Goal: Task Accomplishment & Management: Use online tool/utility

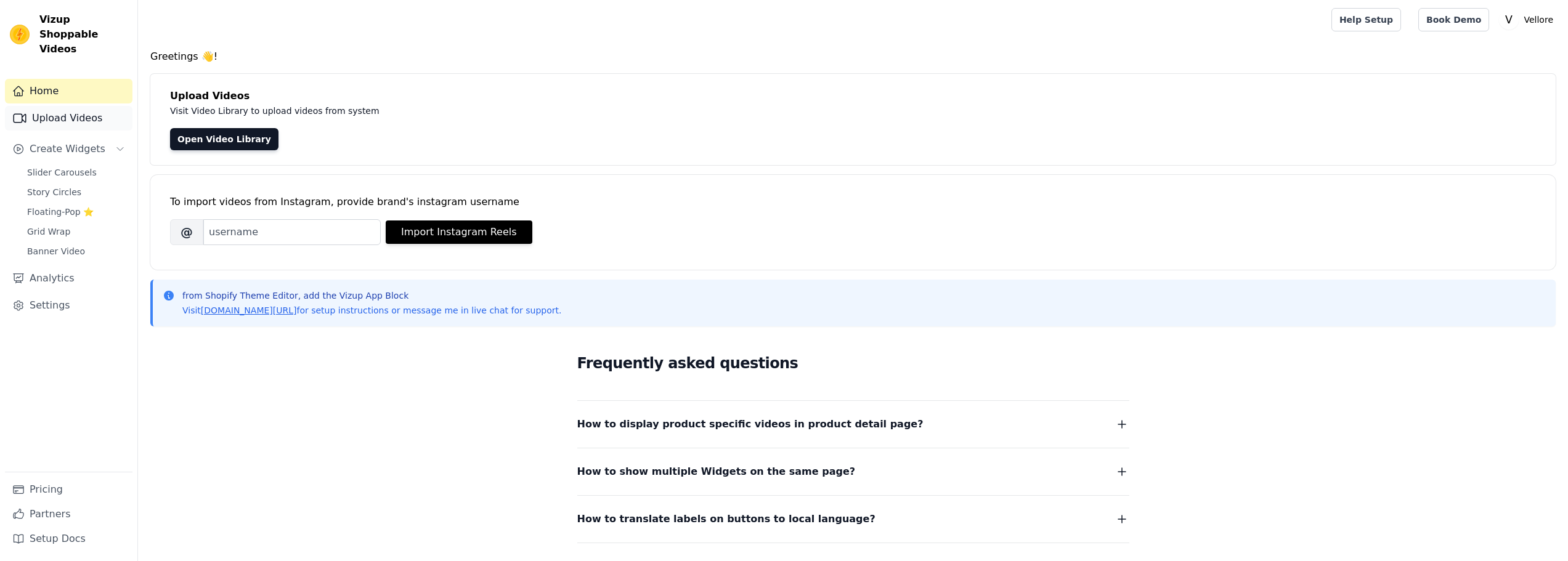
click at [62, 106] on link "Upload Videos" at bounding box center [69, 118] width 127 height 25
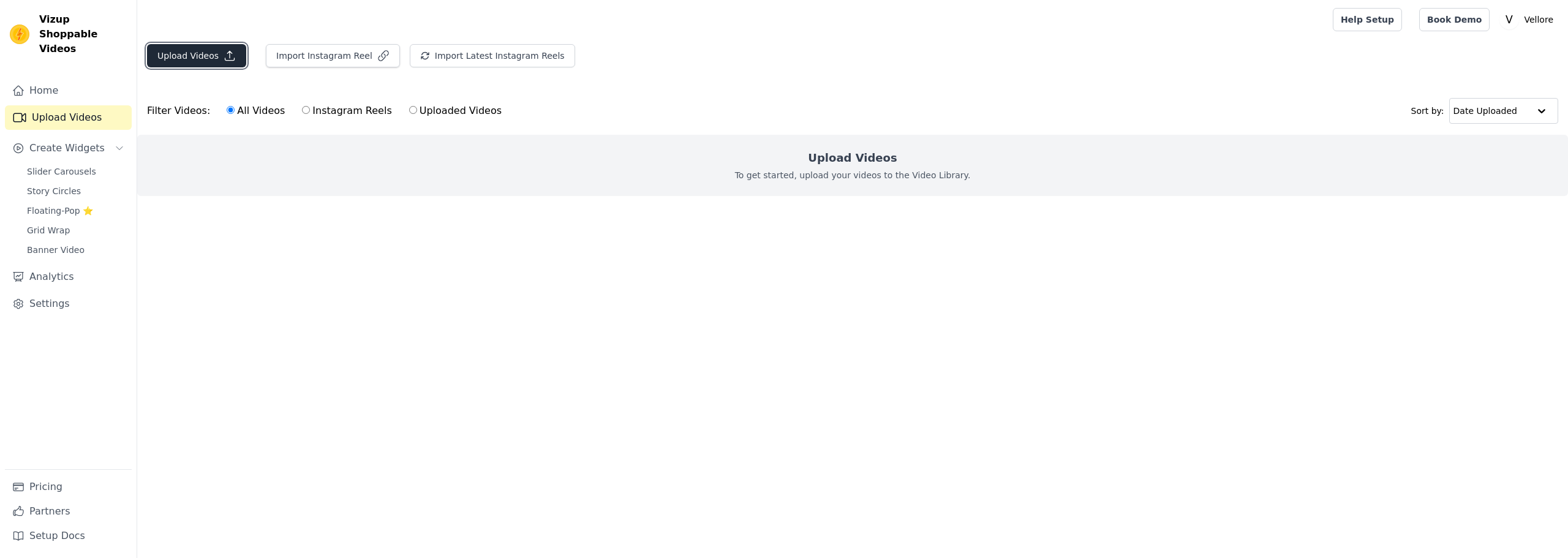
click at [185, 60] on button "Upload Videos" at bounding box center [196, 56] width 99 height 23
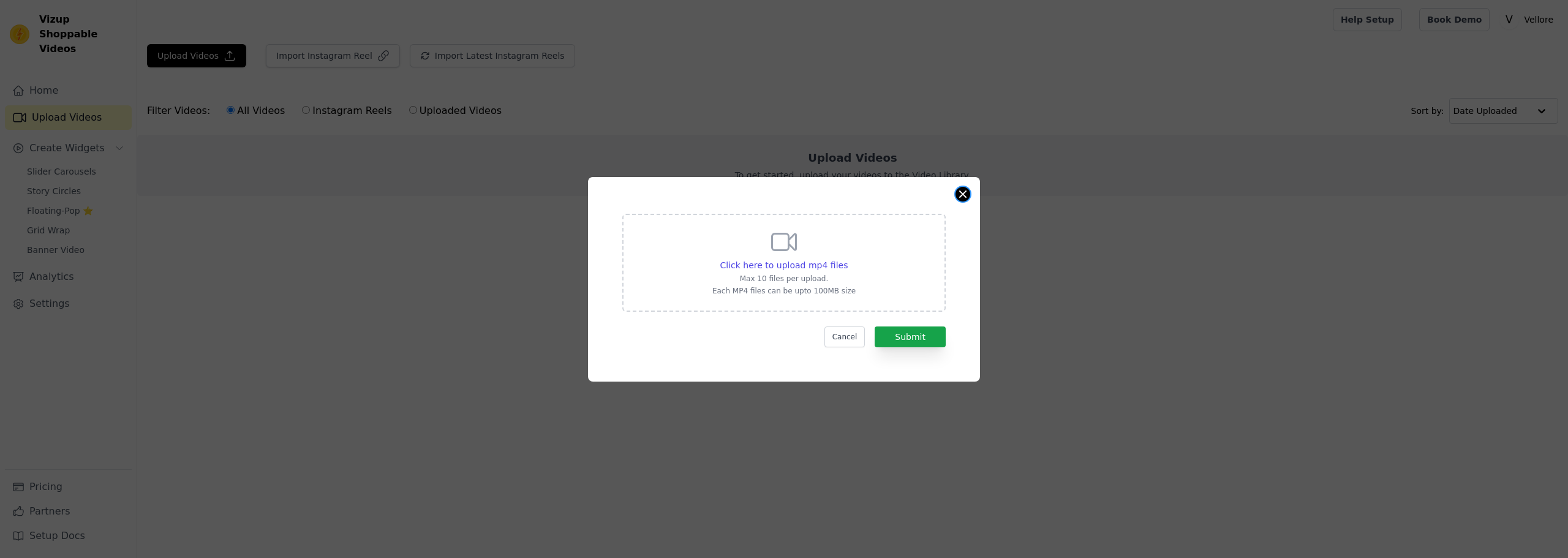
click at [958, 195] on button "Close modal" at bounding box center [962, 194] width 15 height 15
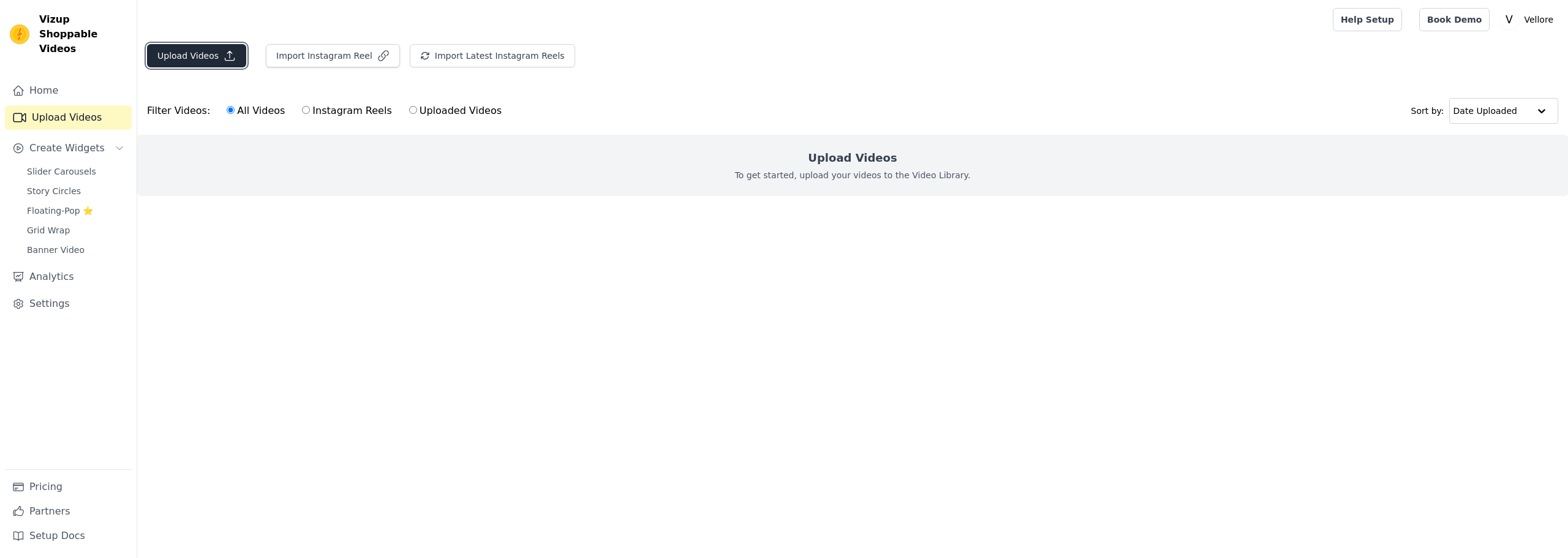
click at [195, 52] on button "Upload Videos" at bounding box center [196, 56] width 99 height 23
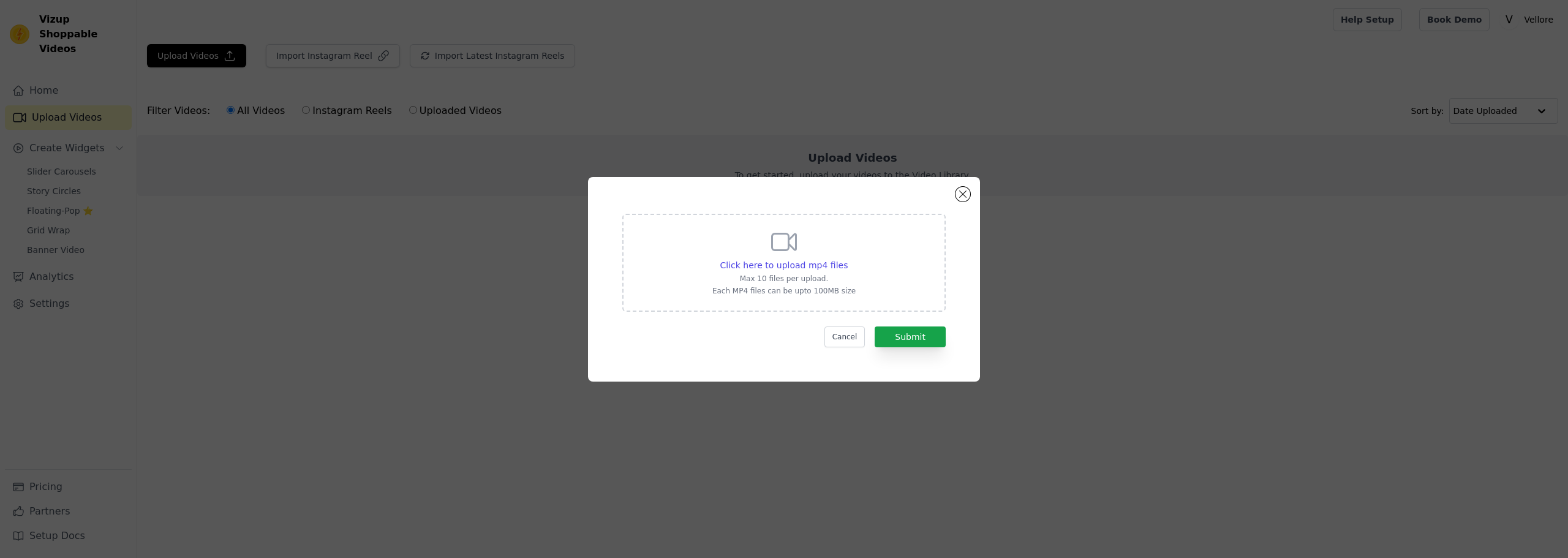
click at [778, 249] on icon at bounding box center [784, 242] width 24 height 17
click at [847, 259] on input "Click here to upload mp4 files Max 10 files per upload. Each MP4 files can be u…" at bounding box center [847, 259] width 1 height 1
type input "C:\fakepath\video 3.mp4"
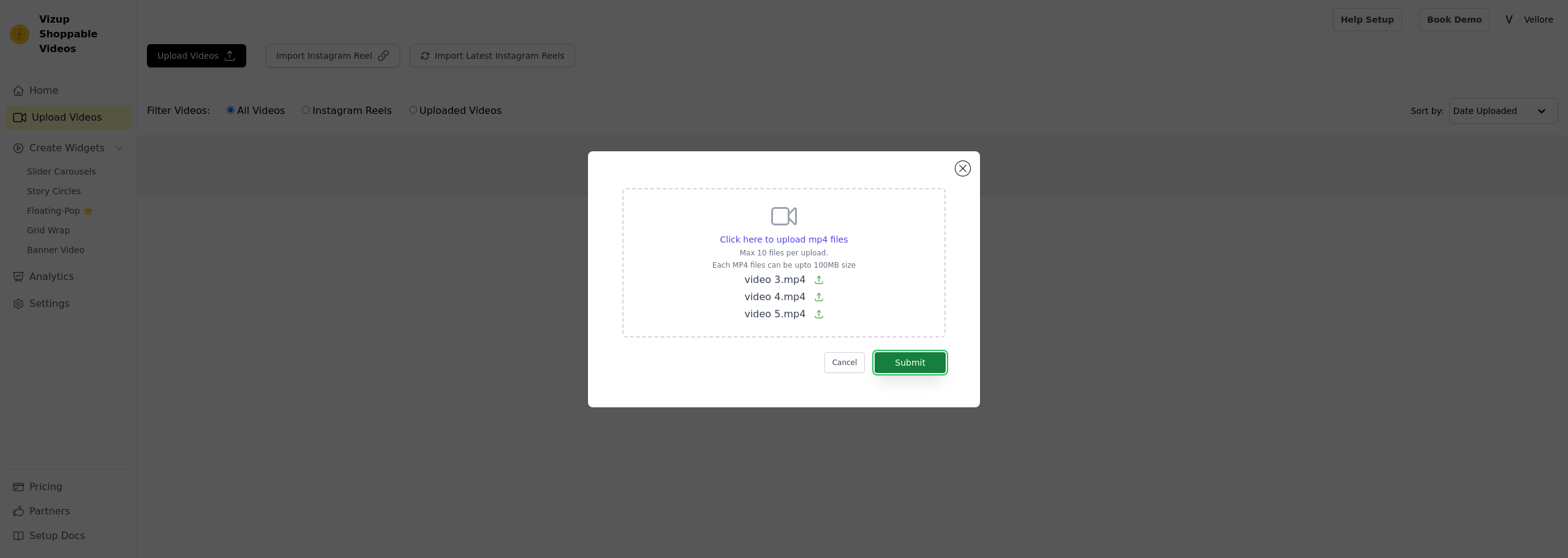
click at [910, 366] on button "Submit" at bounding box center [910, 363] width 71 height 21
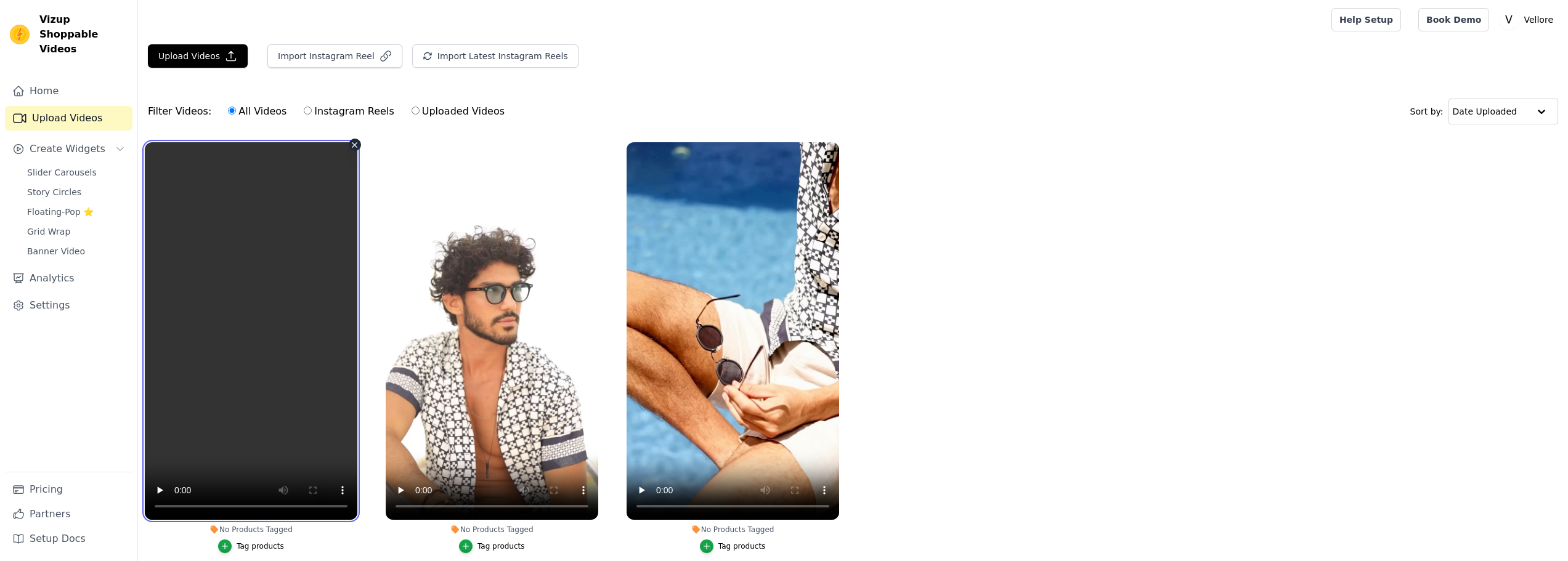
click at [274, 418] on video at bounding box center [251, 331] width 213 height 377
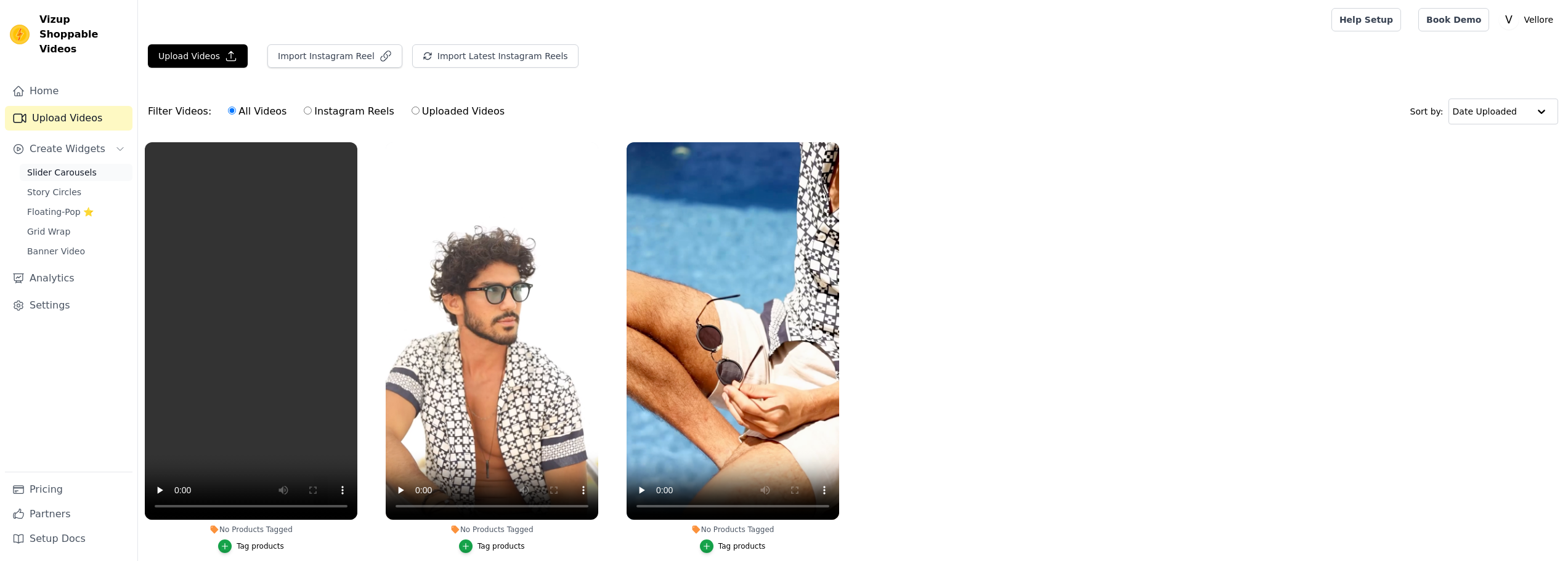
click at [46, 166] on span "Slider Carousels" at bounding box center [62, 172] width 69 height 12
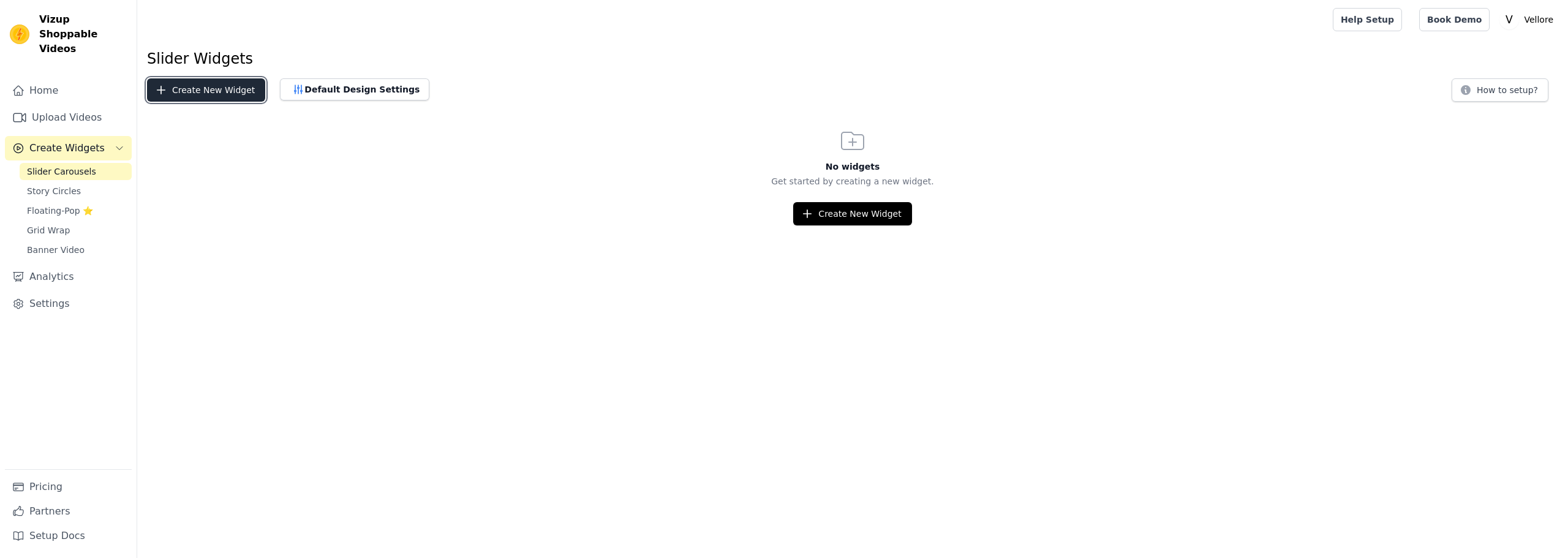
click at [203, 93] on button "Create New Widget" at bounding box center [206, 90] width 118 height 23
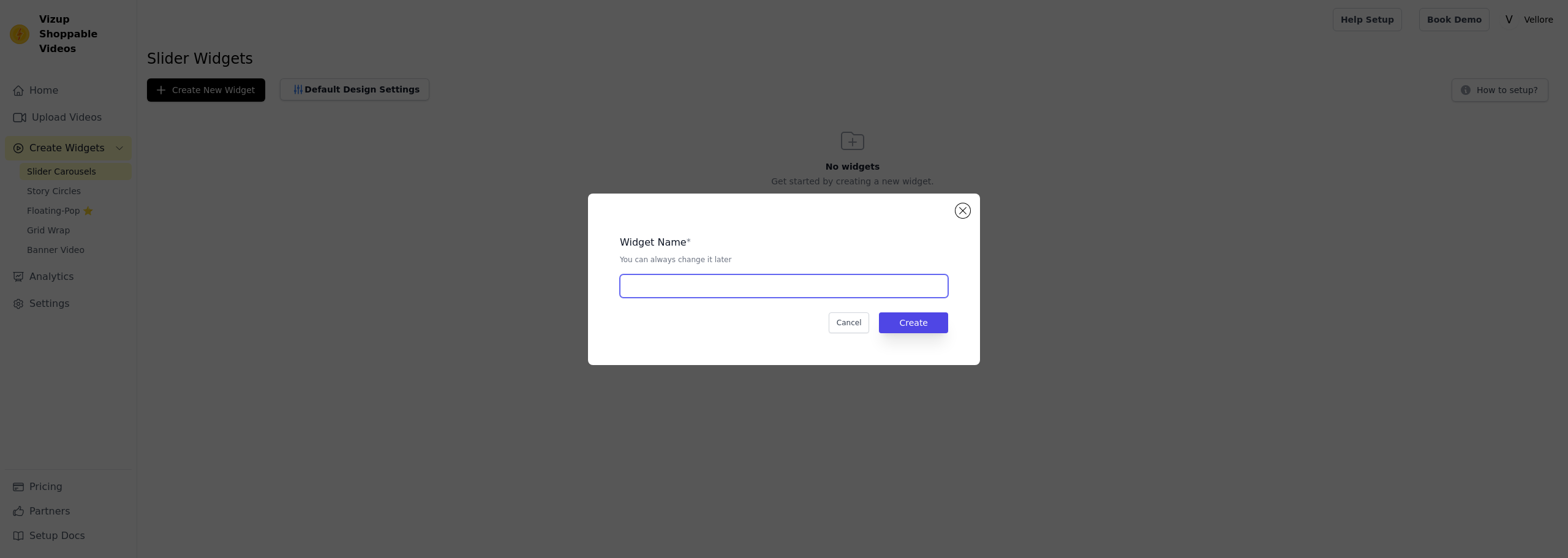
click at [722, 284] on input "text" at bounding box center [783, 286] width 328 height 23
type input "Sunglasses"
click at [928, 321] on button "Create" at bounding box center [913, 323] width 69 height 21
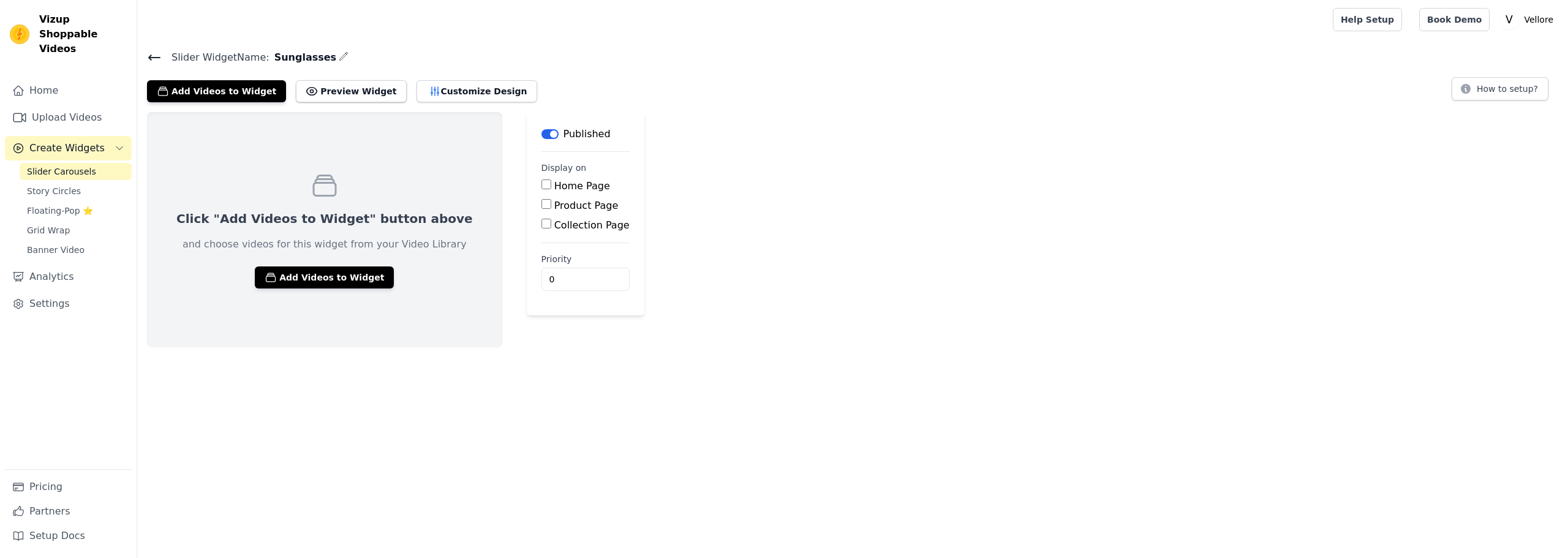
click at [554, 205] on label "Product Page" at bounding box center [587, 205] width 65 height 12
click at [542, 205] on input "Product Page" at bounding box center [547, 204] width 10 height 10
checkbox input "true"
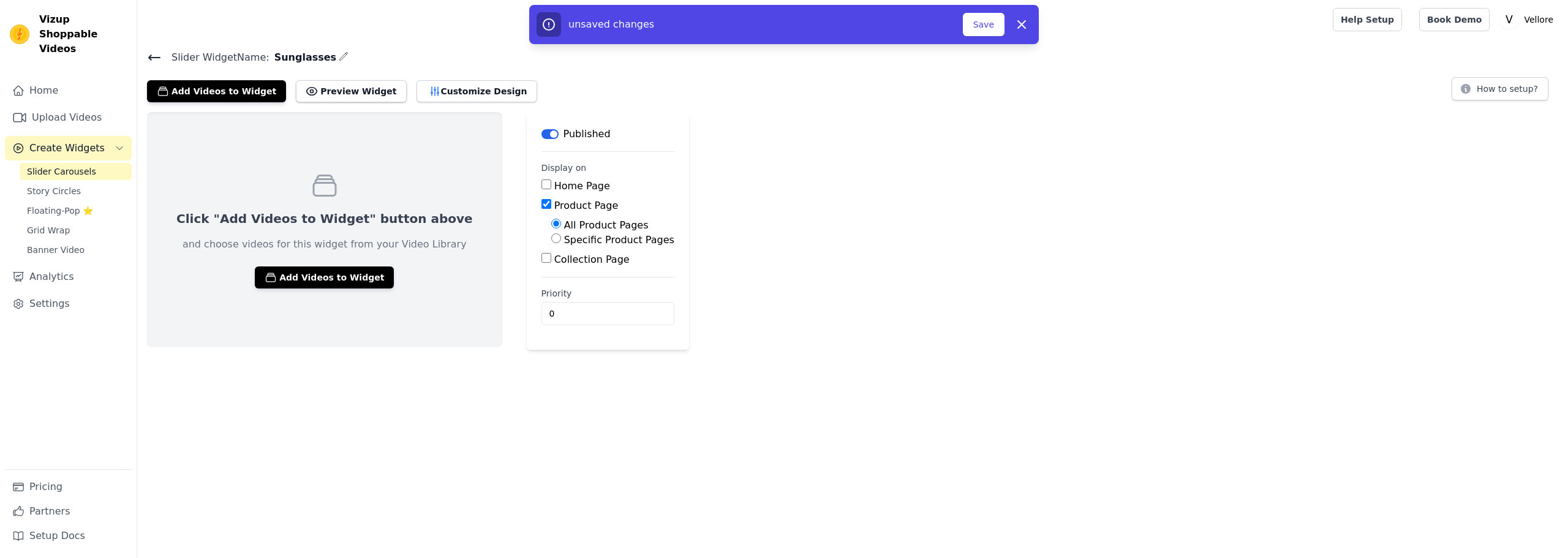
click at [564, 237] on label "Specific Product Pages" at bounding box center [619, 240] width 110 height 12
click at [551, 237] on input "Specific Product Pages" at bounding box center [556, 238] width 10 height 10
radio input "true"
click at [551, 265] on button "Select Products" at bounding box center [592, 268] width 82 height 21
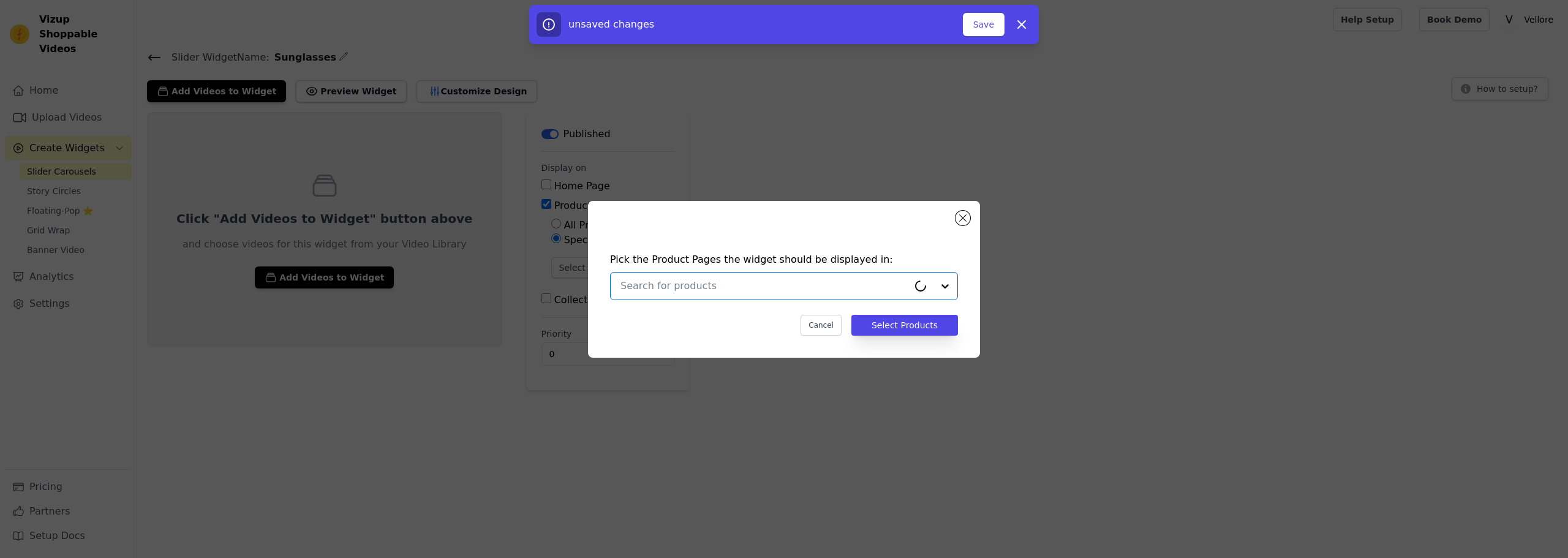
click at [674, 289] on input "text" at bounding box center [764, 286] width 288 height 15
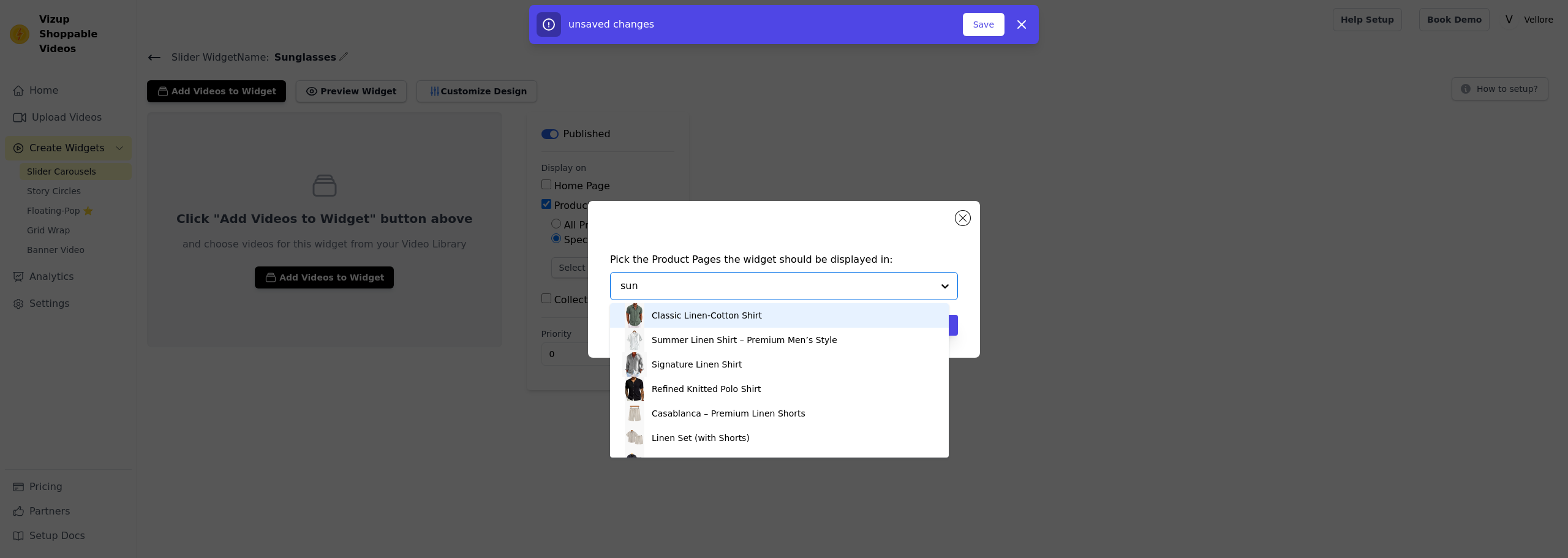
type input "sung"
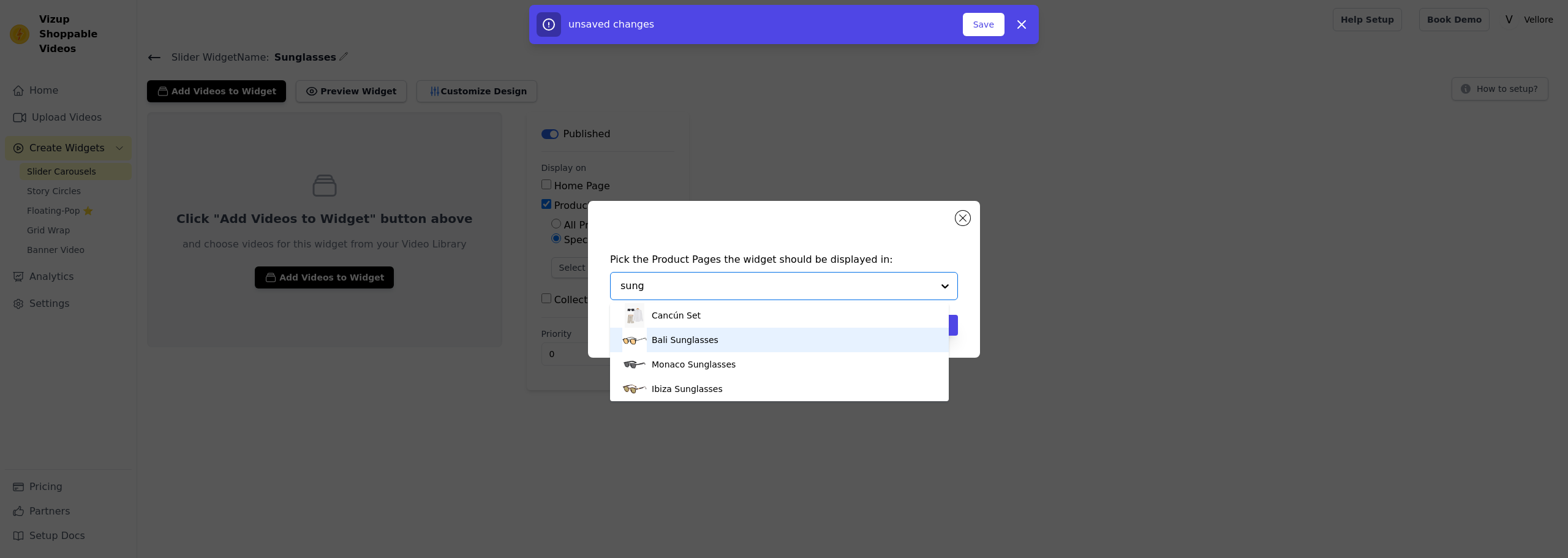
click at [674, 342] on div "Bali Sunglasses" at bounding box center [684, 339] width 67 height 12
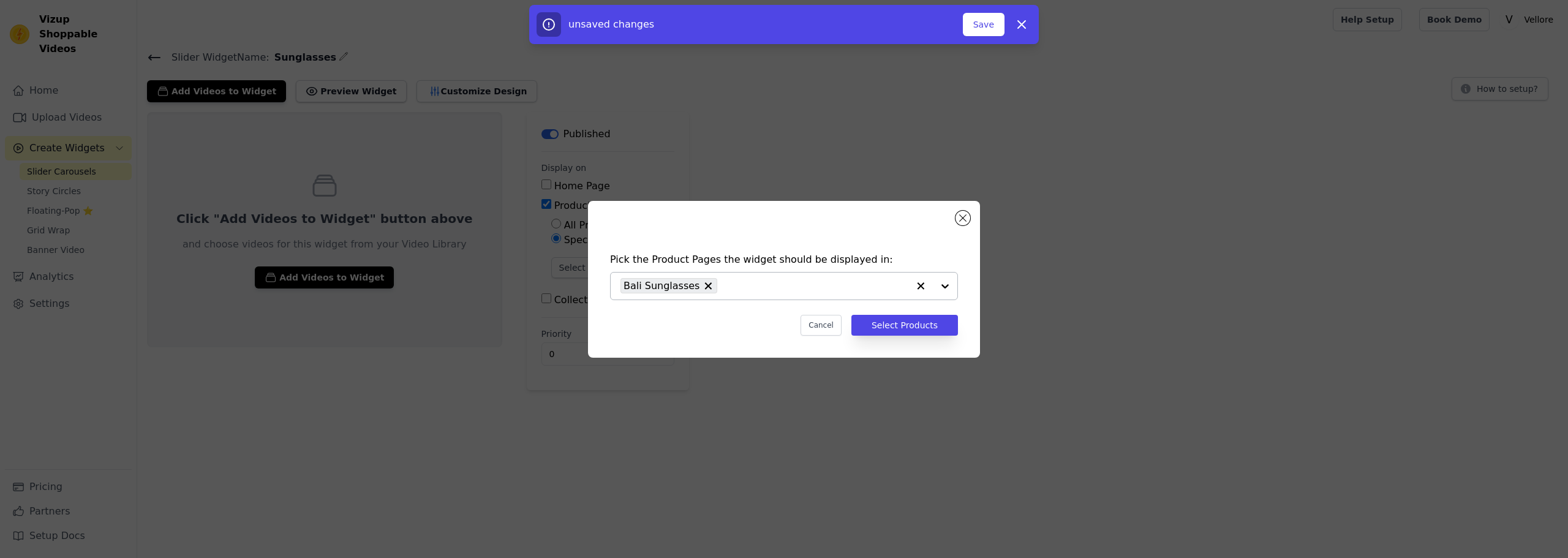
click at [734, 285] on input "text" at bounding box center [815, 286] width 185 height 15
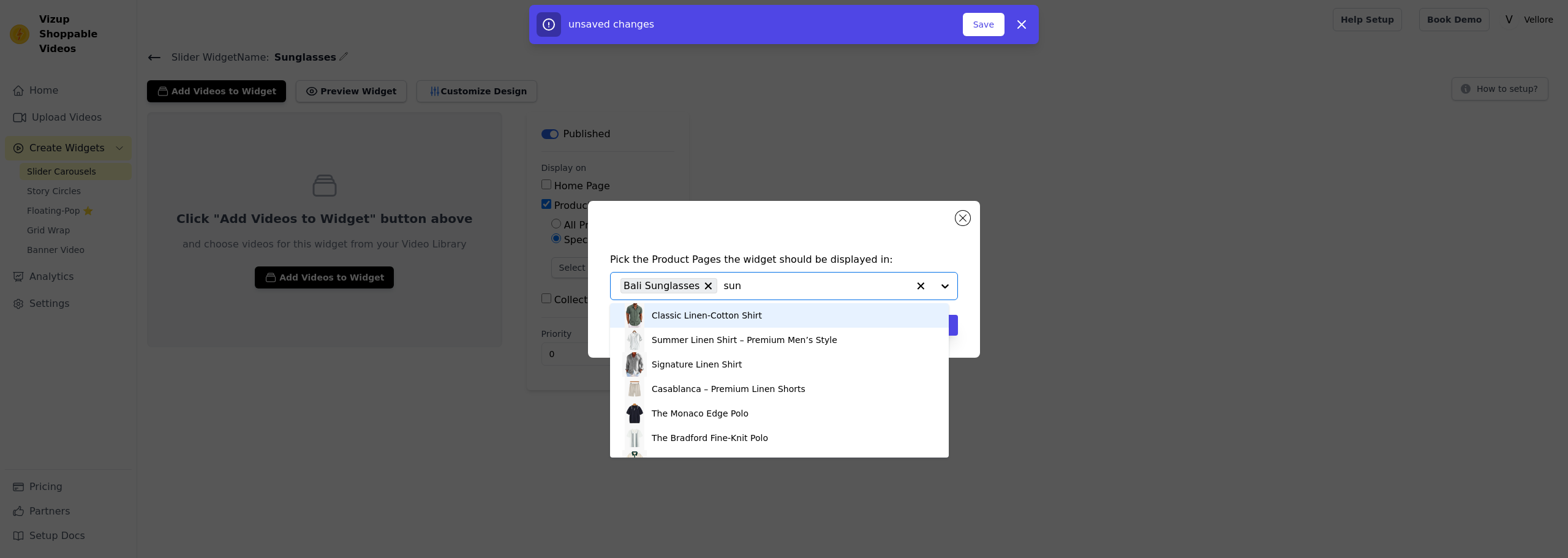
type input "sung"
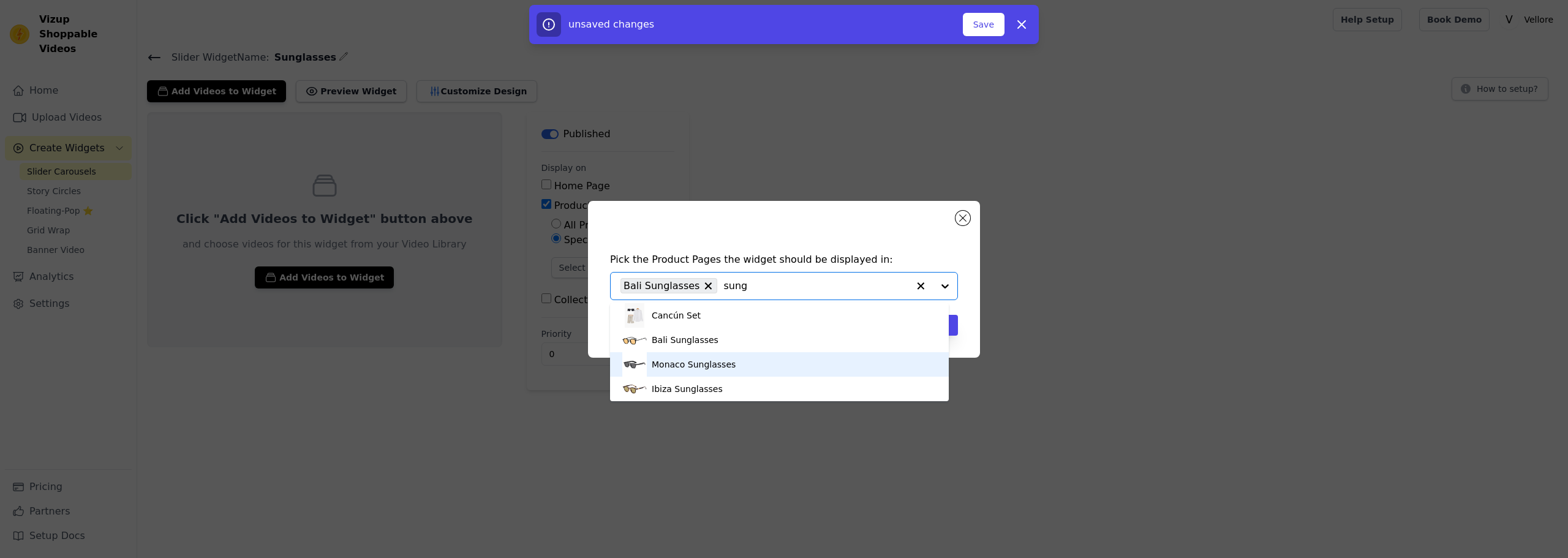
click at [690, 368] on div "Monaco Sunglasses" at bounding box center [693, 364] width 84 height 12
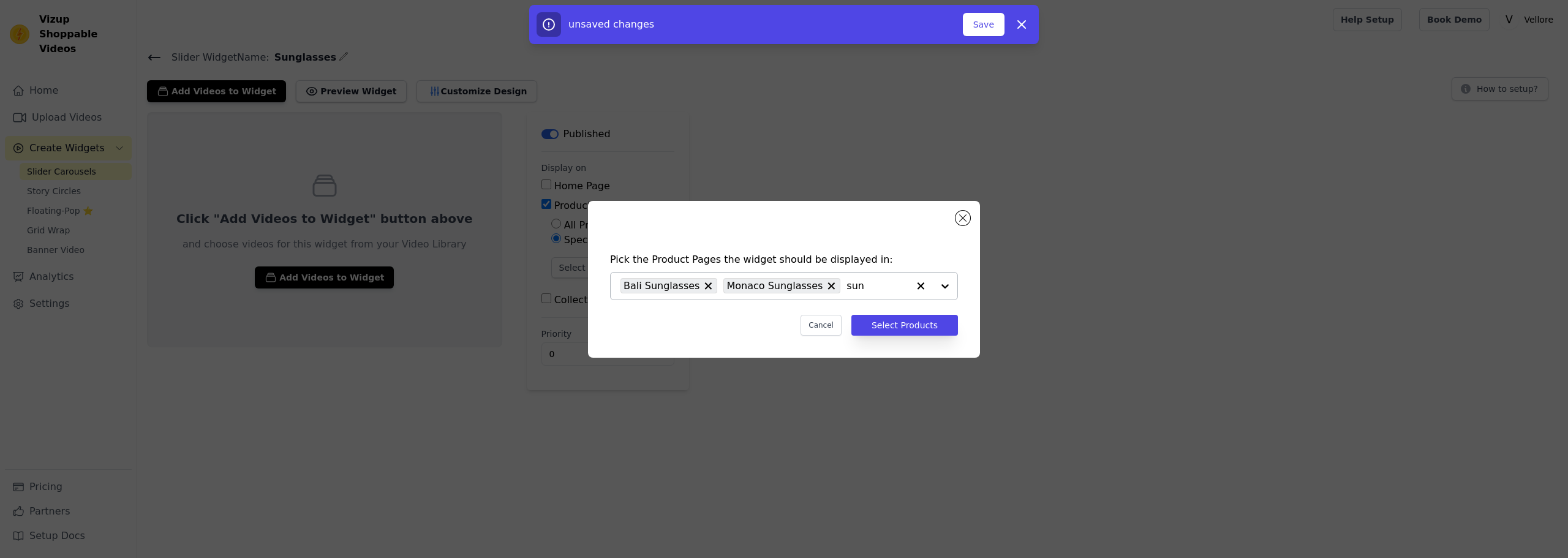
type input "sung"
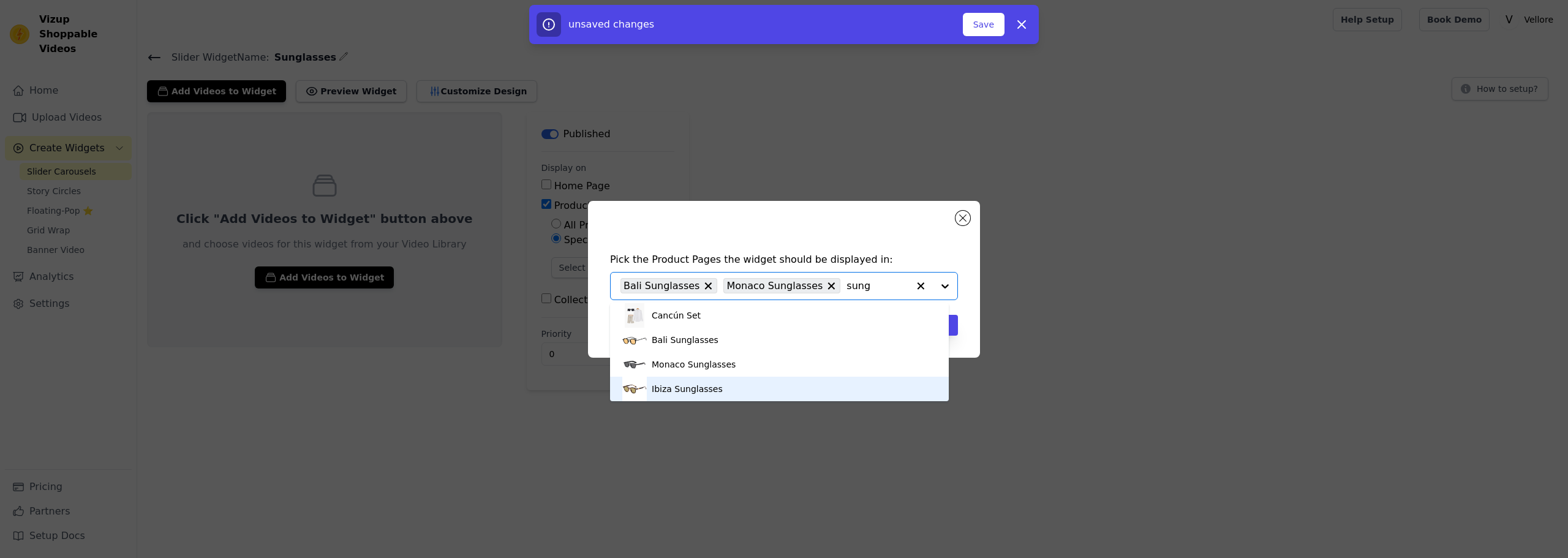
click at [694, 391] on div "Ibiza Sunglasses" at bounding box center [686, 389] width 71 height 12
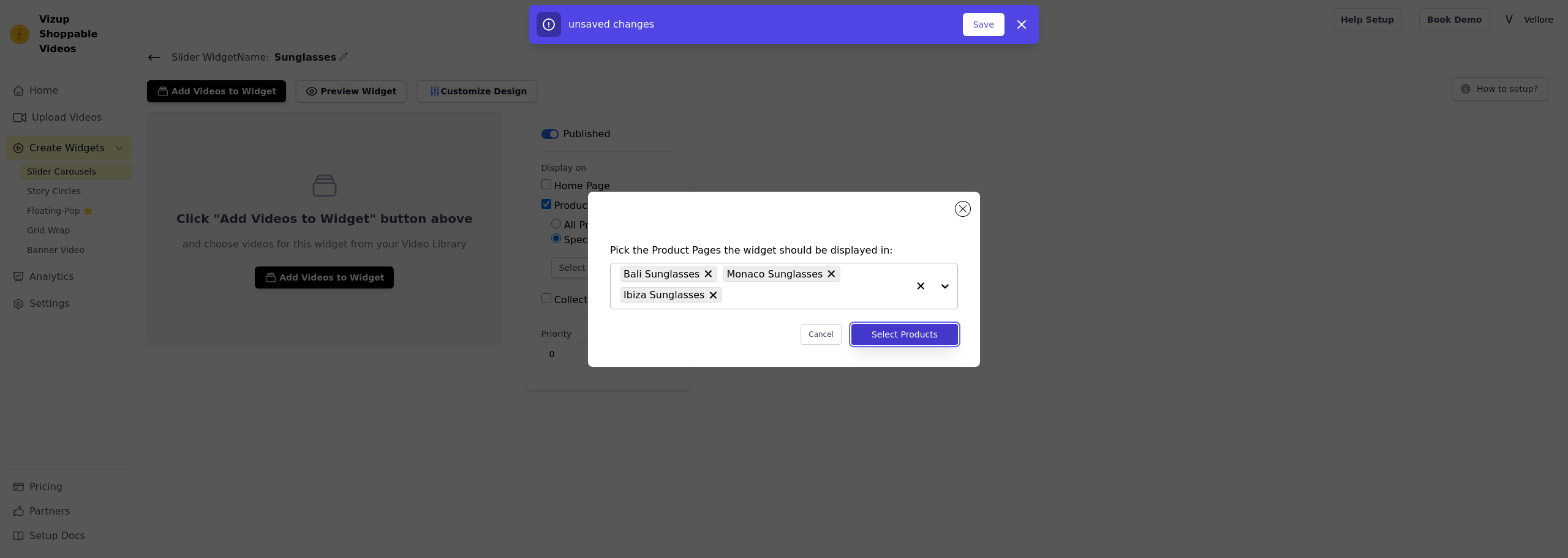
click at [918, 334] on button "Select Products" at bounding box center [905, 335] width 107 height 21
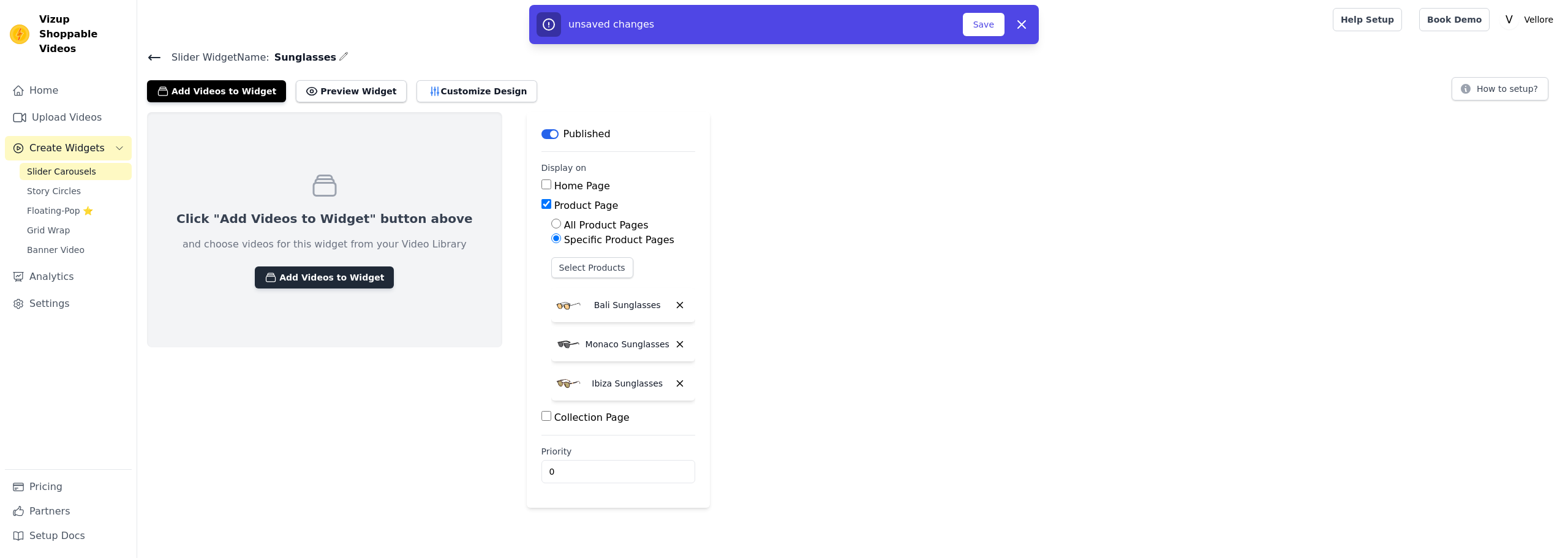
click at [292, 278] on button "Add Videos to Widget" at bounding box center [325, 277] width 139 height 22
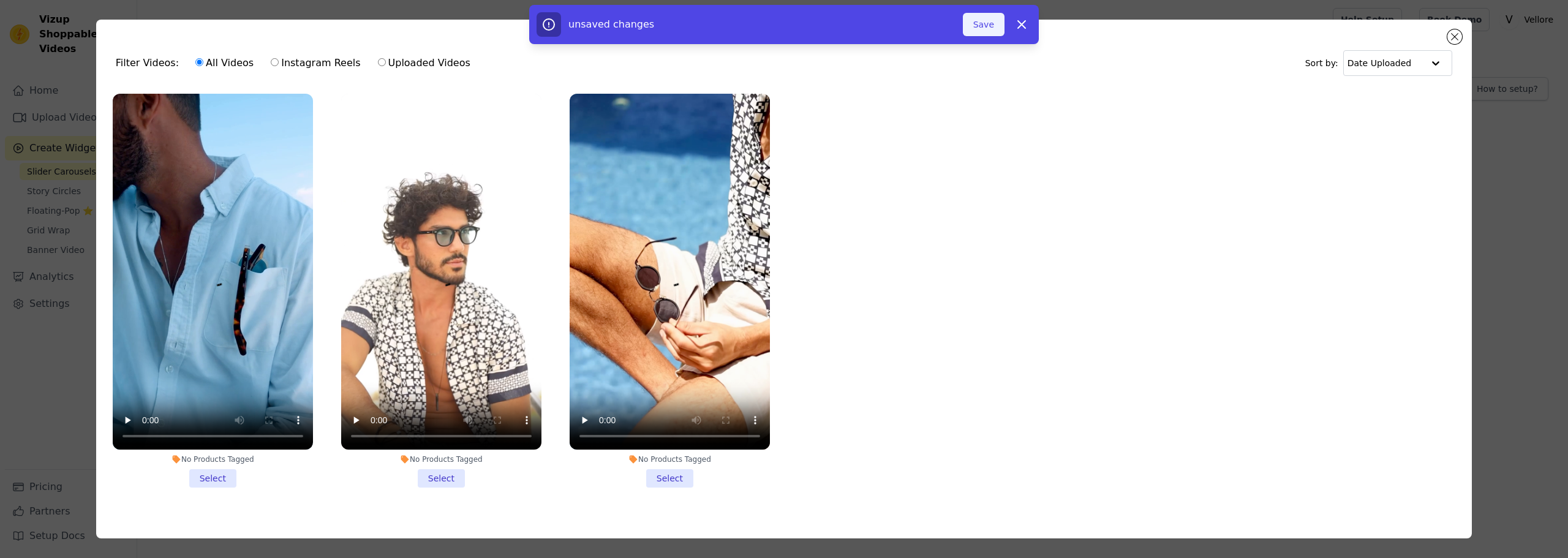
click at [986, 25] on button "Save" at bounding box center [983, 24] width 41 height 23
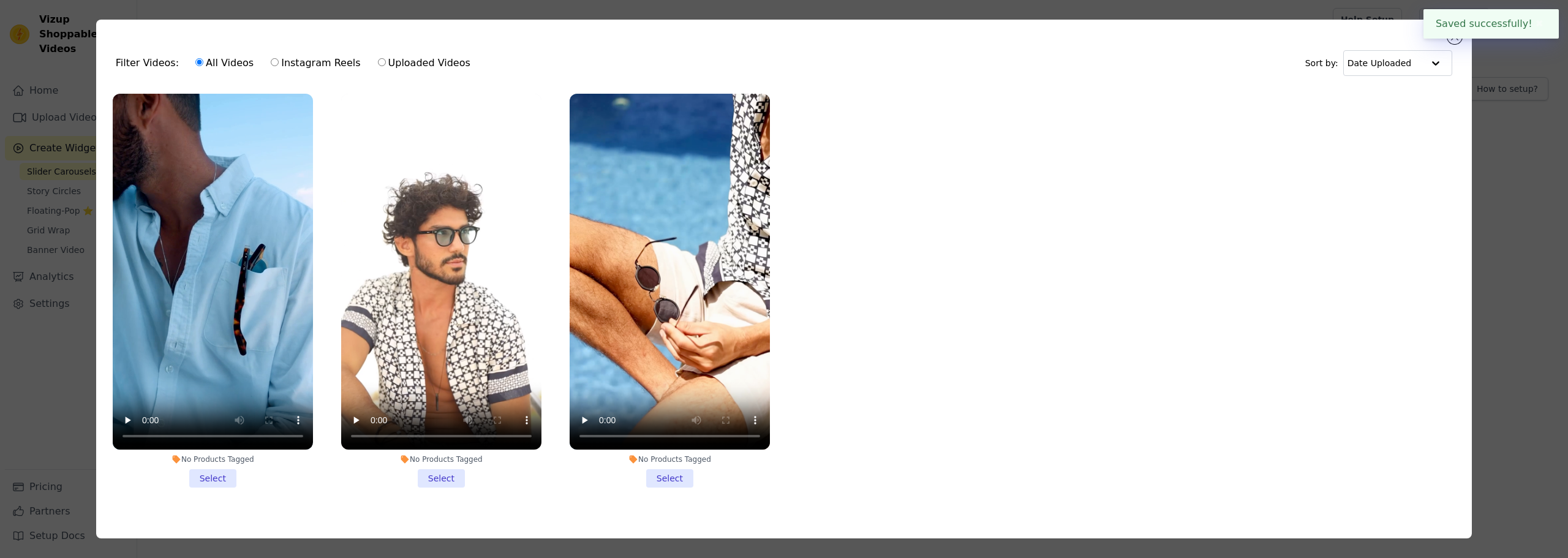
click at [198, 475] on li "No Products Tagged Select" at bounding box center [212, 290] width 200 height 394
click at [0, 0] on input "No Products Tagged Select" at bounding box center [0, 0] width 0 height 0
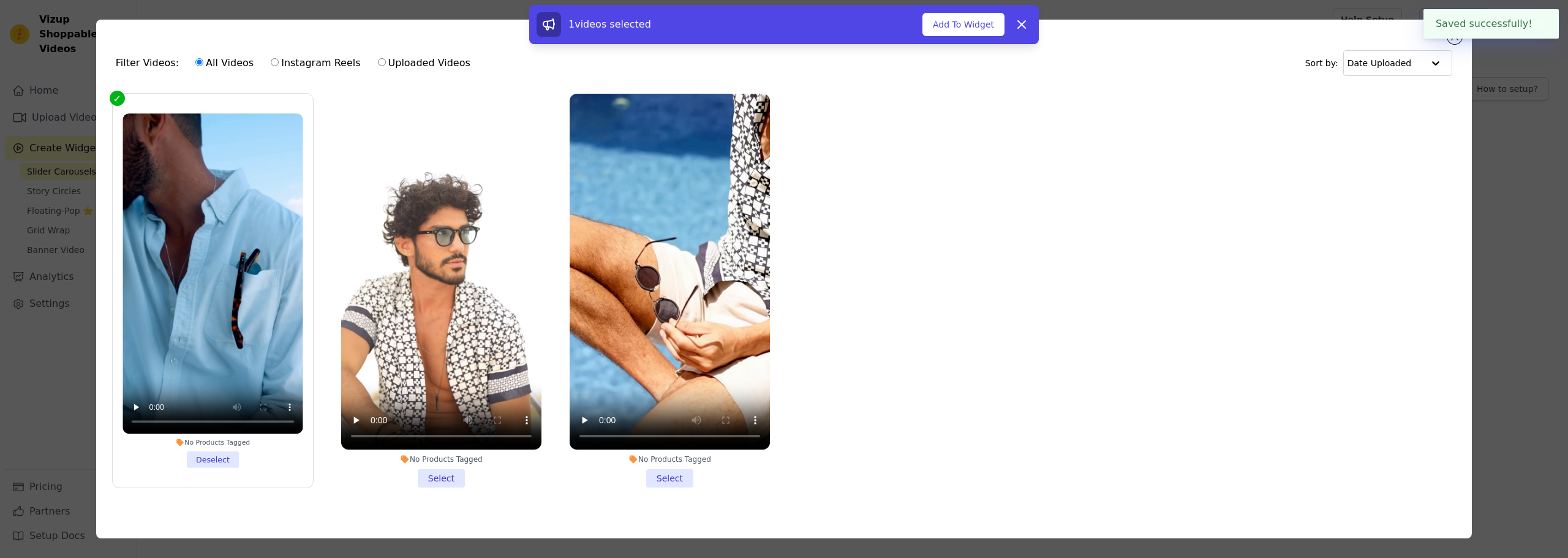
click at [428, 474] on li "No Products Tagged Select" at bounding box center [441, 290] width 200 height 394
click at [0, 0] on input "No Products Tagged Select" at bounding box center [0, 0] width 0 height 0
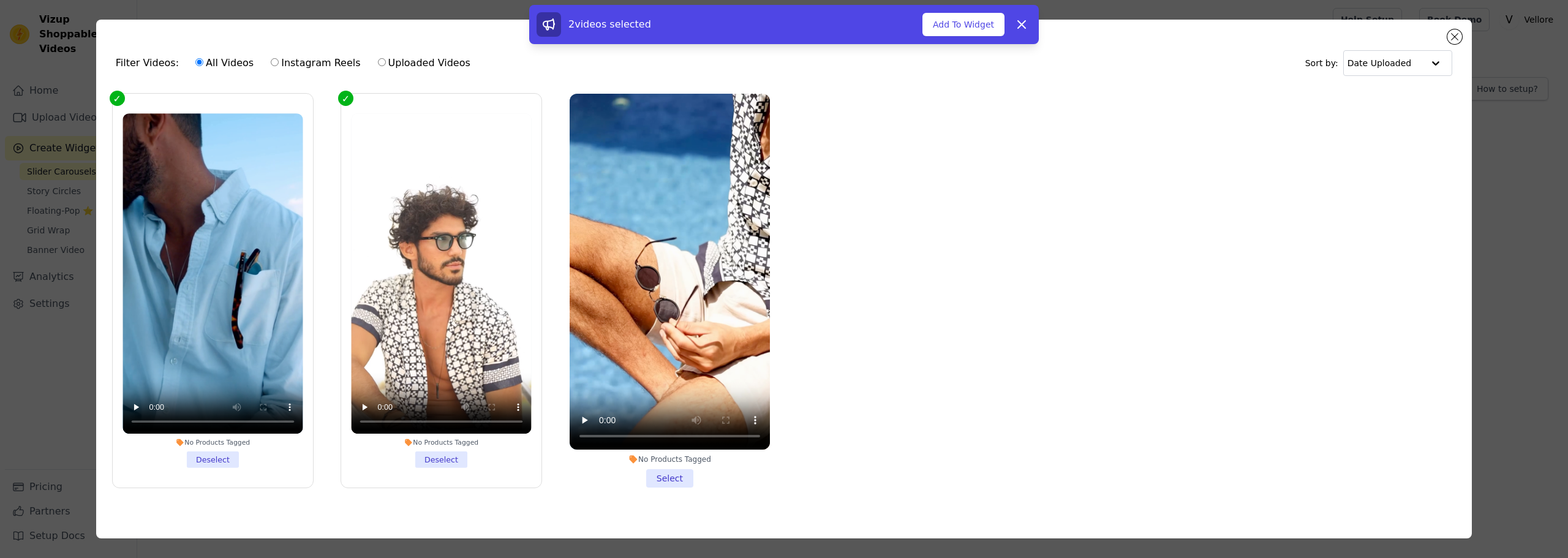
click at [676, 473] on li "No Products Tagged Select" at bounding box center [669, 290] width 200 height 394
click at [0, 0] on input "No Products Tagged Select" at bounding box center [0, 0] width 0 height 0
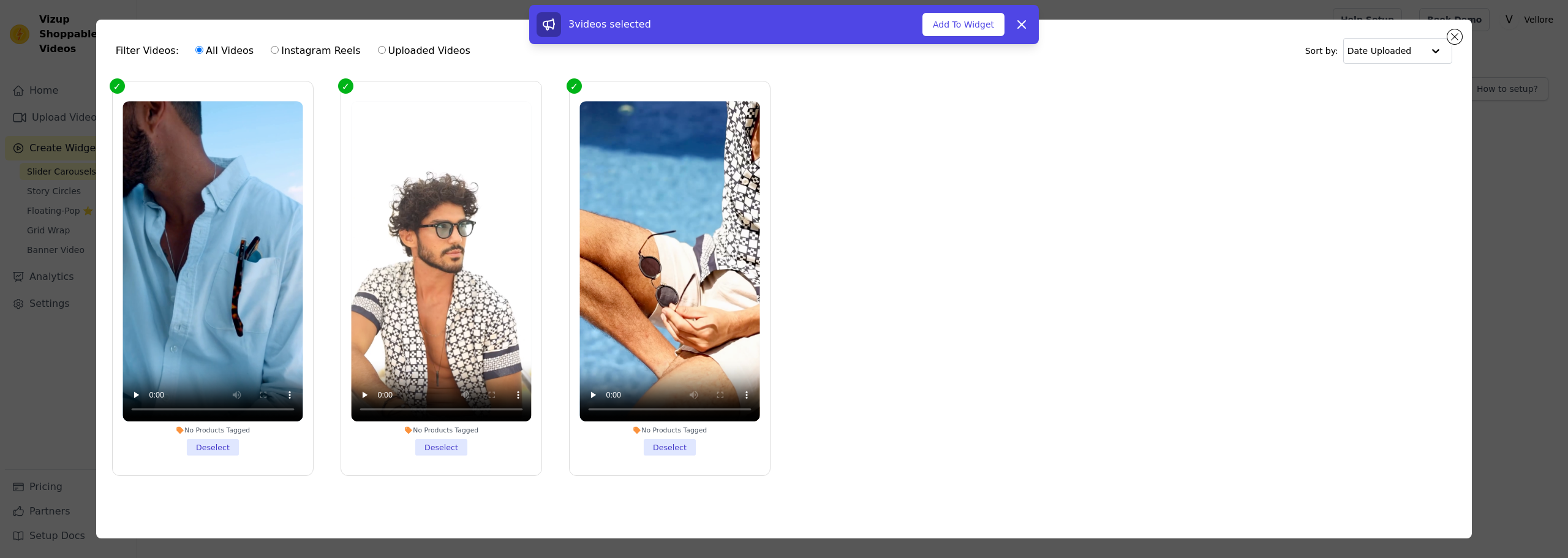
scroll to position [18, 0]
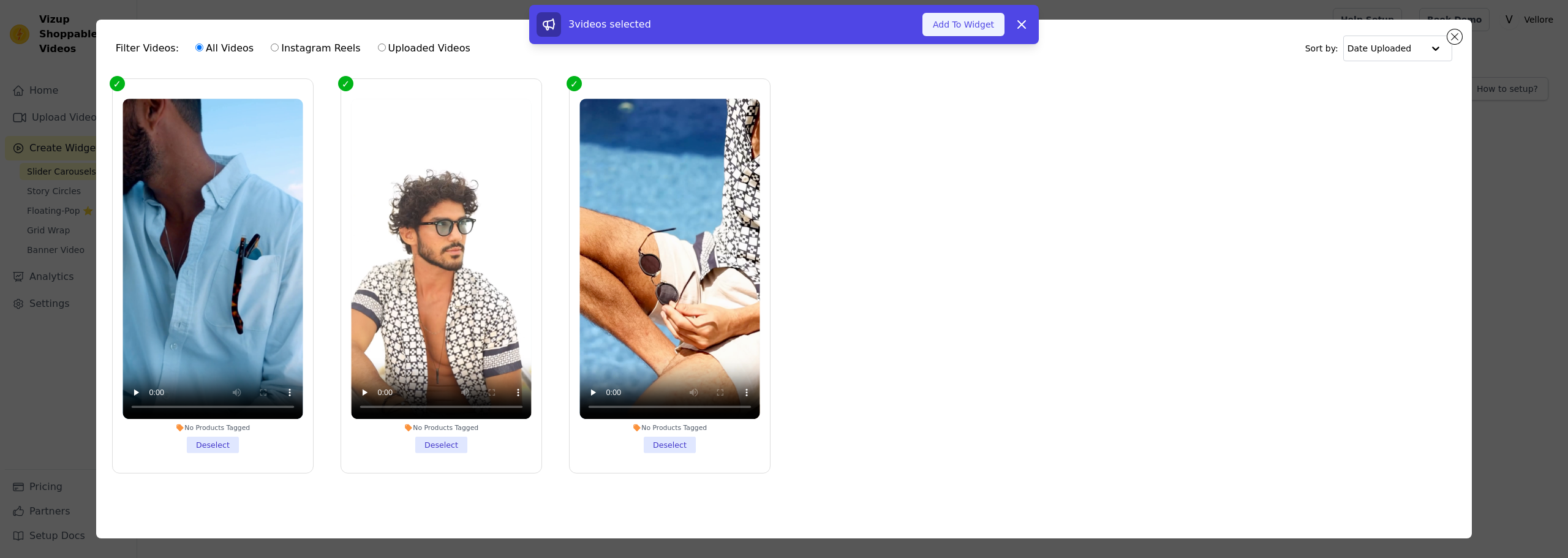
click at [955, 26] on button "Add To Widget" at bounding box center [963, 24] width 82 height 23
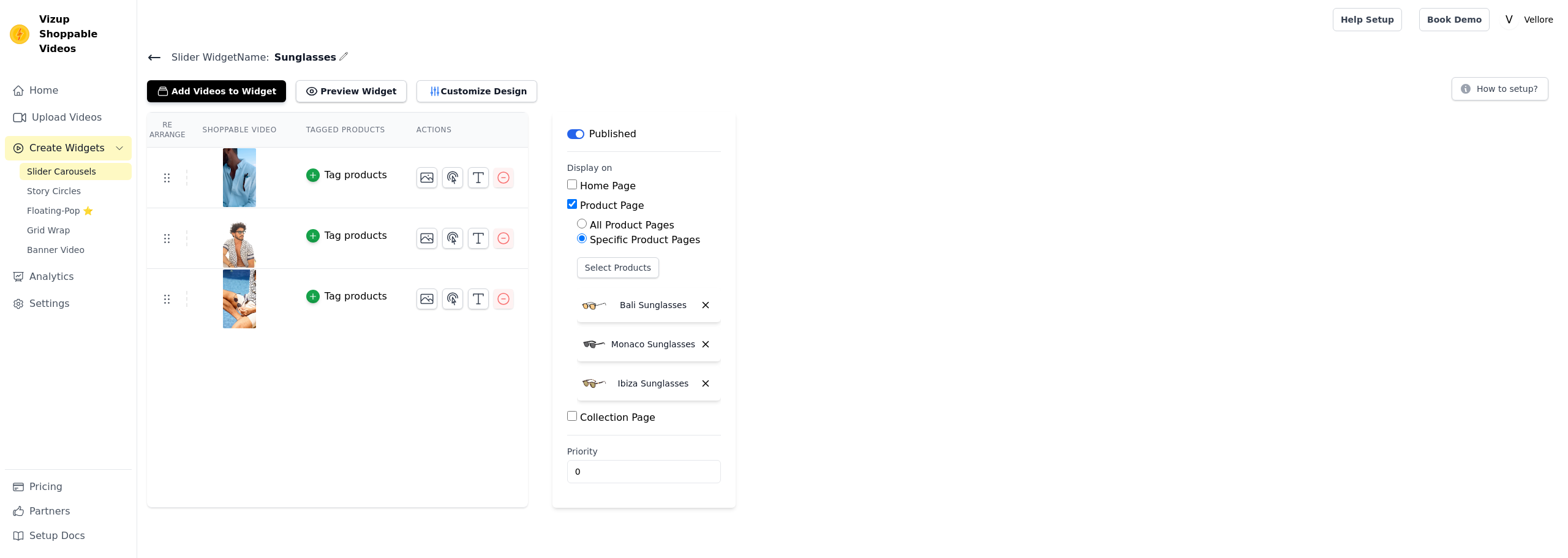
click at [594, 416] on label "Collection Page" at bounding box center [617, 417] width 75 height 12
click at [577, 416] on input "Collection Page" at bounding box center [572, 416] width 10 height 10
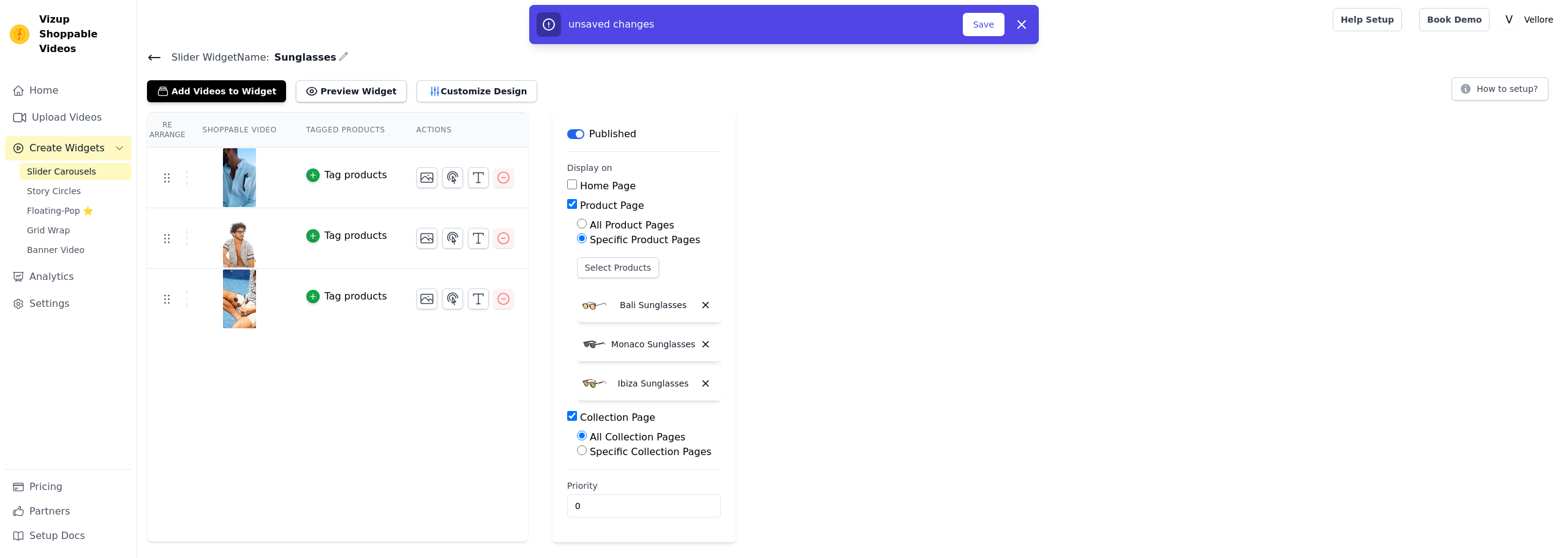
click at [594, 416] on label "Collection Page" at bounding box center [617, 417] width 75 height 12
click at [577, 416] on input "Collection Page" at bounding box center [572, 416] width 10 height 10
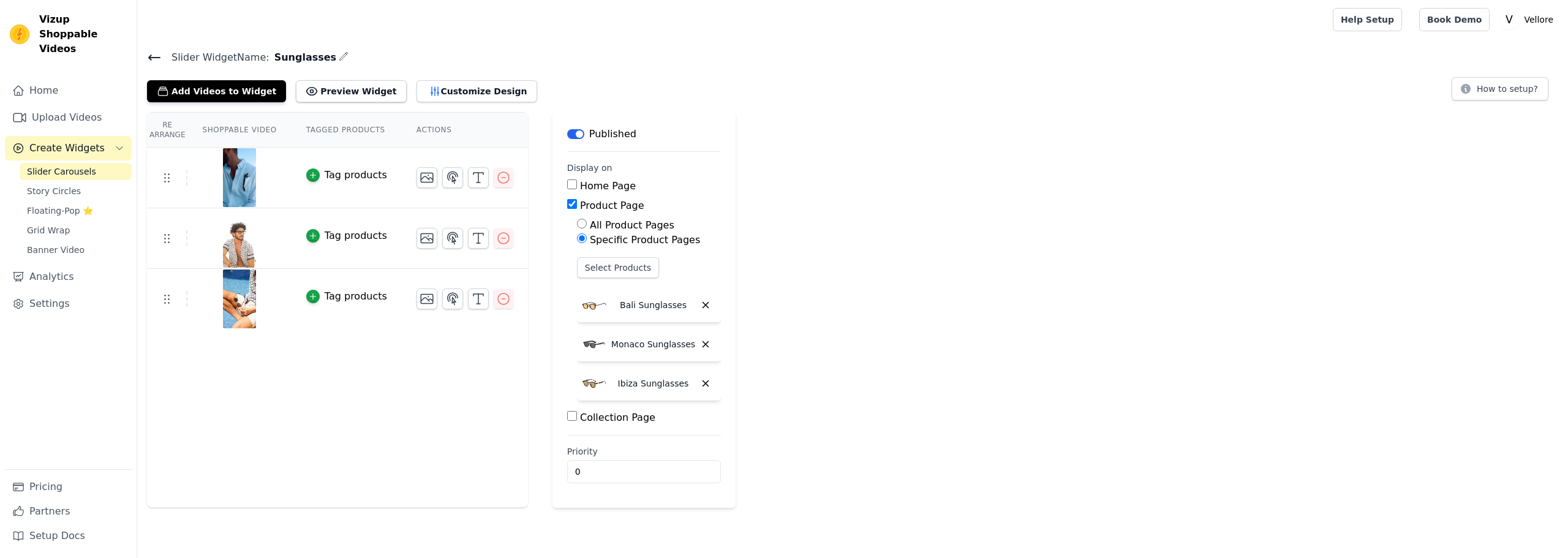
click at [595, 415] on label "Collection Page" at bounding box center [617, 417] width 75 height 12
click at [577, 415] on input "Collection Page" at bounding box center [572, 416] width 10 height 10
checkbox input "true"
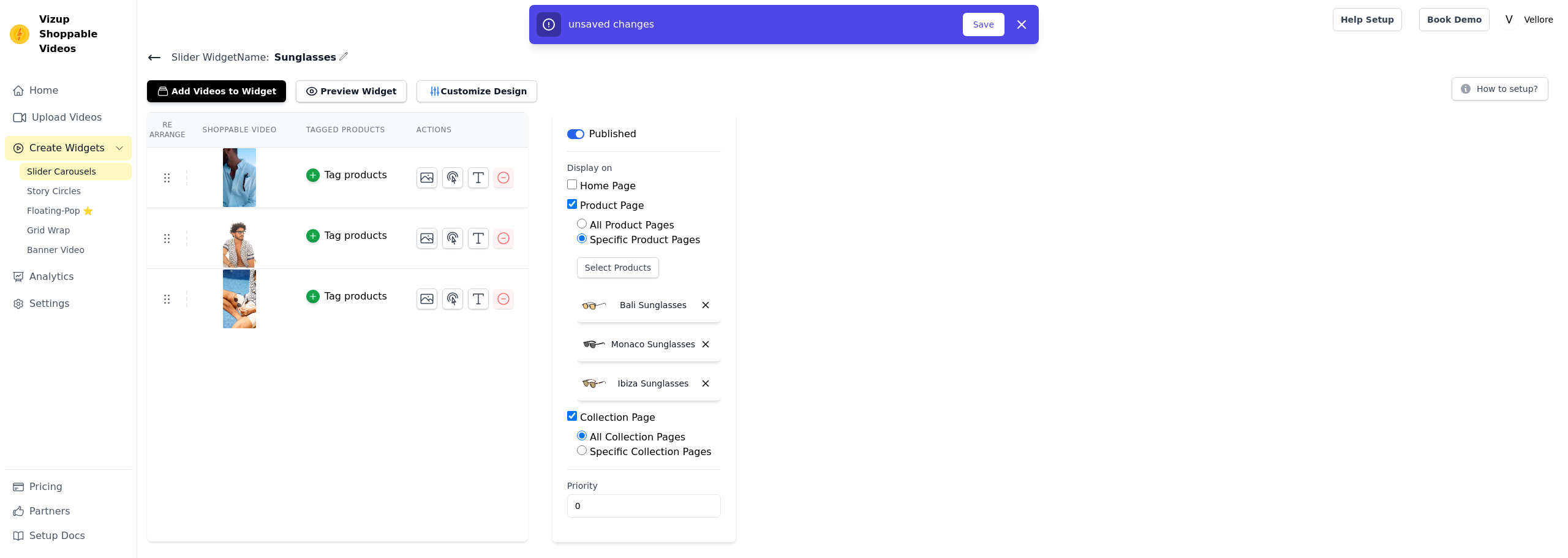
click at [594, 449] on label "Specific Collection Pages" at bounding box center [650, 452] width 122 height 12
click at [587, 449] on input "Specific Collection Pages" at bounding box center [582, 450] width 10 height 10
radio input "true"
click at [607, 476] on button "Select Collection Pages" at bounding box center [634, 480] width 116 height 21
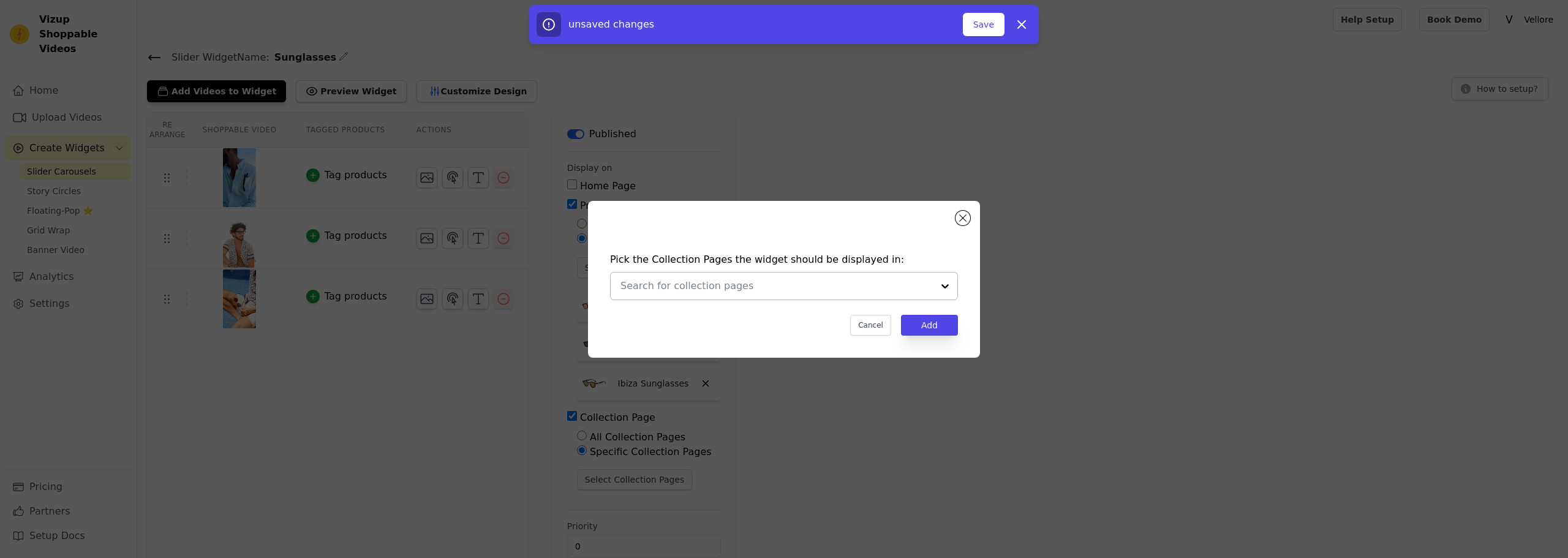
click at [710, 294] on div at bounding box center [776, 286] width 313 height 27
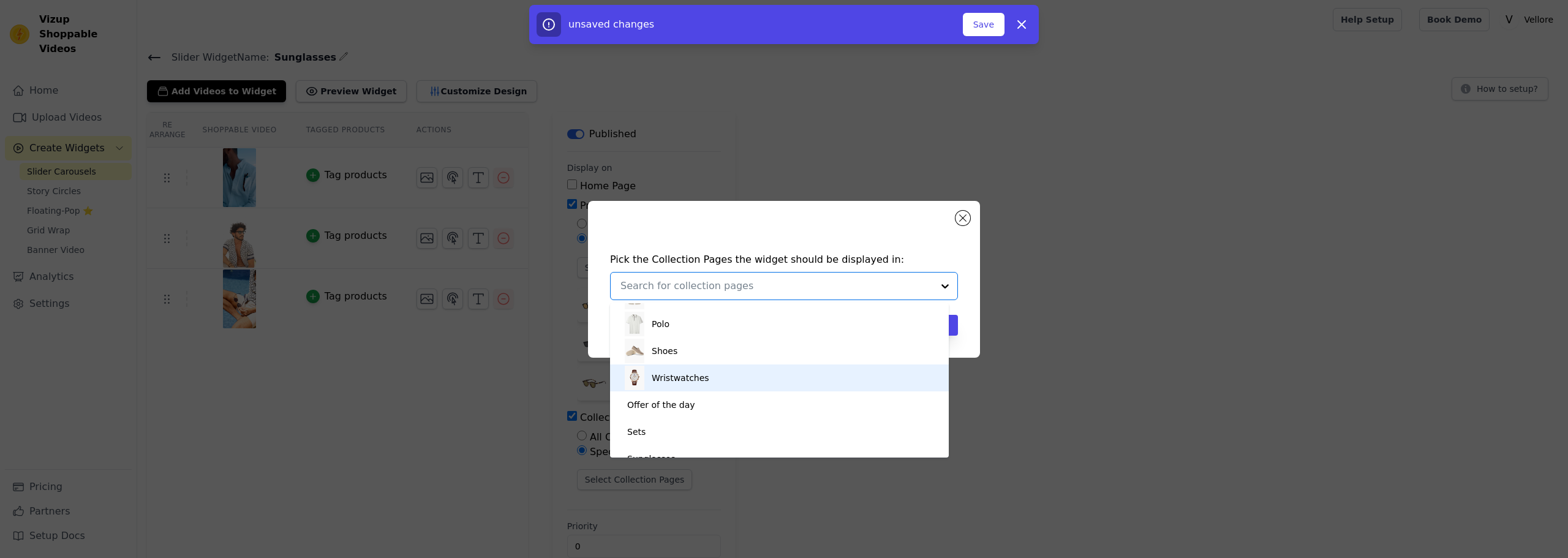
scroll to position [34, 0]
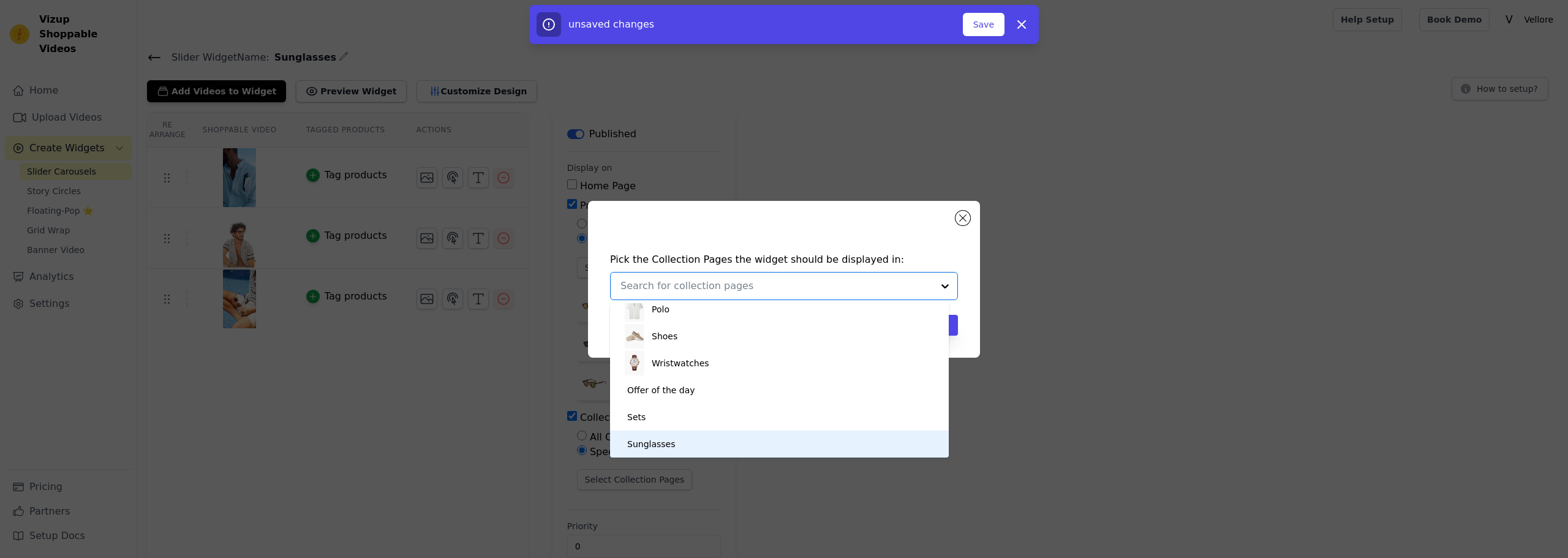
click at [669, 441] on div "Sunglasses" at bounding box center [779, 444] width 314 height 27
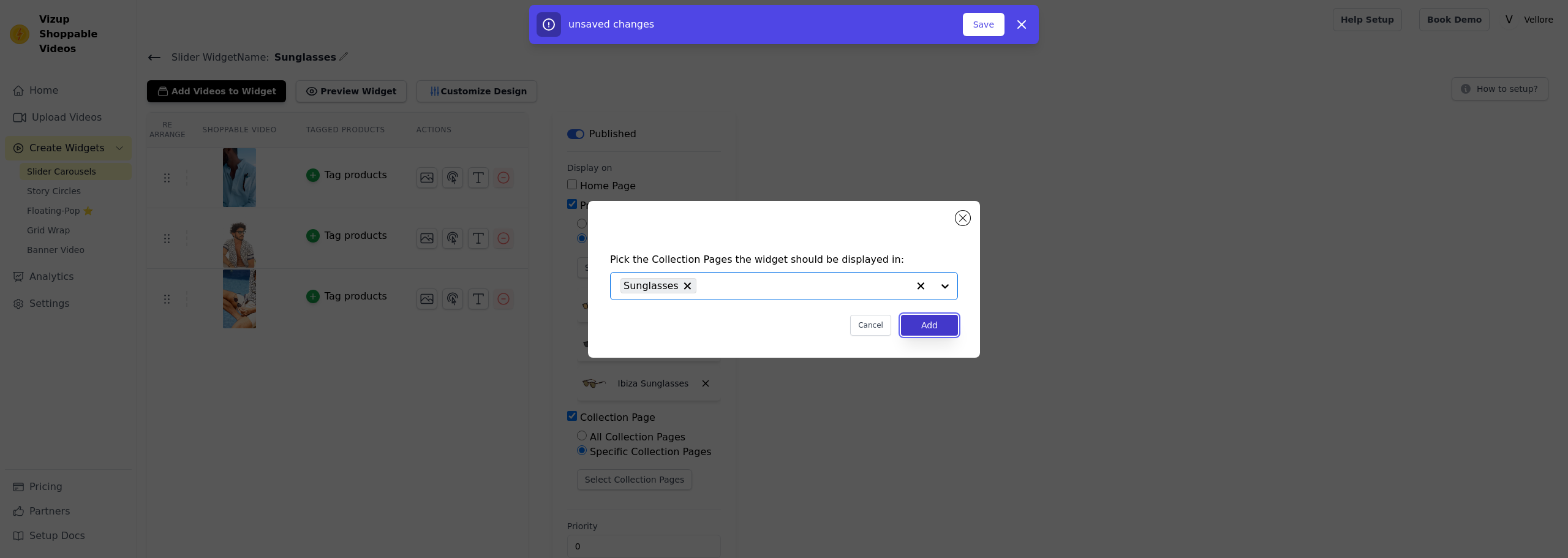
click at [920, 325] on button "Add" at bounding box center [929, 325] width 57 height 21
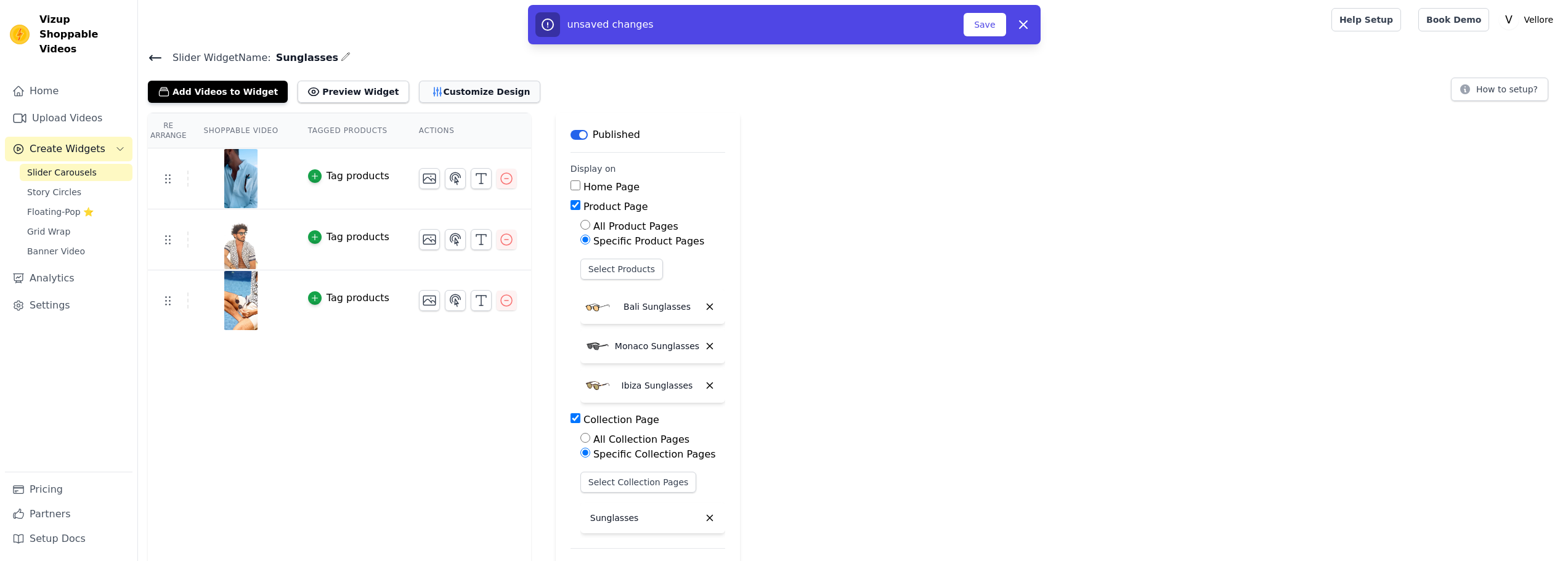
click at [450, 93] on button "Customize Design" at bounding box center [480, 91] width 122 height 22
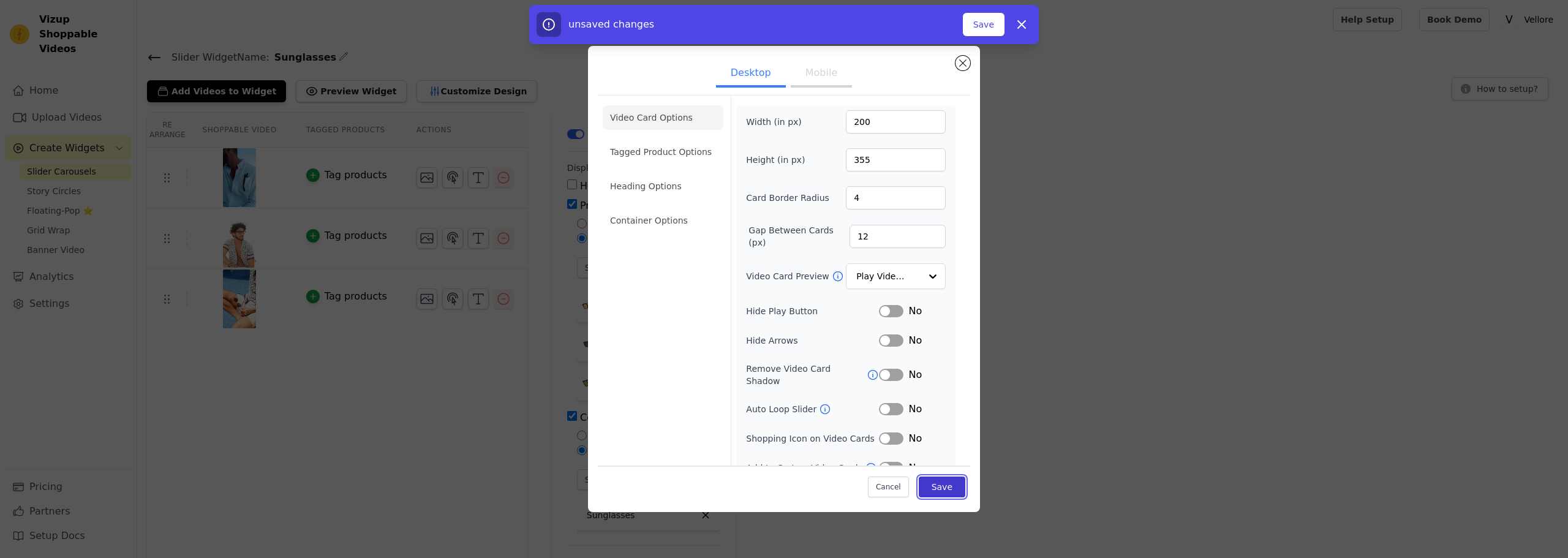
click at [936, 486] on button "Save" at bounding box center [942, 487] width 46 height 21
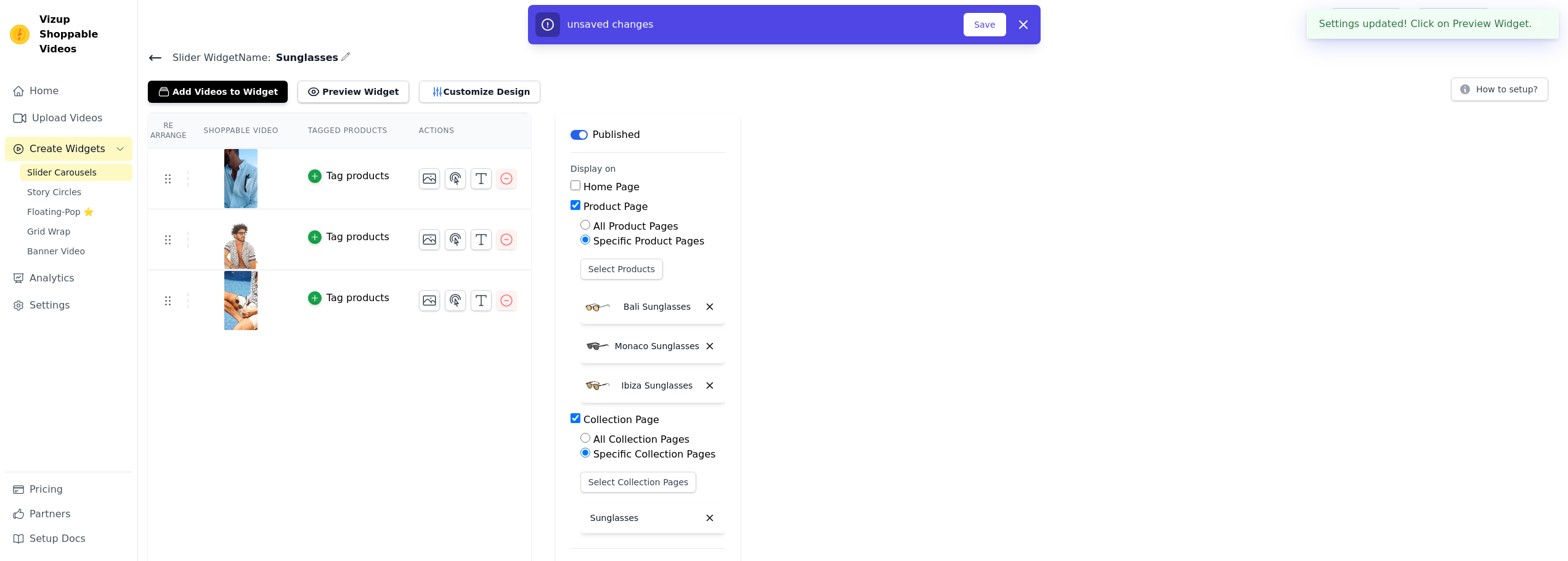
click at [969, 64] on h4 "Slider Widget Name: Sunglasses" at bounding box center [853, 58] width 1410 height 17
click at [334, 93] on button "Preview Widget" at bounding box center [353, 91] width 111 height 22
click at [419, 84] on button "Customize Design" at bounding box center [480, 91] width 122 height 22
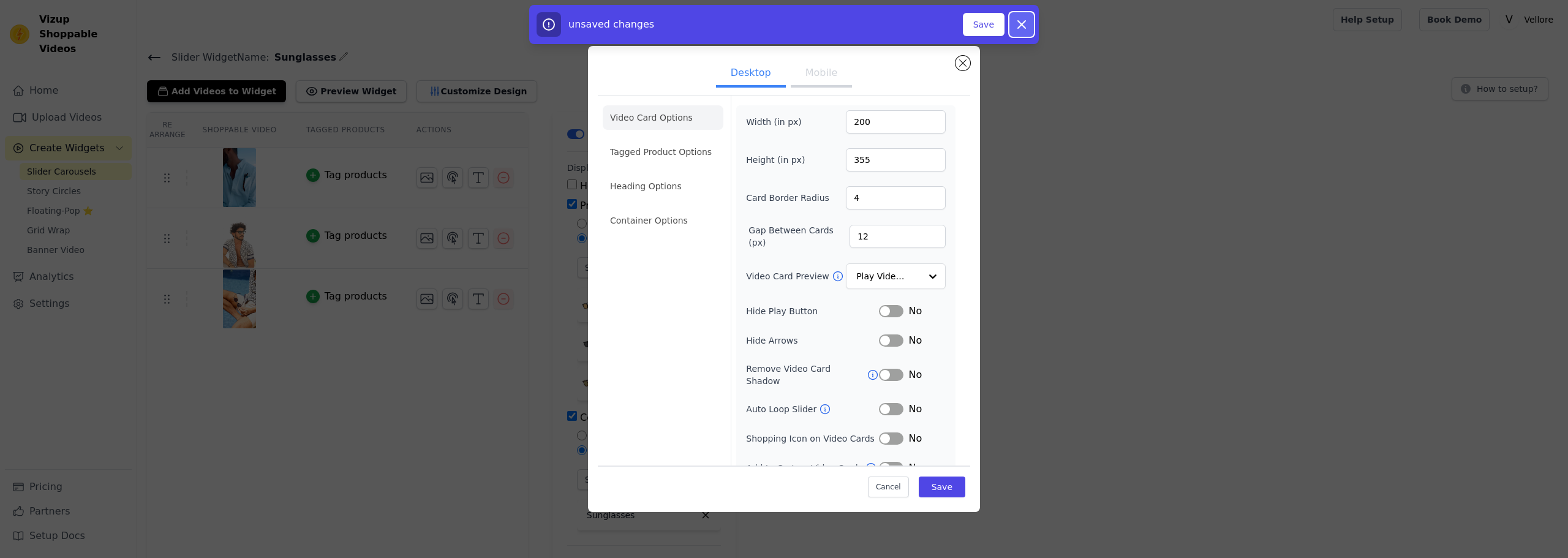
click at [1017, 27] on icon "button" at bounding box center [1021, 24] width 15 height 15
checkbox input "false"
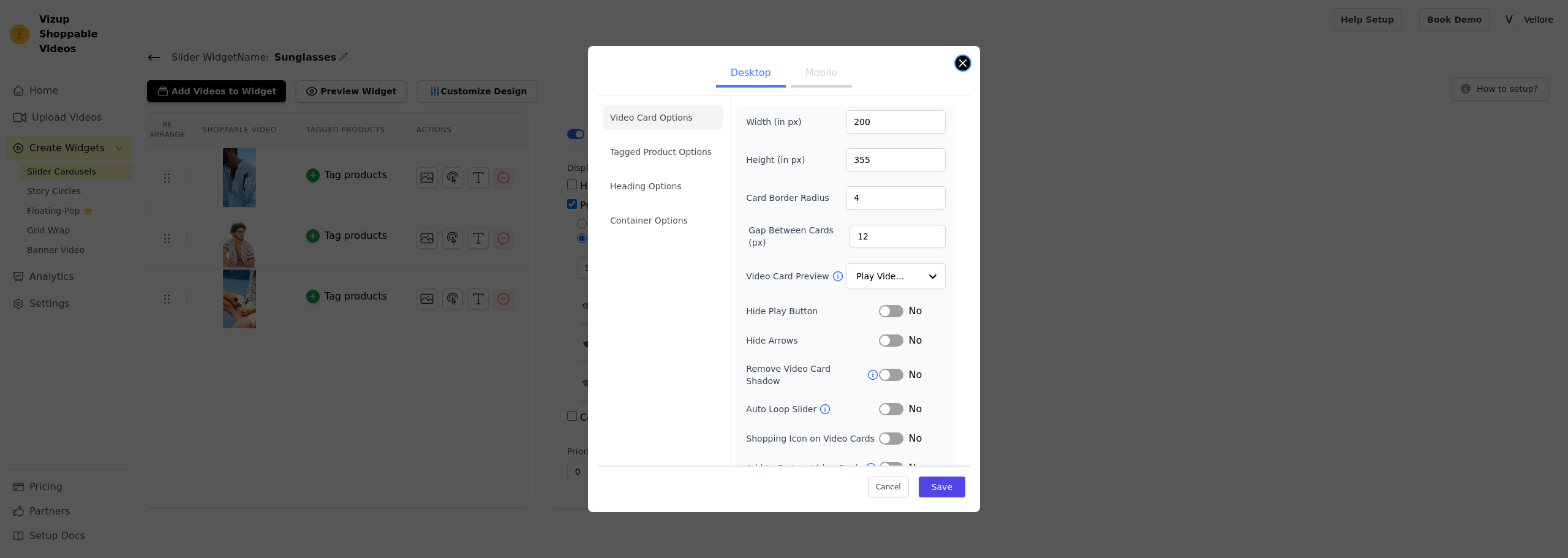
click at [966, 60] on button "Close modal" at bounding box center [962, 63] width 15 height 15
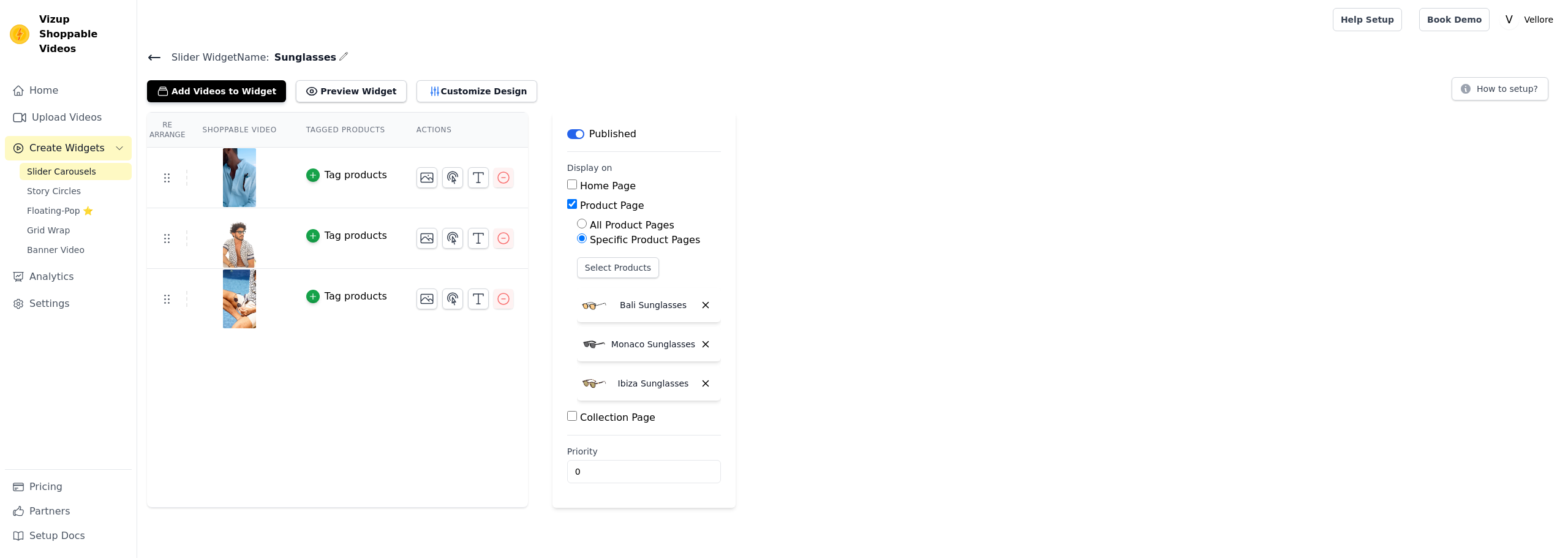
click at [996, 301] on div "Re Arrange Shoppable Video Tagged Products Actions Tag products Tag products Ta…" at bounding box center [852, 310] width 1430 height 396
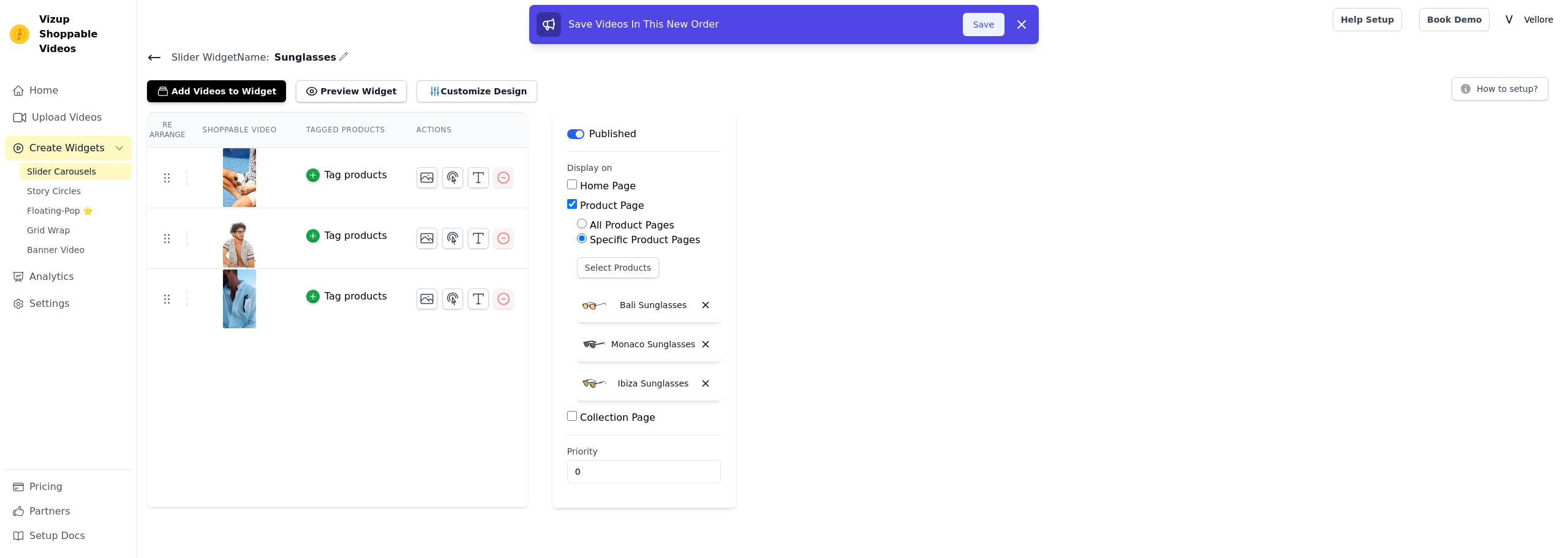
click at [969, 23] on button "Save" at bounding box center [983, 24] width 41 height 23
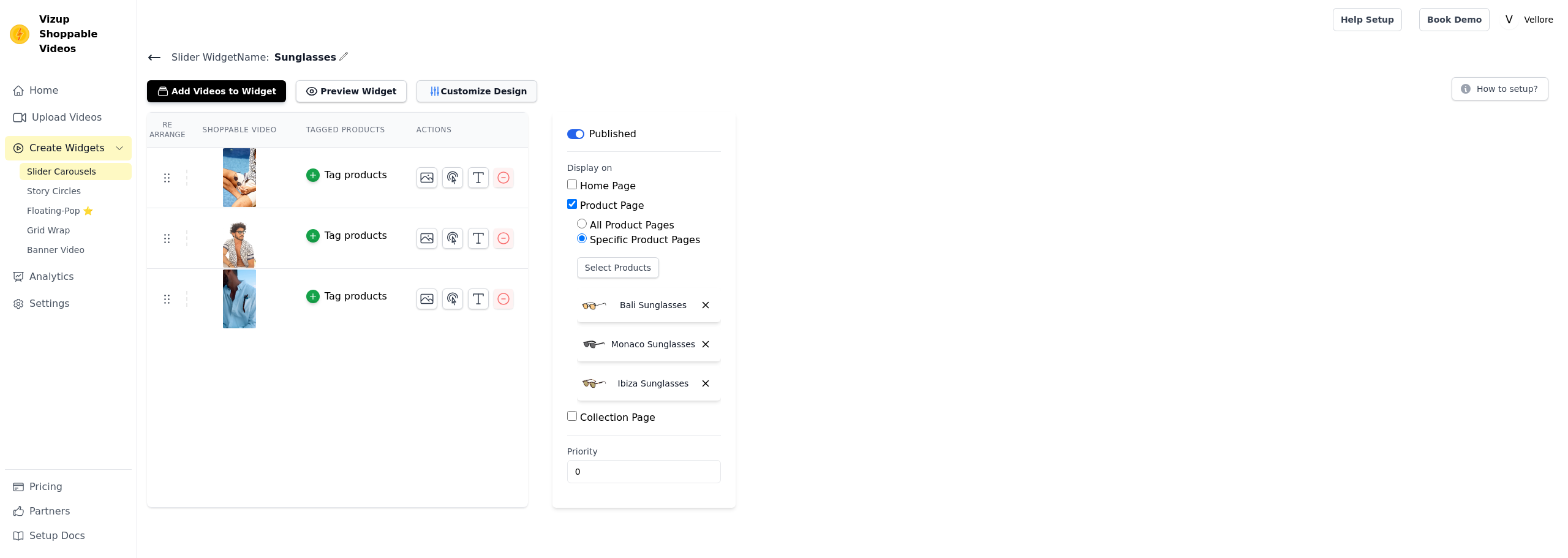
click at [418, 88] on button "Customize Design" at bounding box center [477, 91] width 121 height 22
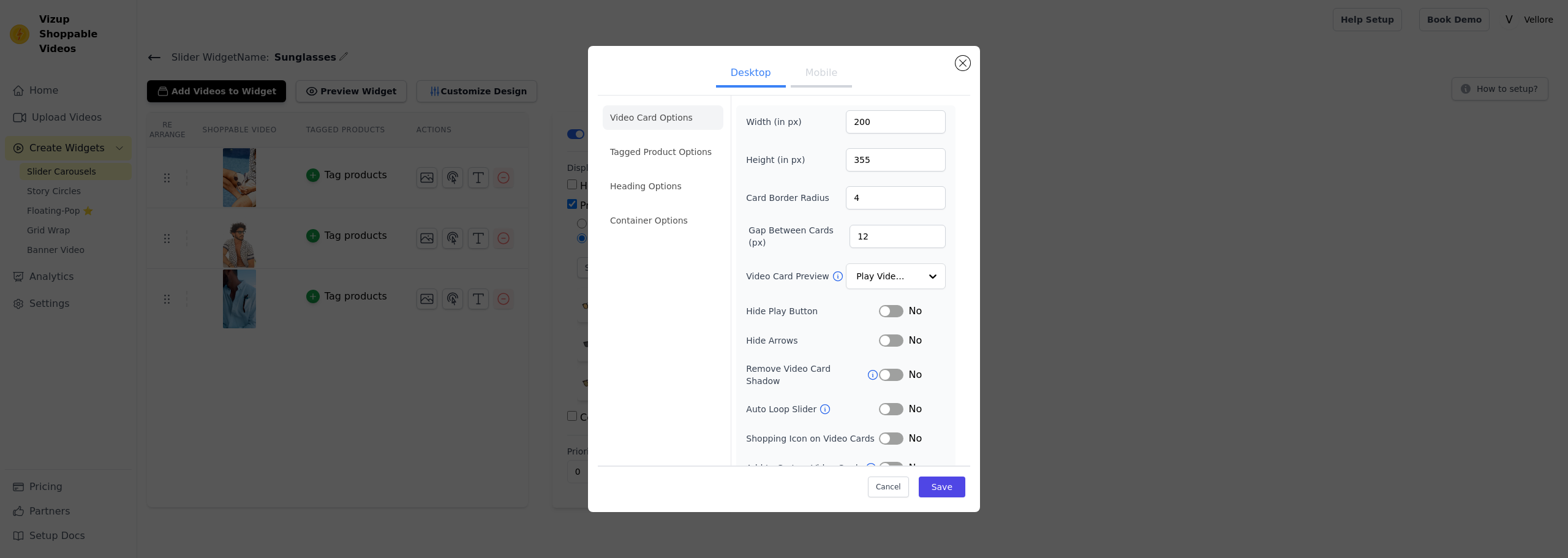
click at [830, 77] on button "Mobile" at bounding box center [821, 74] width 61 height 27
click at [861, 271] on input "Video Card Preview" at bounding box center [888, 277] width 63 height 25
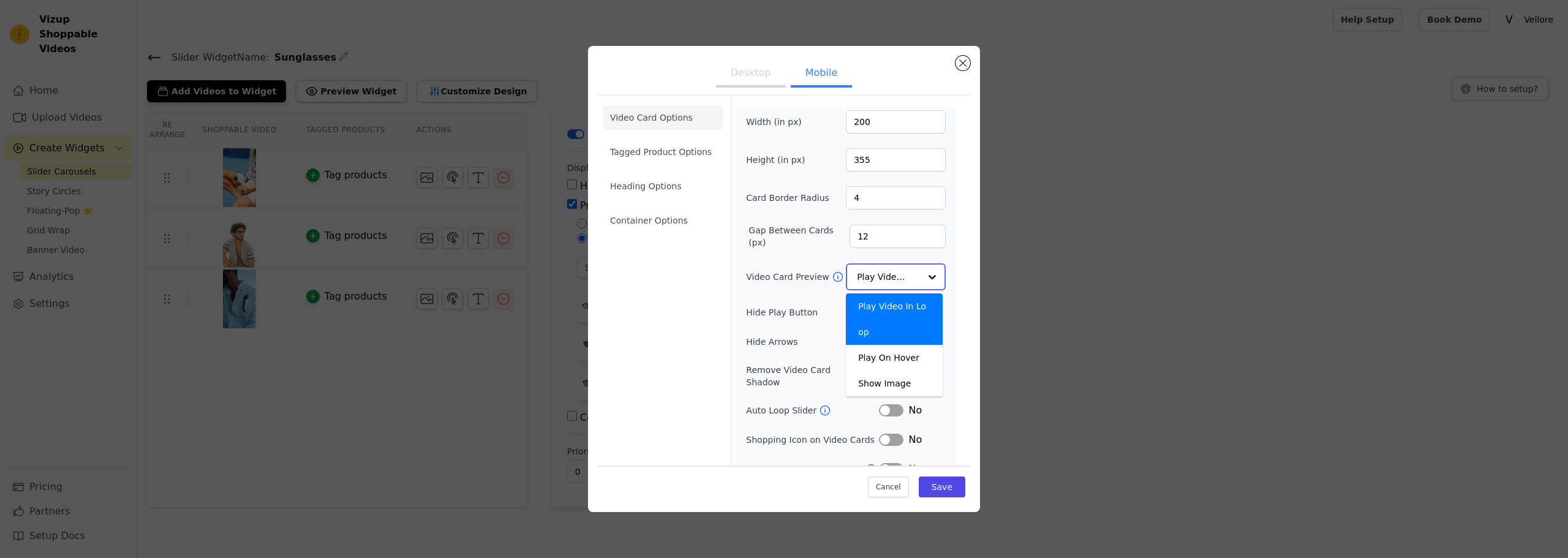
click at [861, 271] on input "Video Card Preview" at bounding box center [888, 277] width 63 height 25
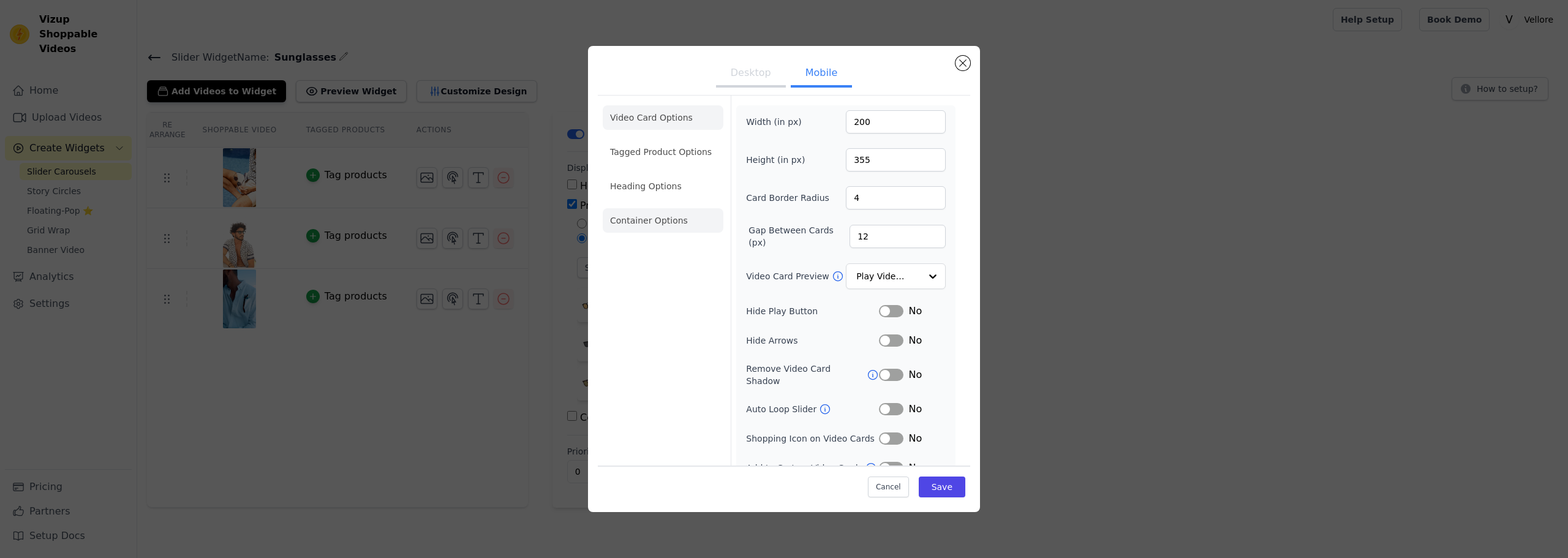
click at [666, 219] on li "Container Options" at bounding box center [663, 220] width 121 height 25
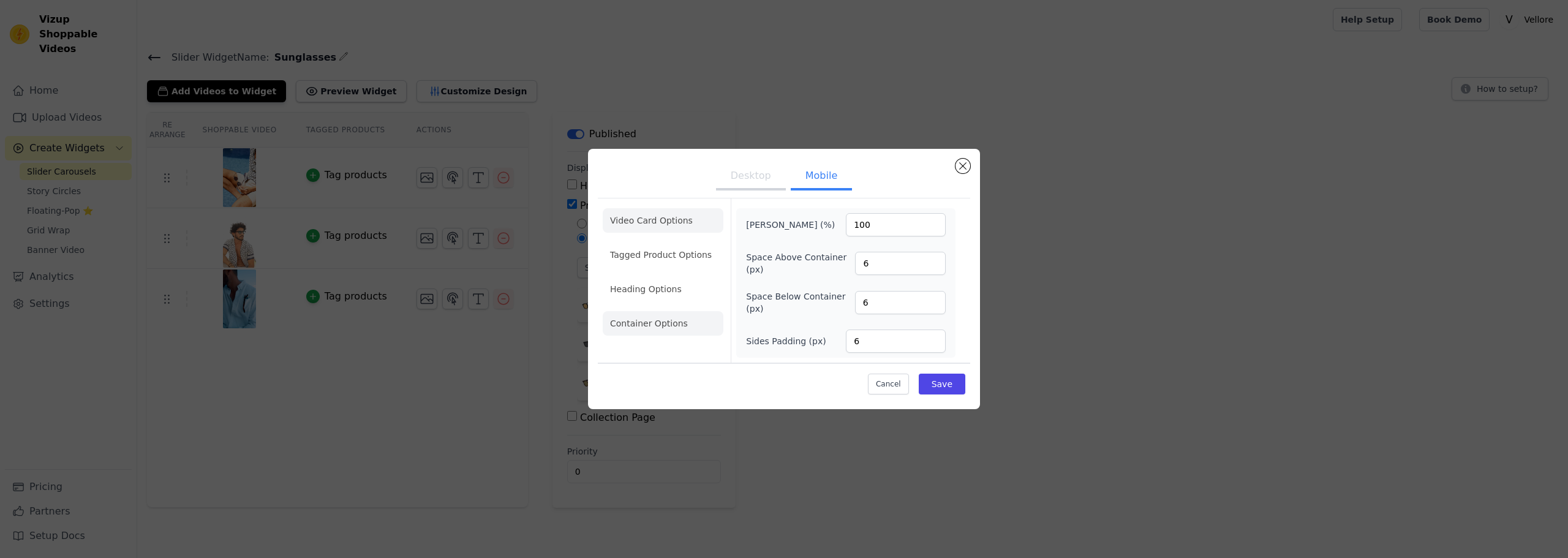
click at [665, 242] on li "Video Card Options" at bounding box center [663, 254] width 121 height 25
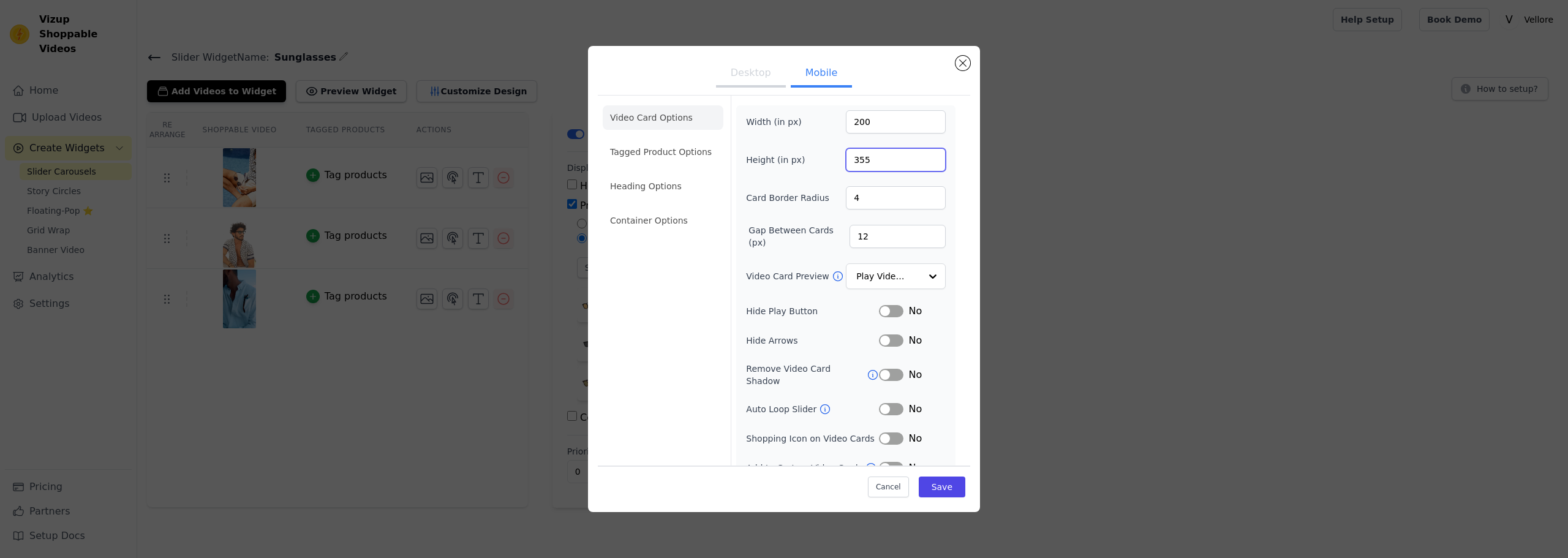
drag, startPoint x: 870, startPoint y: 158, endPoint x: 832, endPoint y: 165, distance: 38.6
click at [832, 165] on div "Height (in px) 355" at bounding box center [846, 160] width 200 height 23
type input "300"
drag, startPoint x: 862, startPoint y: 122, endPoint x: 842, endPoint y: 125, distance: 20.2
click at [846, 125] on input "200" at bounding box center [896, 122] width 100 height 23
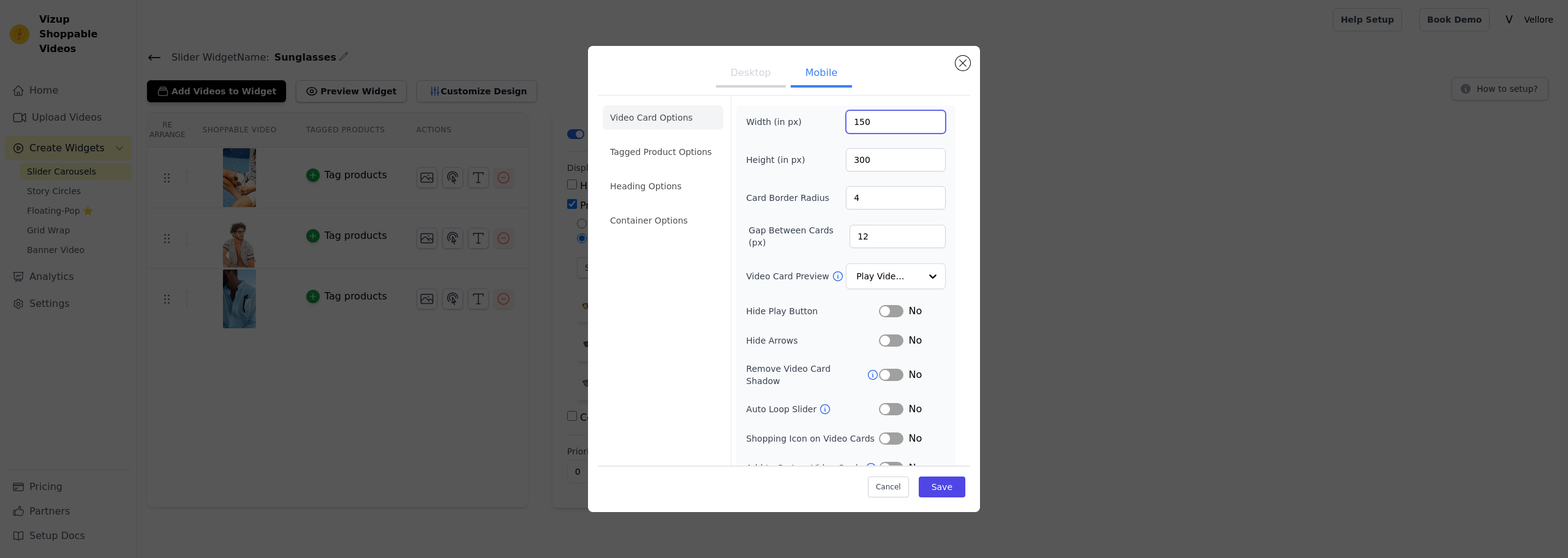
type input "150"
drag, startPoint x: 875, startPoint y: 162, endPoint x: 835, endPoint y: 163, distance: 40.0
click at [835, 163] on div "Height (in px) 300" at bounding box center [846, 160] width 200 height 23
type input "250"
click at [933, 488] on button "Save" at bounding box center [942, 487] width 46 height 21
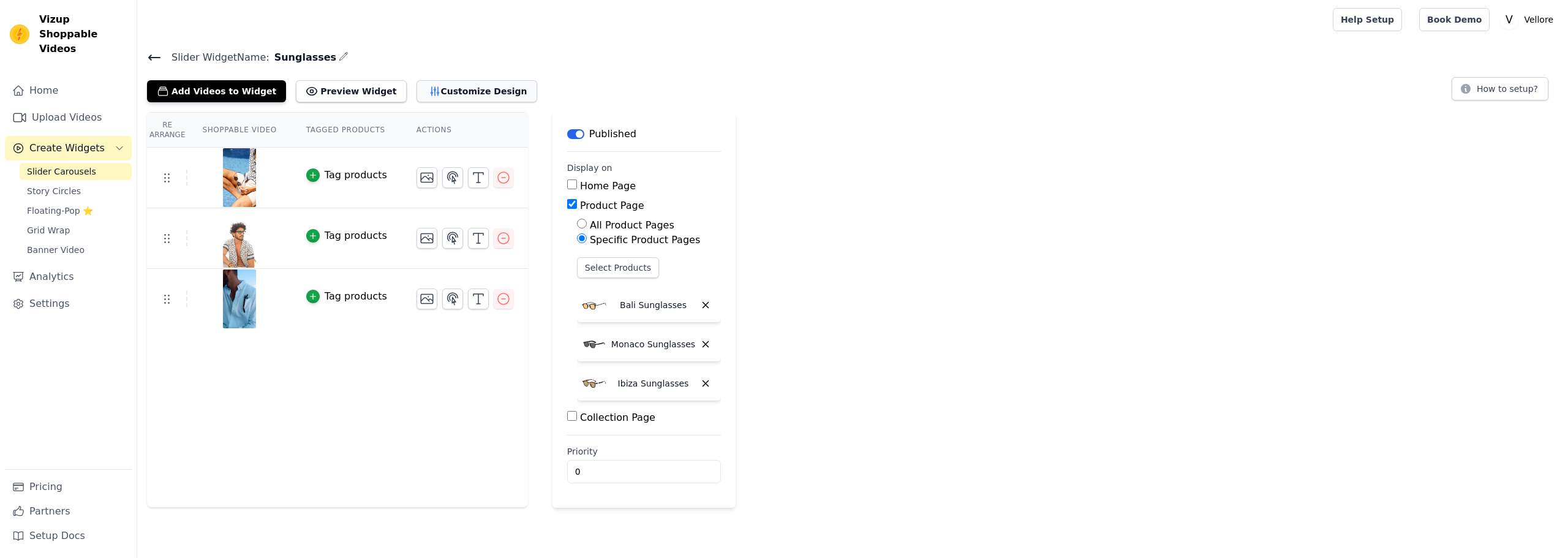
click at [456, 88] on button "Customize Design" at bounding box center [477, 91] width 121 height 22
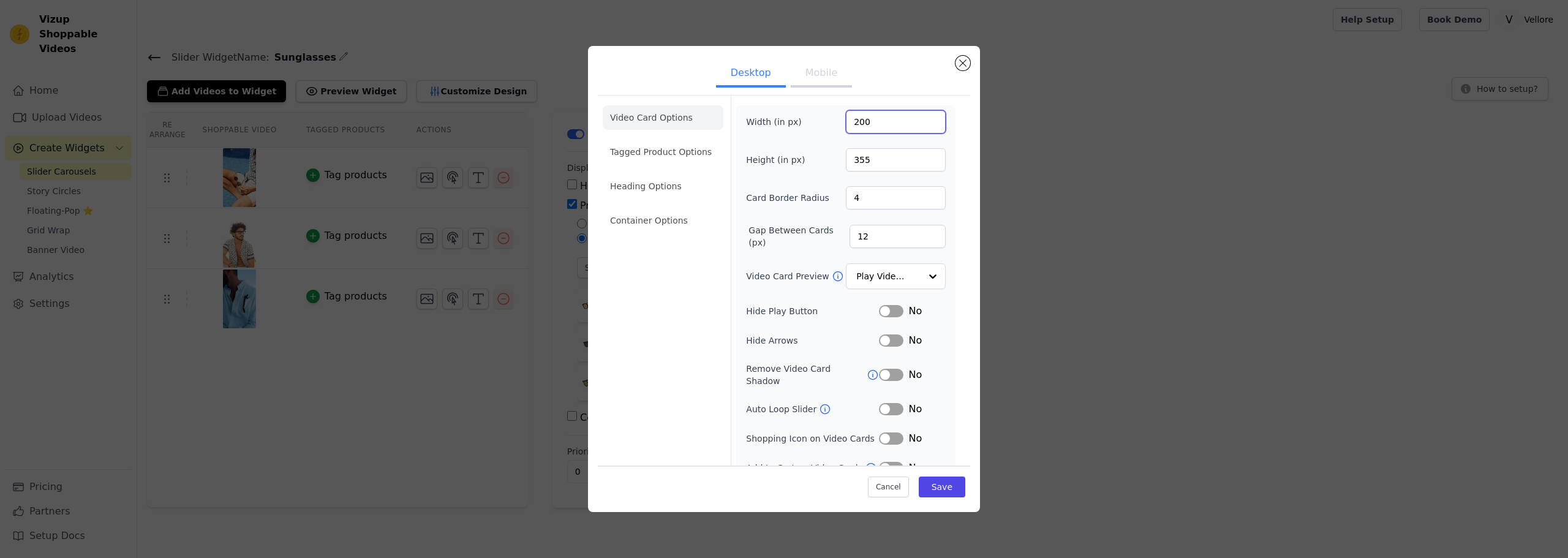
drag, startPoint x: 865, startPoint y: 124, endPoint x: 839, endPoint y: 126, distance: 26.1
click at [846, 126] on input "200" at bounding box center [896, 122] width 100 height 23
drag, startPoint x: 871, startPoint y: 118, endPoint x: 830, endPoint y: 119, distance: 41.0
click at [830, 119] on div "Width (in px) 300" at bounding box center [846, 122] width 200 height 23
type input "200"
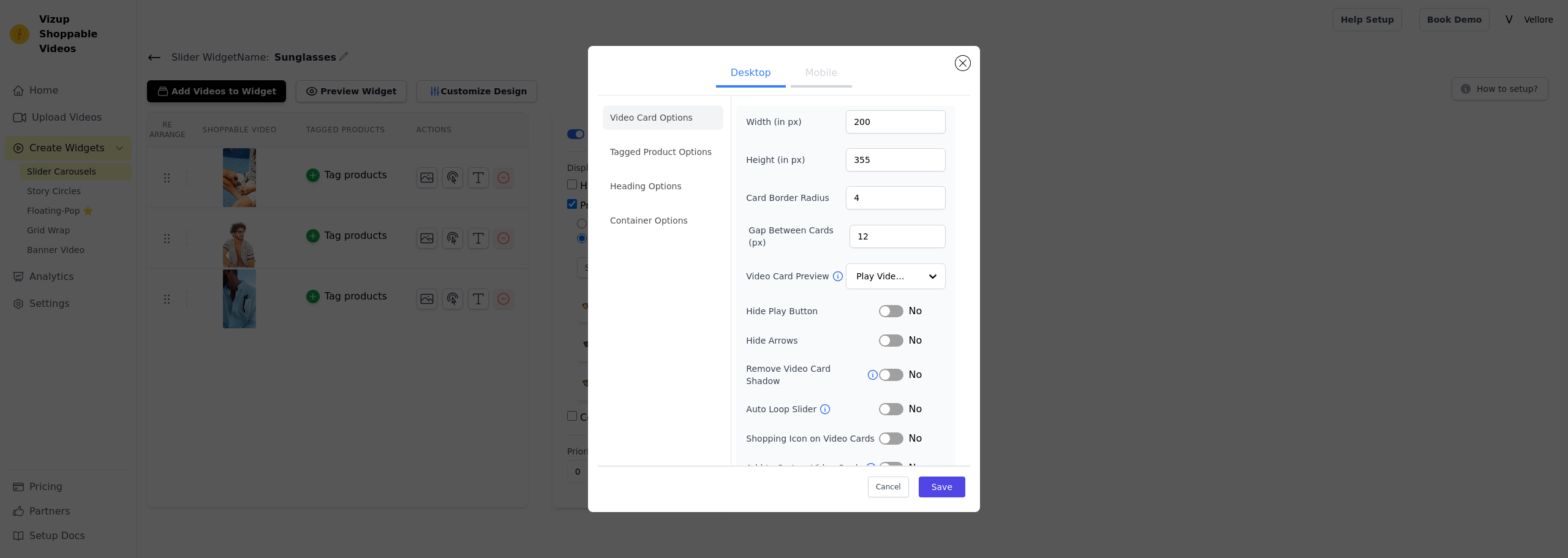
click at [814, 71] on button "Mobile" at bounding box center [821, 74] width 61 height 27
drag, startPoint x: 867, startPoint y: 119, endPoint x: 828, endPoint y: 122, distance: 39.1
click at [829, 122] on div "Width (in px) 150" at bounding box center [846, 122] width 200 height 23
type input "200"
drag, startPoint x: 867, startPoint y: 157, endPoint x: 835, endPoint y: 160, distance: 32.1
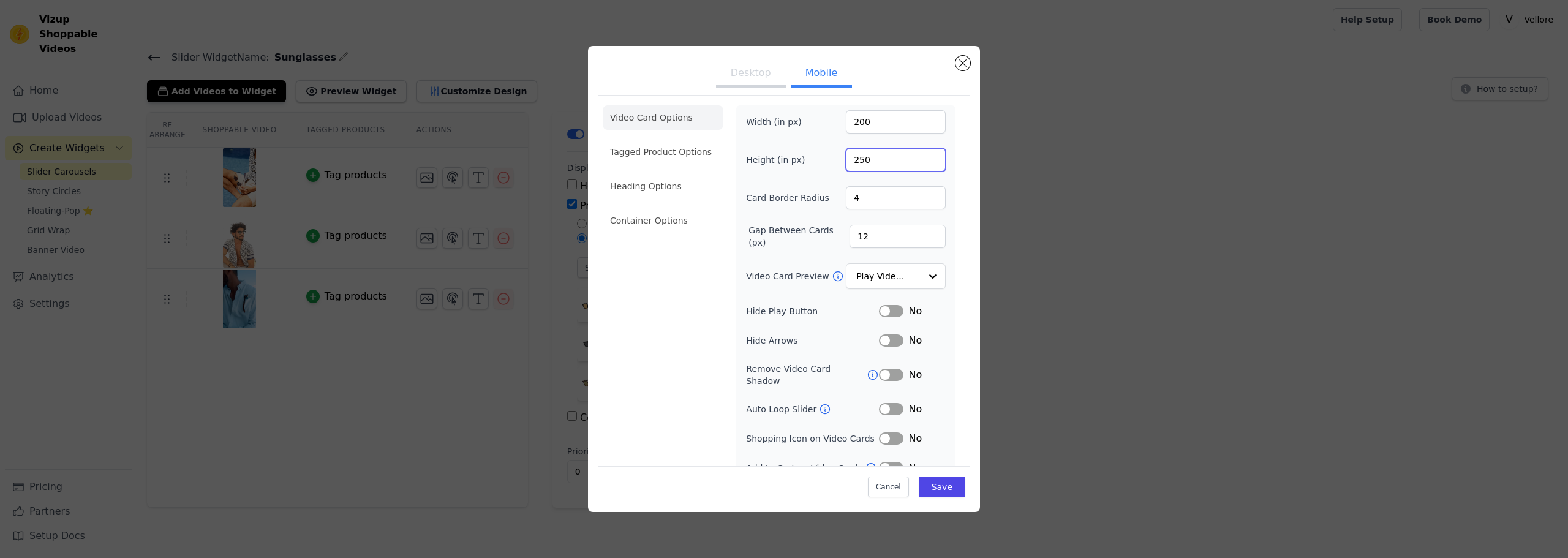
click at [835, 160] on div "Height (in px) 250" at bounding box center [846, 160] width 200 height 23
type input "300"
click at [937, 488] on button "Save" at bounding box center [942, 487] width 46 height 21
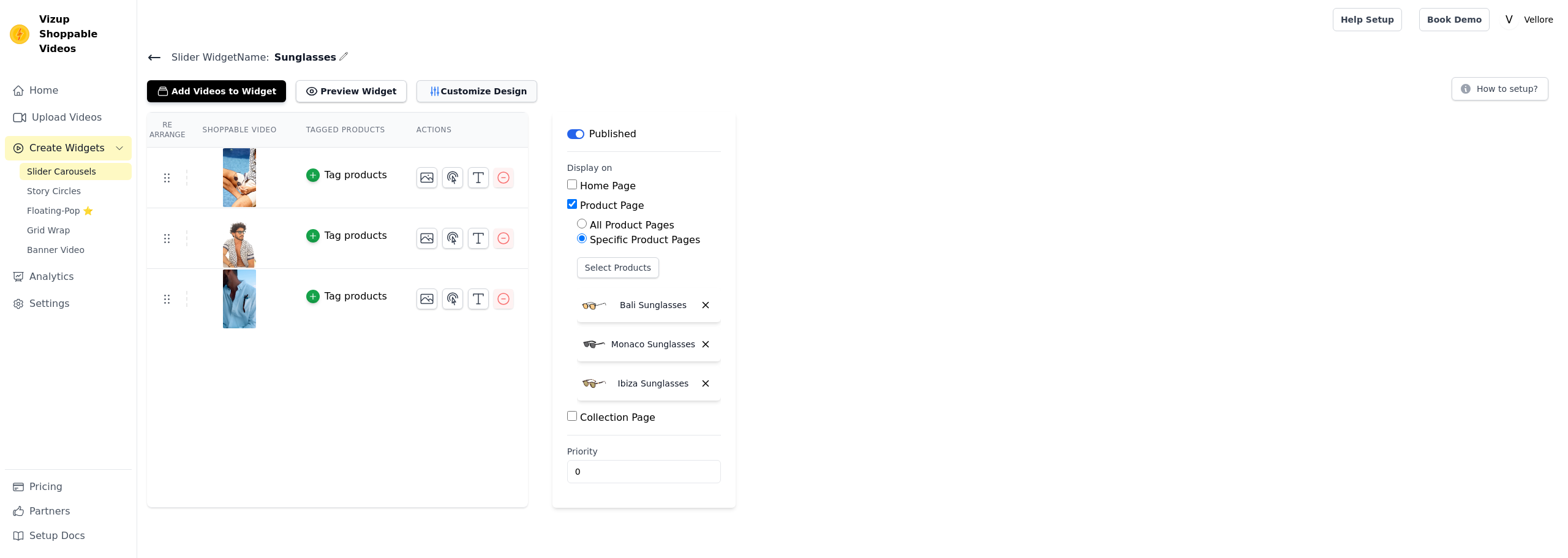
click at [419, 91] on button "Customize Design" at bounding box center [477, 91] width 121 height 22
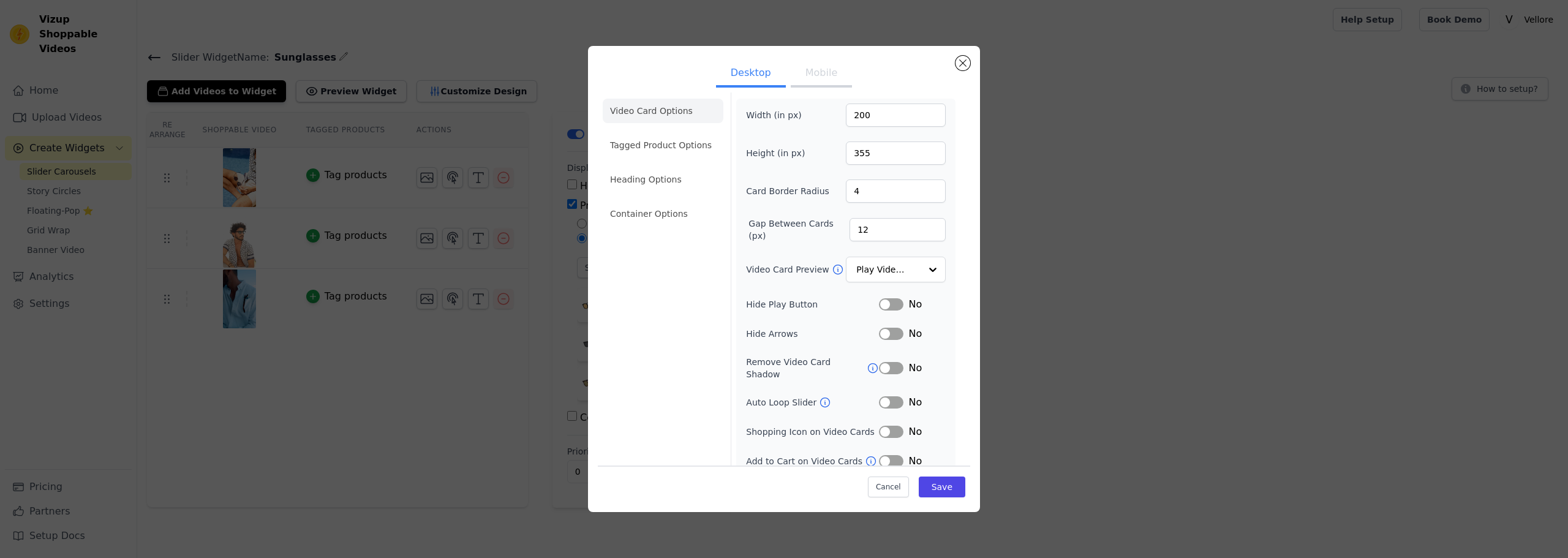
scroll to position [8, 0]
click at [811, 79] on button "Mobile" at bounding box center [821, 74] width 61 height 27
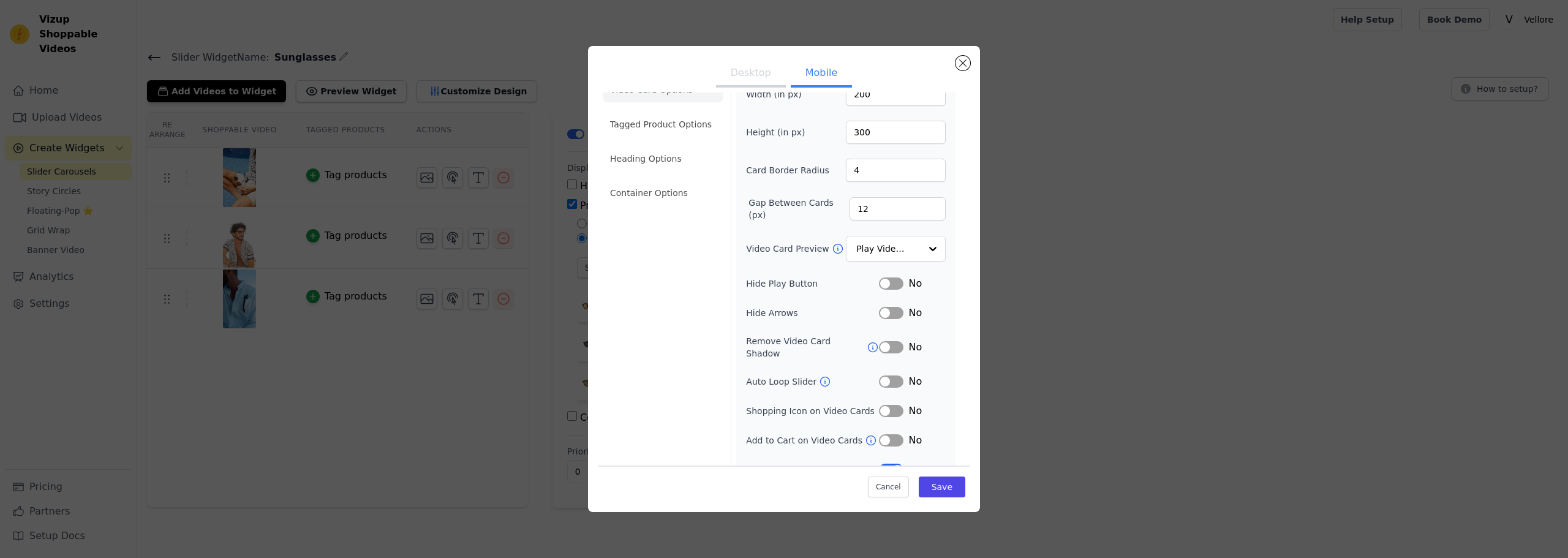
scroll to position [38, 0]
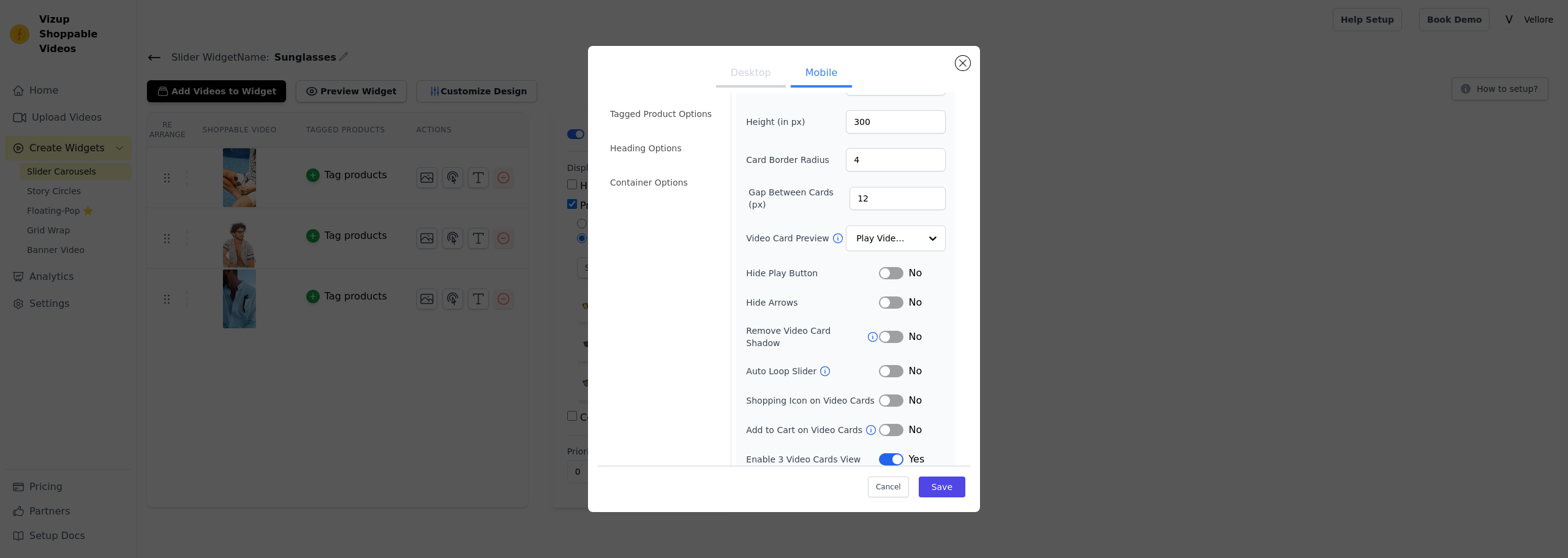
click at [885, 453] on button "Label" at bounding box center [891, 459] width 25 height 12
click at [928, 484] on button "Save" at bounding box center [942, 487] width 46 height 21
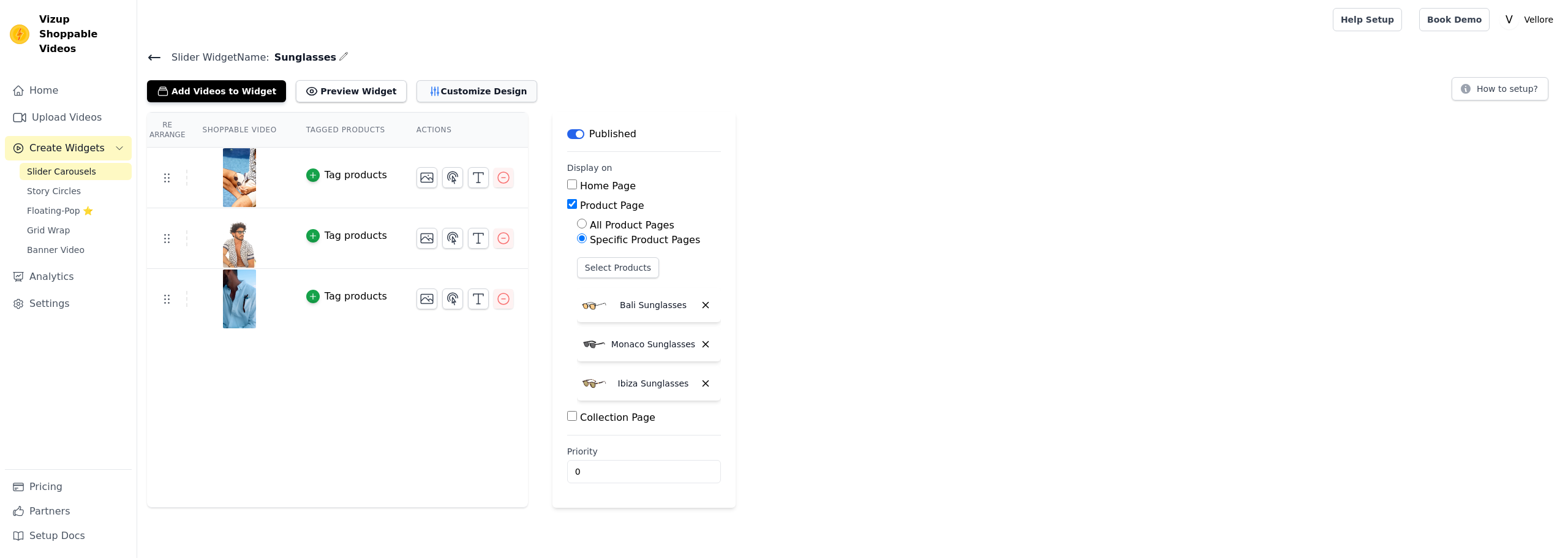
click at [417, 87] on button "Customize Design" at bounding box center [477, 91] width 121 height 22
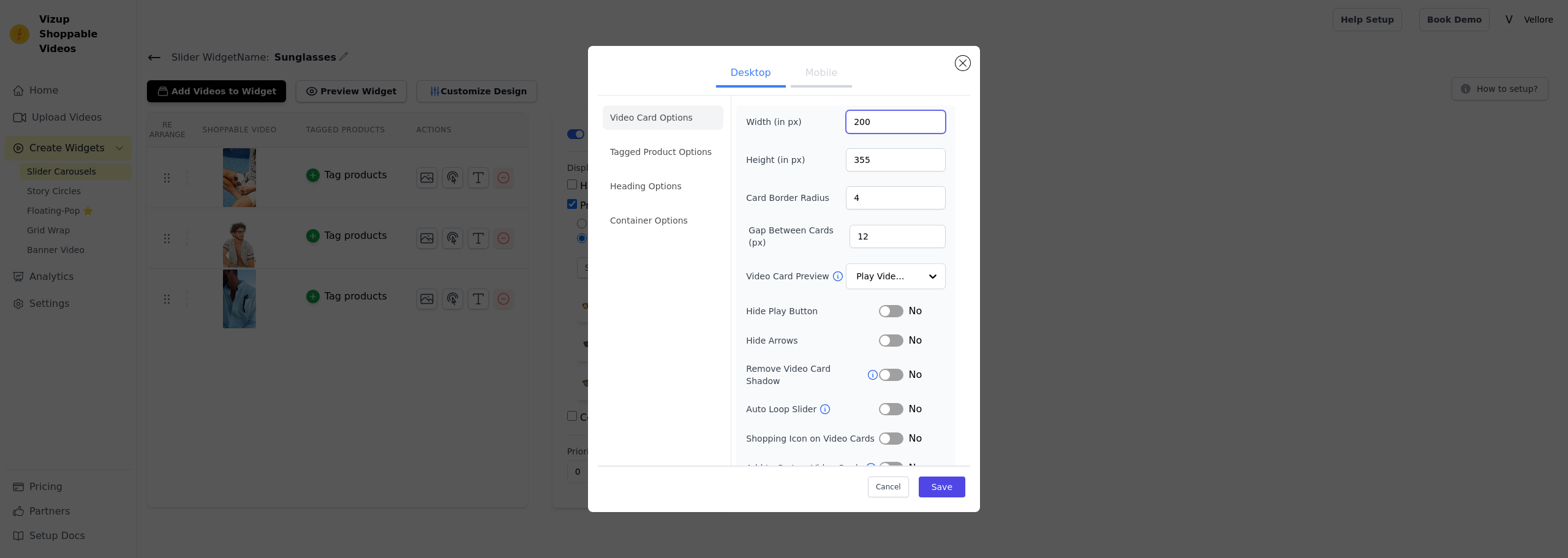
drag, startPoint x: 869, startPoint y: 117, endPoint x: 831, endPoint y: 115, distance: 38.1
click at [831, 115] on div "Width (in px) 200" at bounding box center [846, 122] width 200 height 23
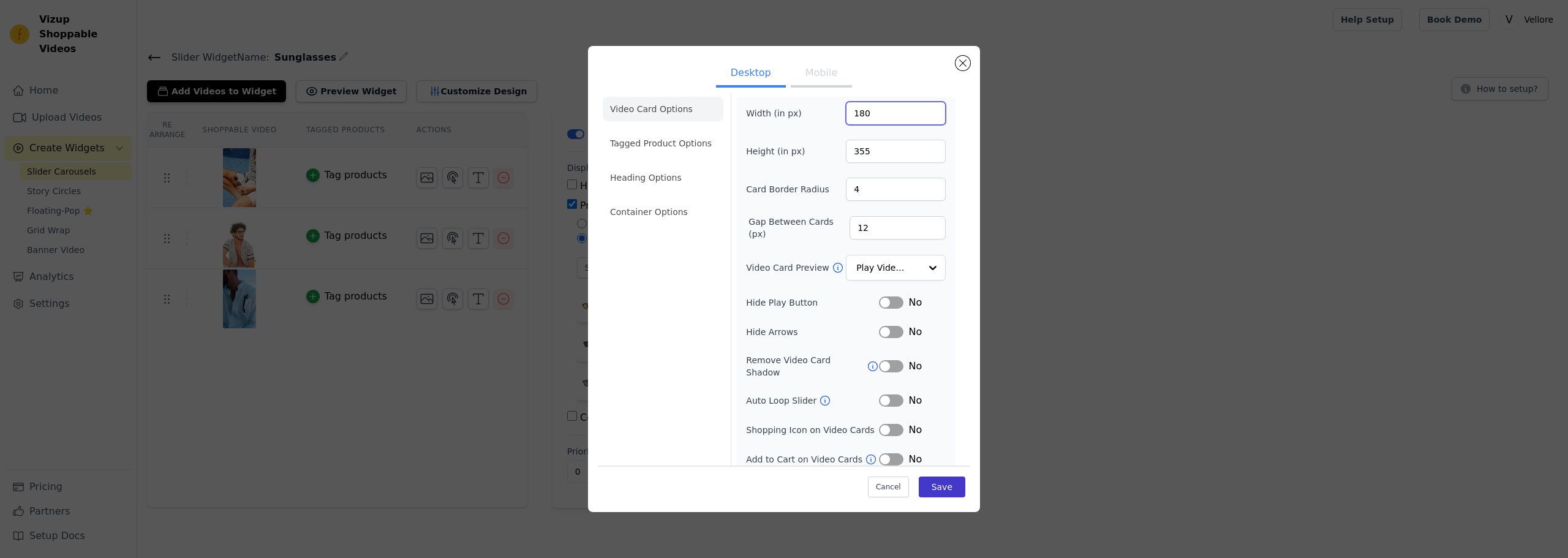
type input "180"
click at [925, 488] on button "Save" at bounding box center [942, 487] width 46 height 21
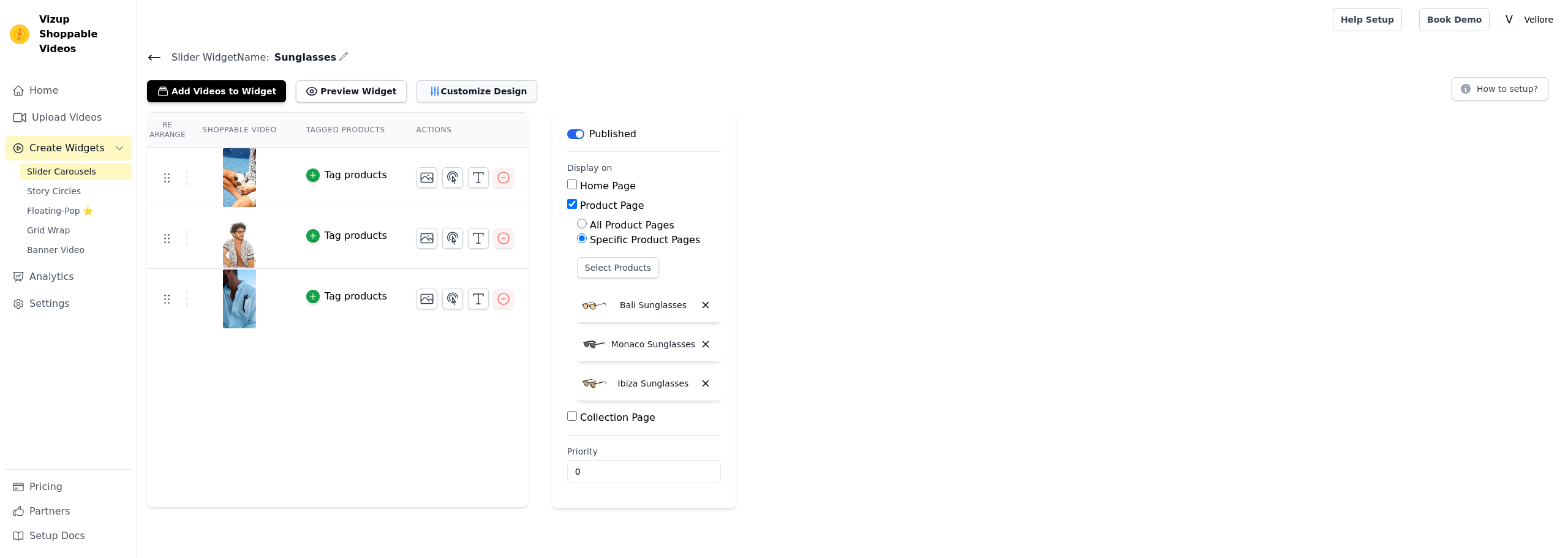
click at [436, 89] on button "Customize Design" at bounding box center [477, 91] width 121 height 22
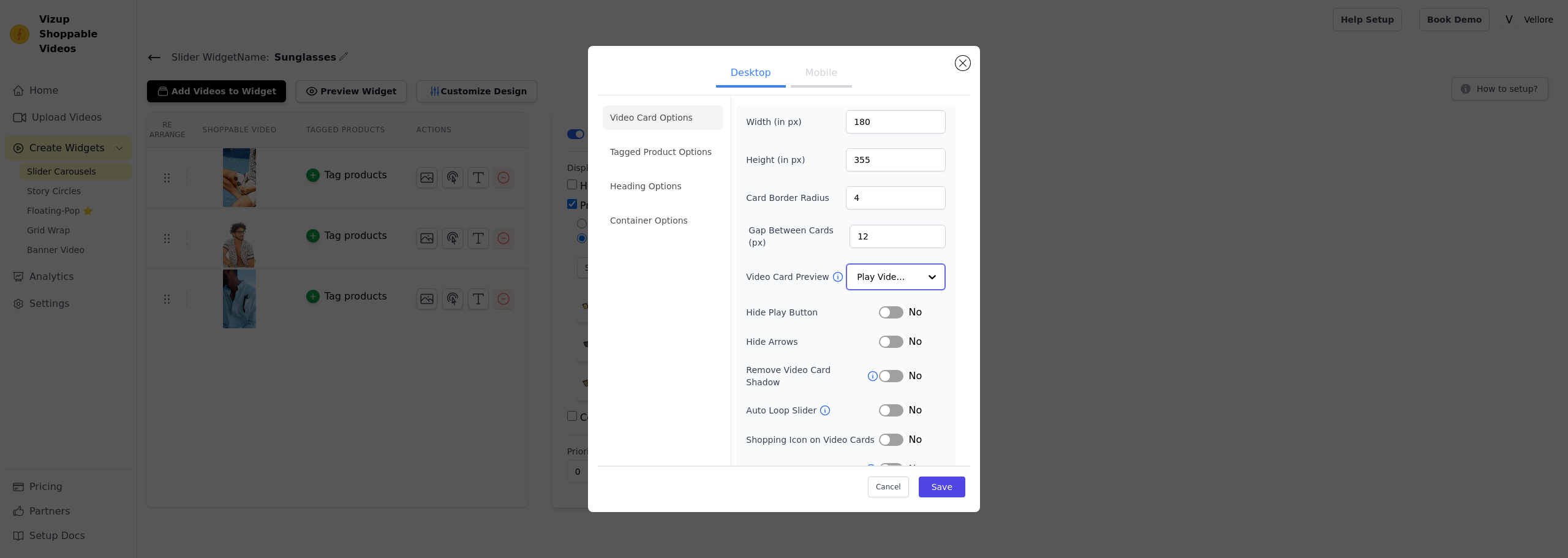
click at [922, 276] on div at bounding box center [932, 277] width 25 height 25
click at [895, 345] on div "Play On Hover" at bounding box center [894, 358] width 97 height 26
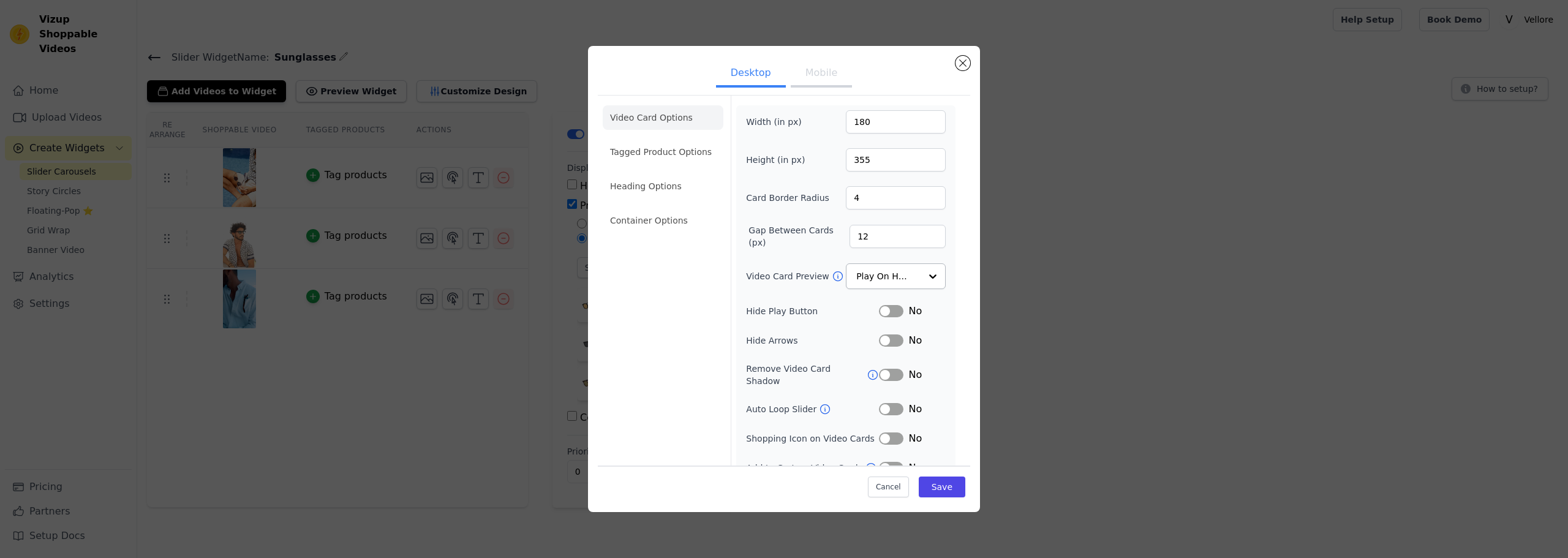
click at [802, 69] on button "Mobile" at bounding box center [821, 74] width 61 height 27
click at [906, 283] on input "Video Card Preview" at bounding box center [888, 277] width 63 height 25
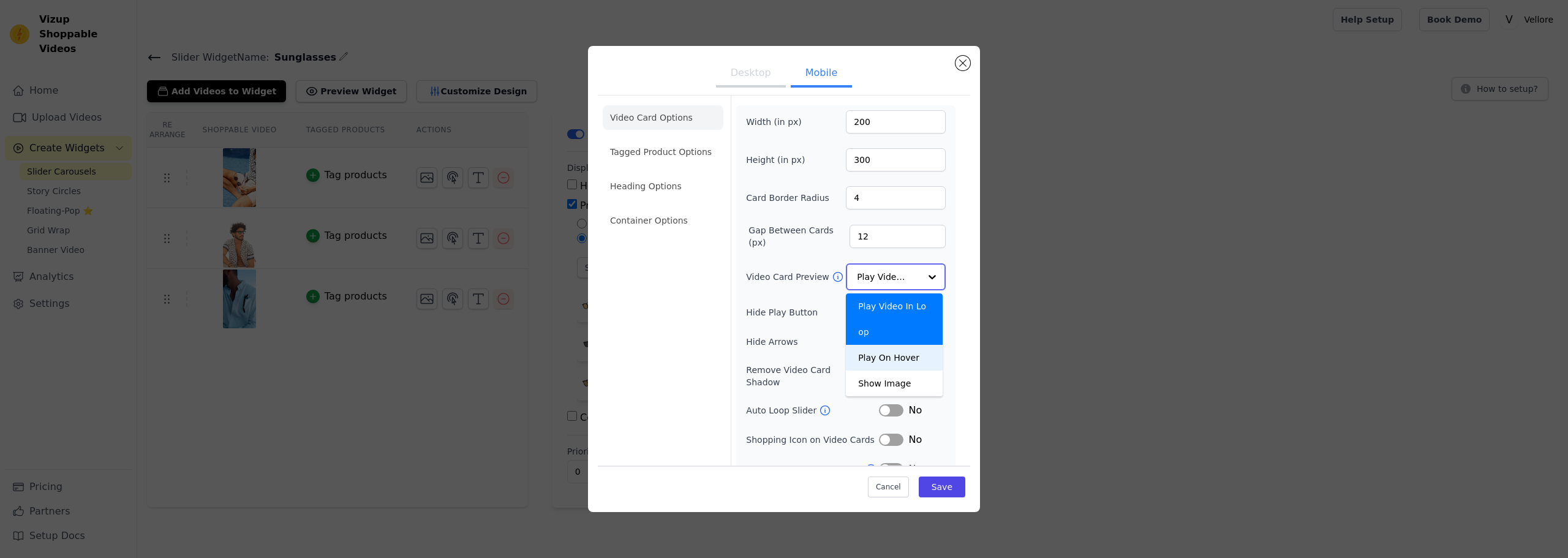
click at [893, 345] on div "Play On Hover" at bounding box center [894, 358] width 97 height 26
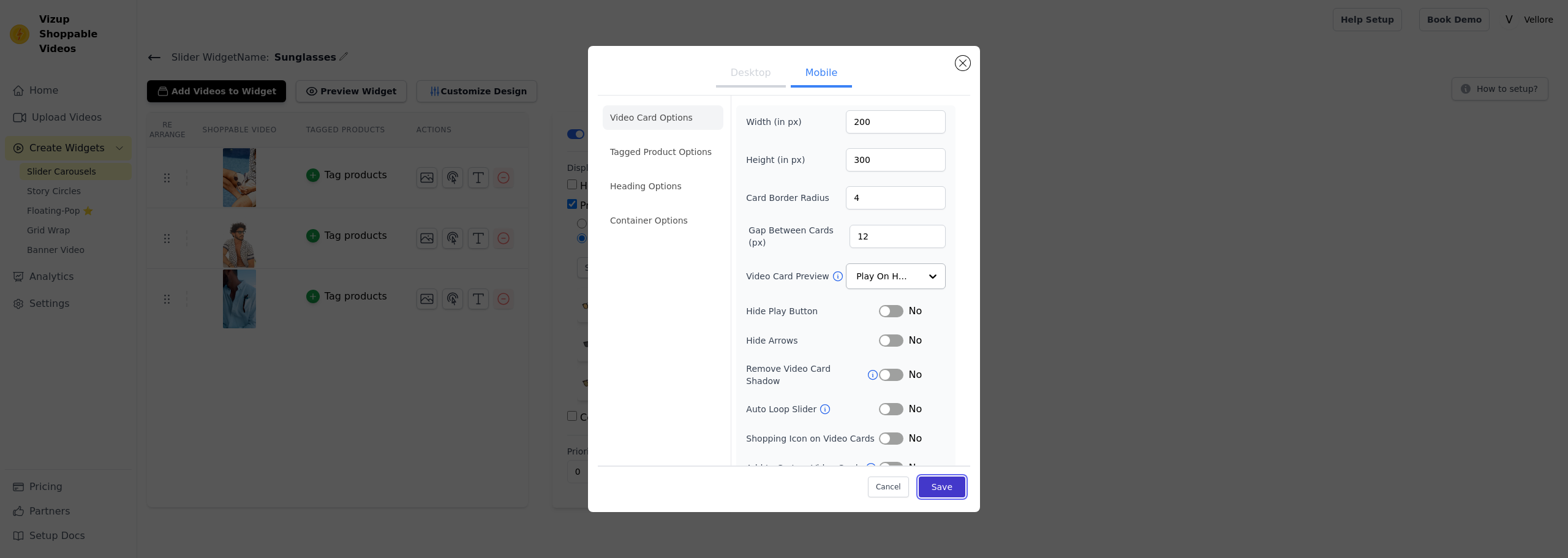
click at [942, 484] on button "Save" at bounding box center [942, 487] width 46 height 21
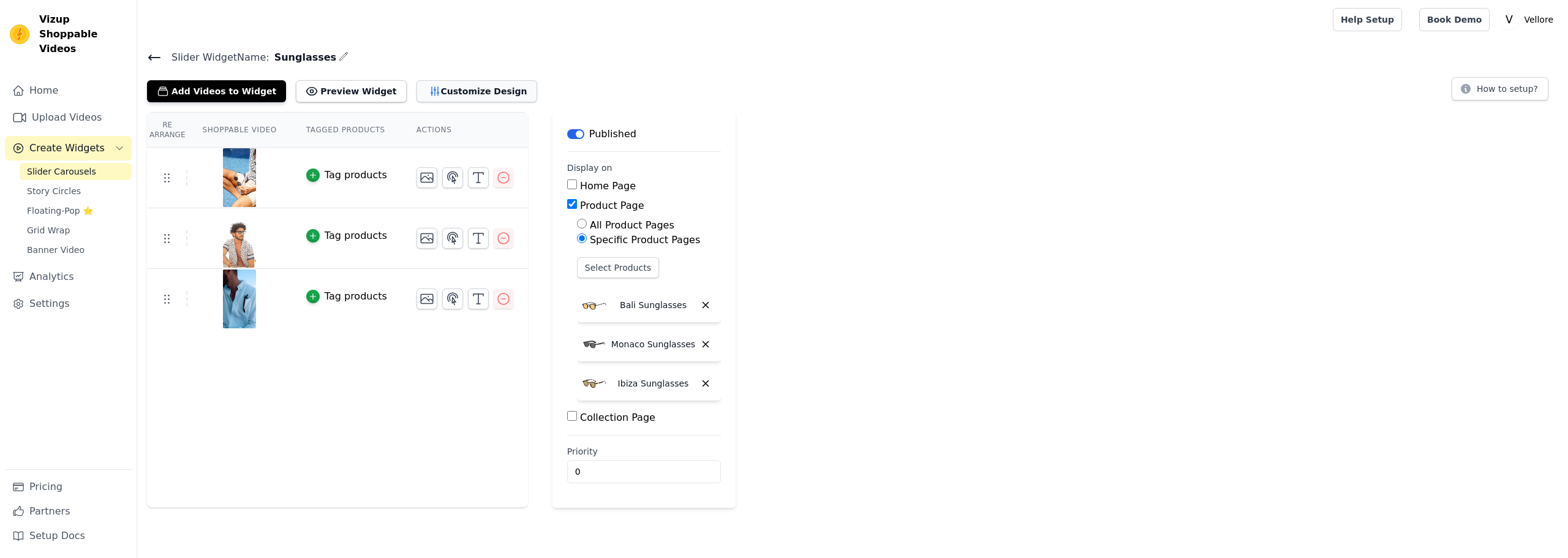
click at [447, 89] on button "Customize Design" at bounding box center [477, 91] width 121 height 22
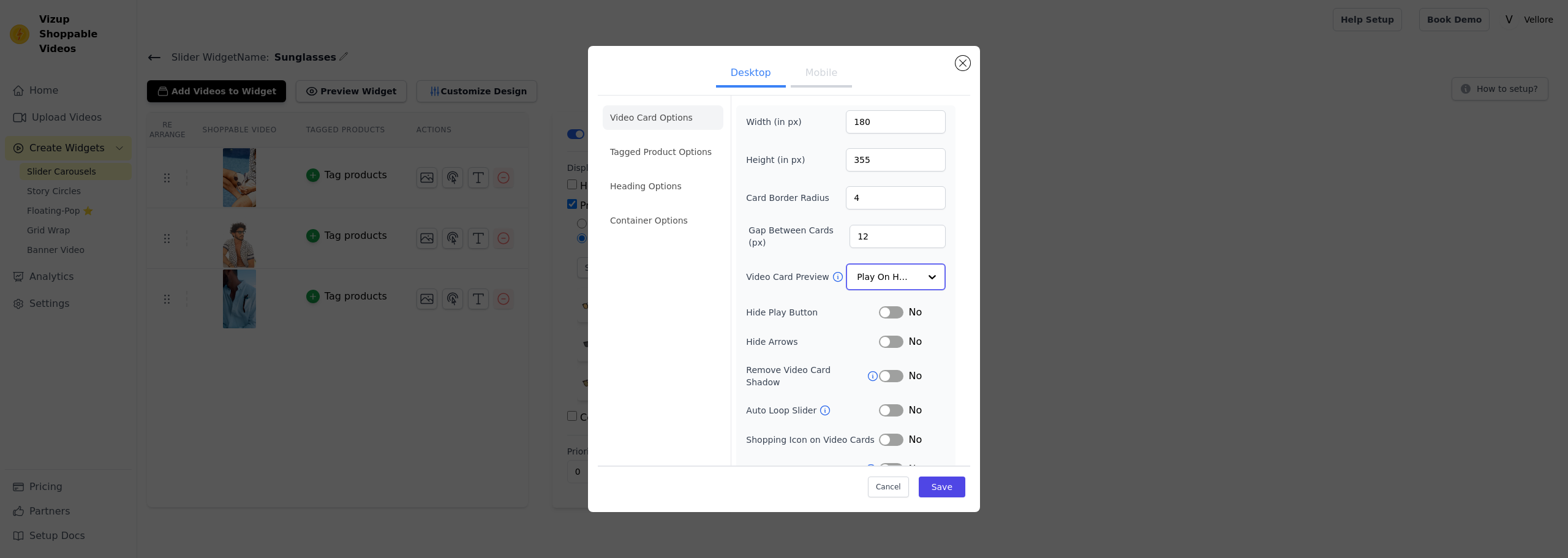
click at [890, 270] on input "Video Card Preview" at bounding box center [888, 277] width 63 height 25
click at [888, 307] on div "Play Video In Loop" at bounding box center [894, 319] width 97 height 51
click at [809, 78] on button "Mobile" at bounding box center [821, 74] width 61 height 27
click at [891, 275] on input "Video Card Preview" at bounding box center [888, 277] width 63 height 25
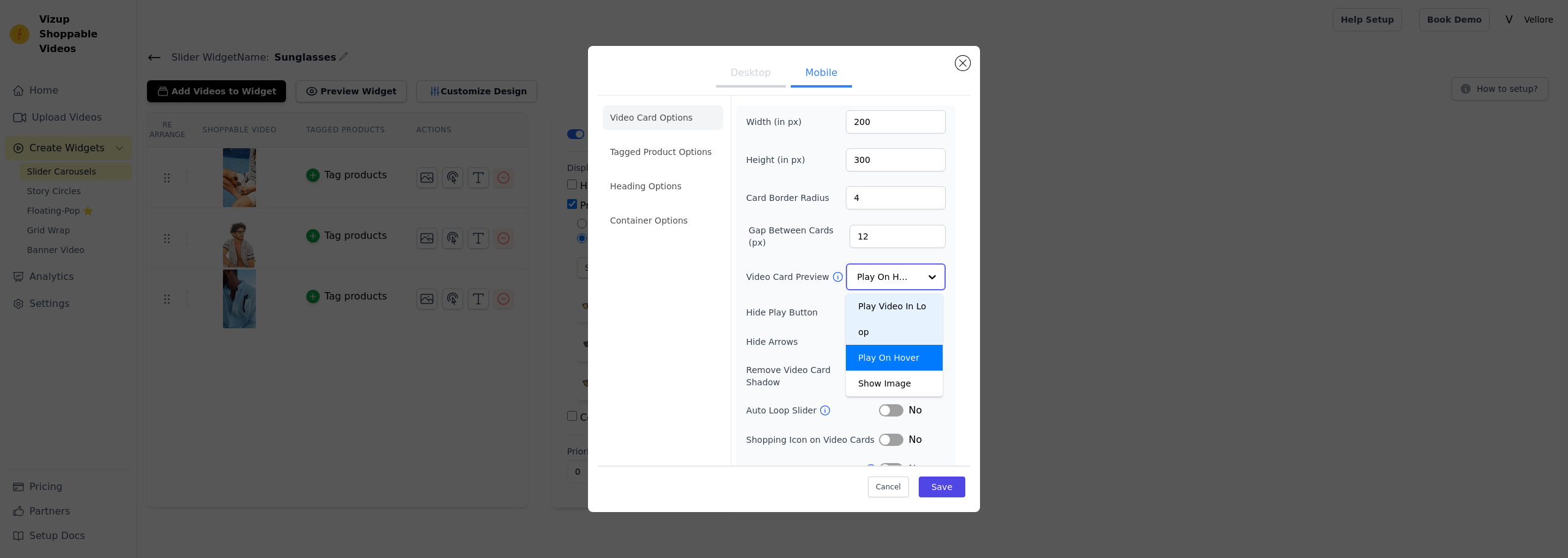
click at [882, 303] on div "Play Video In Loop" at bounding box center [894, 319] width 97 height 51
click at [757, 72] on button "Desktop" at bounding box center [750, 74] width 70 height 27
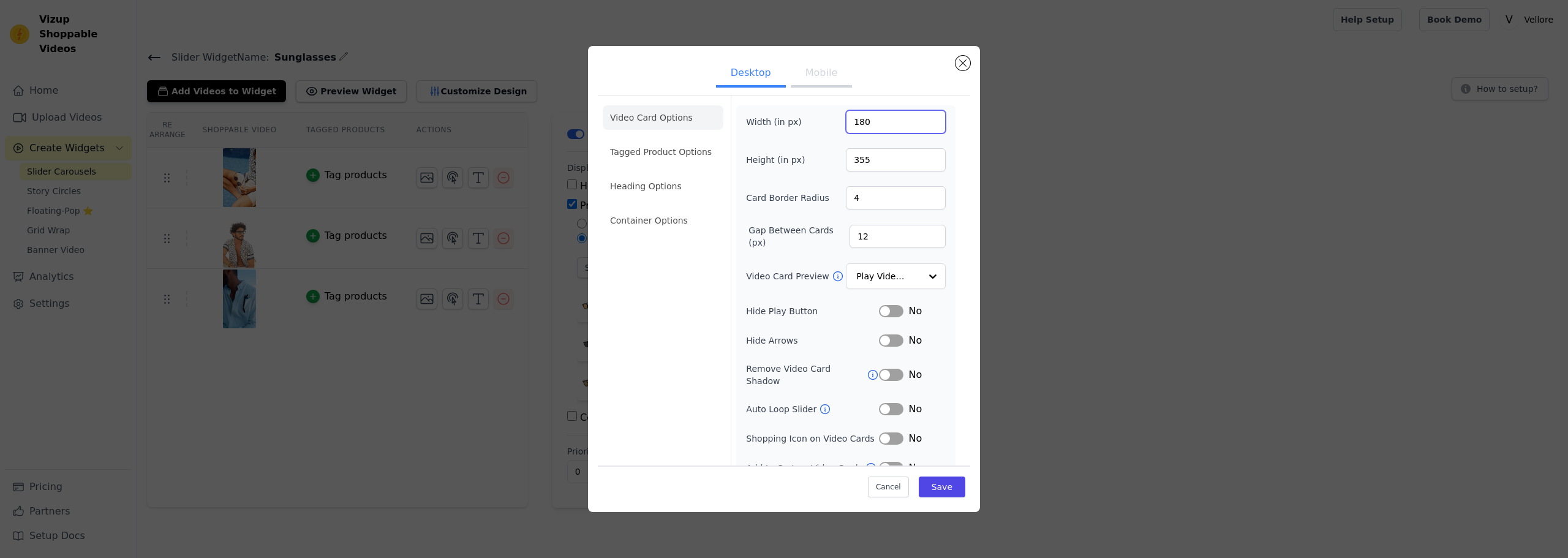
drag, startPoint x: 875, startPoint y: 119, endPoint x: 835, endPoint y: 121, distance: 40.0
click at [835, 121] on div "Width (in px) 180" at bounding box center [846, 122] width 200 height 23
type input "100"
click at [934, 487] on button "Save" at bounding box center [942, 487] width 46 height 21
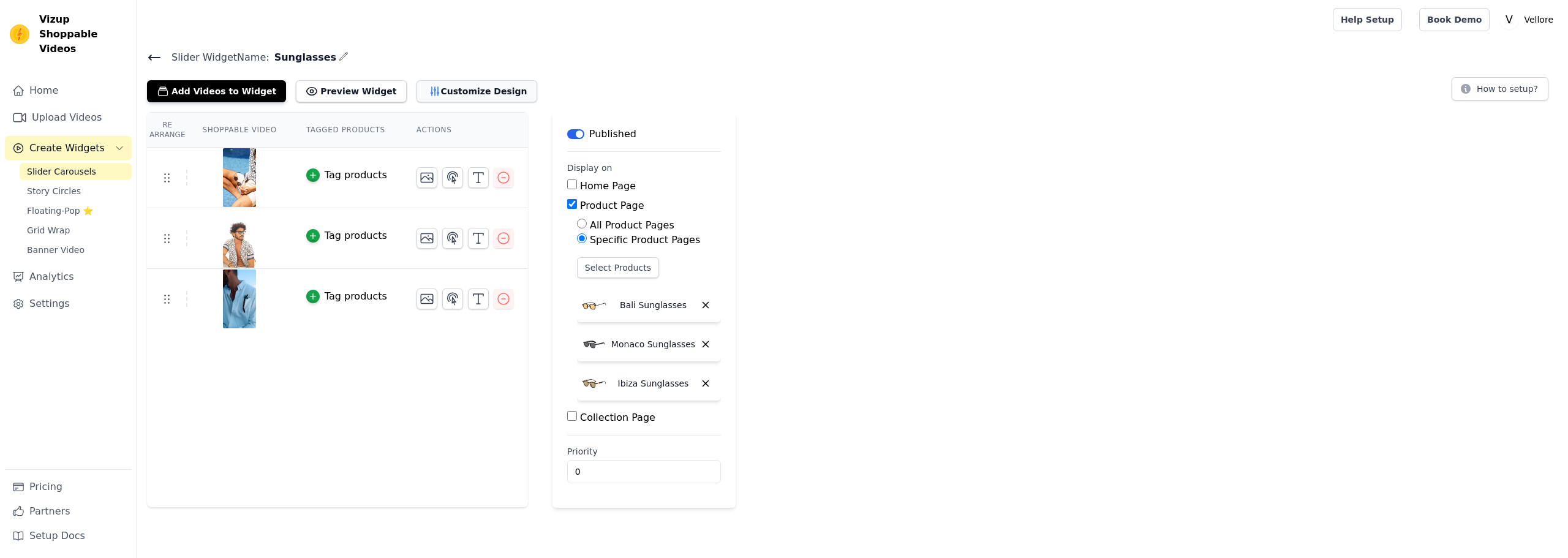
click at [468, 86] on button "Customize Design" at bounding box center [477, 91] width 121 height 22
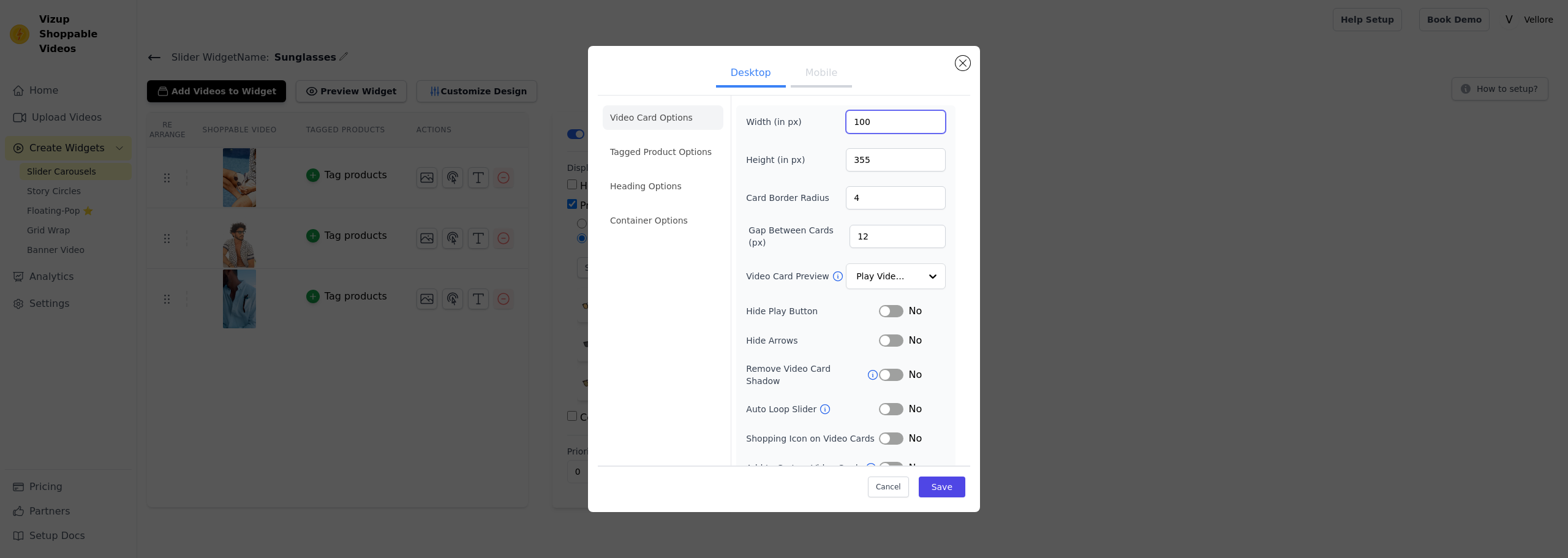
drag, startPoint x: 872, startPoint y: 121, endPoint x: 828, endPoint y: 122, distance: 44.0
click at [829, 122] on div "Width (in px) 100" at bounding box center [846, 122] width 200 height 23
type input "150"
drag, startPoint x: 871, startPoint y: 163, endPoint x: 832, endPoint y: 162, distance: 39.0
click at [832, 162] on div "Height (in px) 355" at bounding box center [846, 160] width 200 height 23
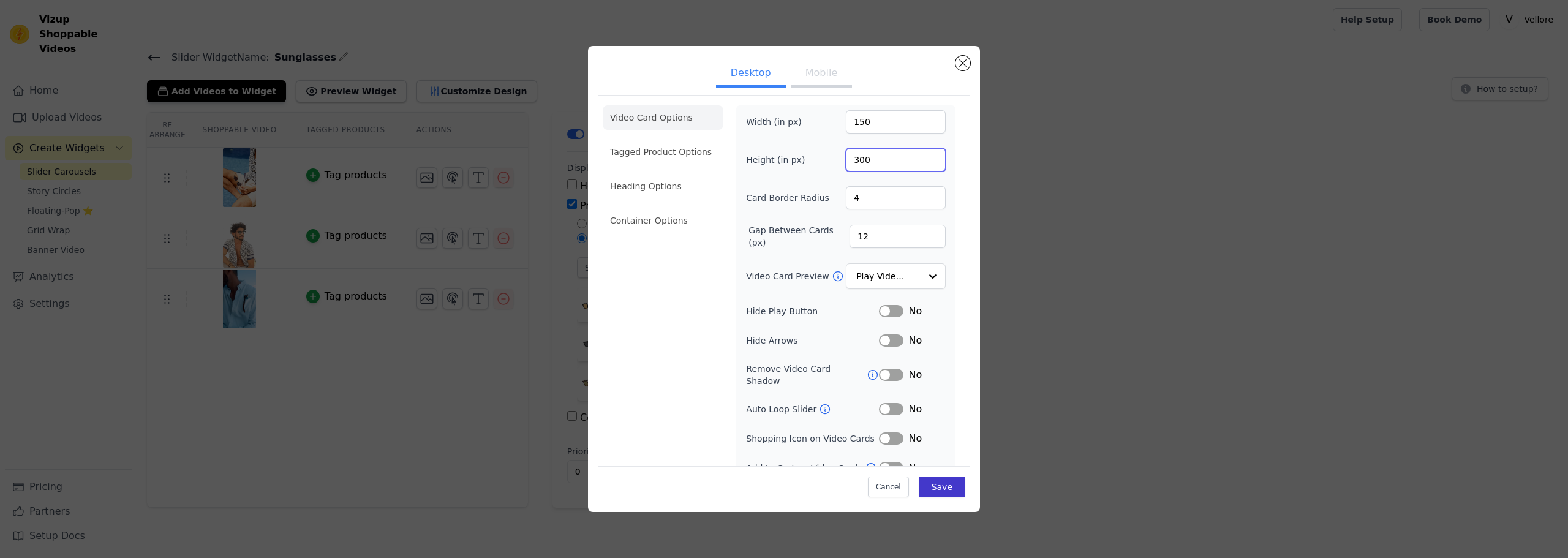
type input "300"
click at [933, 489] on button "Save" at bounding box center [942, 487] width 46 height 21
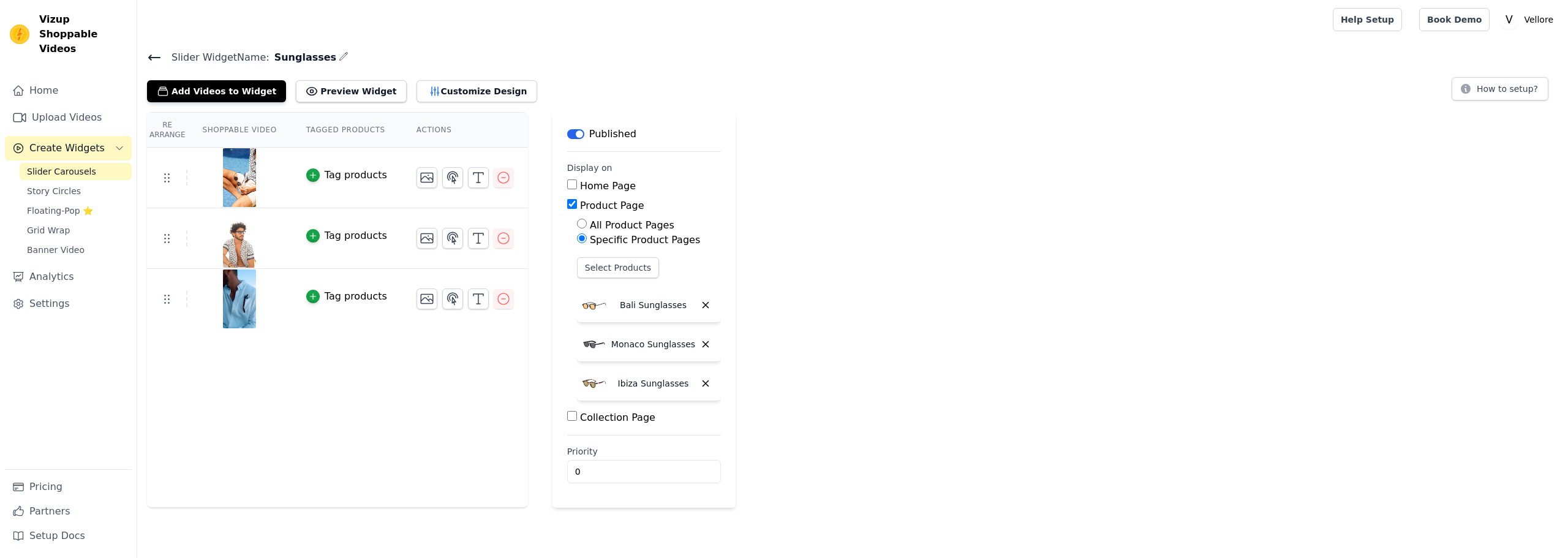
click at [589, 417] on label "Collection Page" at bounding box center [617, 417] width 75 height 12
click at [577, 417] on input "Collection Page" at bounding box center [572, 416] width 10 height 10
checkbox input "true"
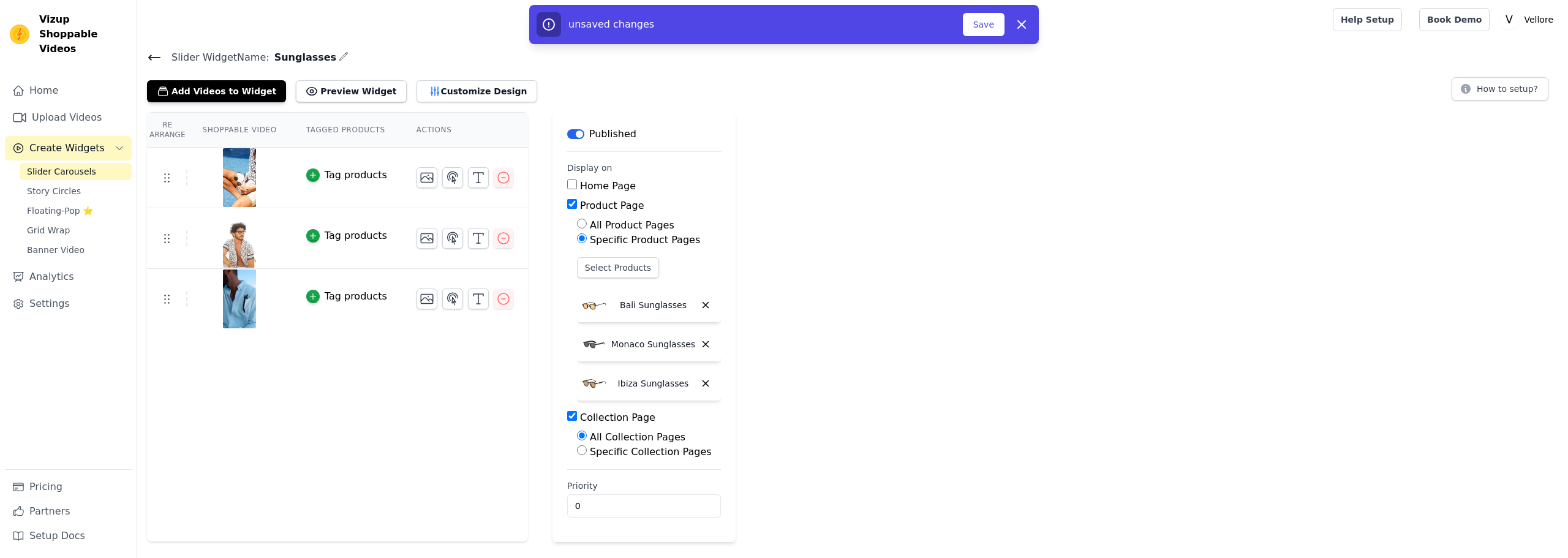
click at [613, 451] on label "Specific Collection Pages" at bounding box center [650, 452] width 122 height 12
click at [587, 451] on input "Specific Collection Pages" at bounding box center [582, 450] width 10 height 10
radio input "true"
click at [618, 474] on button "Select Collection Pages" at bounding box center [634, 480] width 116 height 21
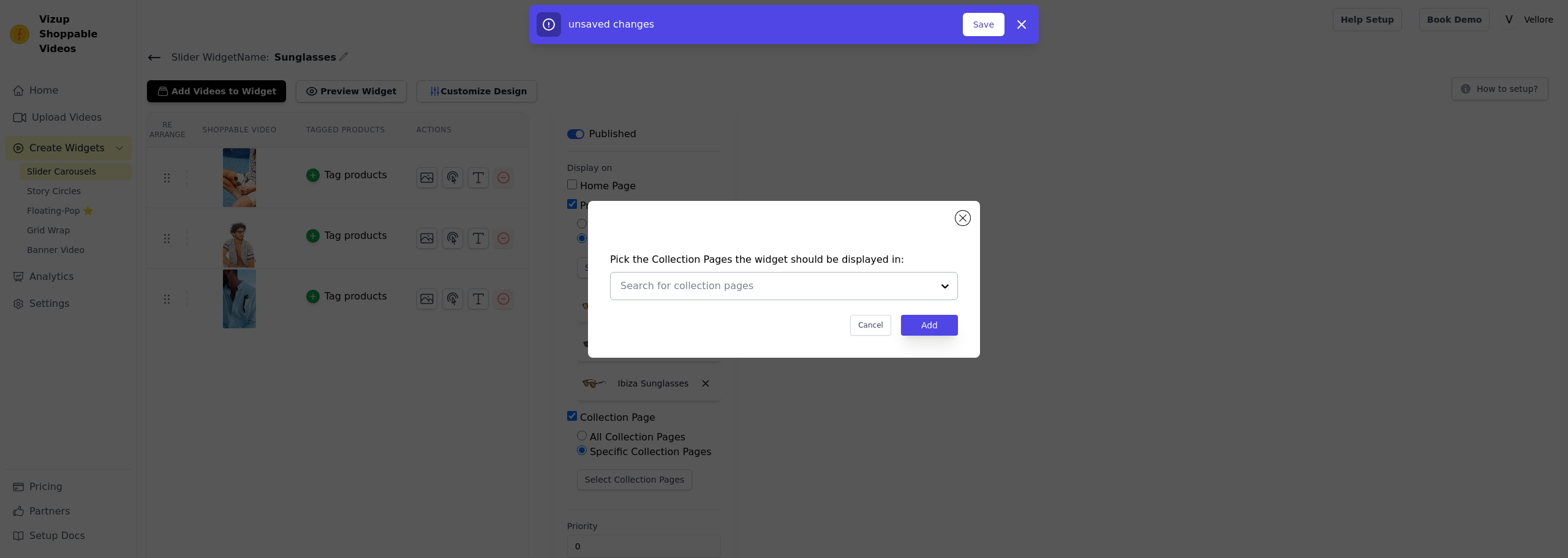
click at [740, 293] on input "text" at bounding box center [776, 286] width 313 height 15
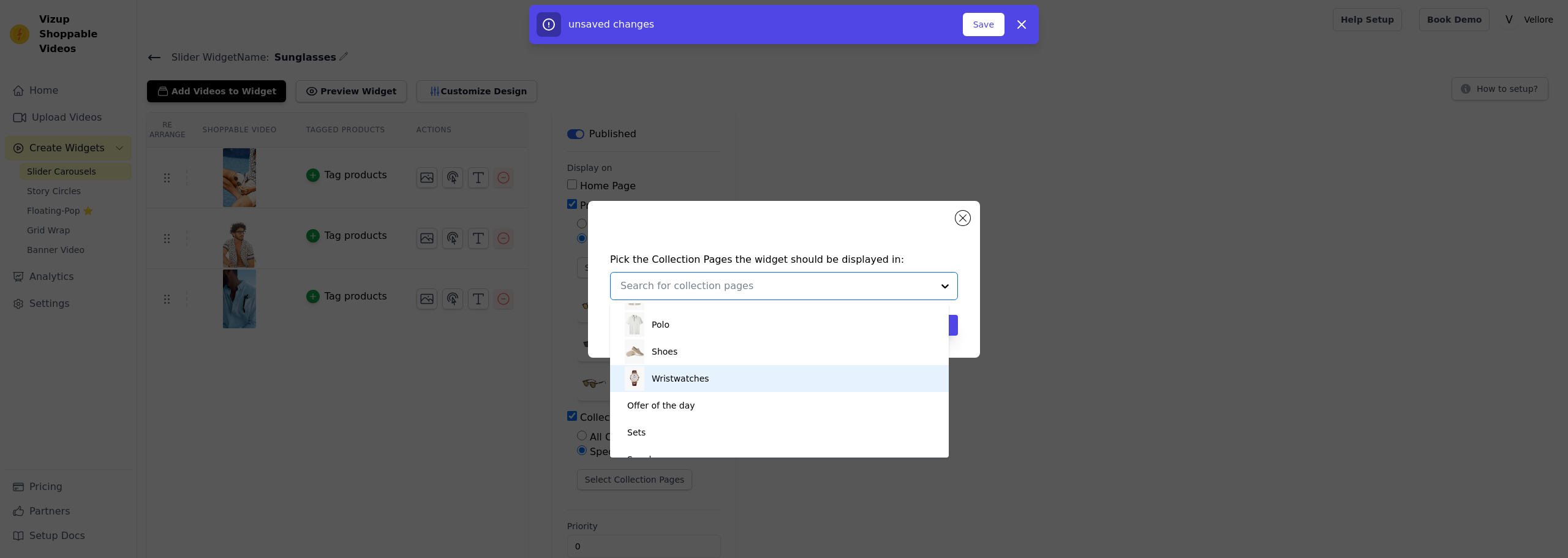
scroll to position [34, 0]
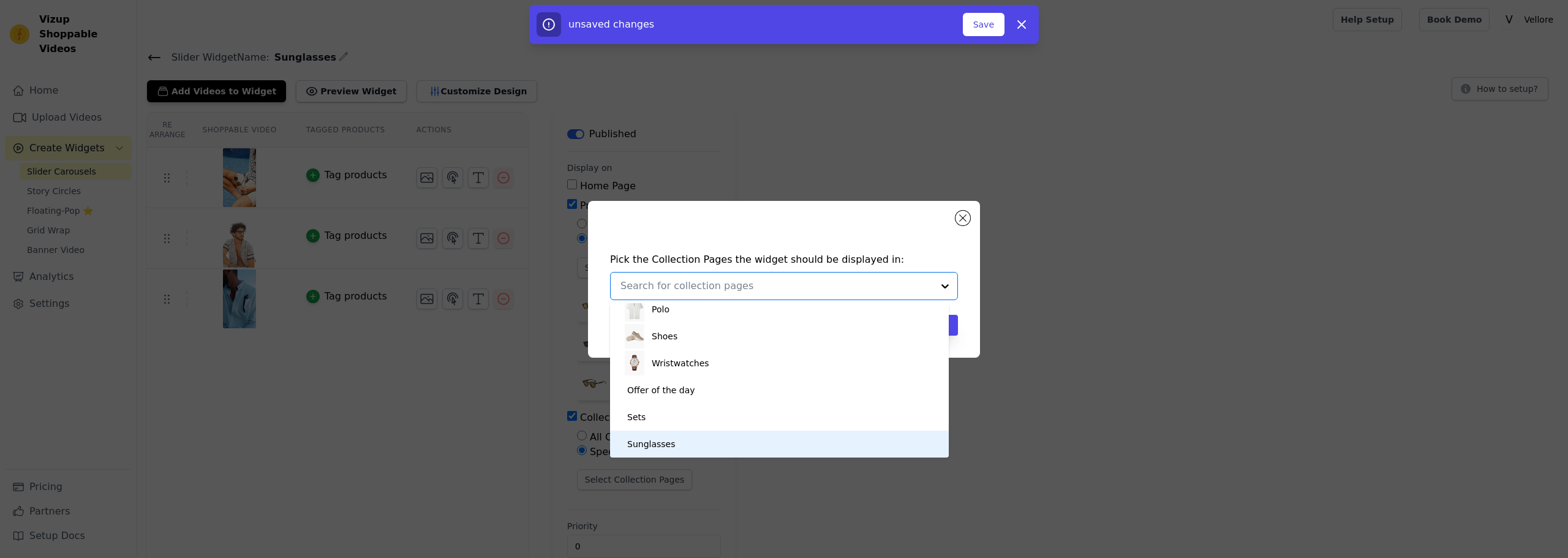
click at [651, 452] on div "Sunglasses" at bounding box center [651, 444] width 48 height 27
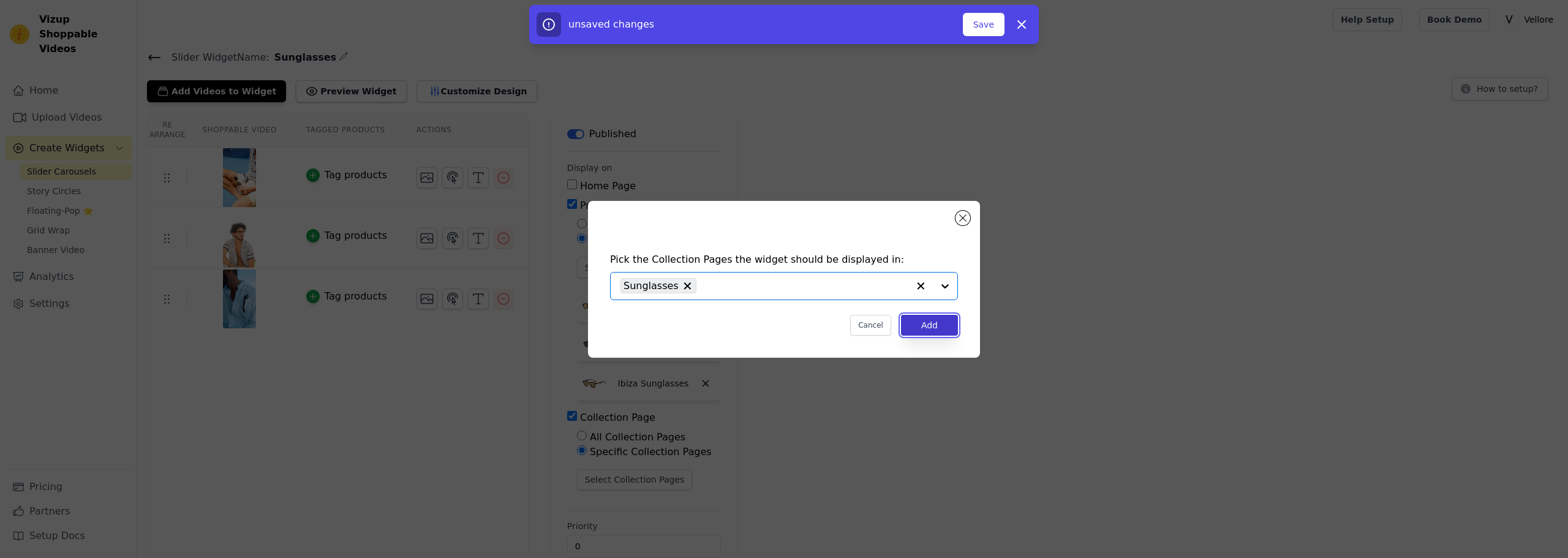
click at [952, 327] on button "Add" at bounding box center [929, 325] width 57 height 21
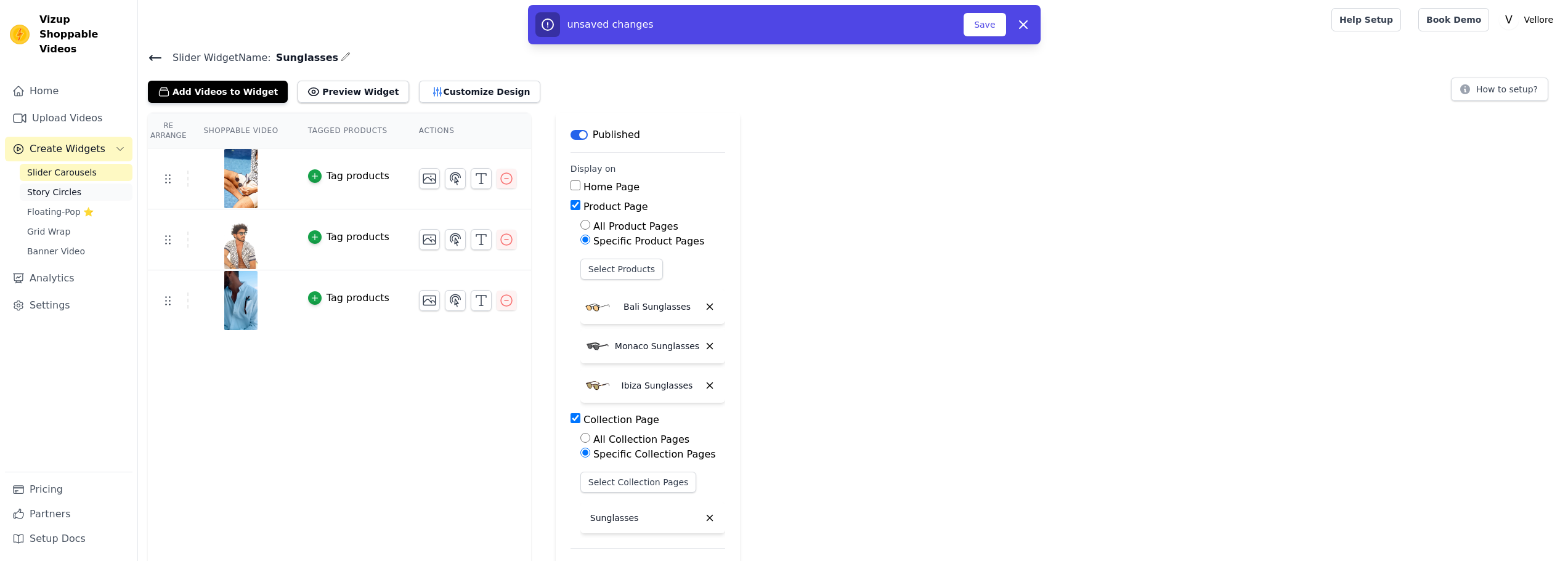
click at [64, 186] on span "Story Circles" at bounding box center [54, 191] width 54 height 12
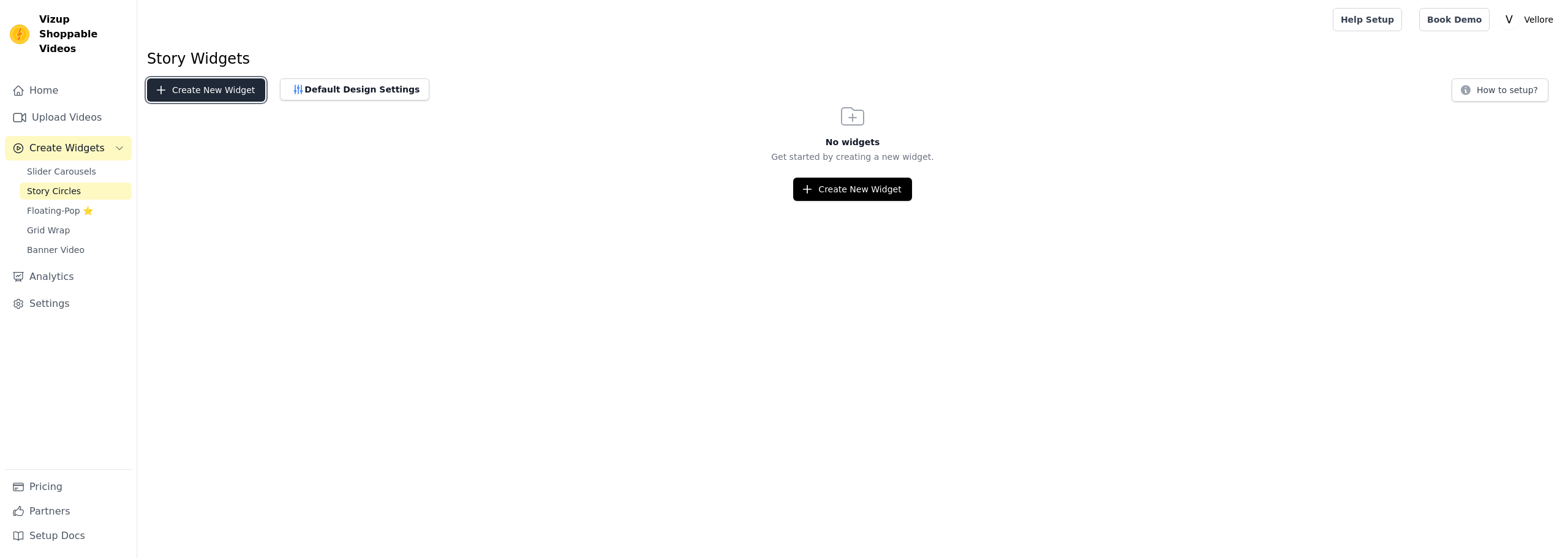
click at [216, 86] on button "Create New Widget" at bounding box center [206, 90] width 118 height 23
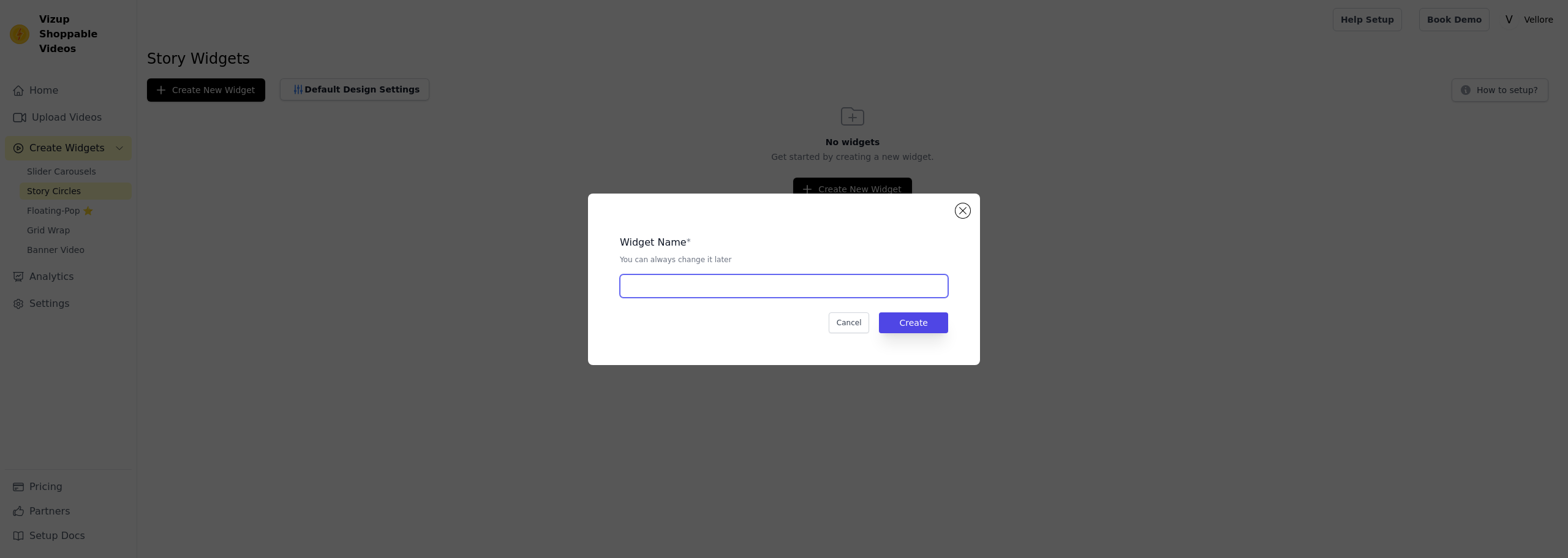
click at [720, 283] on input "text" at bounding box center [783, 286] width 328 height 23
type input "Sunglasses Stories"
click at [912, 323] on button "Create" at bounding box center [913, 323] width 69 height 21
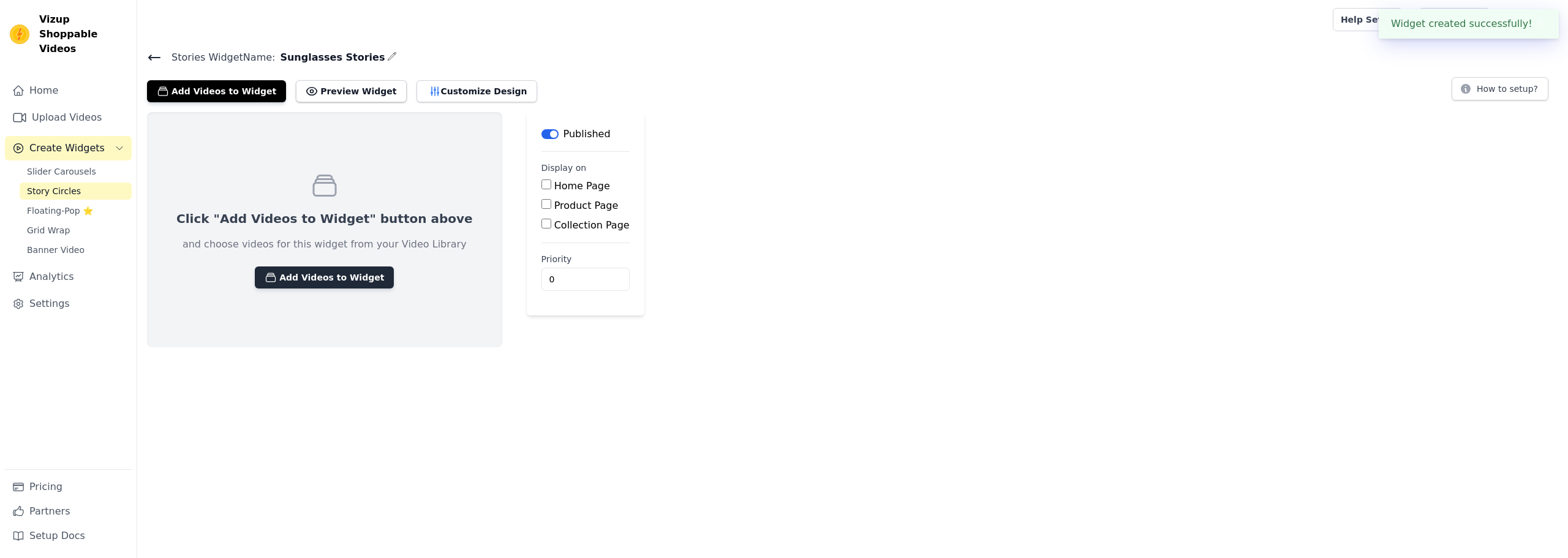
click at [336, 275] on button "Add Videos to Widget" at bounding box center [325, 277] width 139 height 22
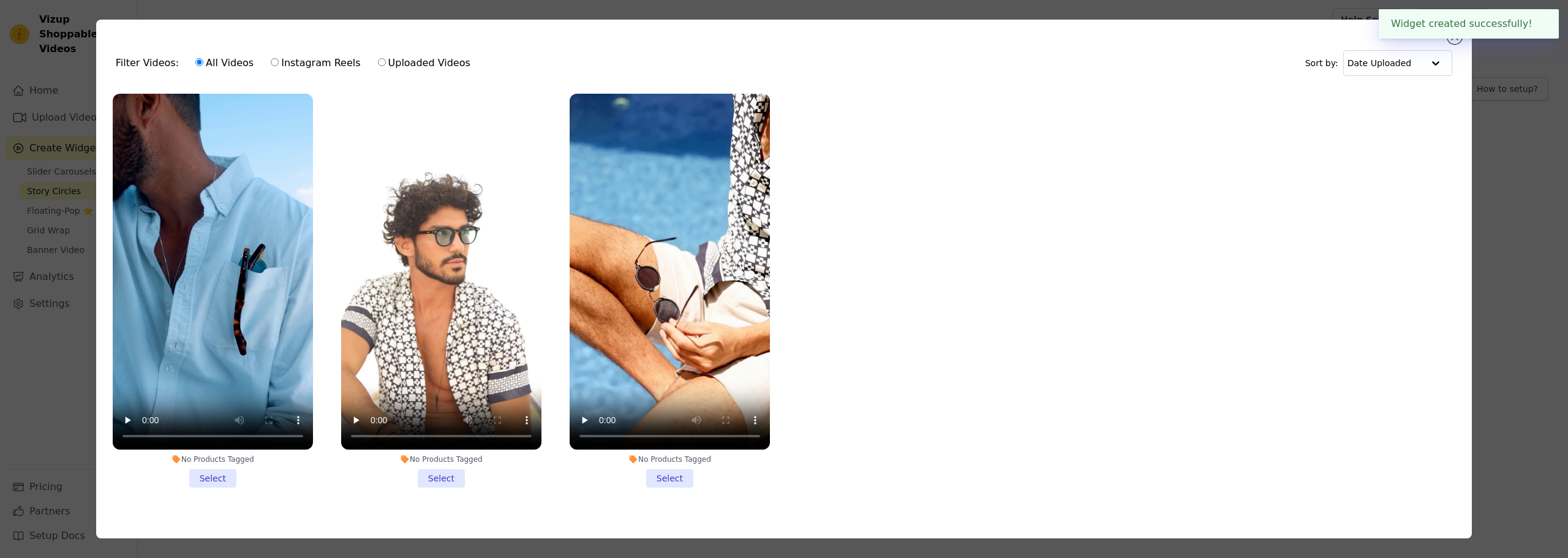
click at [203, 471] on li "No Products Tagged Select" at bounding box center [212, 290] width 200 height 394
click at [0, 0] on input "No Products Tagged Select" at bounding box center [0, 0] width 0 height 0
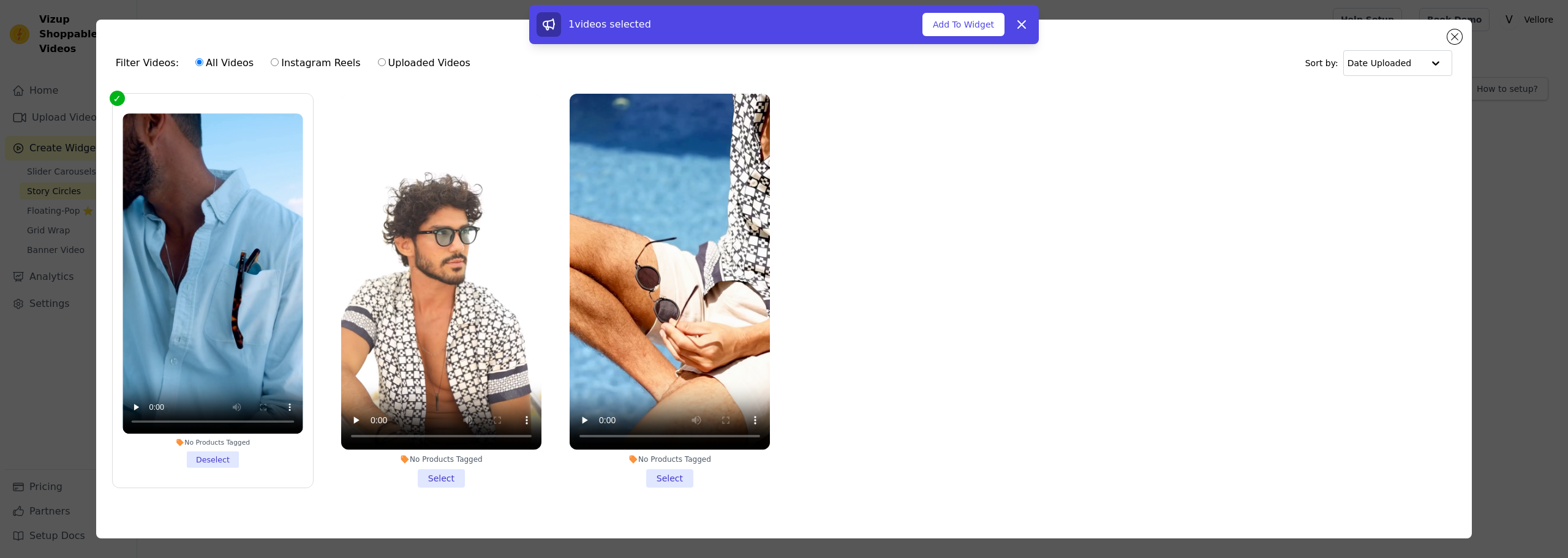
click at [444, 472] on li "No Products Tagged Select" at bounding box center [441, 290] width 200 height 394
click at [0, 0] on input "No Products Tagged Select" at bounding box center [0, 0] width 0 height 0
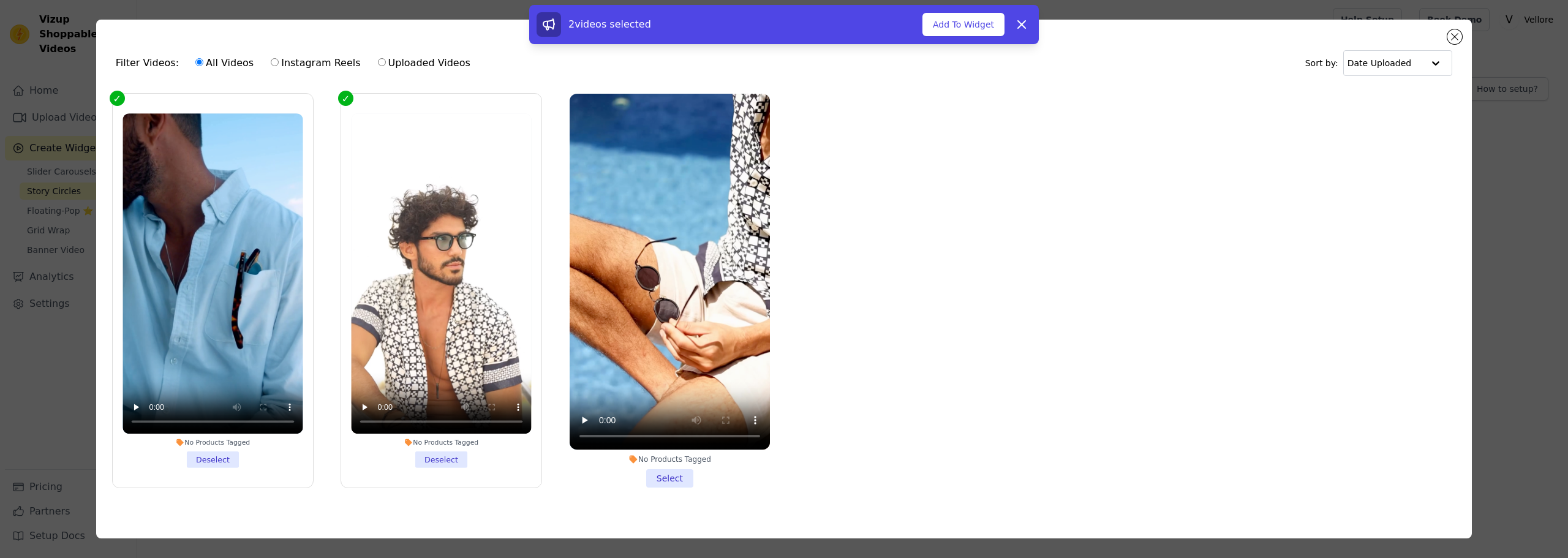
click at [666, 470] on li "No Products Tagged Select" at bounding box center [669, 290] width 200 height 394
click at [0, 0] on input "No Products Tagged Select" at bounding box center [0, 0] width 0 height 0
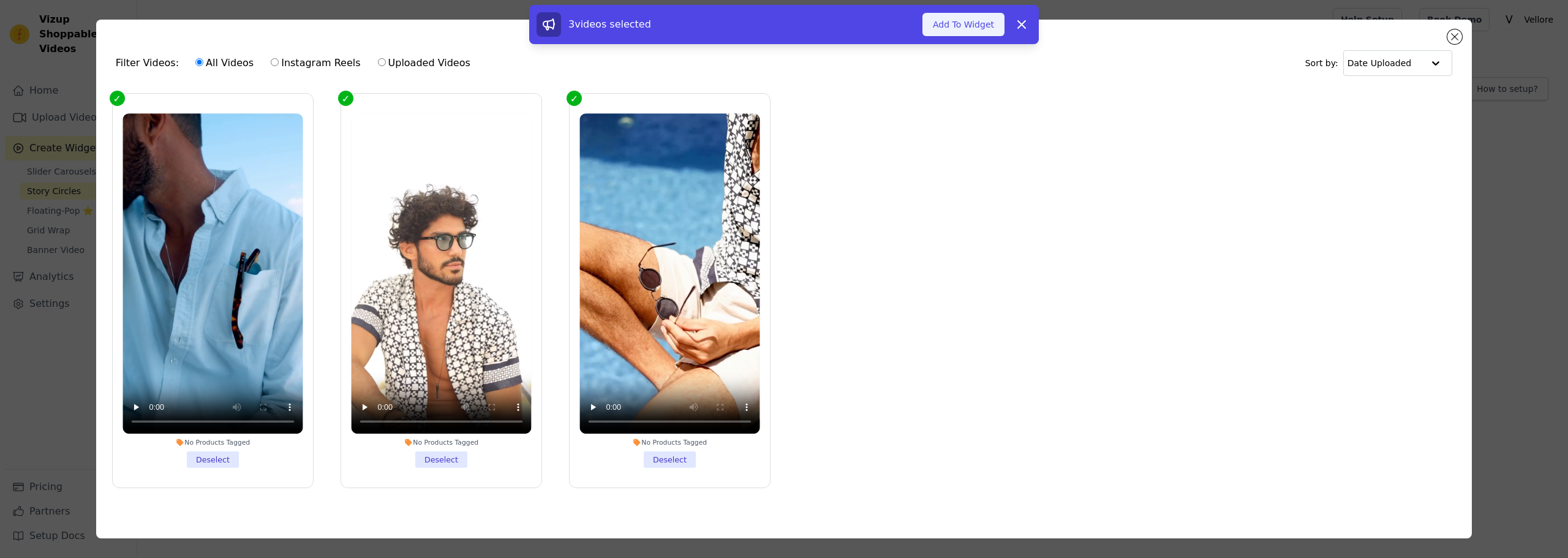
click at [967, 27] on button "Add To Widget" at bounding box center [963, 24] width 82 height 23
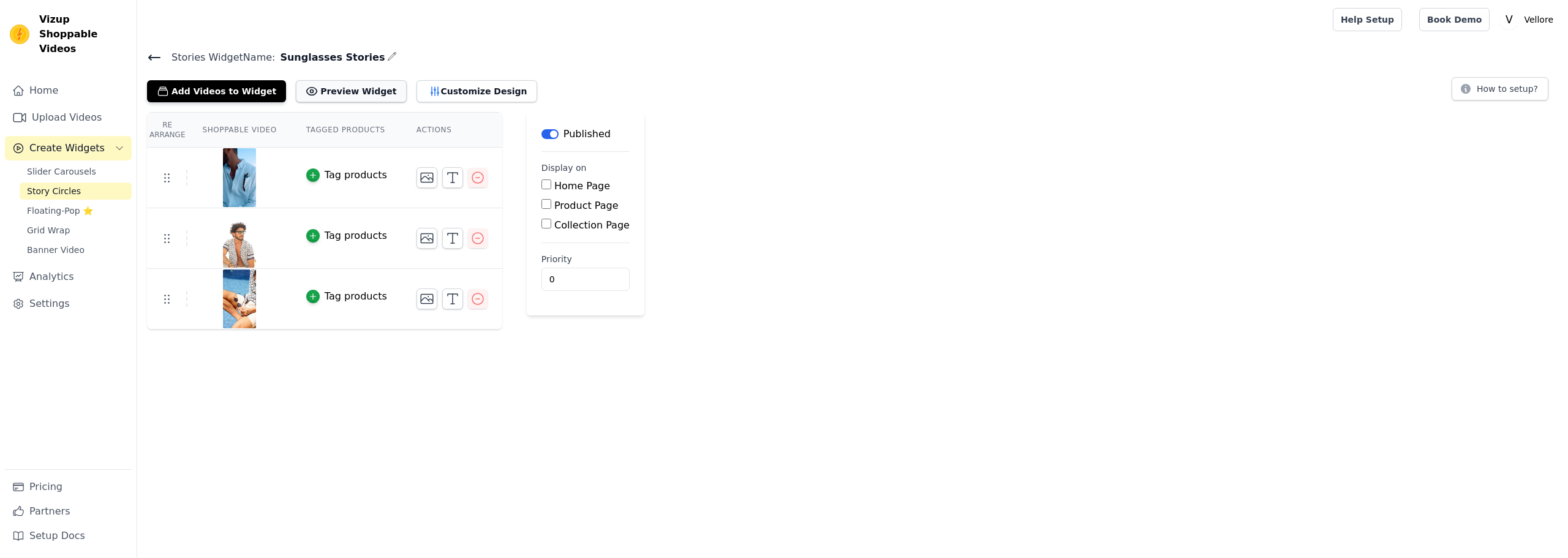
click at [334, 94] on button "Preview Widget" at bounding box center [351, 91] width 110 height 22
click at [570, 223] on label "Collection Page" at bounding box center [592, 225] width 75 height 12
click at [551, 223] on input "Collection Page" at bounding box center [547, 223] width 10 height 10
checkbox input "true"
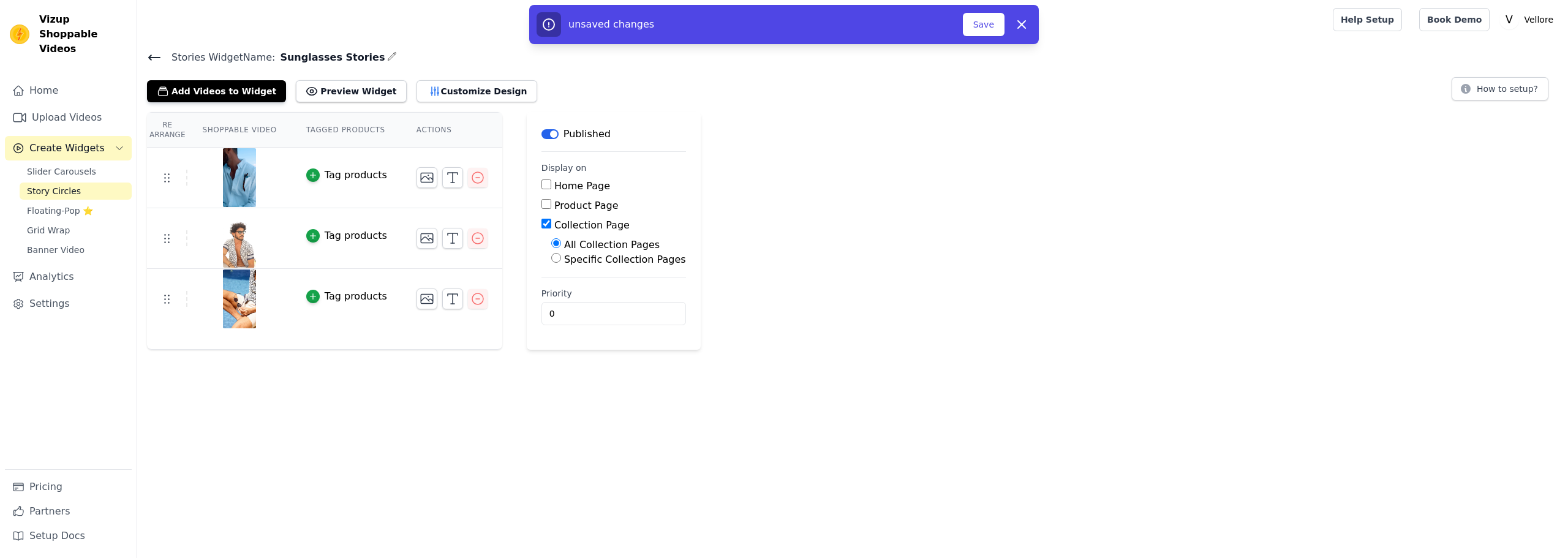
click at [566, 258] on label "Specific Collection Pages" at bounding box center [625, 259] width 122 height 12
click at [561, 258] on input "Specific Collection Pages" at bounding box center [556, 258] width 10 height 10
radio input "true"
click at [572, 285] on button "Select Collection Pages" at bounding box center [609, 287] width 116 height 21
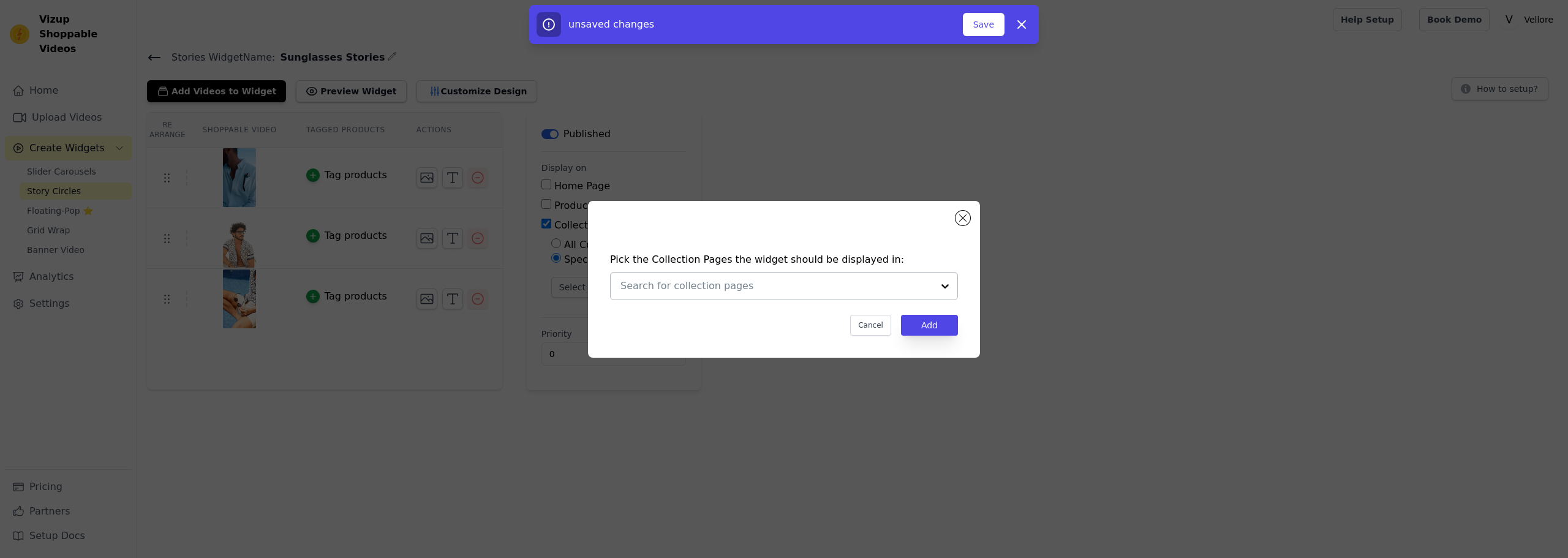
click at [762, 285] on input "text" at bounding box center [776, 286] width 313 height 15
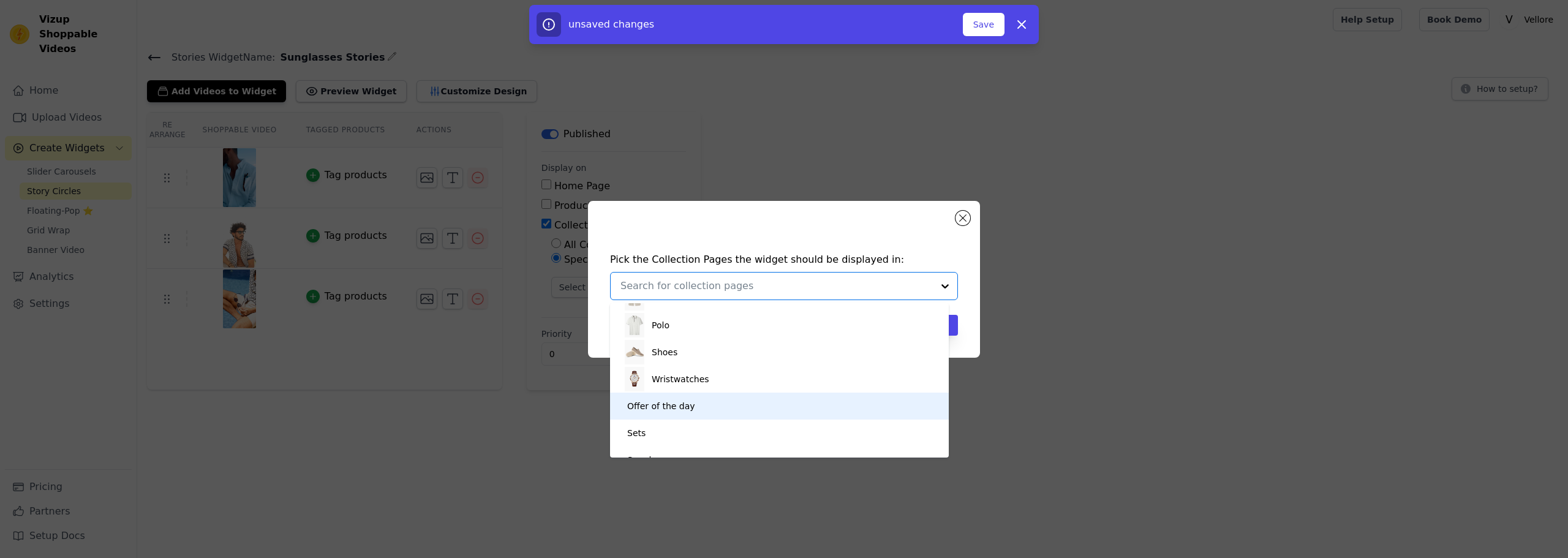
scroll to position [34, 0]
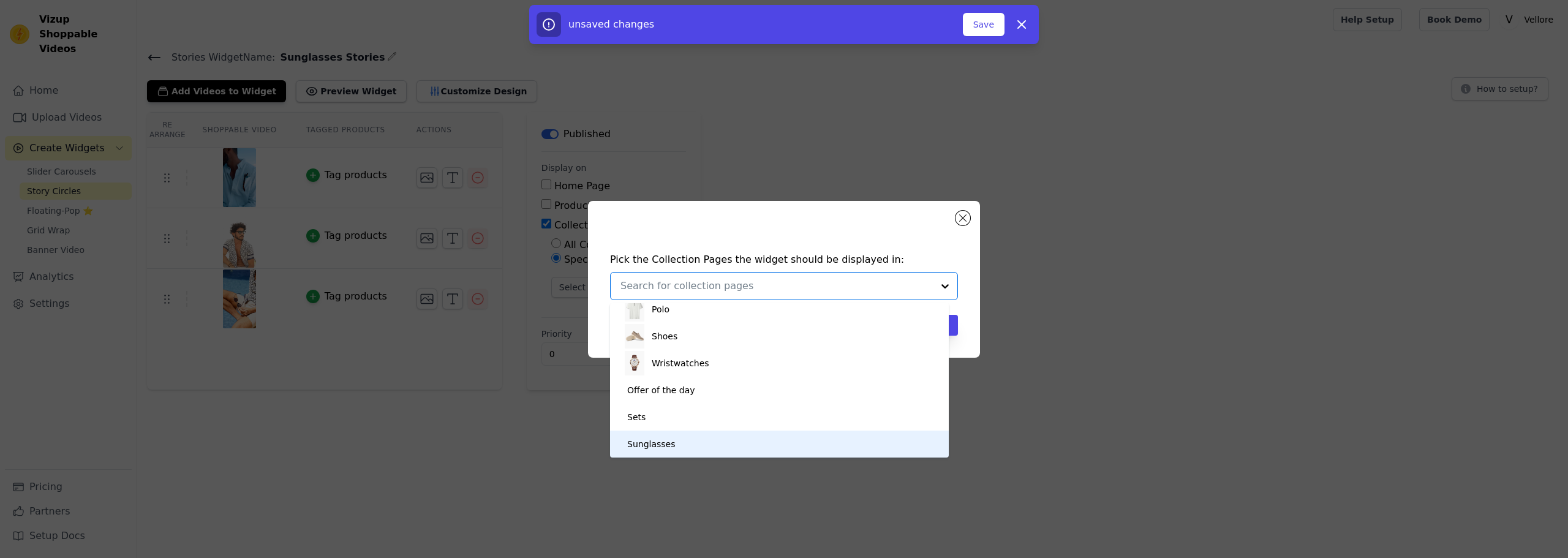
click at [654, 440] on div "Sunglasses" at bounding box center [651, 444] width 48 height 27
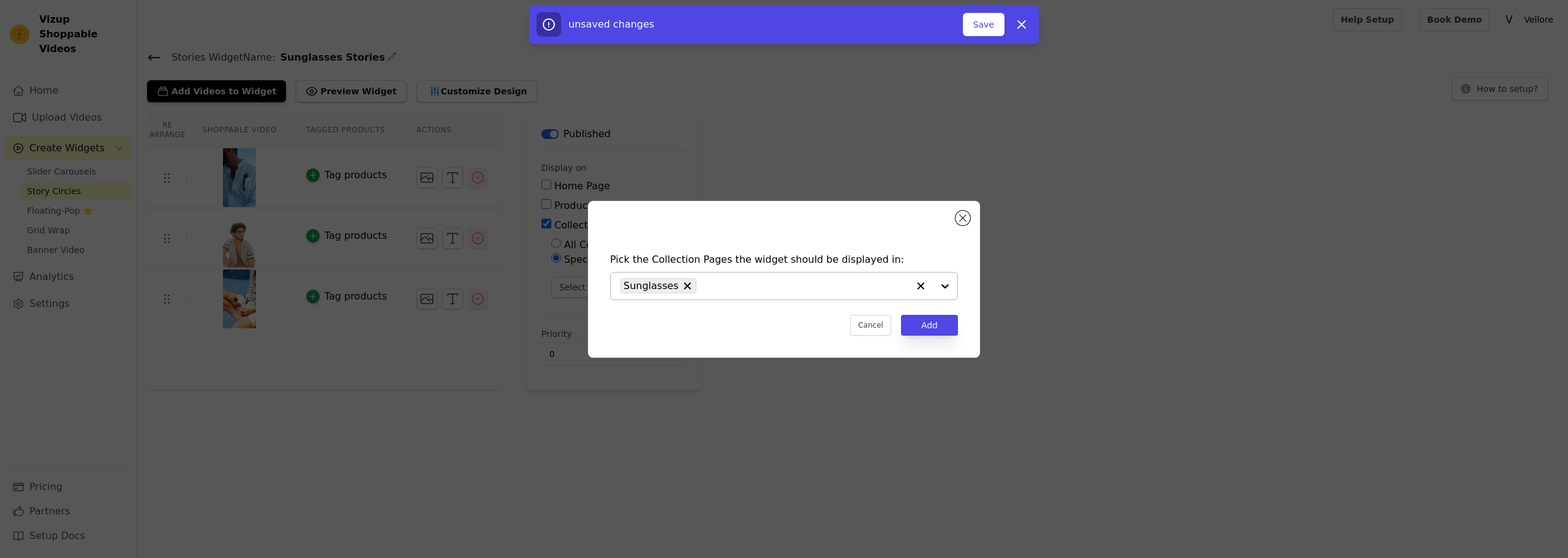
click at [885, 462] on div "Pick the Collection Pages the widget should be displayed in: Sunglasses Cancel …" at bounding box center [784, 279] width 1568 height 558
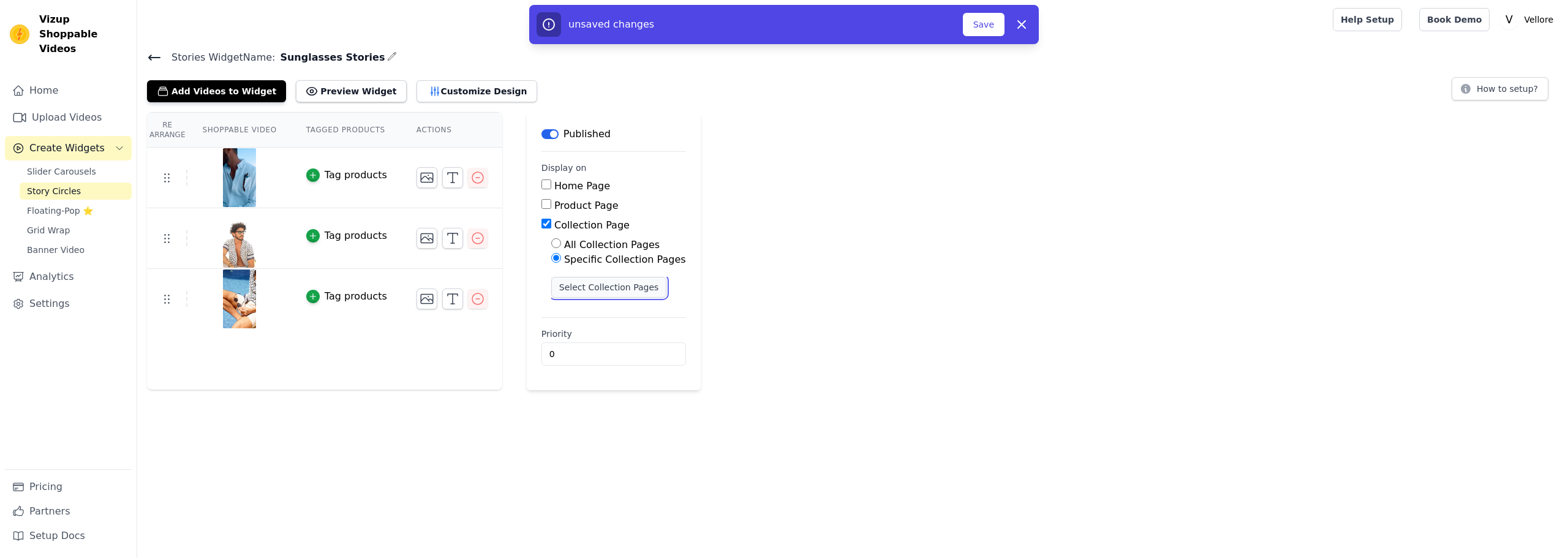
click at [593, 279] on button "Select Collection Pages" at bounding box center [609, 287] width 116 height 21
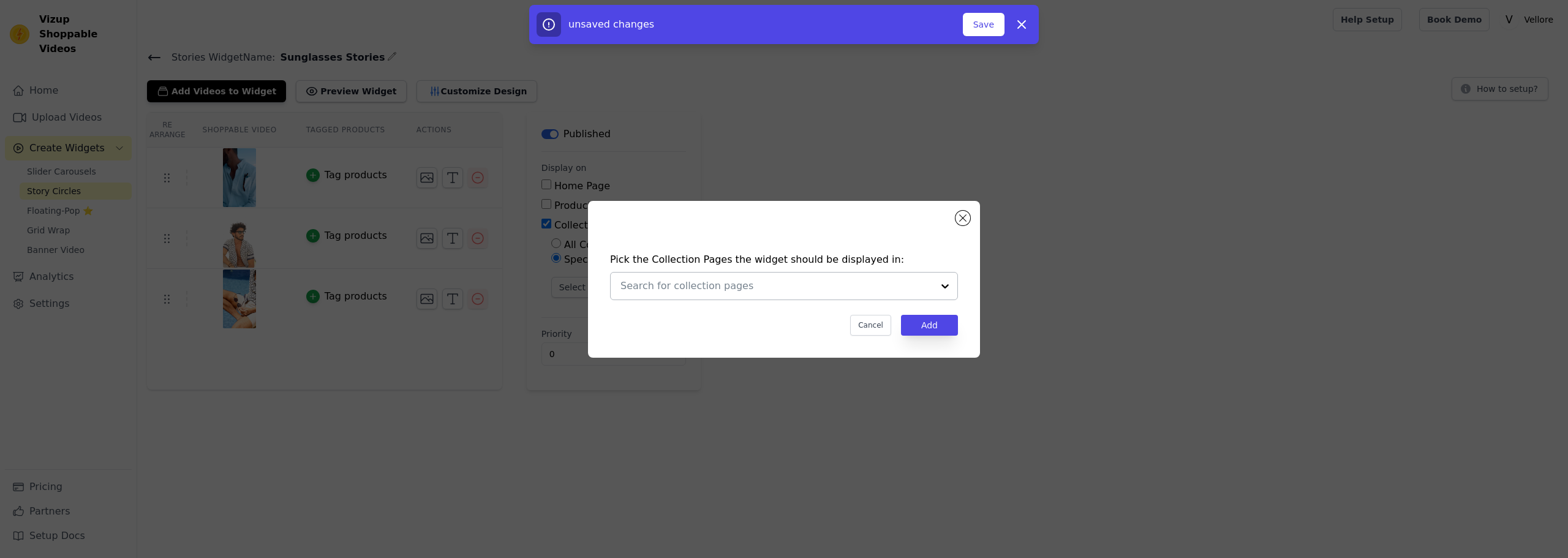
click at [741, 294] on div at bounding box center [776, 286] width 313 height 27
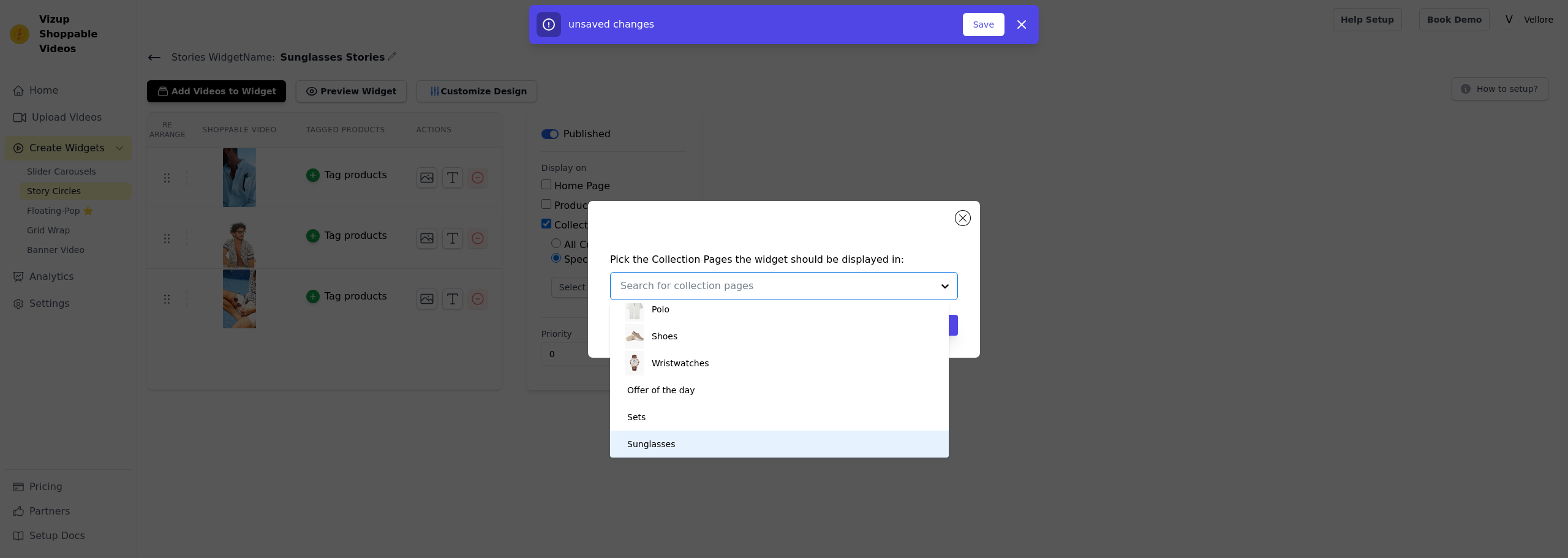
click at [667, 441] on div "Sunglasses" at bounding box center [651, 444] width 48 height 27
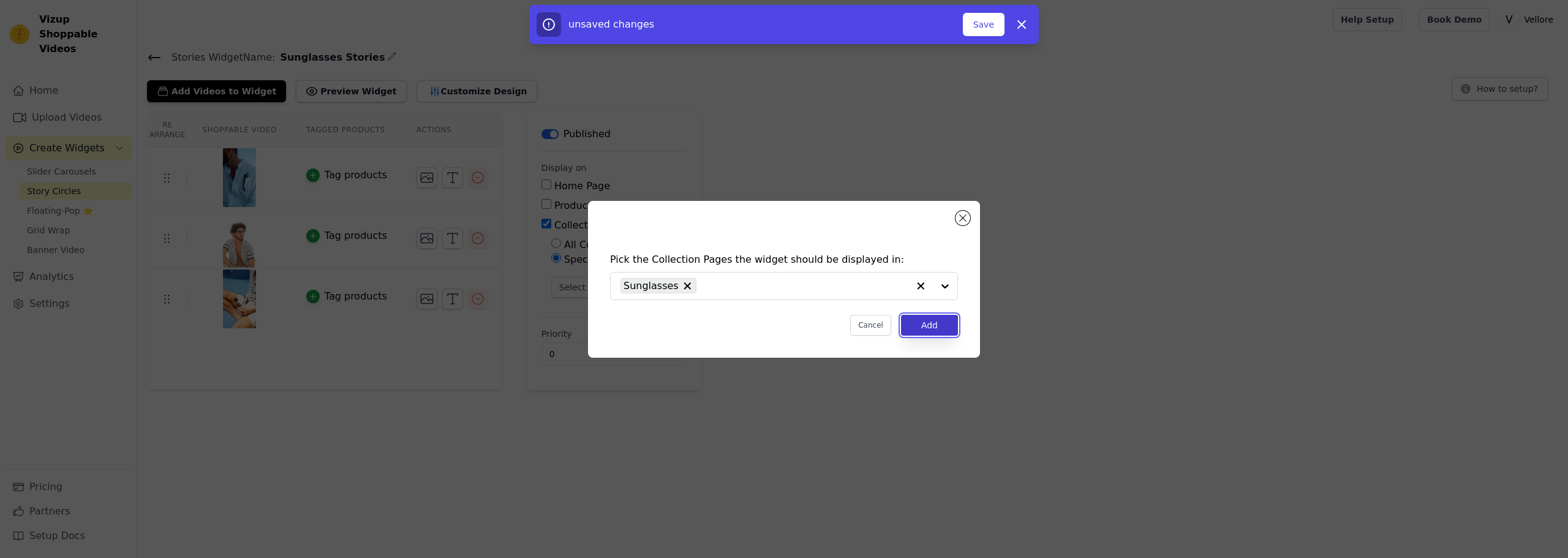
click at [919, 326] on button "Add" at bounding box center [929, 325] width 57 height 21
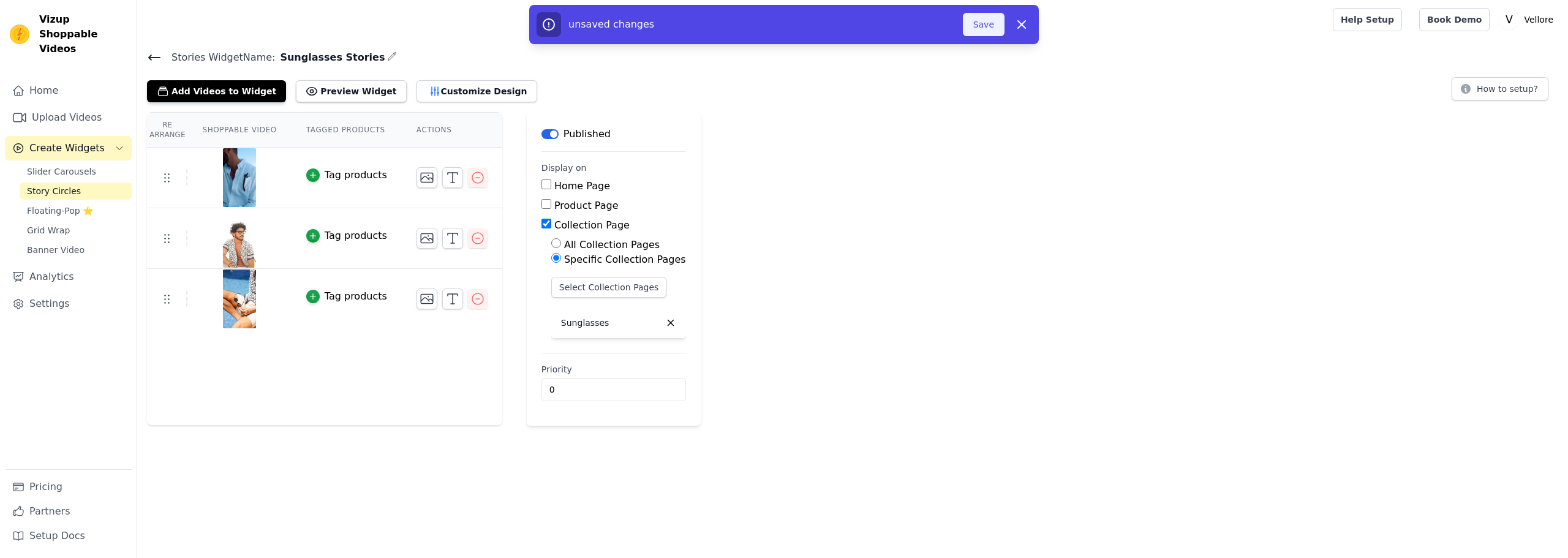
click at [981, 25] on button "Save" at bounding box center [983, 24] width 41 height 23
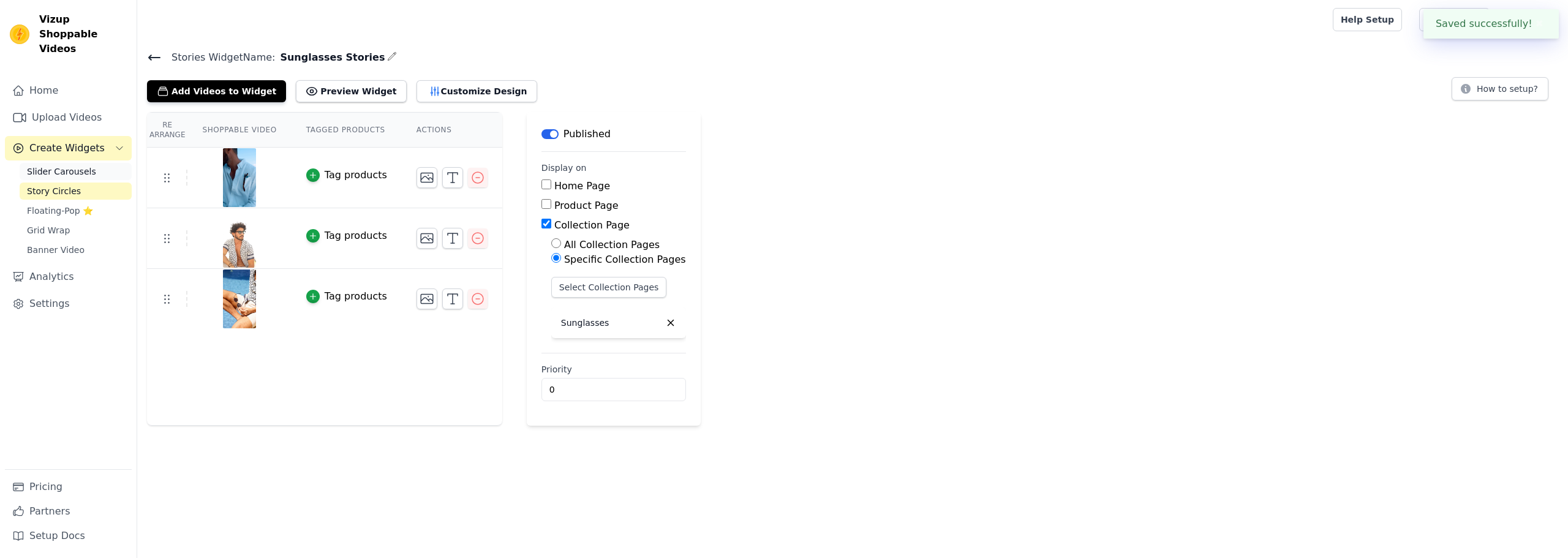
click at [57, 165] on span "Slider Carousels" at bounding box center [61, 171] width 69 height 12
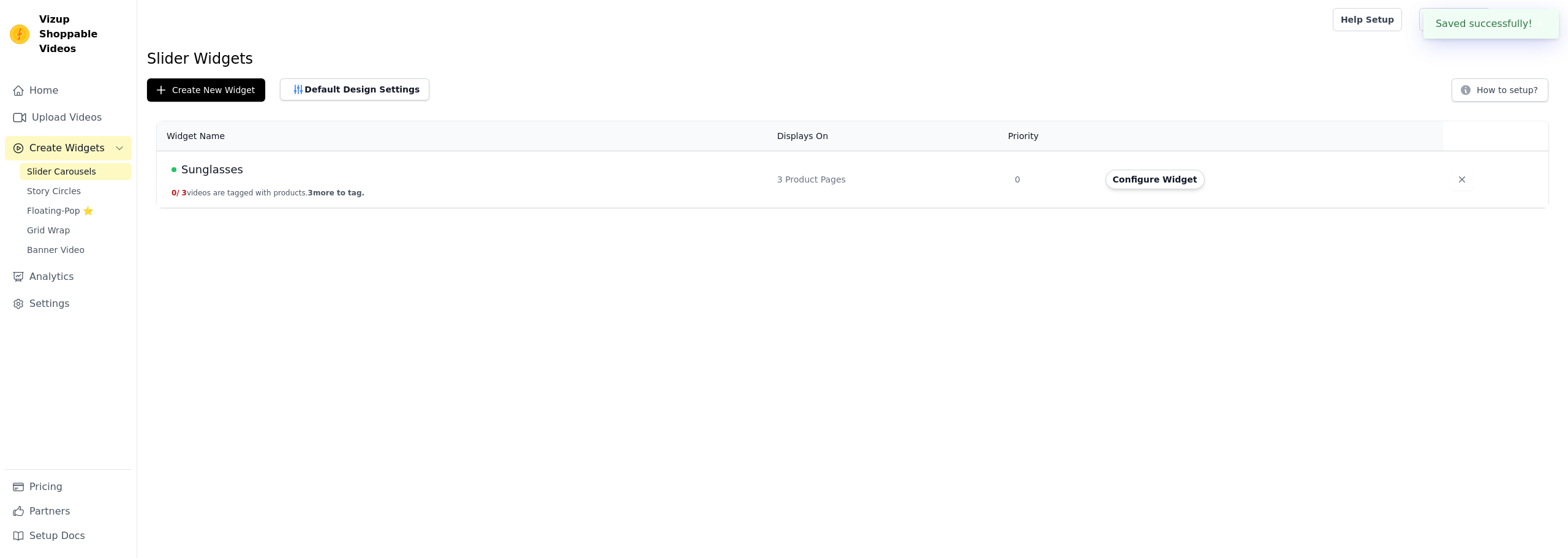
click at [205, 174] on span "Sunglasses" at bounding box center [212, 169] width 62 height 17
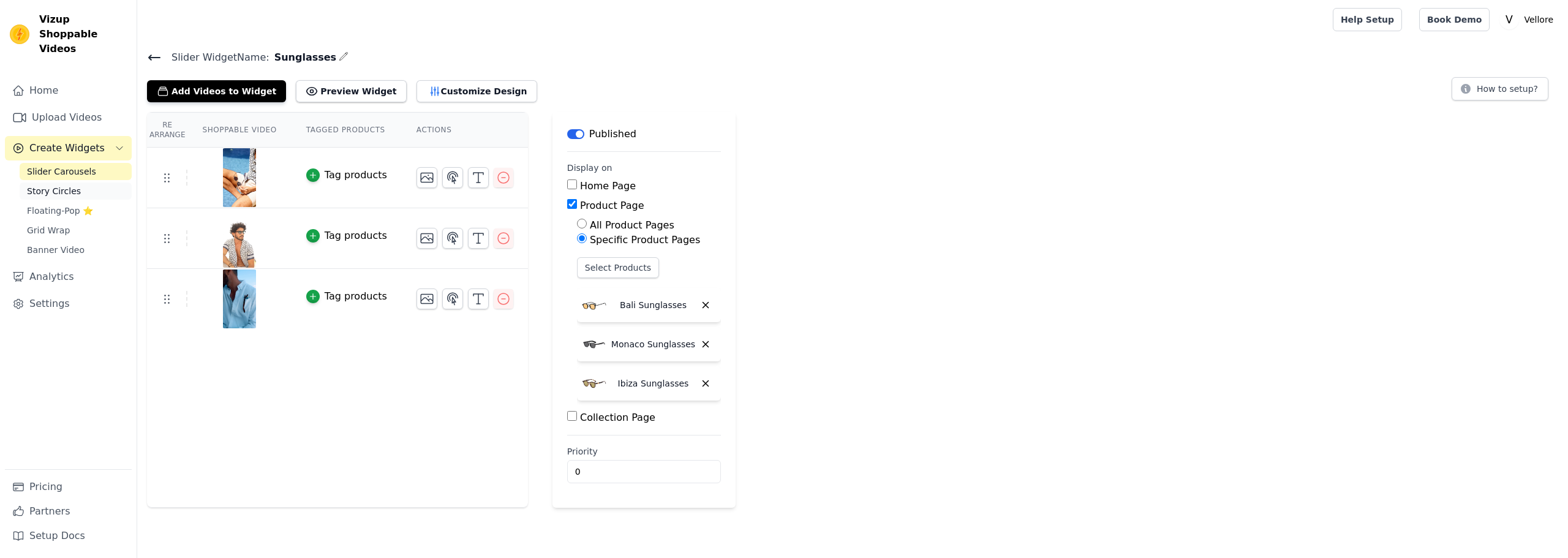
click at [60, 185] on span "Story Circles" at bounding box center [53, 190] width 54 height 12
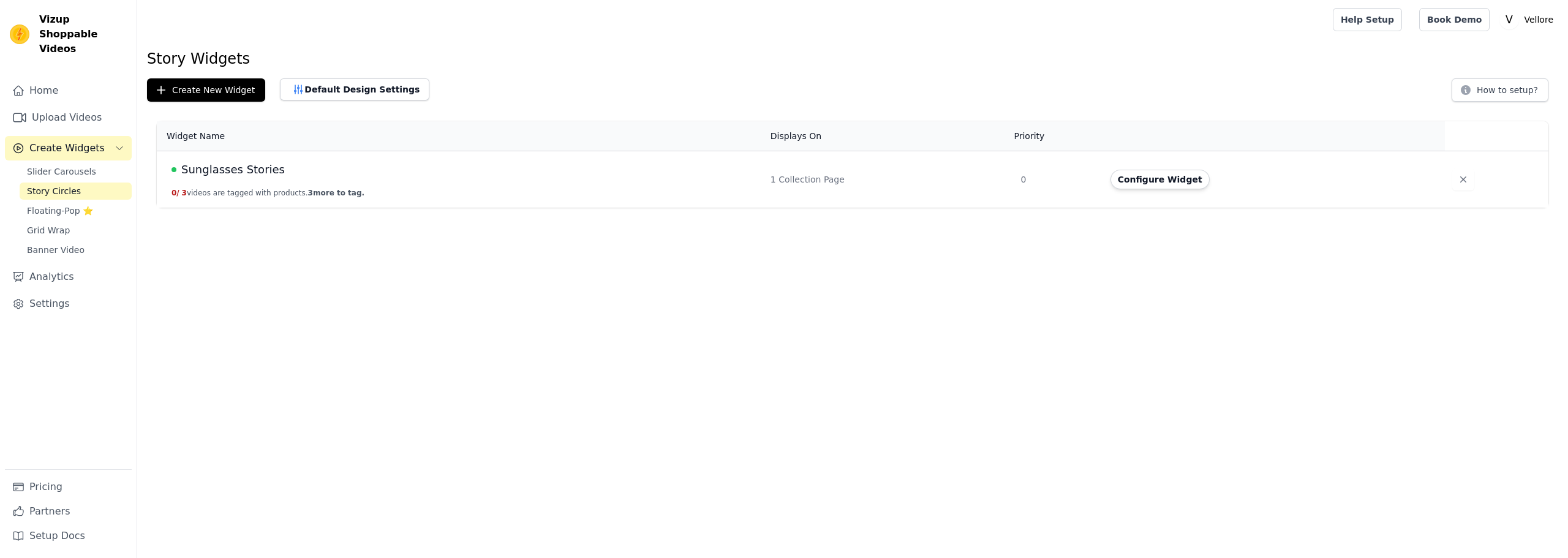
click at [236, 171] on span "Sunglasses Stories" at bounding box center [233, 169] width 103 height 17
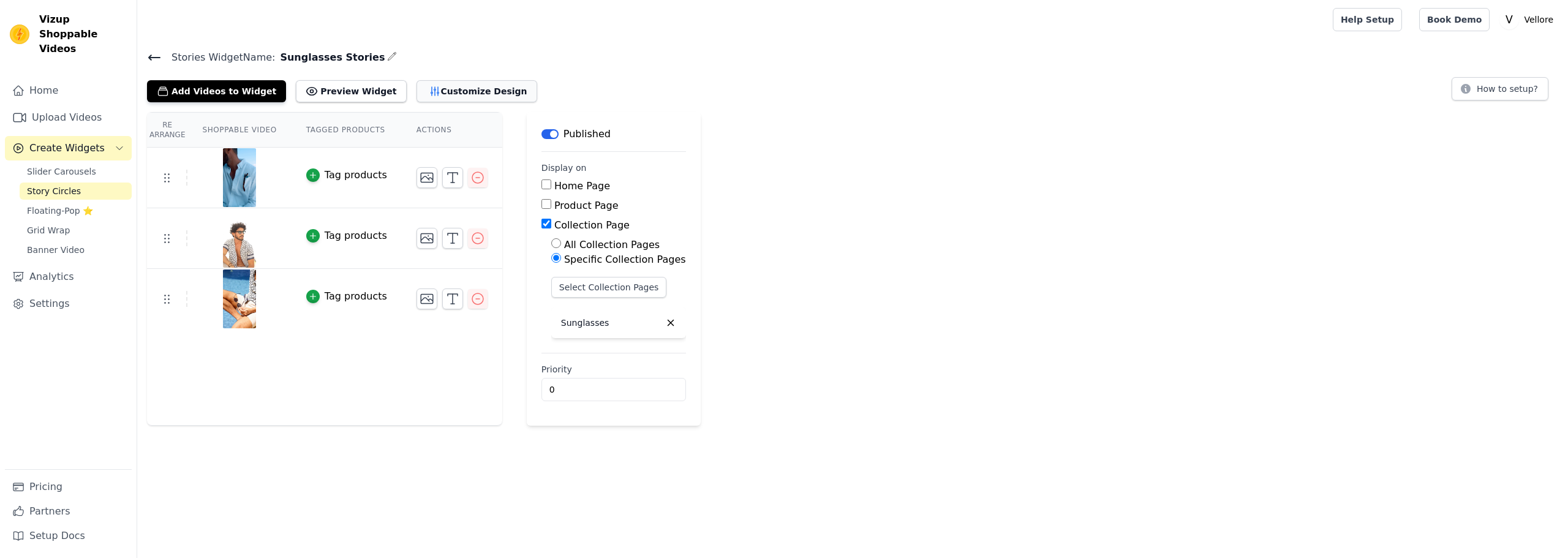
click at [419, 84] on button "Customize Design" at bounding box center [477, 91] width 121 height 22
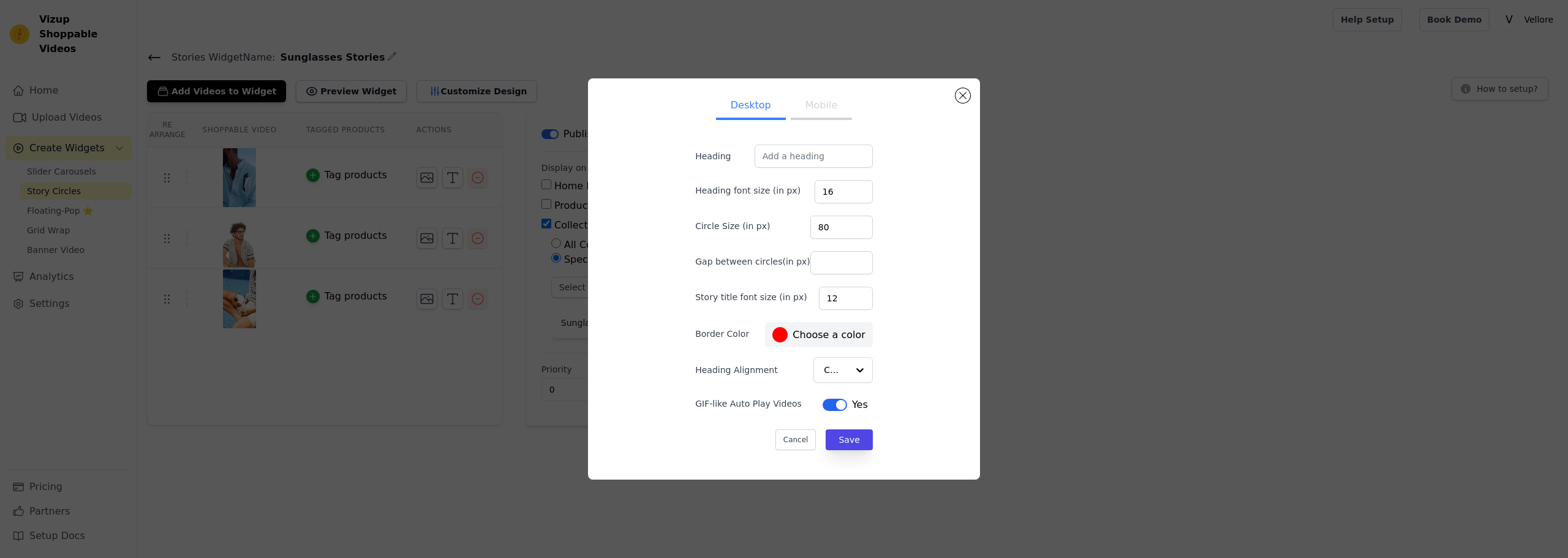
click at [786, 336] on label "#ff0000 Choose a color" at bounding box center [818, 335] width 93 height 15
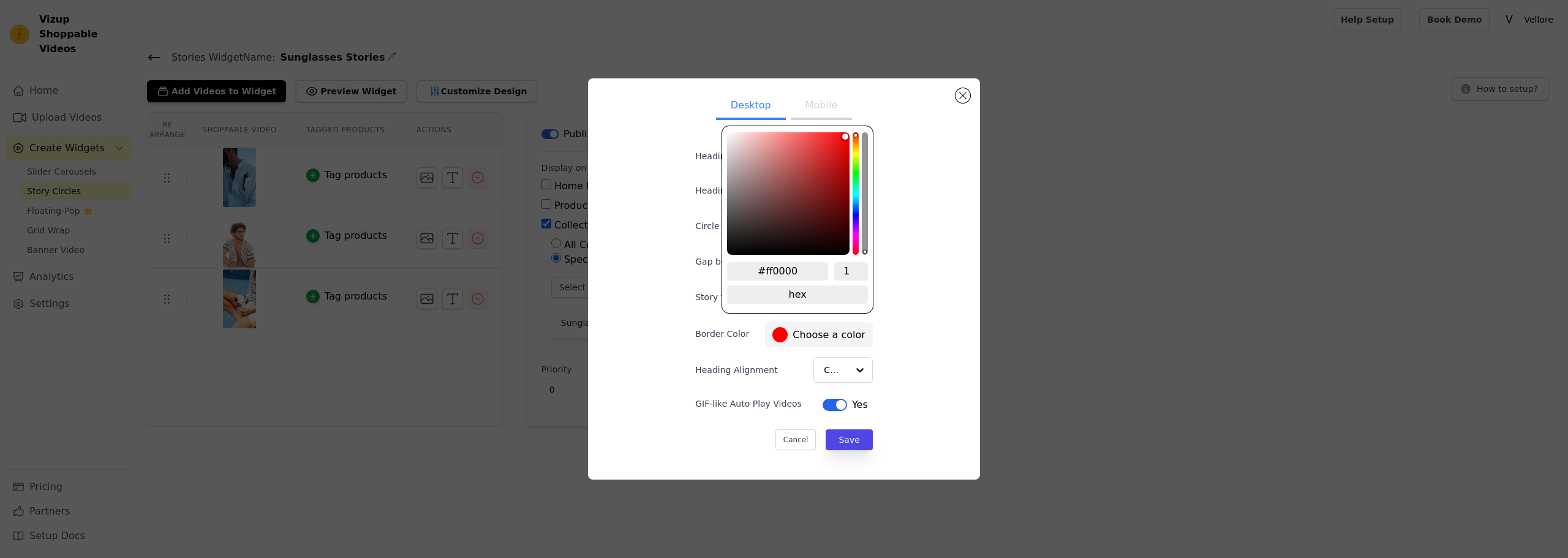
type input "#00ff55"
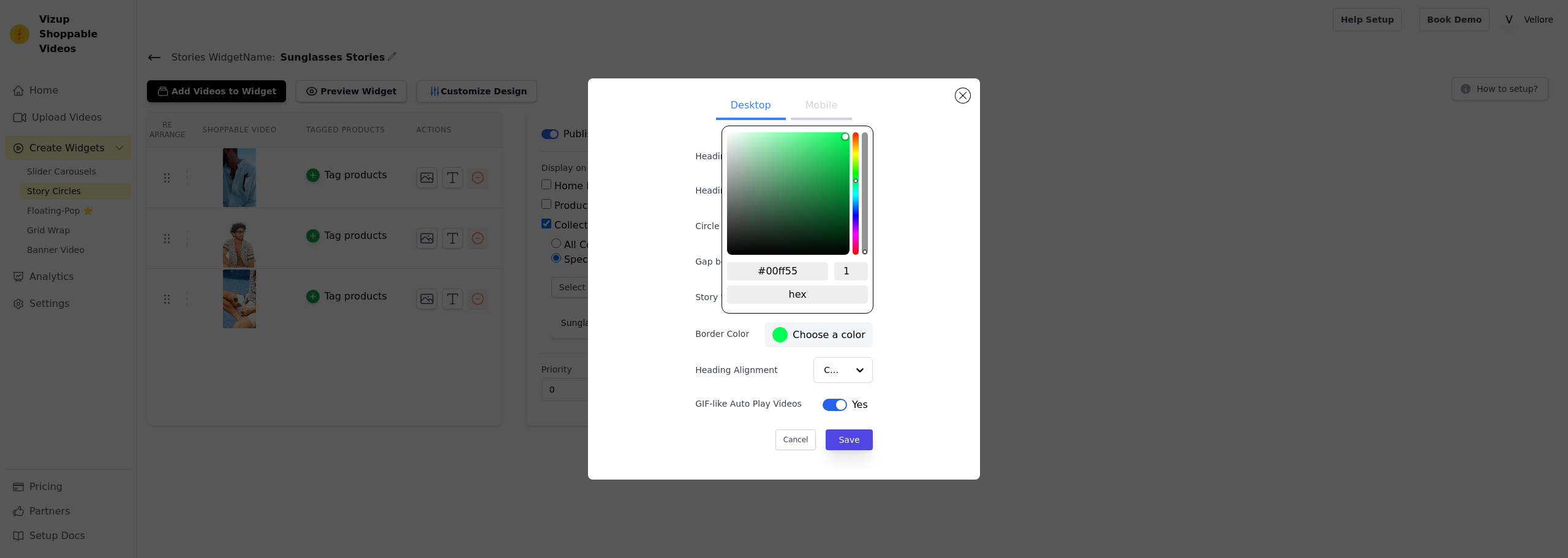
click at [855, 180] on div "hue channel" at bounding box center [855, 193] width 6 height 122
type input "#00ff66"
type input "#00ff77"
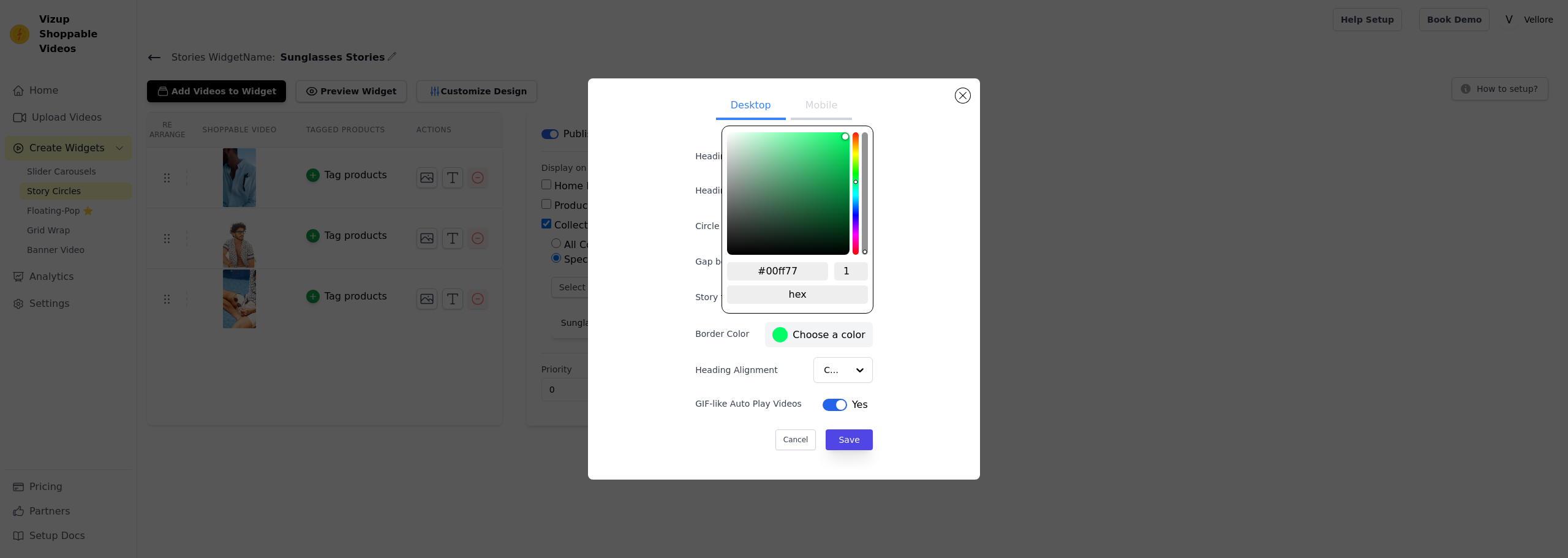
type input "#00ff84"
type input "#00ff95"
type input "#00ffa2"
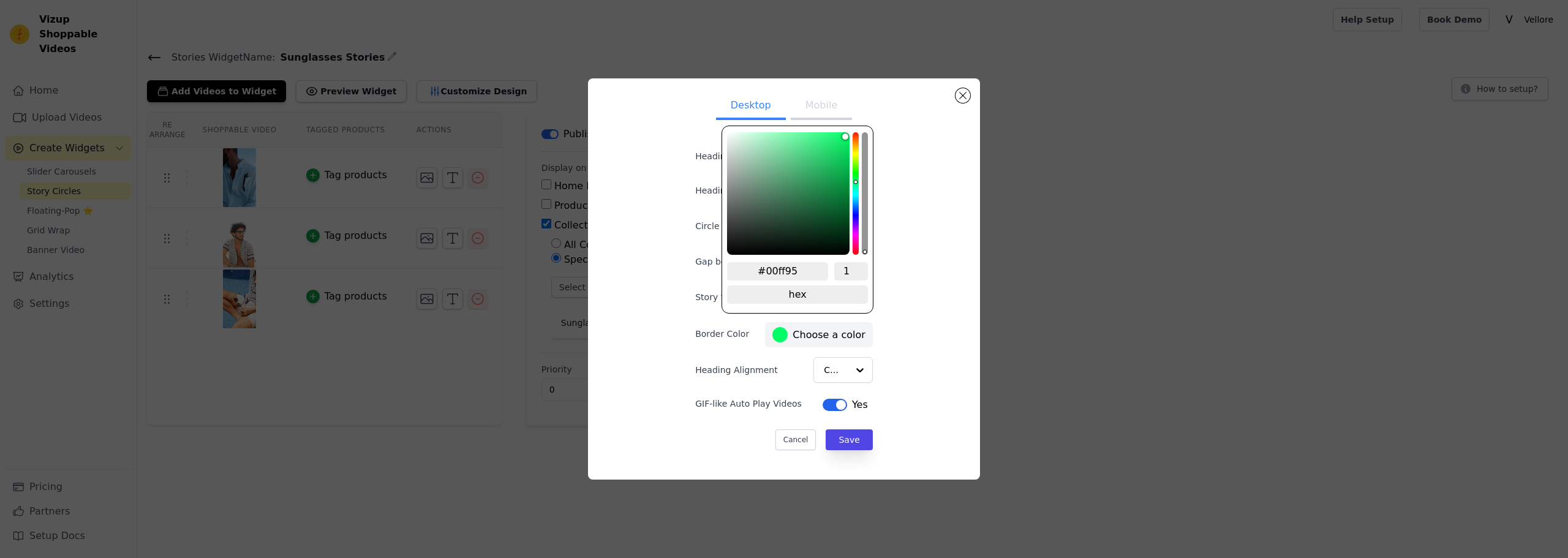
type input "#00ffa2"
type input "#00ffb3"
type input "#00ffc3"
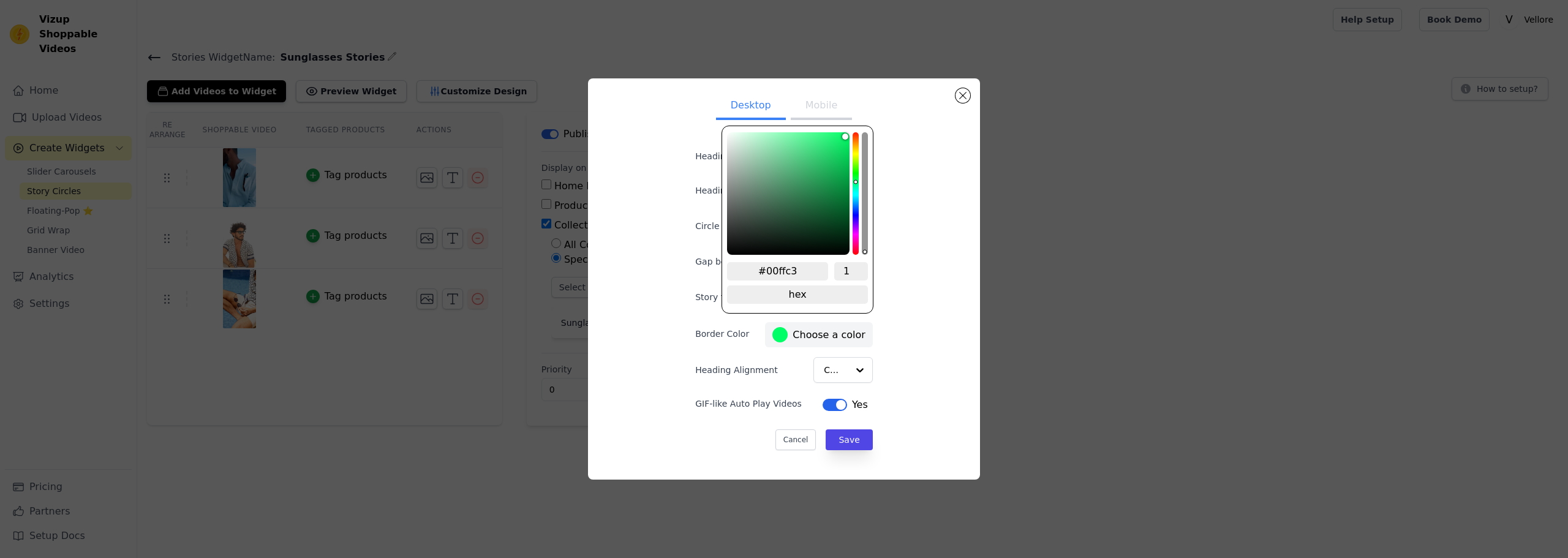
type input "#00ffc8"
type input "#00ffd0"
type input "#00ffe1"
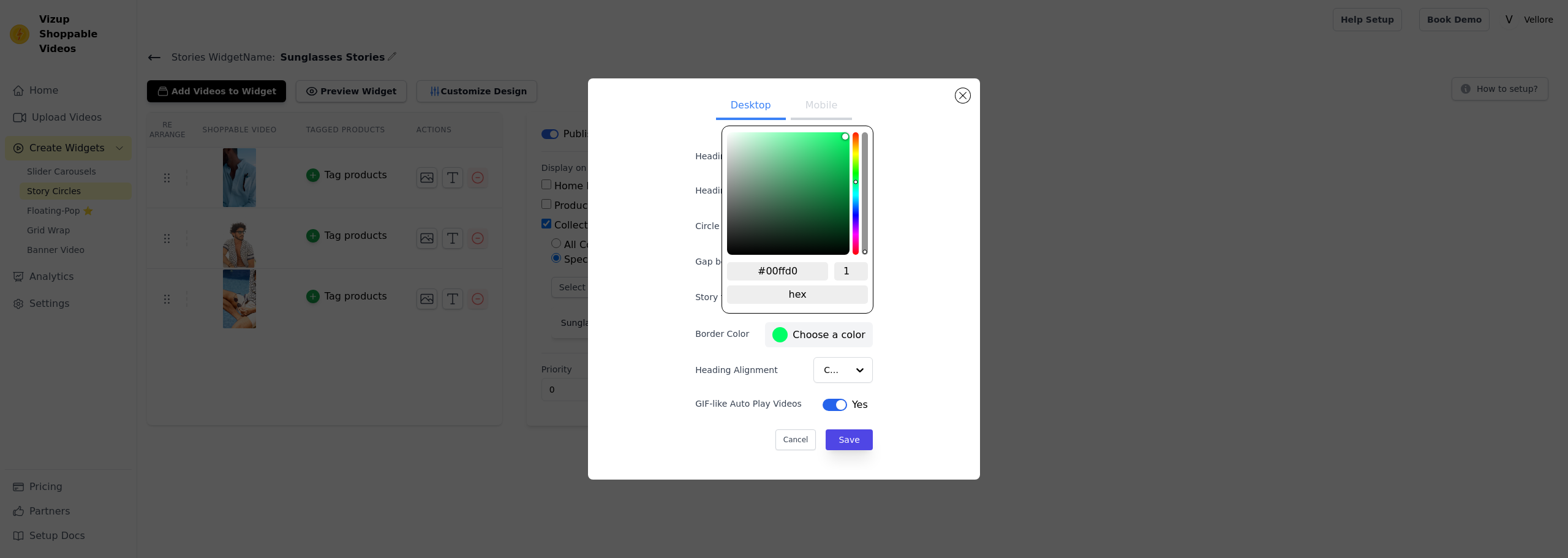
type input "#00ffe1"
type input "#00ffea"
type input "#00ffee"
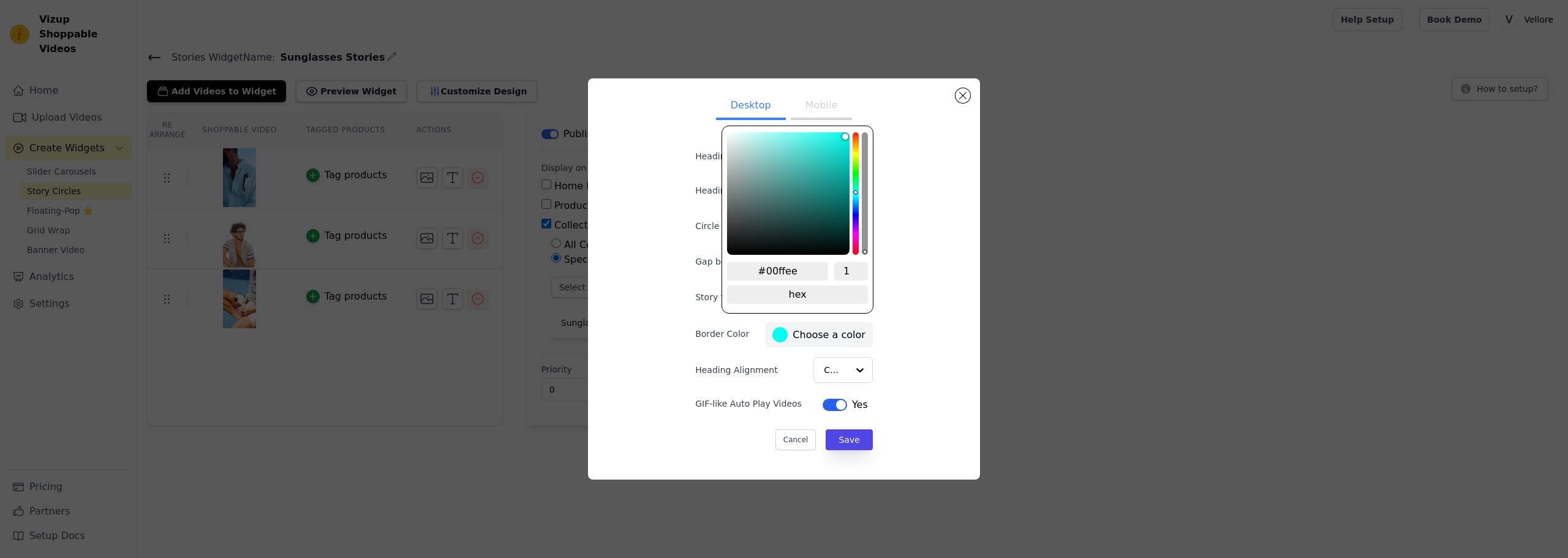
type input "#00fff7"
type input "#00ffff"
type input "#00f7ff"
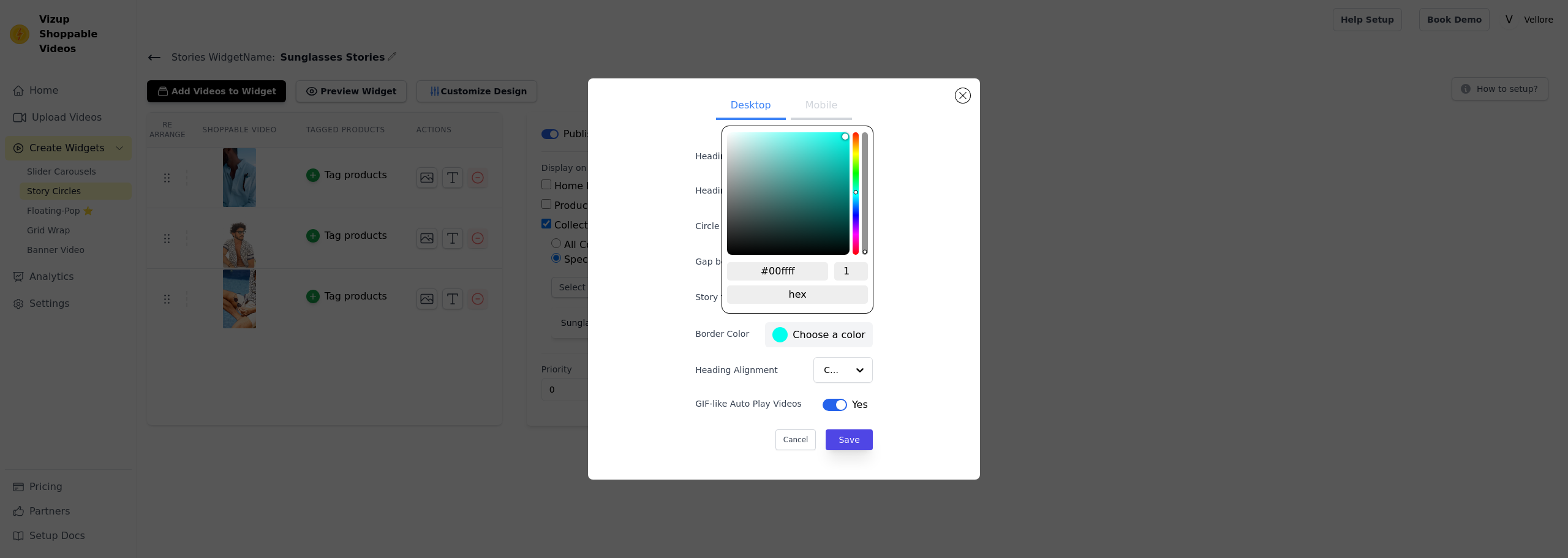
type input "#00f7ff"
type input "#00eeff"
type input "#00eaff"
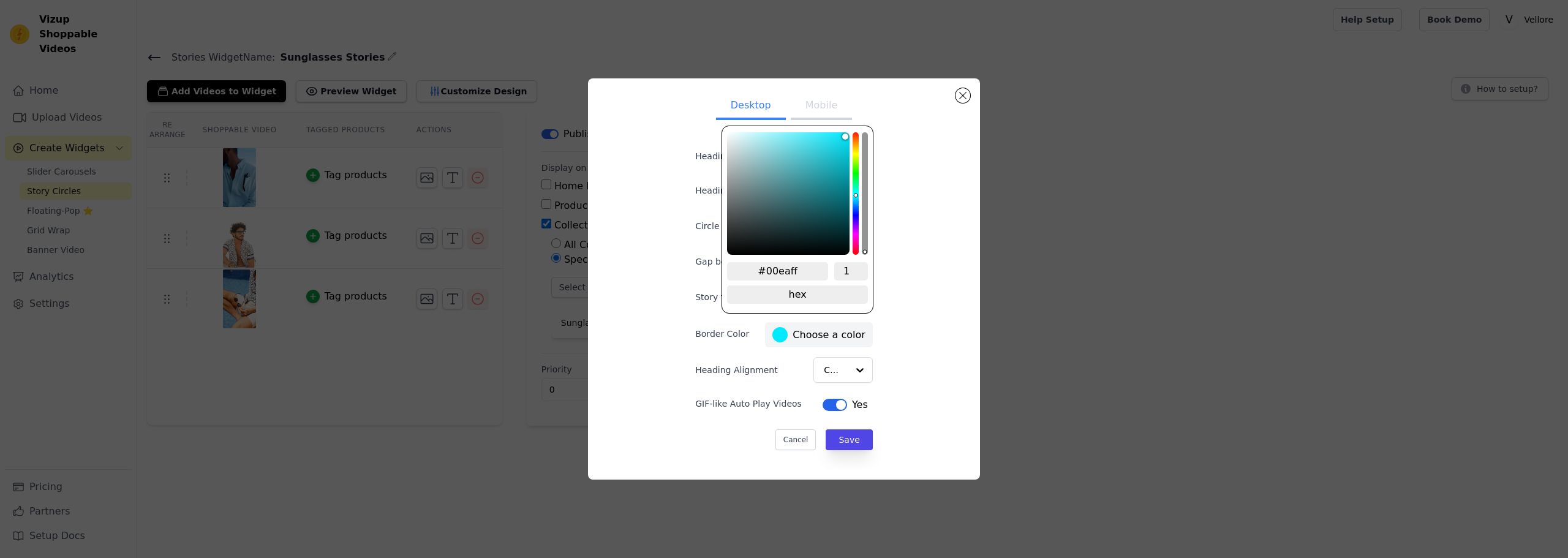
type input "#00e1ff"
type input "#00d9ff"
drag, startPoint x: 855, startPoint y: 180, endPoint x: 855, endPoint y: 197, distance: 17.0
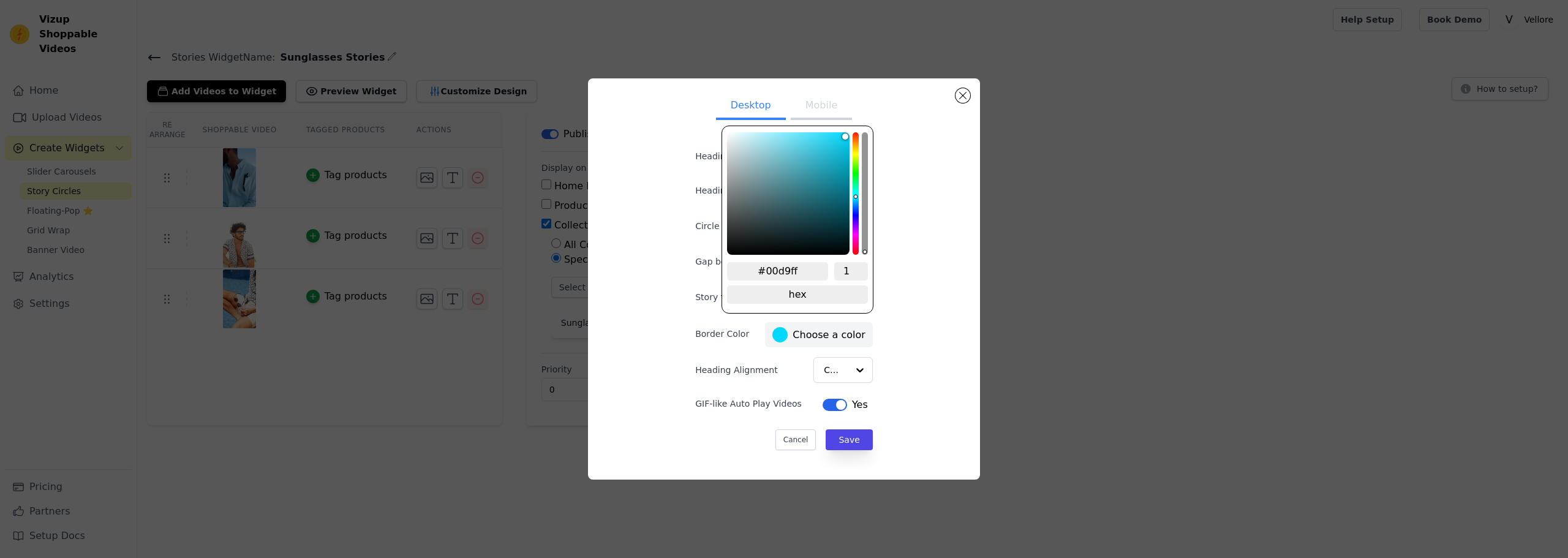
click at [855, 197] on div "hue channel" at bounding box center [855, 193] width 6 height 122
type input "#16869a"
type input "#17889c"
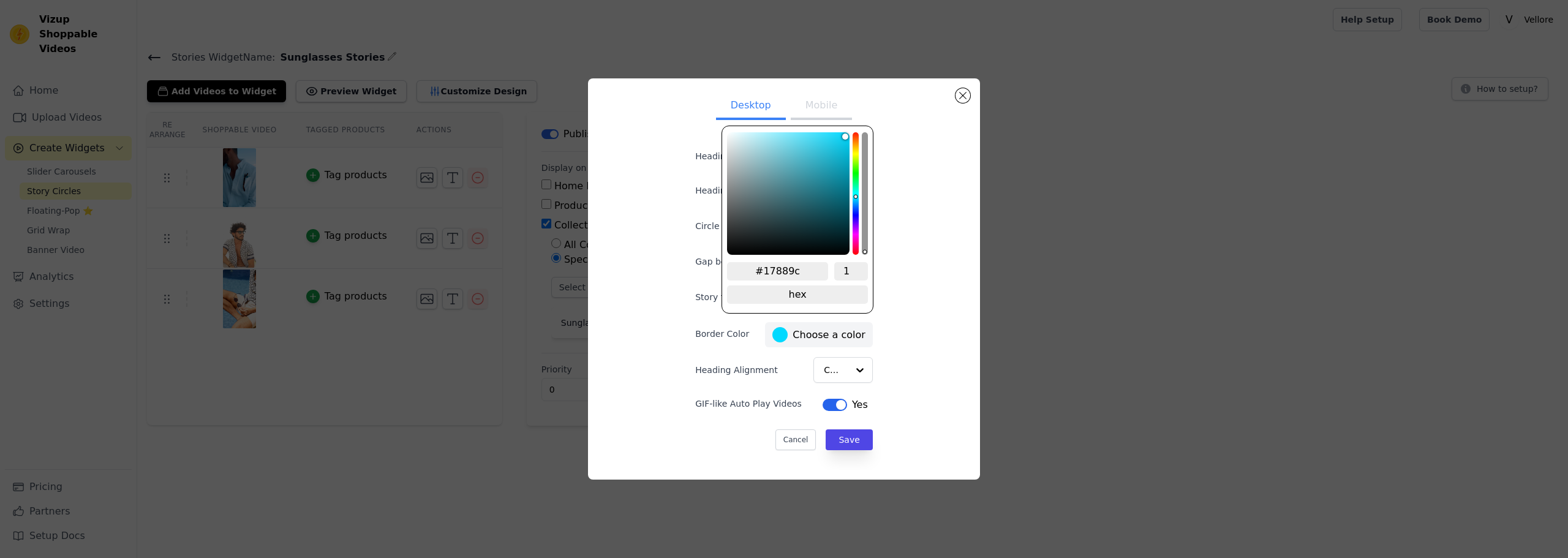
type input "#16879c"
type input "#15889d"
type input "#15899e"
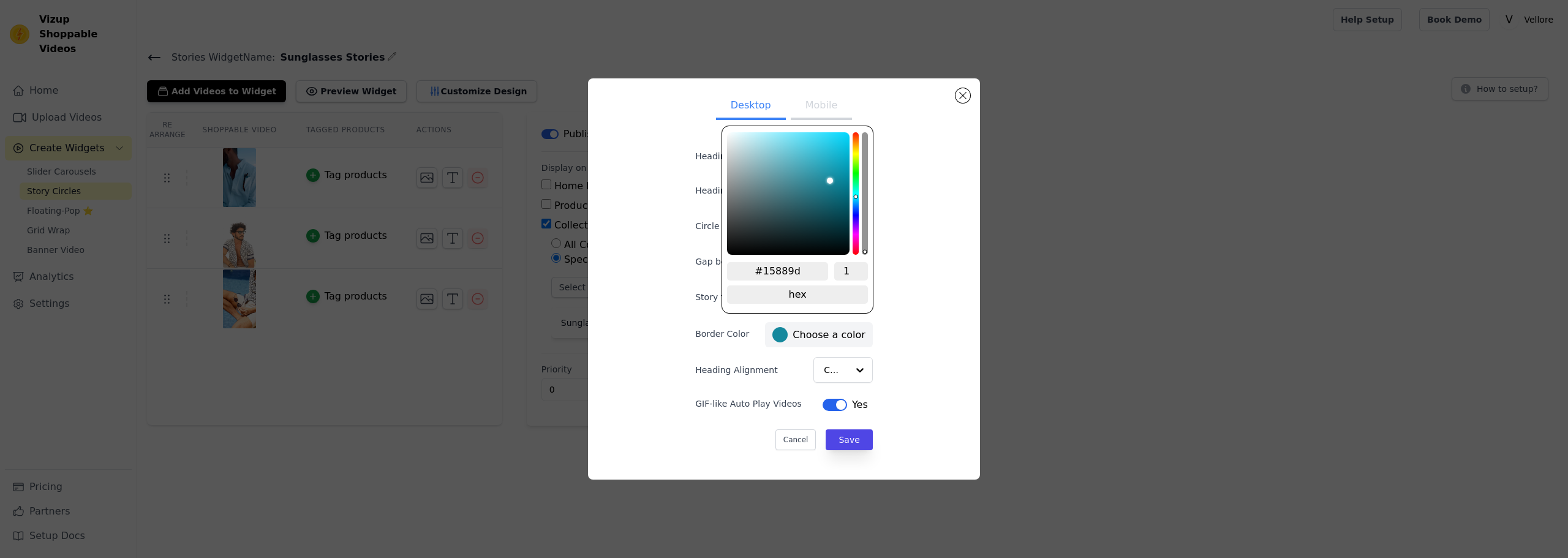
type input "#15899e"
type input "#138a9f"
type input "#128ca2"
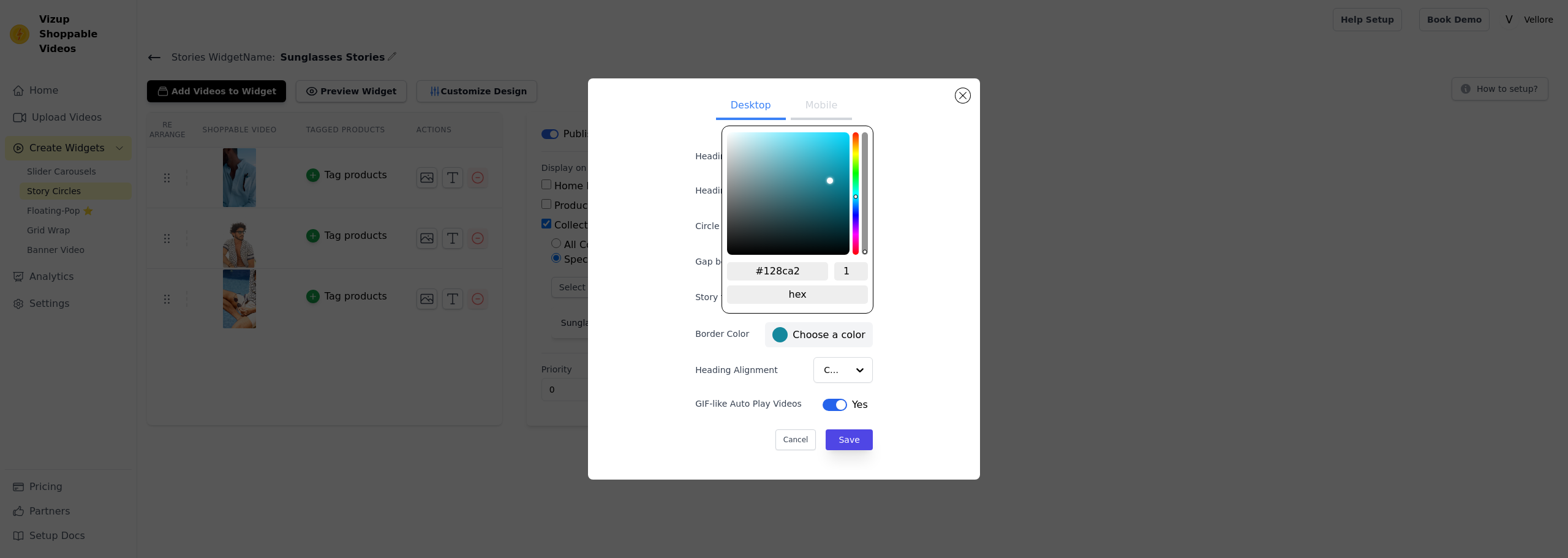
type input "#108ea4"
type input "#0d90a7"
type input "#0993ab"
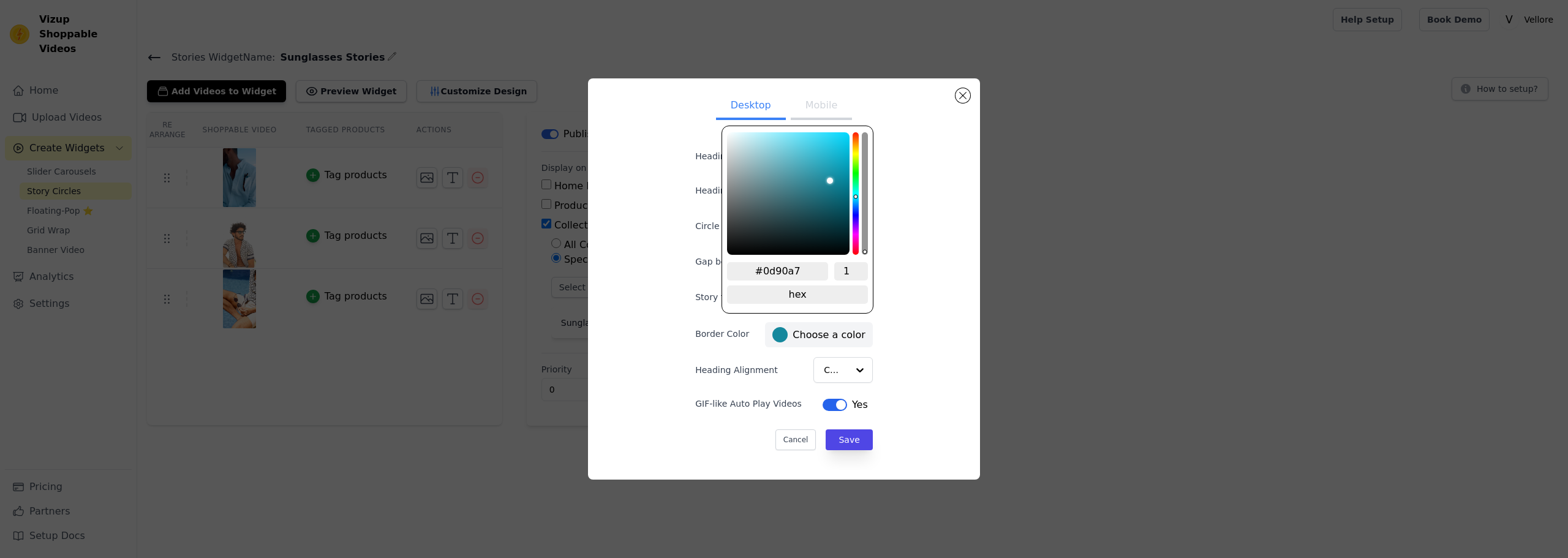
type input "#0993ab"
type input "#0893ac"
type input "#0694ad"
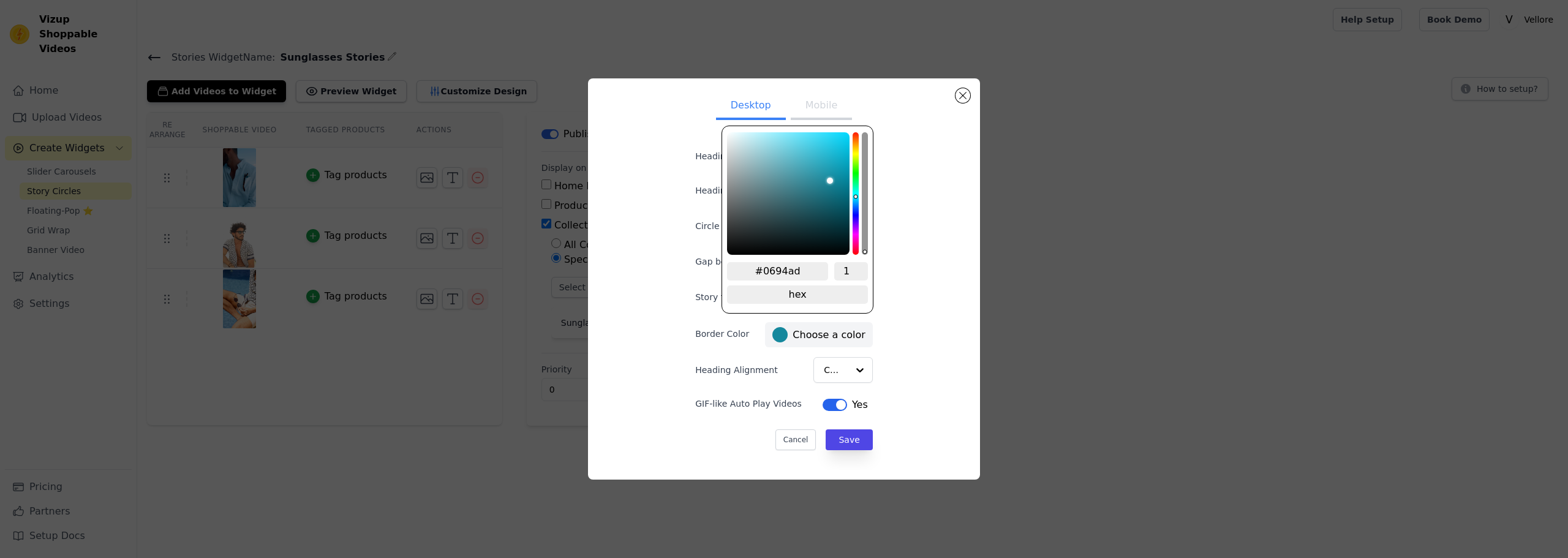
type input "#0496b0"
type input "#0297b1"
type input "#0298b3"
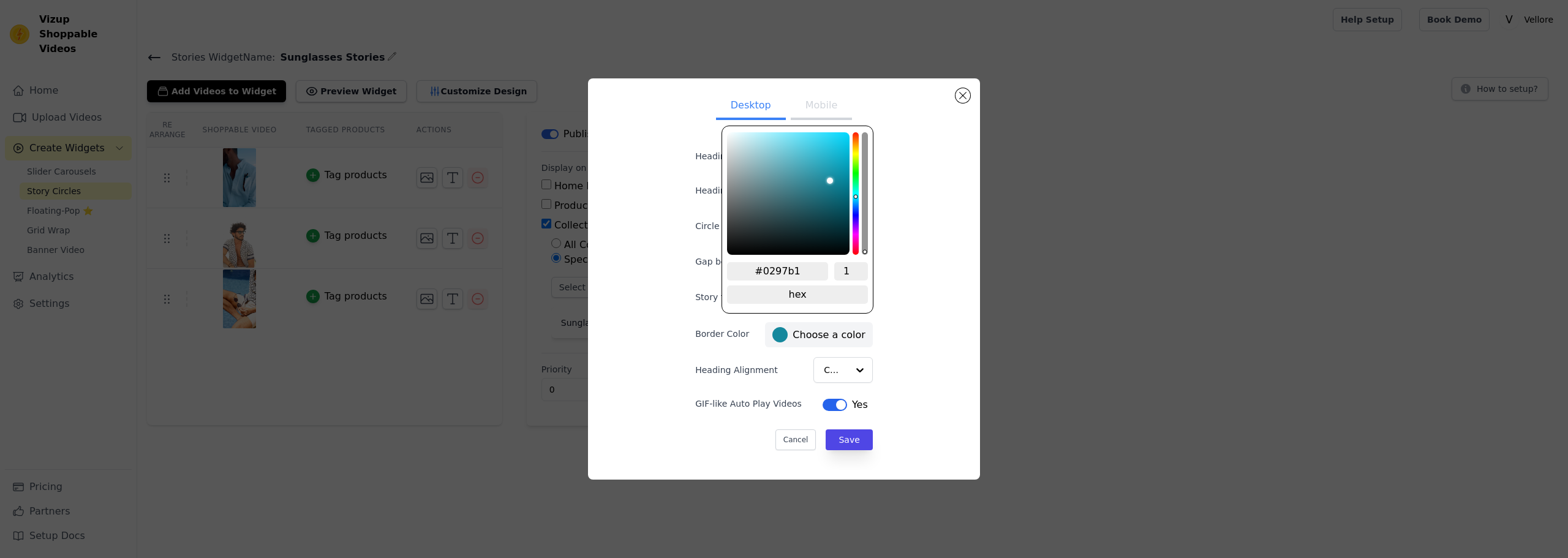
type input "#0298b3"
type input "#0098b3"
type input "#0099b4"
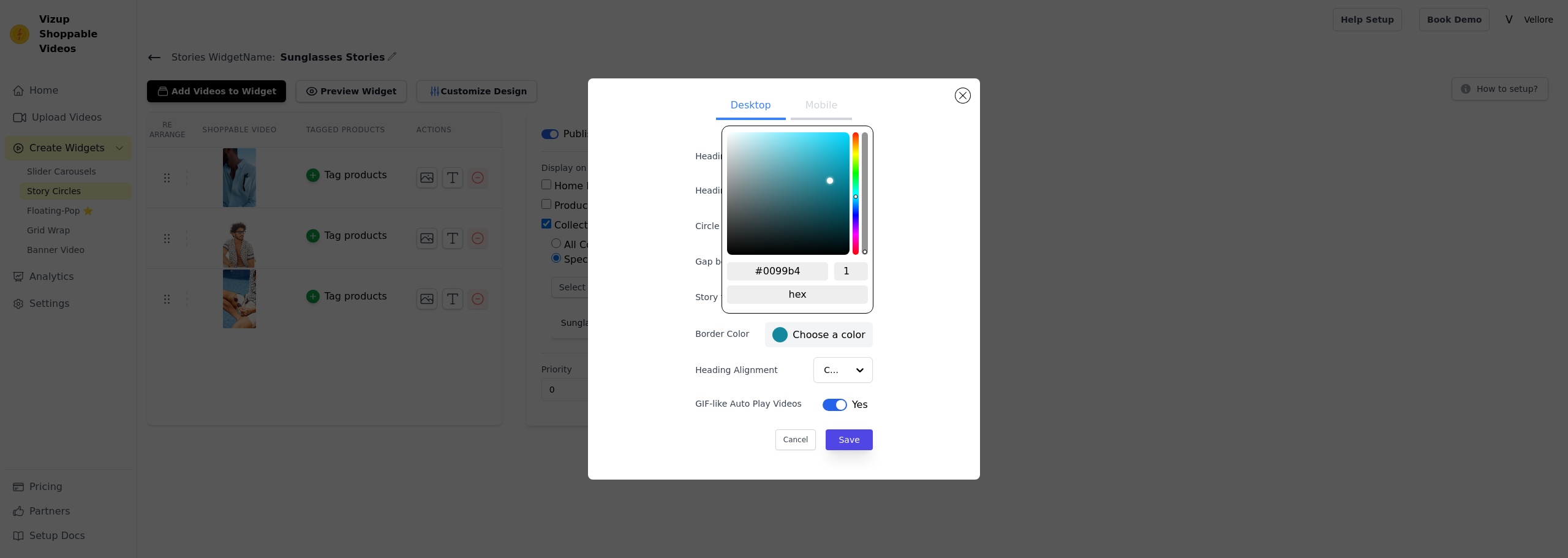
type input "#009ab5"
type input "#009cb8"
type input "#009fbb"
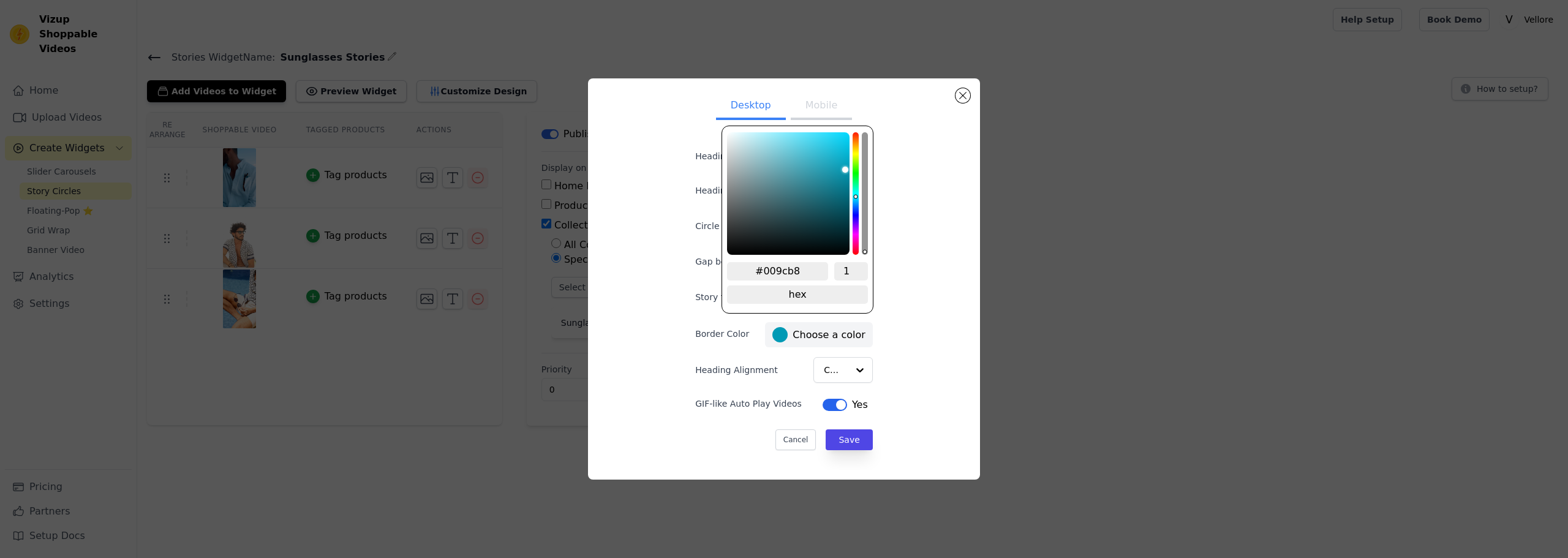
type input "#009fbb"
type input "#00a0bd"
type input "#00a3bf"
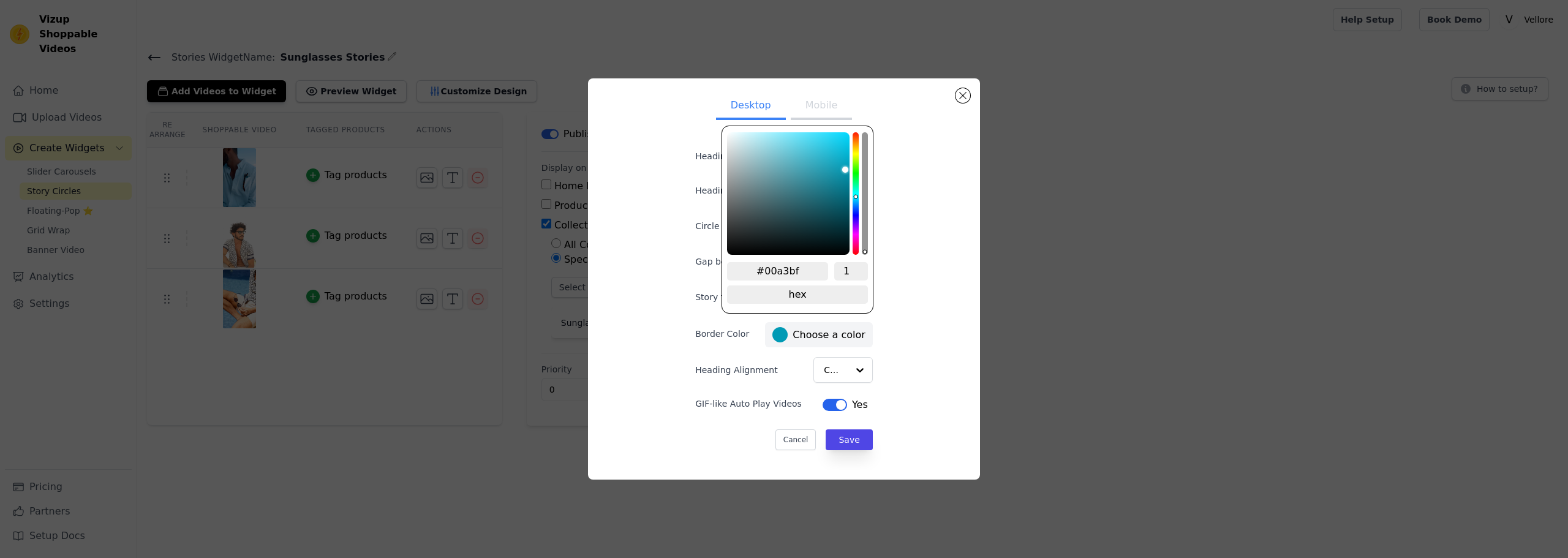
drag, startPoint x: 832, startPoint y: 181, endPoint x: 852, endPoint y: 163, distance: 26.9
click at [852, 163] on div "#00a3bf 1 hex change to rgb" at bounding box center [797, 220] width 152 height 188
type input "#00bf4d"
type input "#00bf3d"
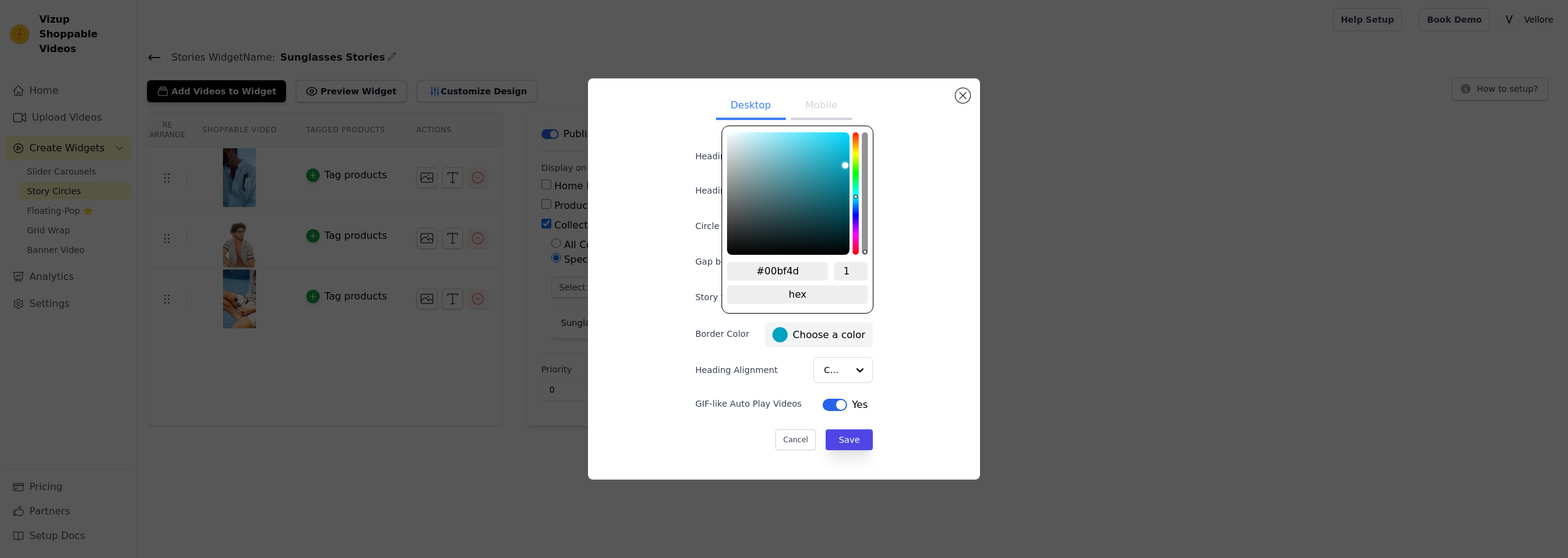
type input "#00bf3d"
type input "#00bf30"
type input "#00bf29"
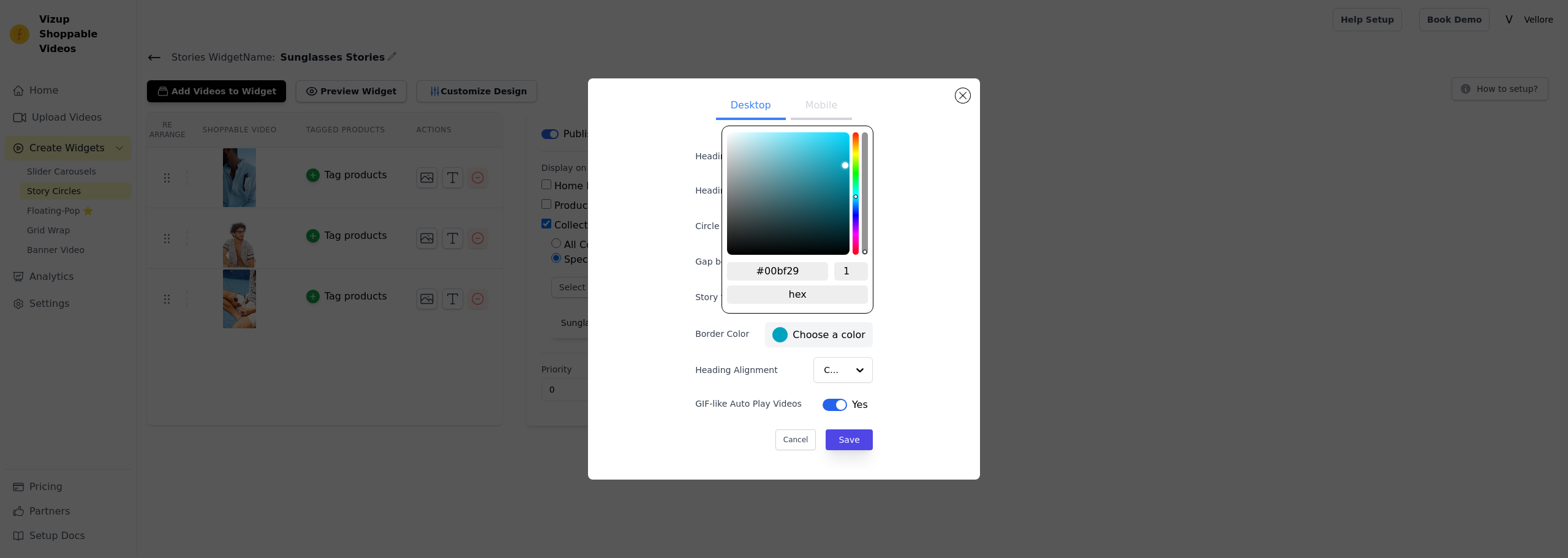
type input "#00bf23"
type input "#00bf20"
type input "#00bf19"
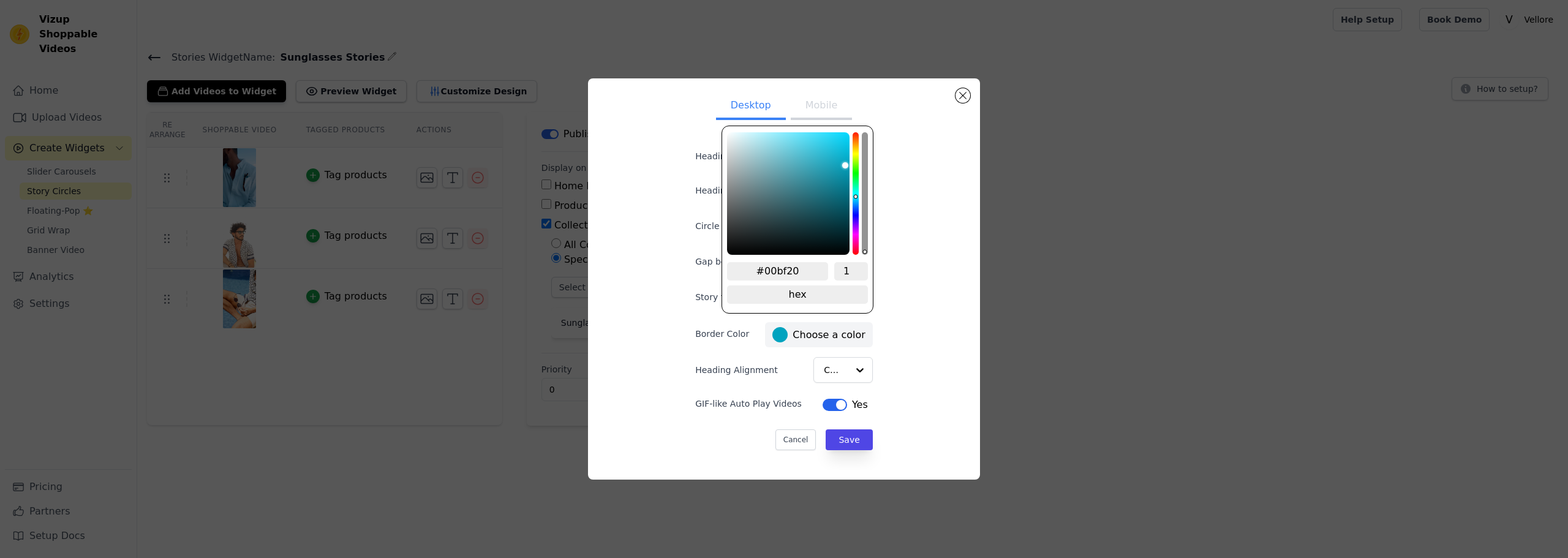
type input "#00bf19"
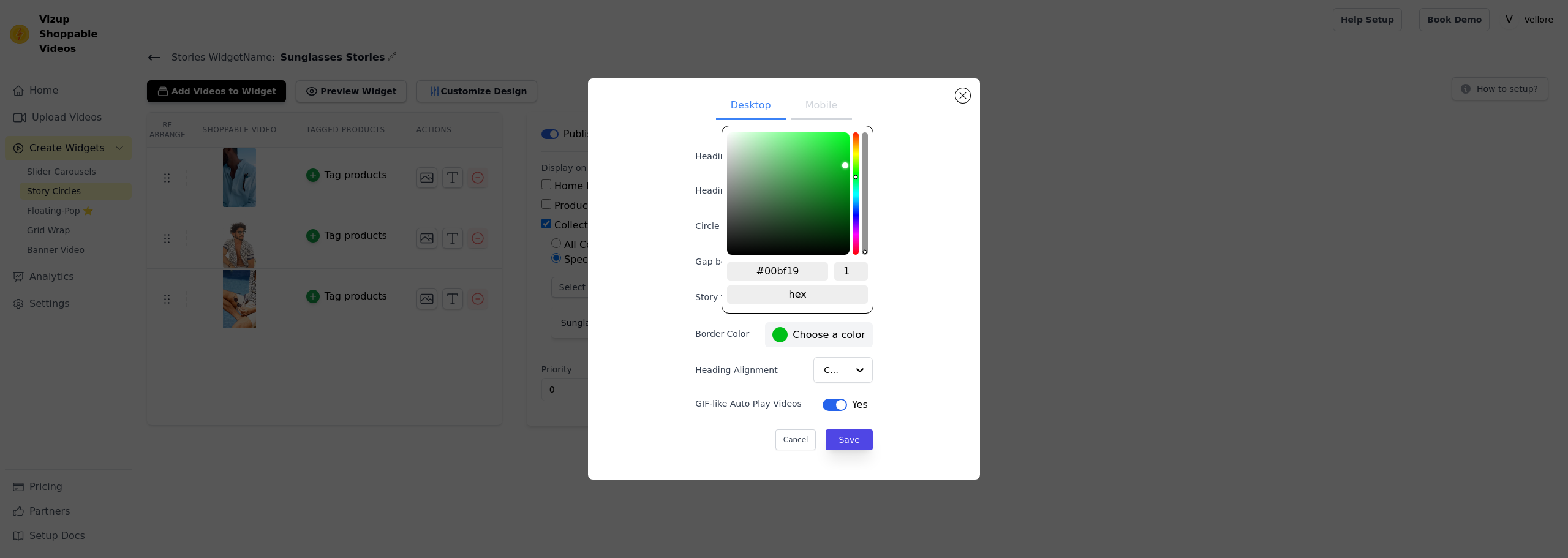
click at [854, 176] on div "hue channel" at bounding box center [855, 193] width 6 height 122
type input "#17c72e"
type input "#17c82f"
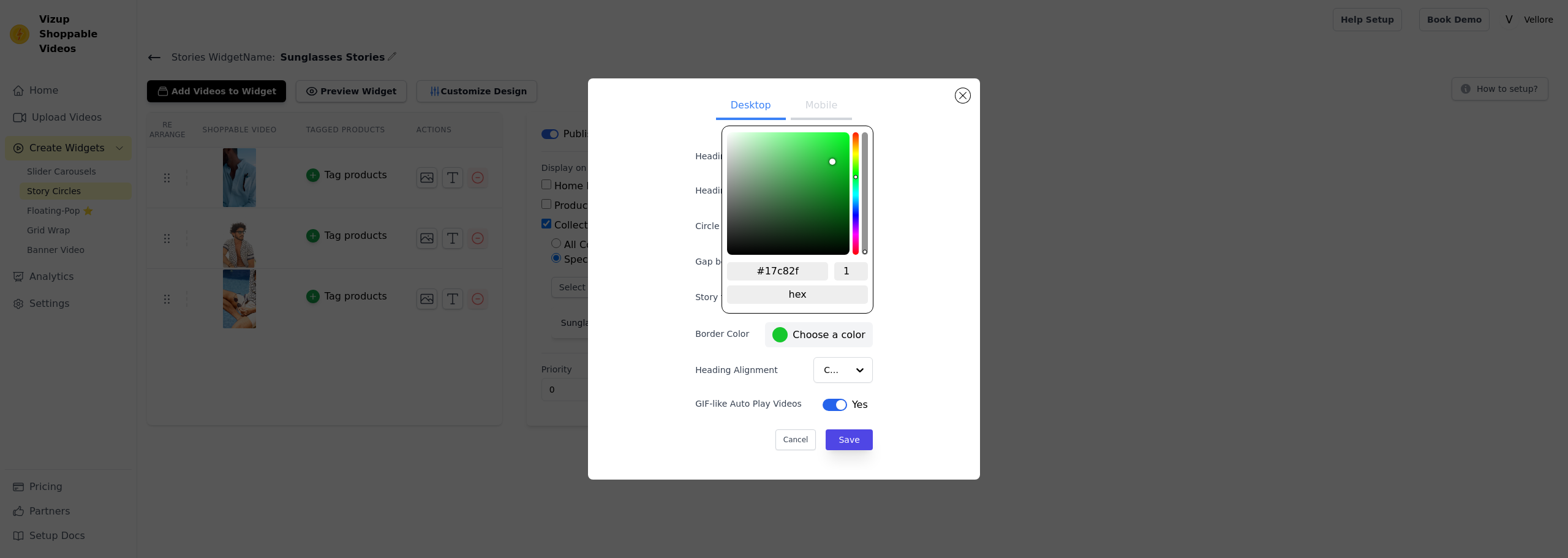
type input "#17cb2f"
type input "#18cd30"
type input "#18d030"
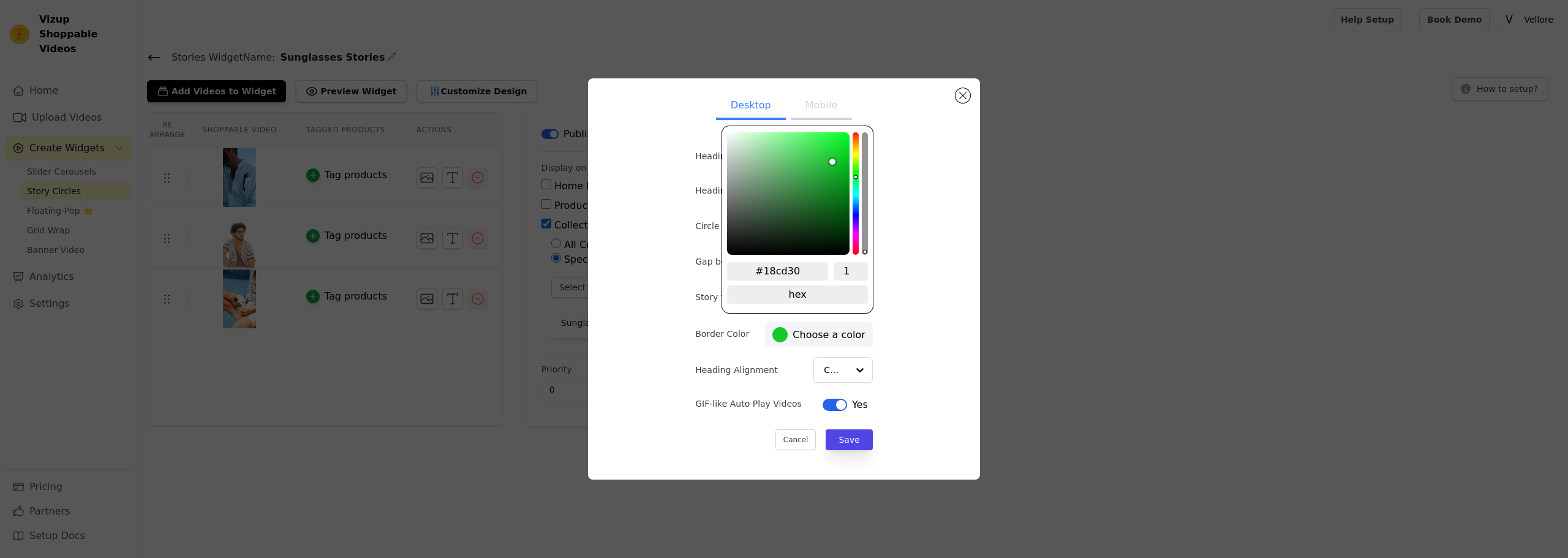
type input "#18d030"
type input "#18d231"
type input "#18d631"
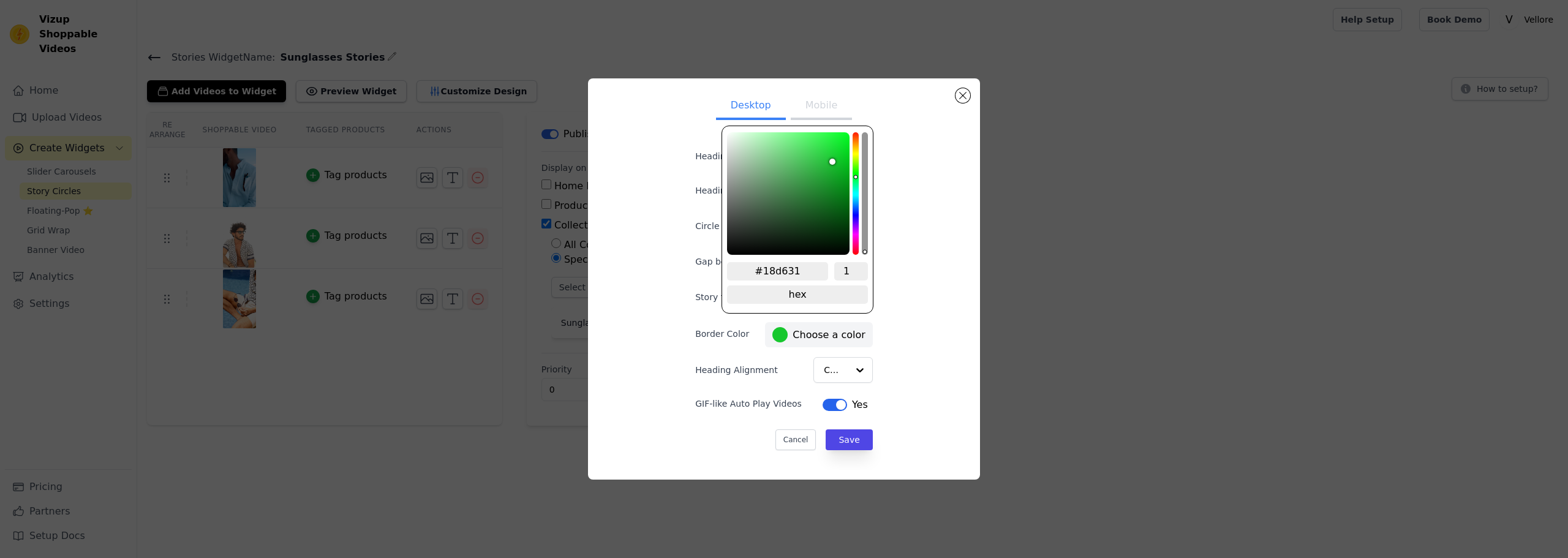
type input "#16da30"
type input "#15dd30"
type input "#14df2f"
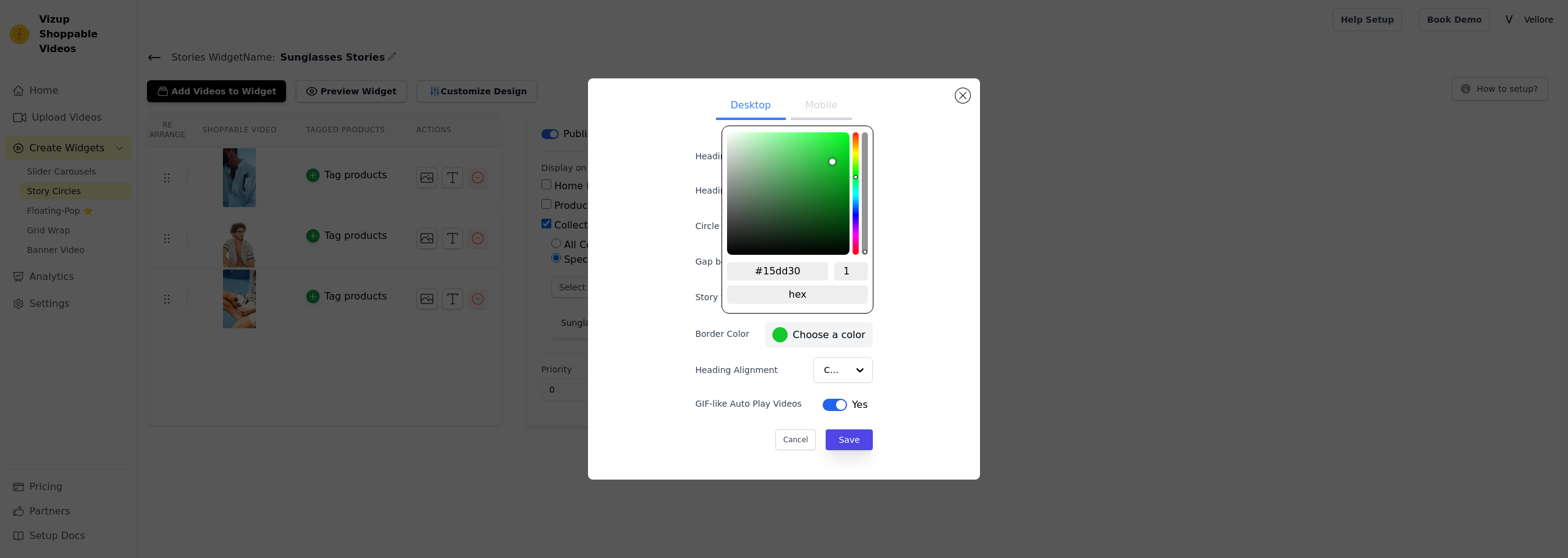
type input "#14df2f"
type input "#12e32e"
type input "#10e62d"
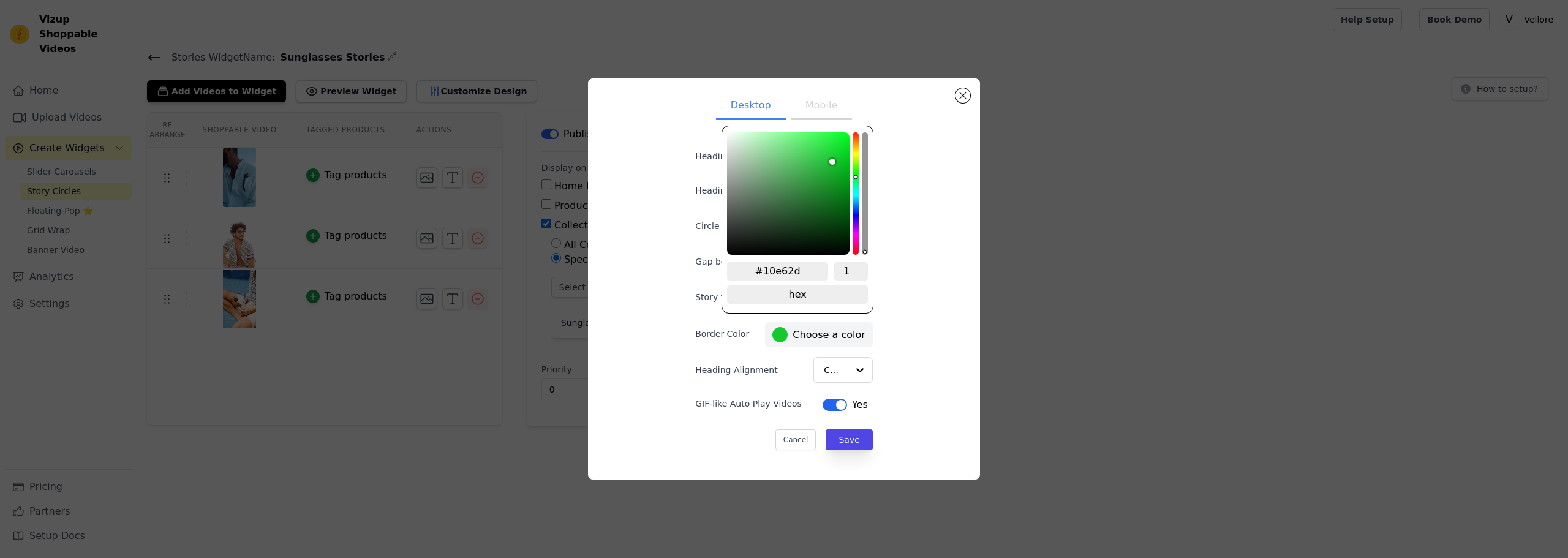
type input "#0ee92b"
type input "#0deb2a"
type input "#0bec29"
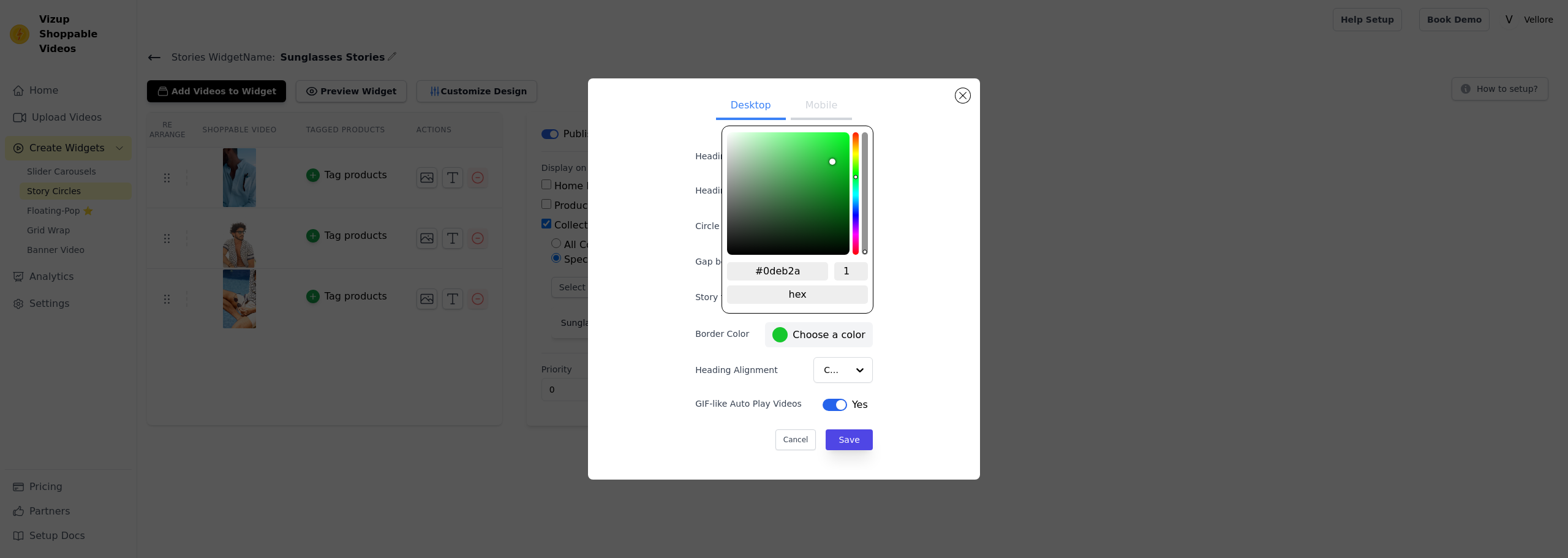
type input "#0bec29"
type input "#0aee28"
type input "#08f027"
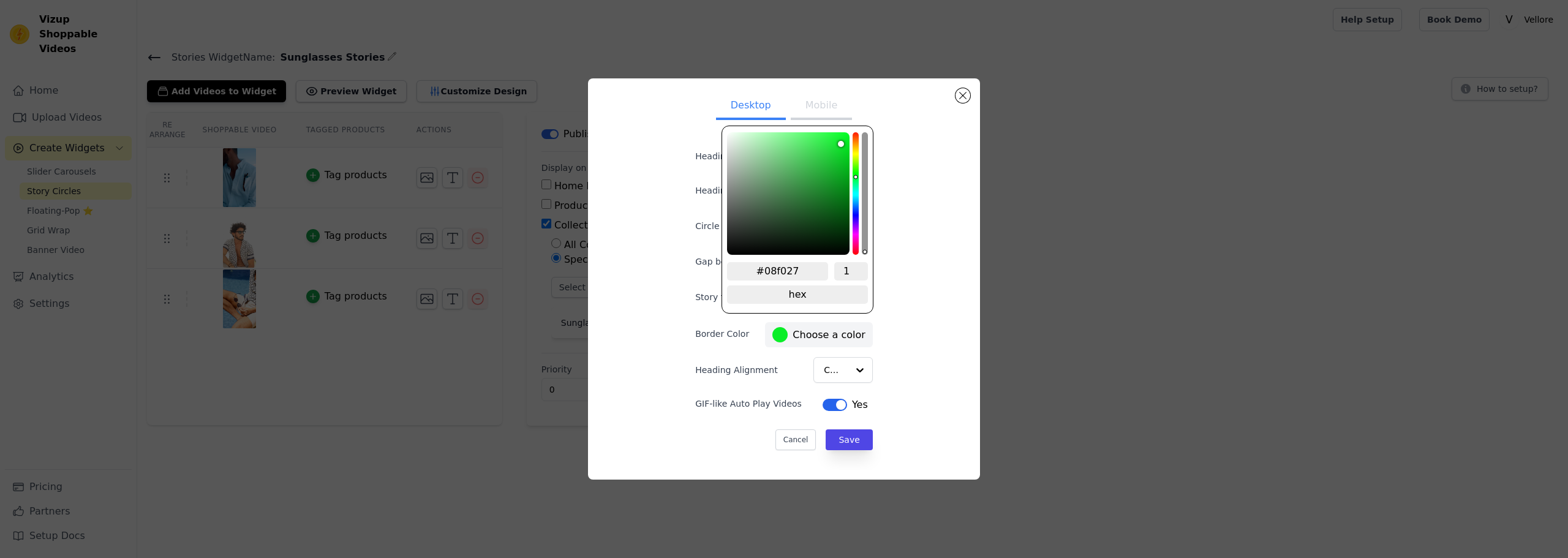
type input "#06f125"
type input "#05f425"
type input "#04f424"
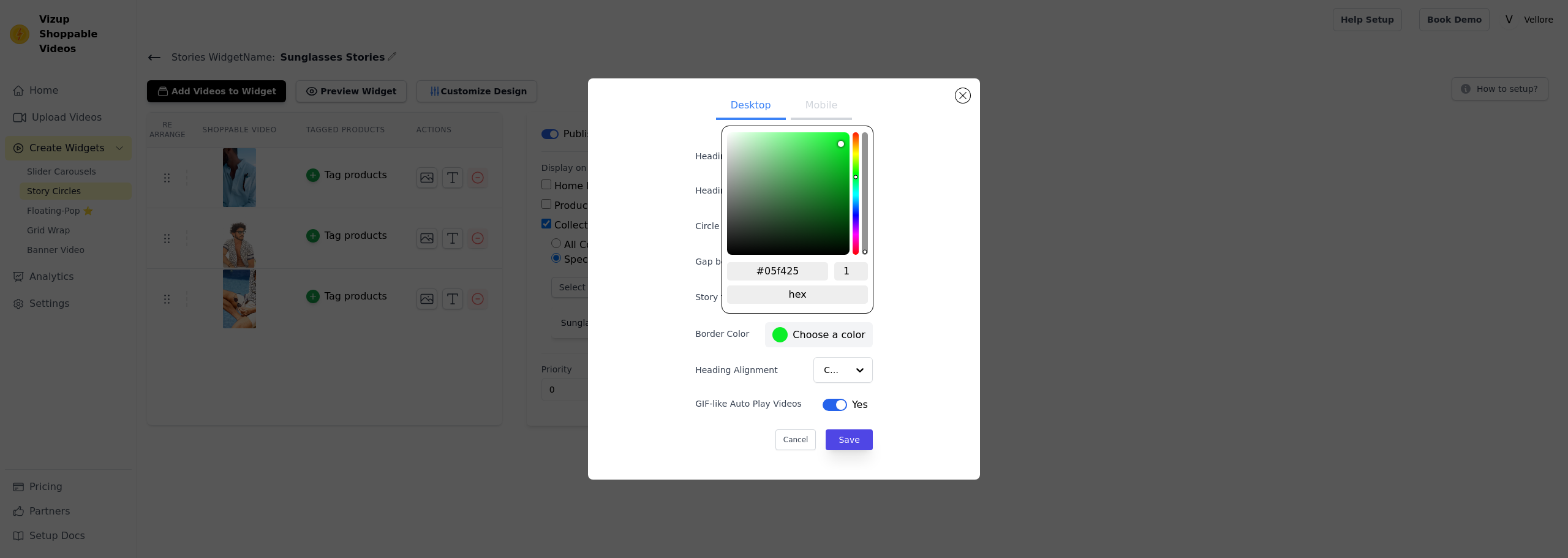
type input "#04f424"
type input "#02f523"
type input "#01f622"
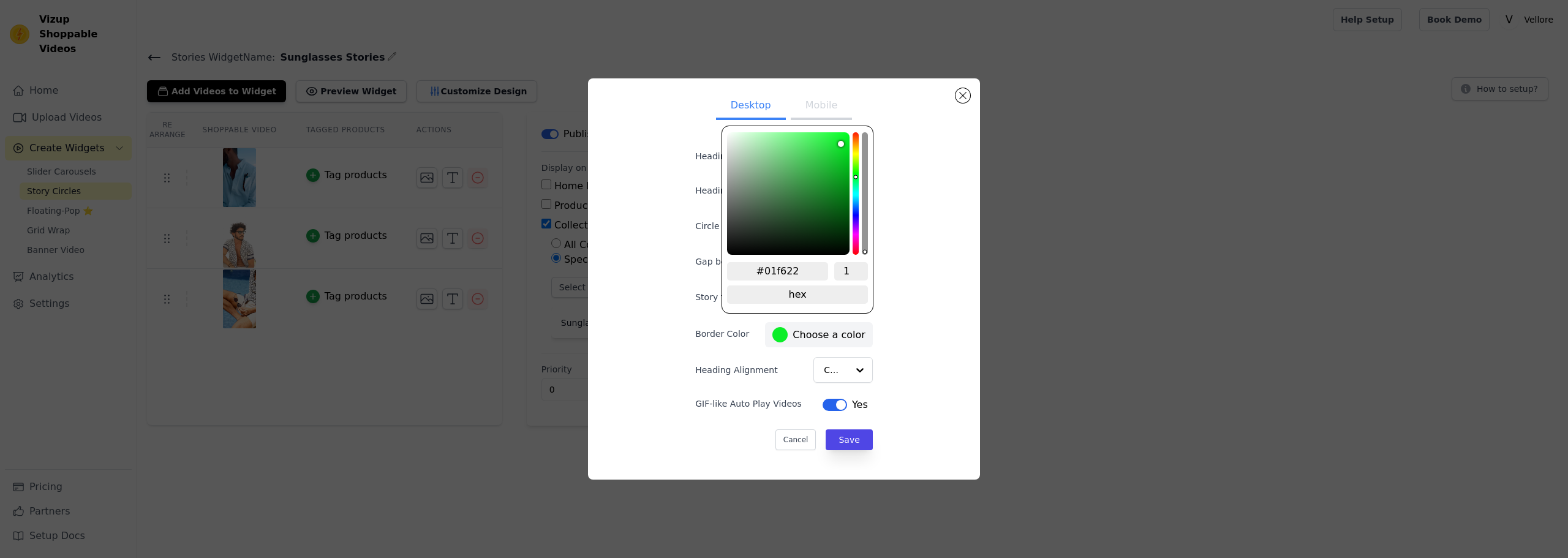
type input "#00f621"
type input "#00f721"
type input "#00f921"
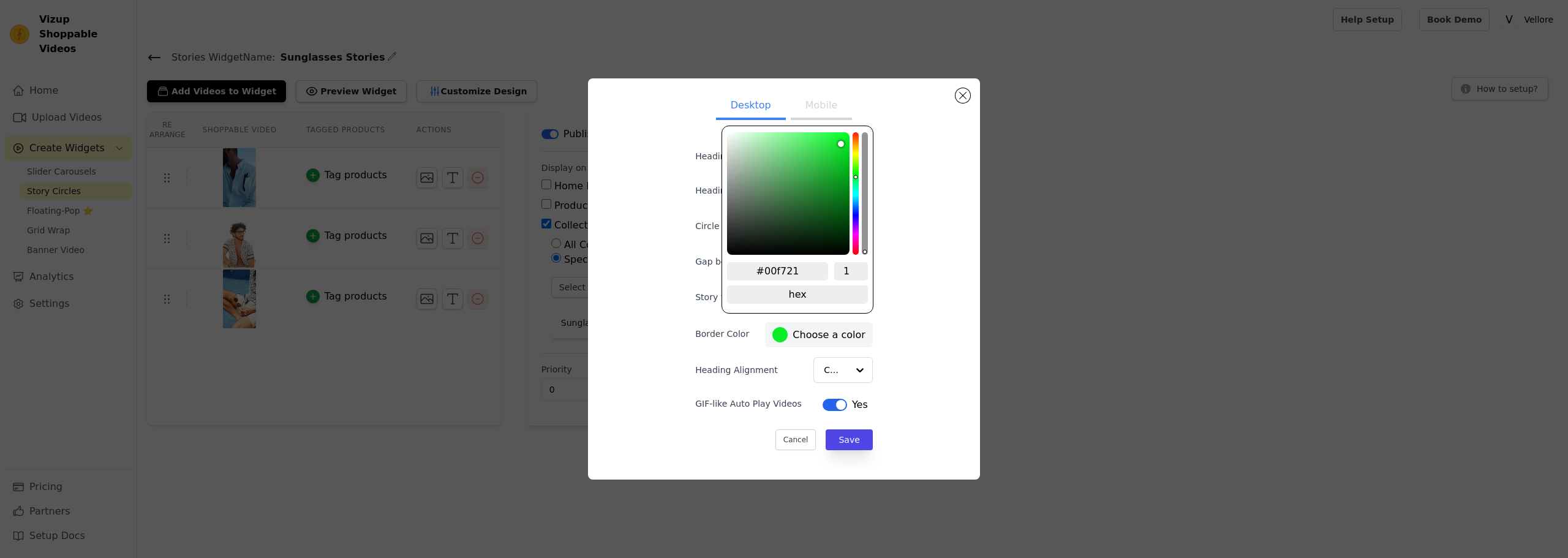
type input "#00f921"
type input "#00f621"
type input "#00ed20"
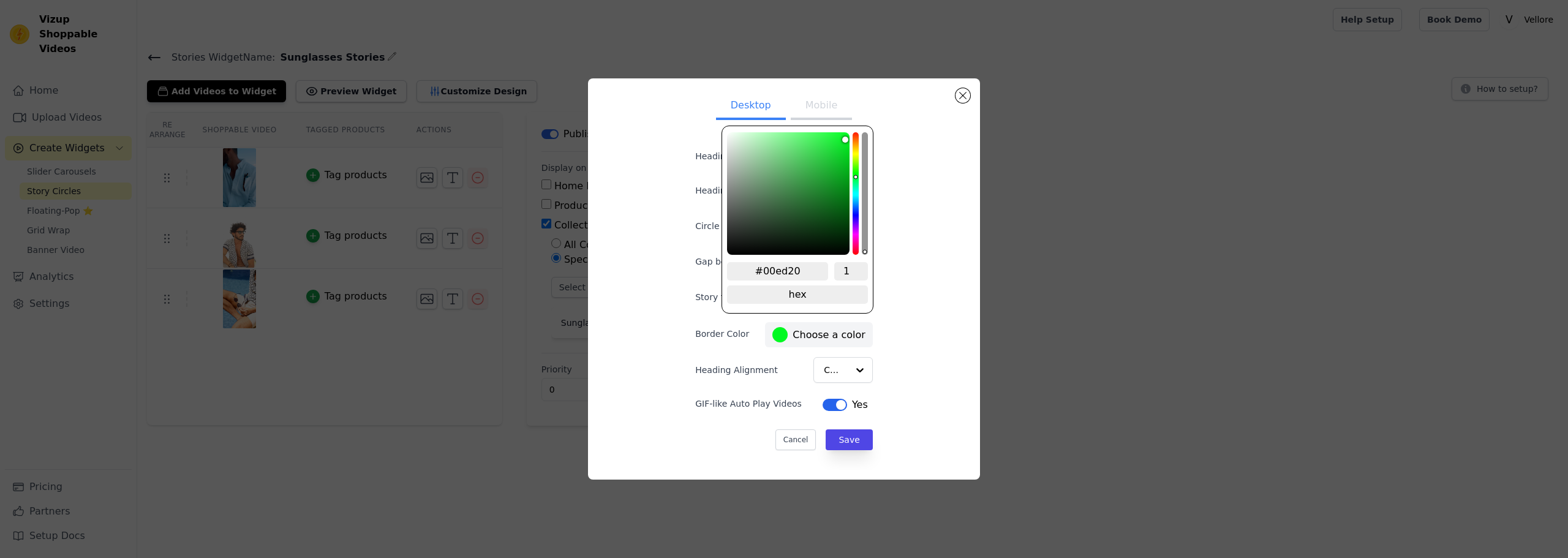
type input "#00e81f"
type input "#00e61f"
type input "#00e31e"
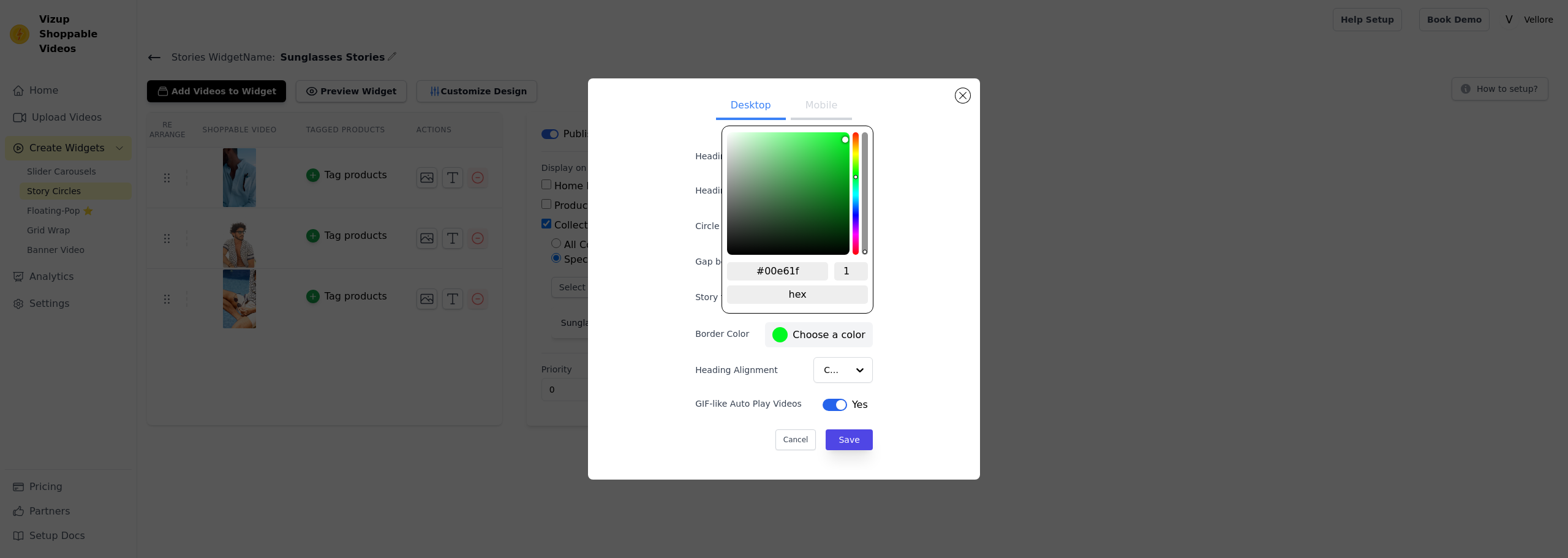
type input "#00e31e"
type input "#00e21e"
type input "#00e01e"
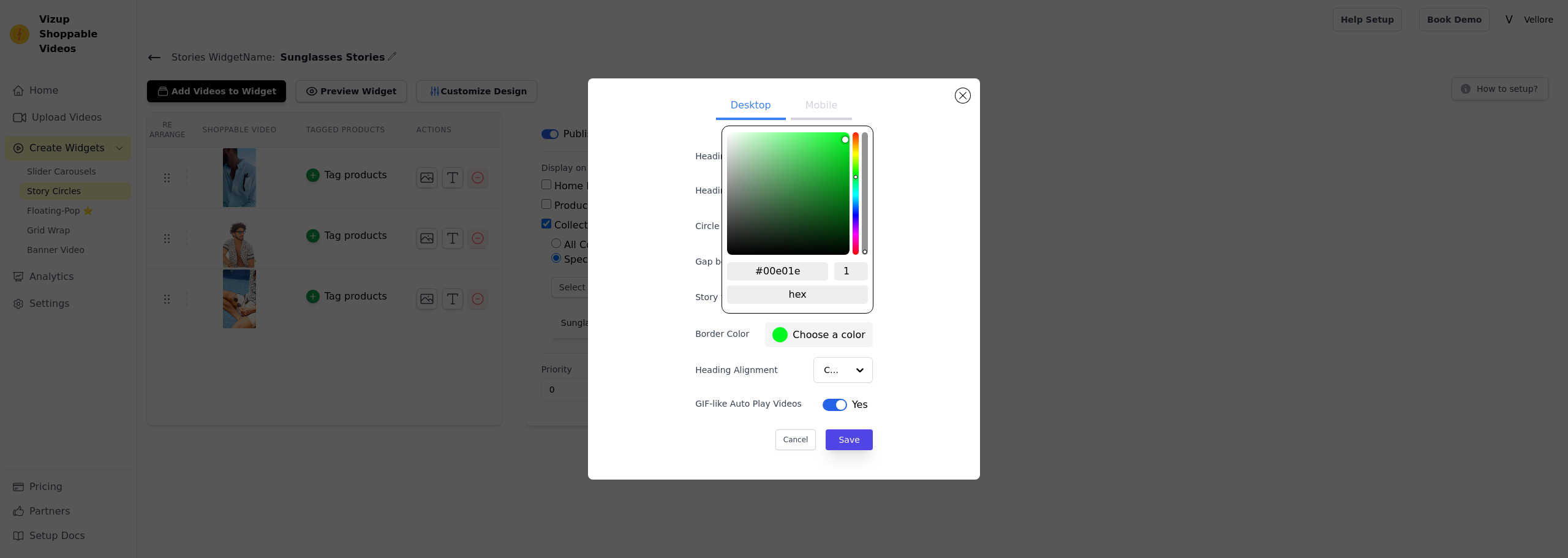
type input "#00df1e"
type input "#00de1e"
type input "#00dd1d"
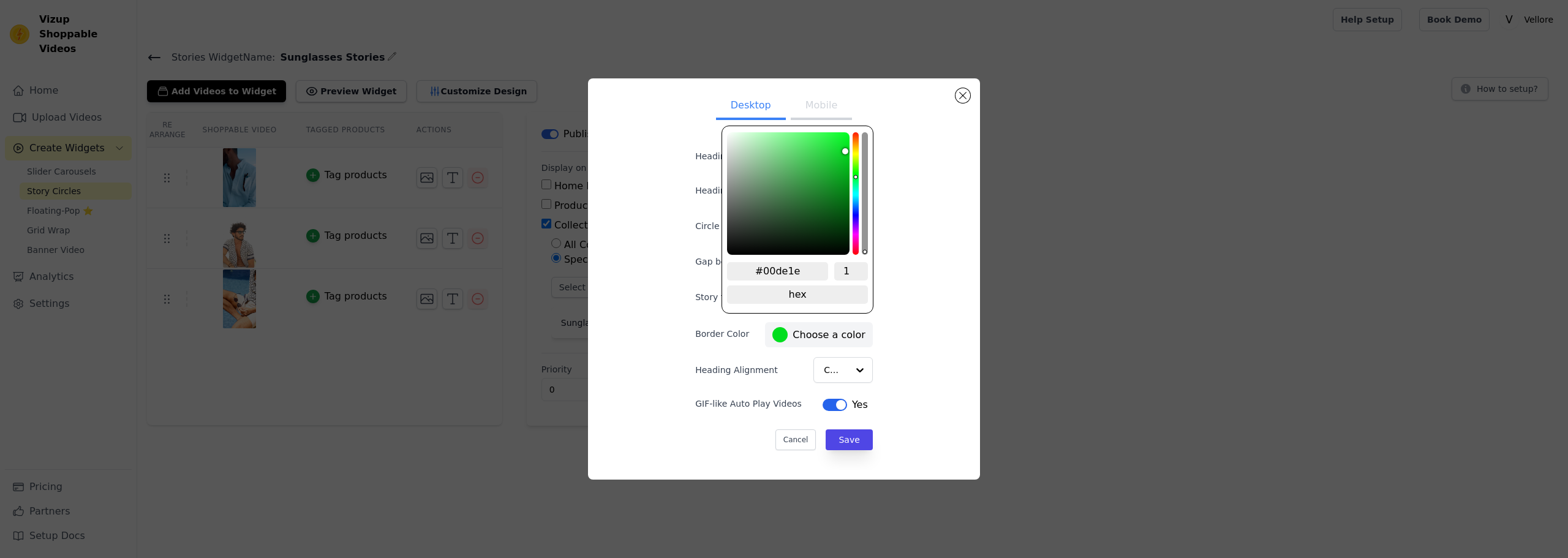
type input "#00dd1d"
type input "#00db1d"
type input "#00d71d"
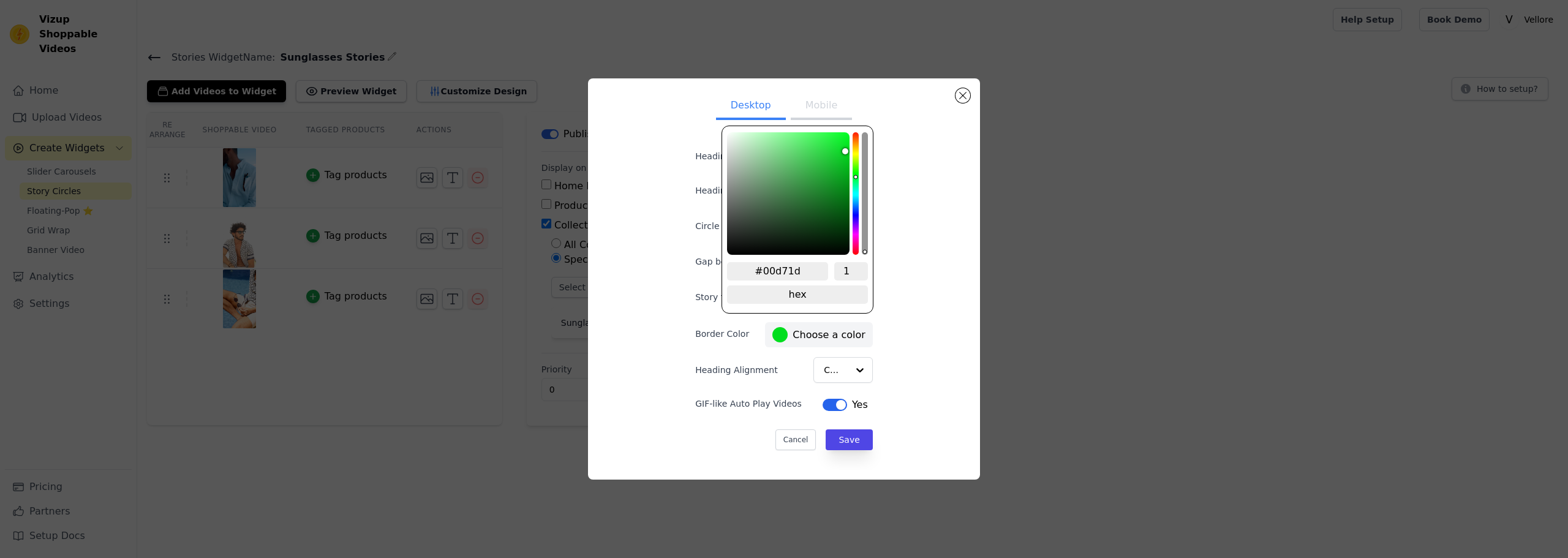
type input "#00d41c"
type input "#00d01c"
type input "#00cd1b"
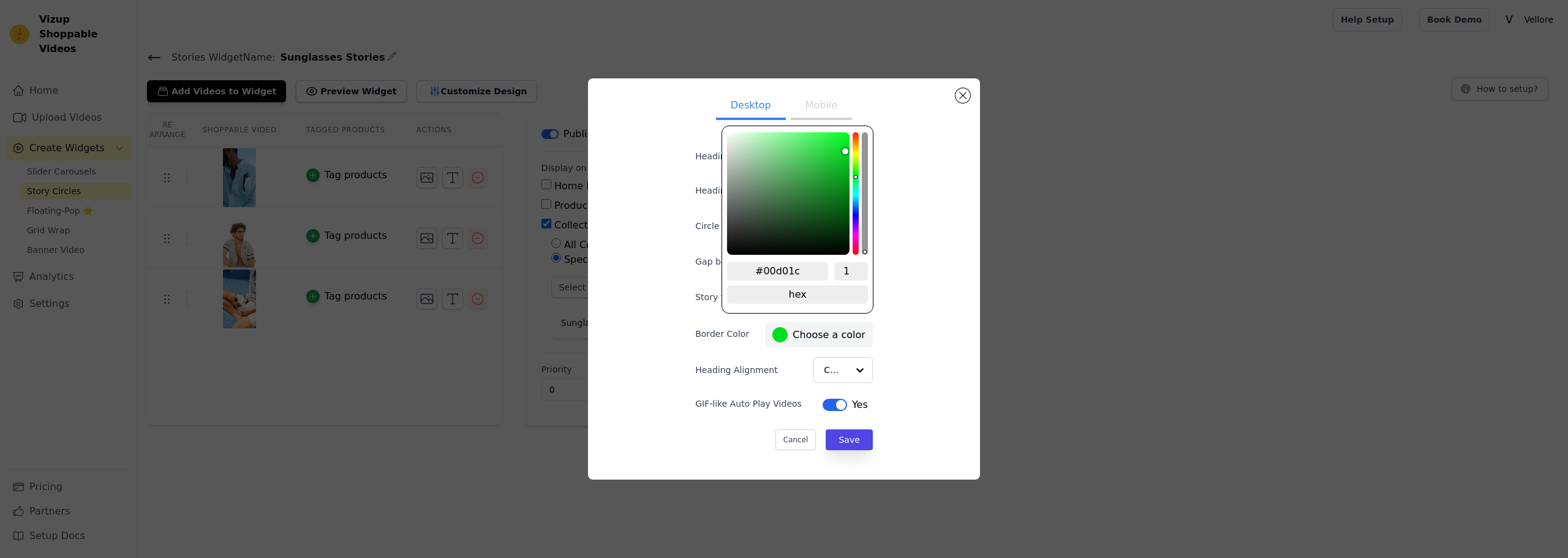
type input "#00cd1b"
type input "#00cc1b"
drag, startPoint x: 835, startPoint y: 160, endPoint x: 856, endPoint y: 157, distance: 21.2
click at [856, 157] on div "#00cc1b 1 hex change to rgb" at bounding box center [797, 220] width 152 height 188
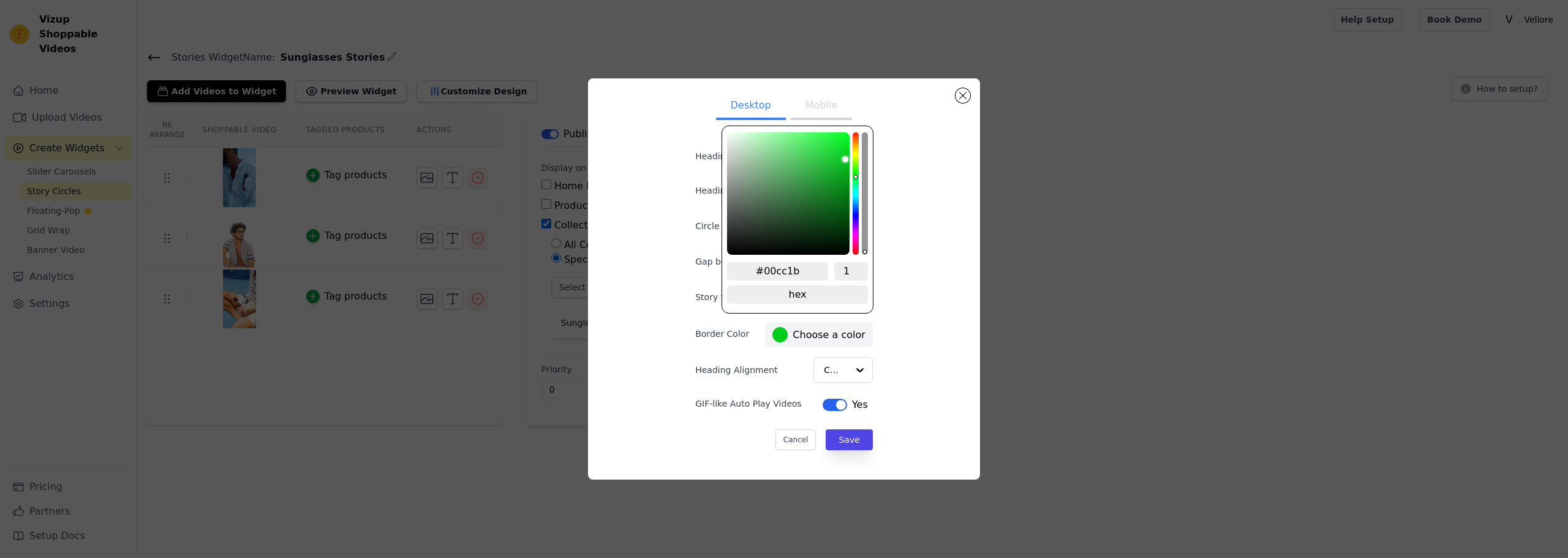
type input "#00cc41"
type input "#00cc44"
type input "#00cc4b"
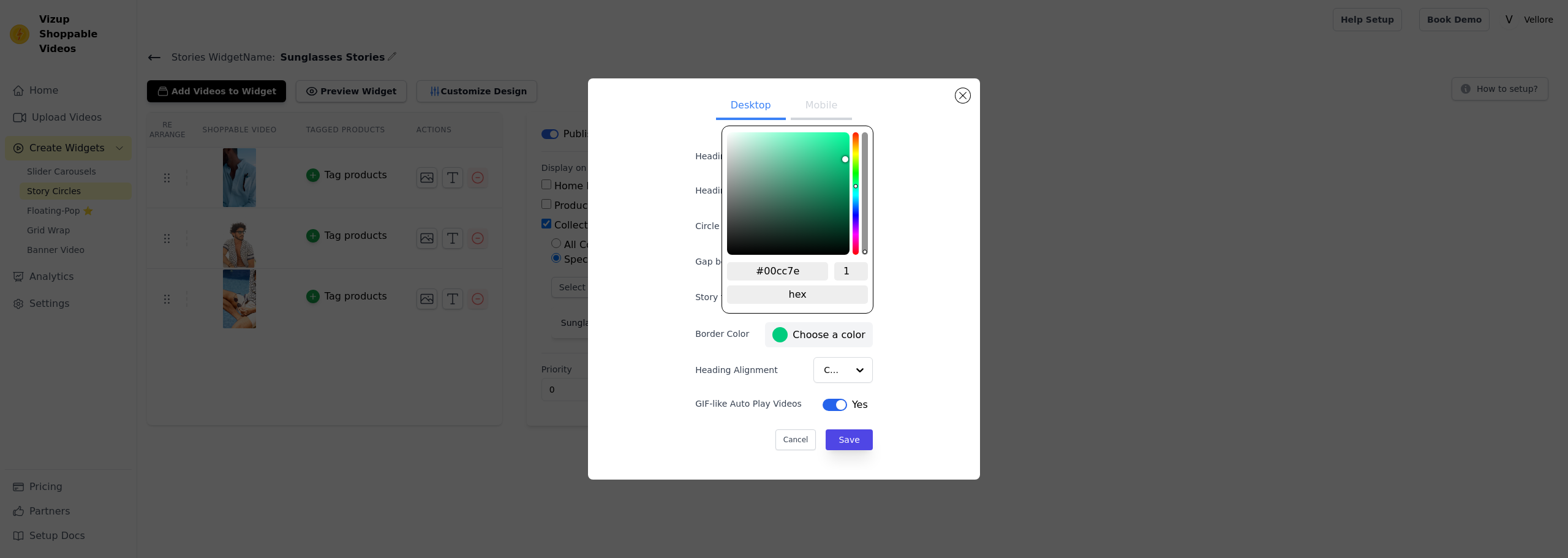
click at [856, 186] on div "hue channel" at bounding box center [855, 193] width 6 height 122
drag, startPoint x: 832, startPoint y: 184, endPoint x: 798, endPoint y: 190, distance: 34.5
click at [798, 190] on div "color picker" at bounding box center [788, 193] width 122 height 122
click at [853, 185] on div "hue channel" at bounding box center [855, 193] width 6 height 122
drag, startPoint x: 811, startPoint y: 191, endPoint x: 837, endPoint y: 209, distance: 31.6
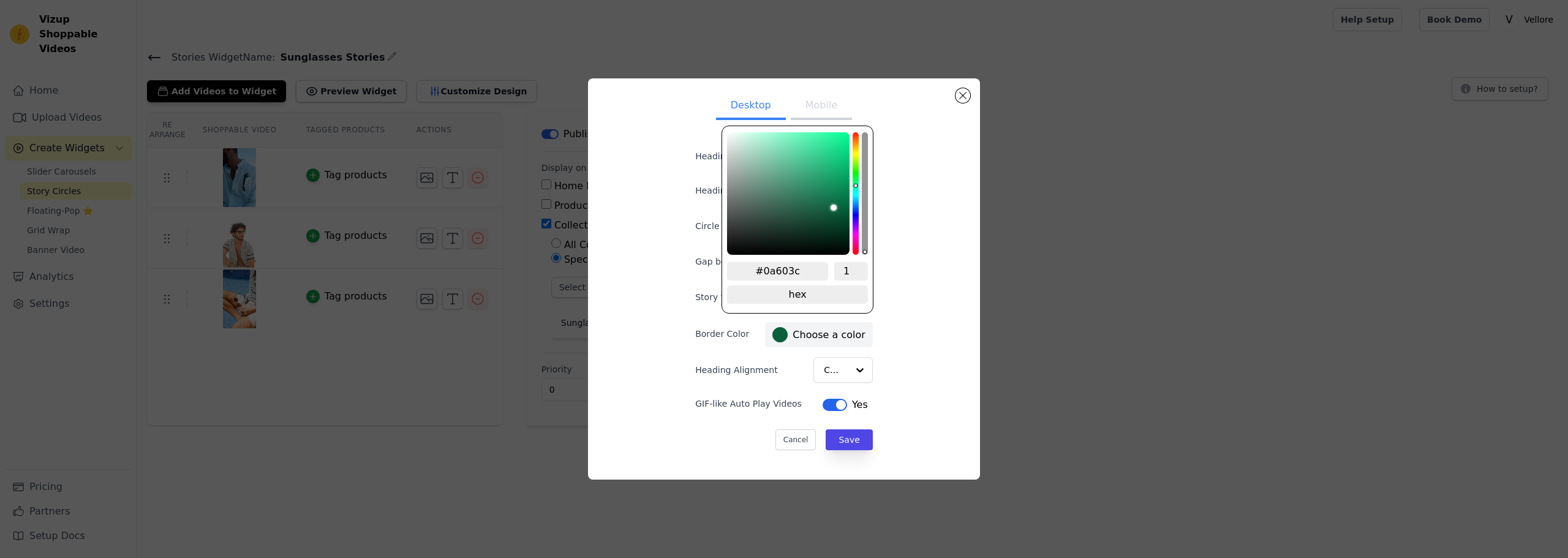
click at [837, 209] on div "saturation channel" at bounding box center [788, 207] width 120 height 6
click at [854, 188] on div "hue channel" at bounding box center [855, 193] width 6 height 122
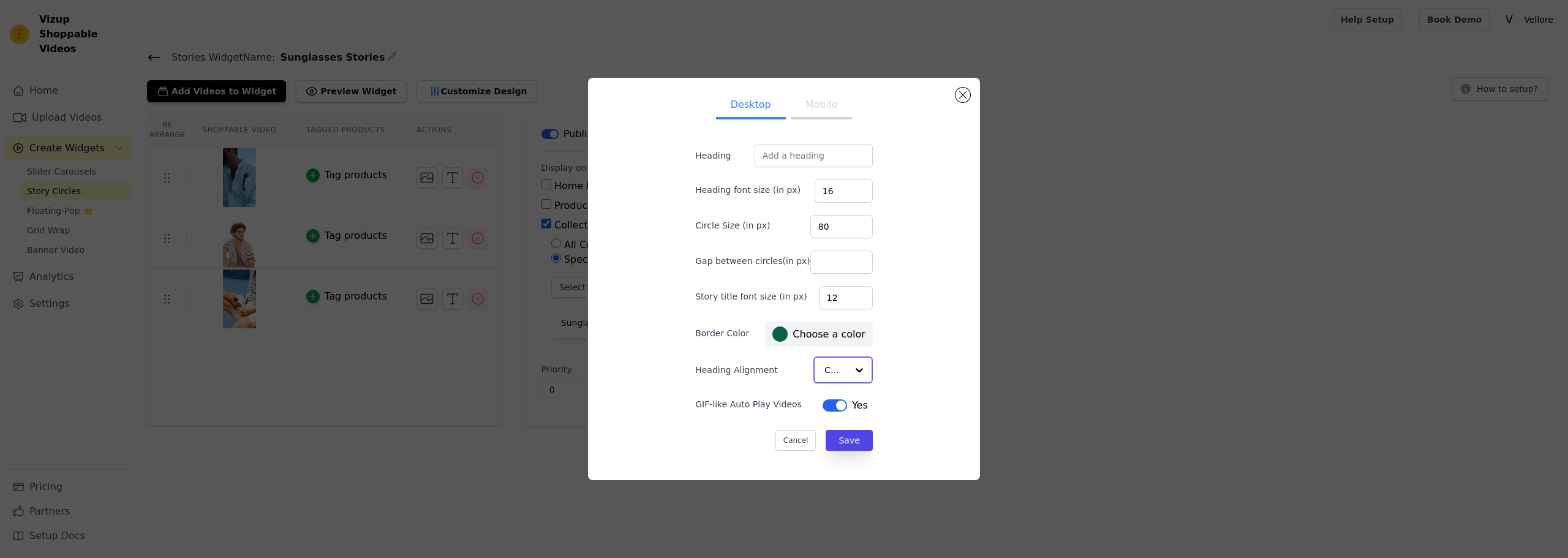
click at [830, 373] on input "Heading Alignment" at bounding box center [835, 370] width 22 height 25
click at [895, 356] on div "Desktop Mobile Heading Heading font size (in px) 16 Circle Size (in px) 80 Gap …" at bounding box center [784, 279] width 372 height 382
click at [823, 260] on input "Gap between circles(in px)" at bounding box center [841, 262] width 63 height 23
click at [845, 443] on button "Save" at bounding box center [849, 440] width 46 height 21
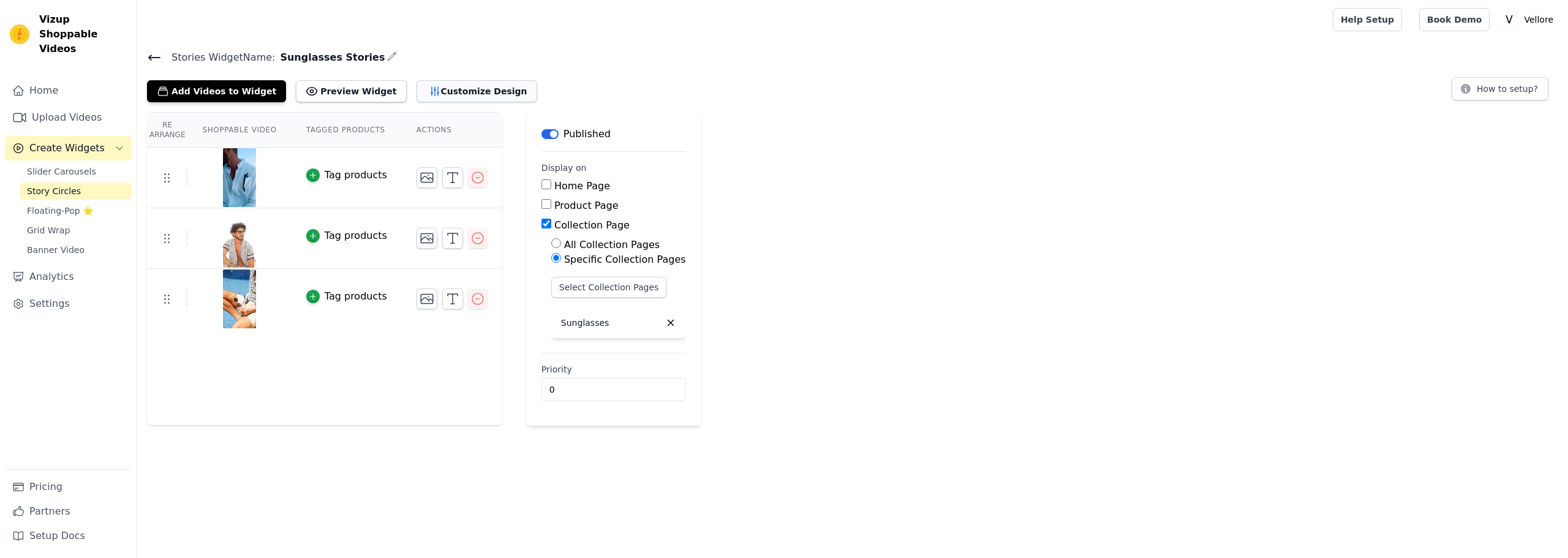
click at [459, 86] on button "Customize Design" at bounding box center [477, 91] width 121 height 22
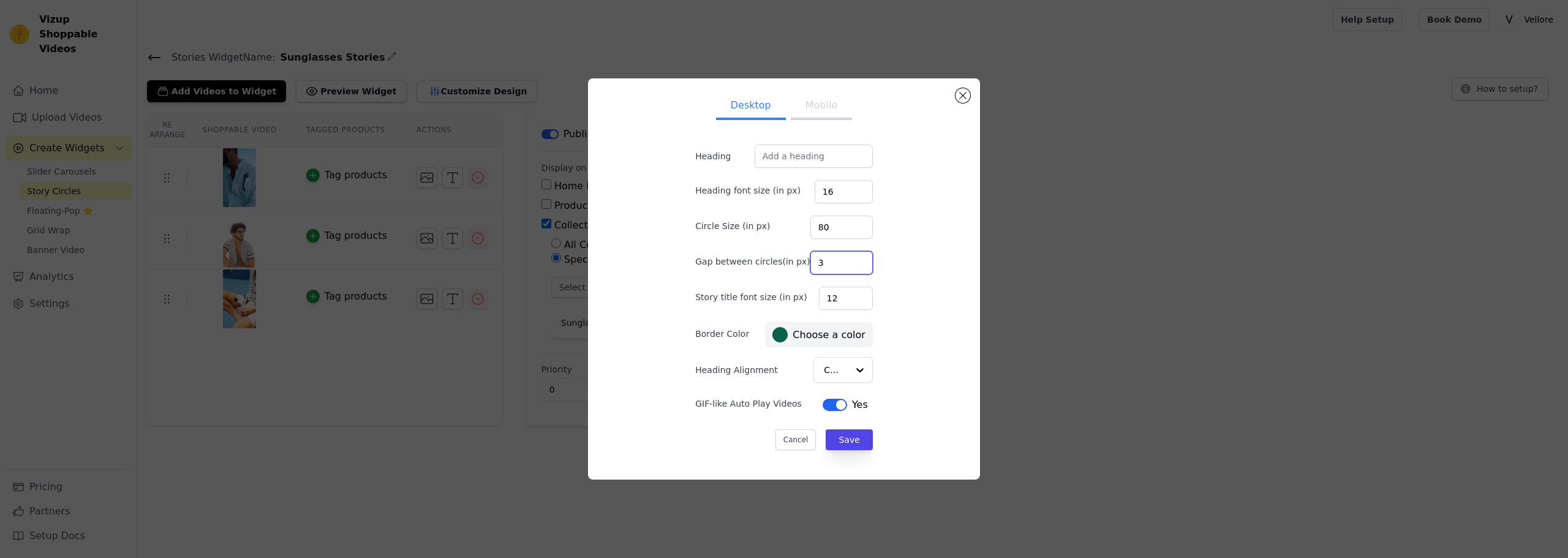
drag, startPoint x: 821, startPoint y: 261, endPoint x: 790, endPoint y: 261, distance: 31.0
click at [790, 261] on div "Gap between circles(in px) 3" at bounding box center [783, 261] width 178 height 26
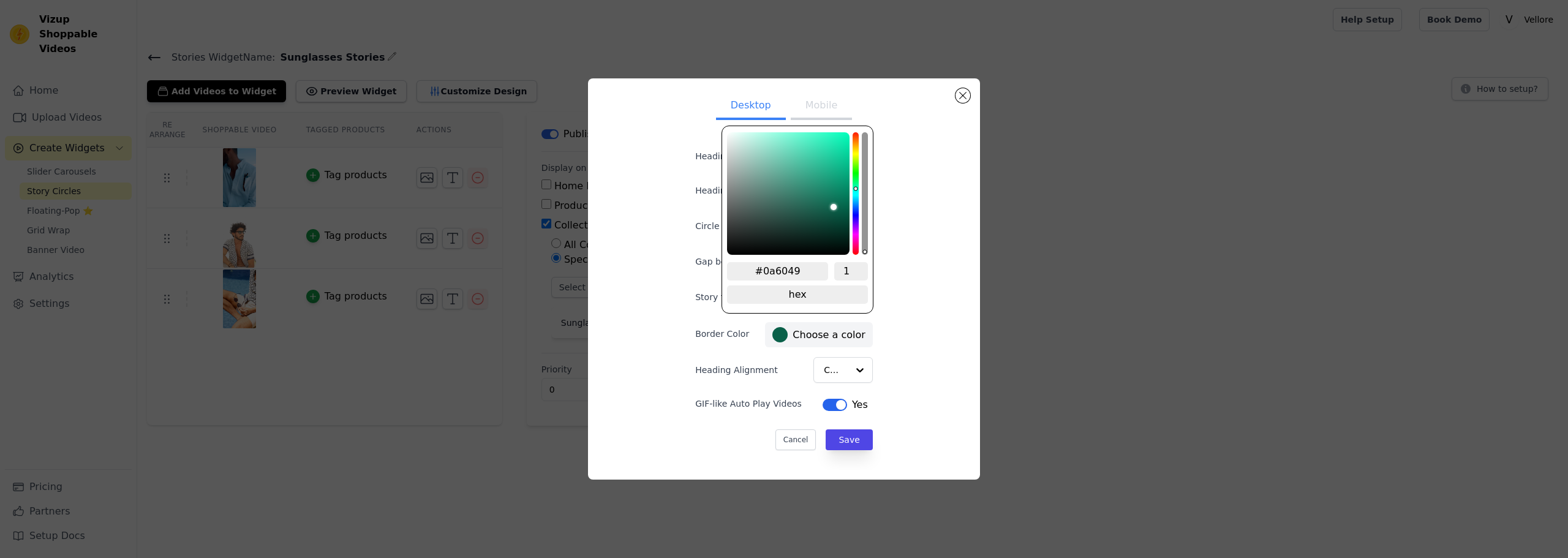
click at [787, 333] on label "#0a6049 Choose a color" at bounding box center [818, 335] width 93 height 15
click at [835, 202] on div "color picker" at bounding box center [788, 193] width 122 height 122
click at [832, 441] on button "Save" at bounding box center [849, 440] width 46 height 21
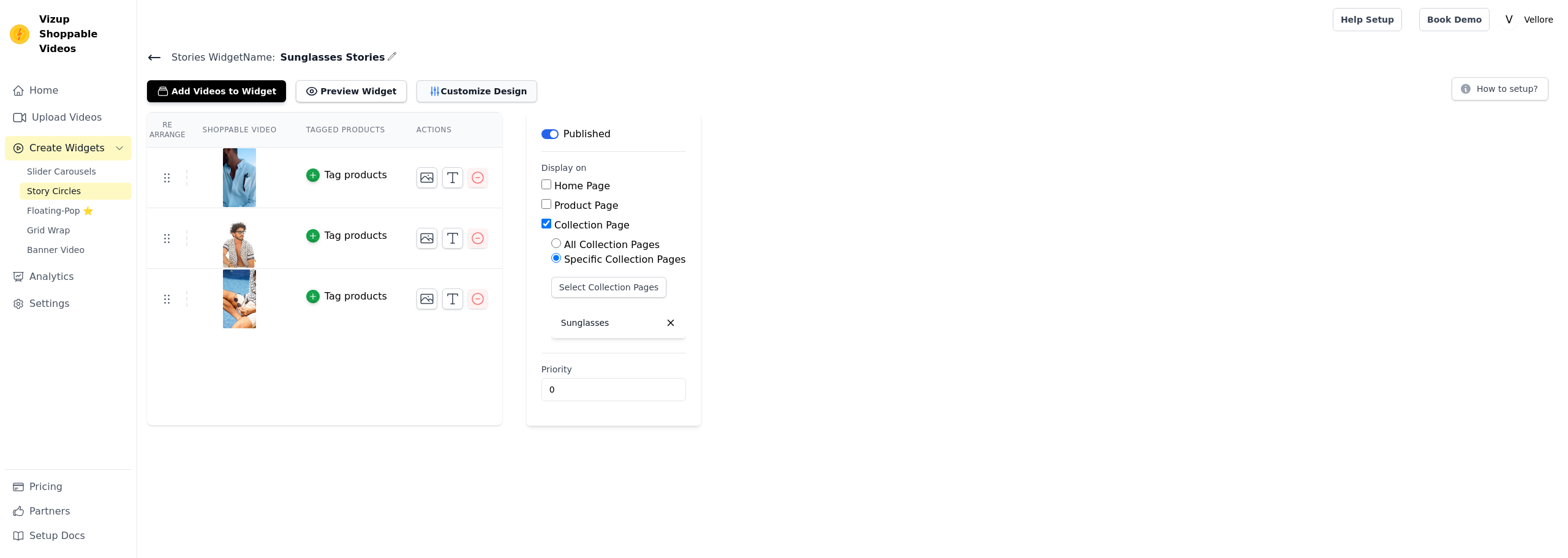
click at [447, 86] on button "Customize Design" at bounding box center [477, 91] width 121 height 22
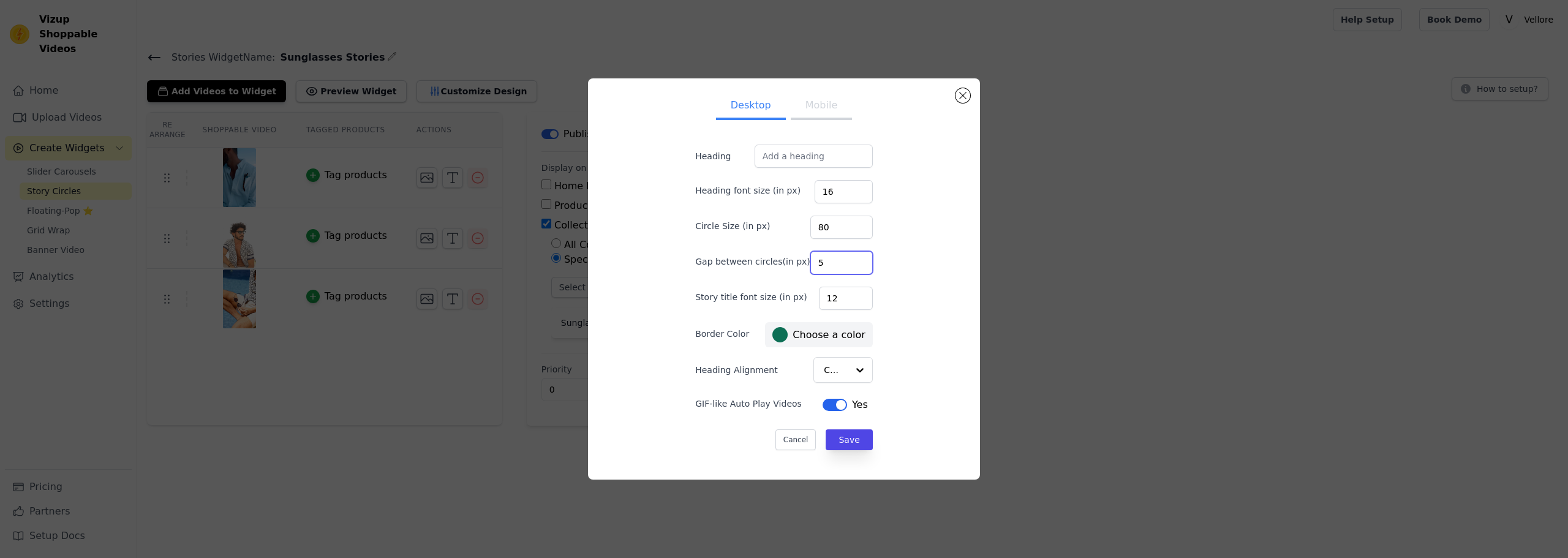
drag, startPoint x: 811, startPoint y: 259, endPoint x: 792, endPoint y: 260, distance: 19.0
click at [792, 260] on div "Gap between circles(in px) 5" at bounding box center [783, 261] width 178 height 26
click at [842, 442] on button "Save" at bounding box center [849, 440] width 46 height 21
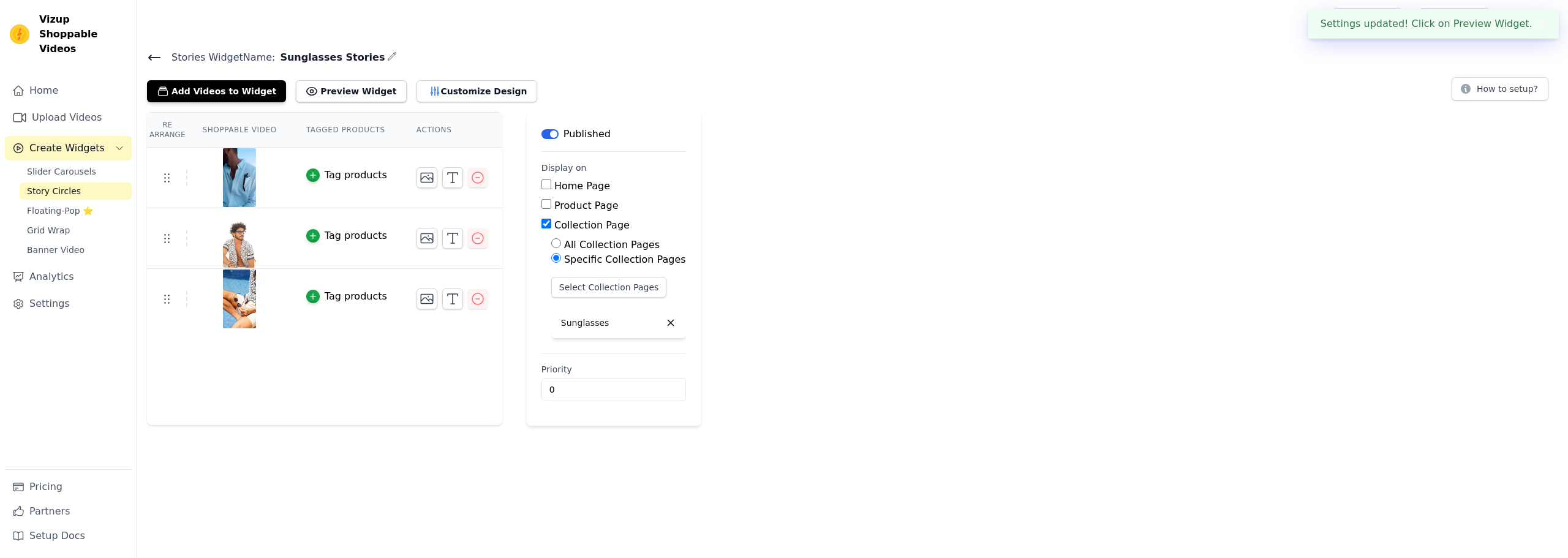
click at [785, 284] on div "Re Arrange Shoppable Video Tagged Products Actions Tag products Tag products Ta…" at bounding box center [852, 269] width 1430 height 313
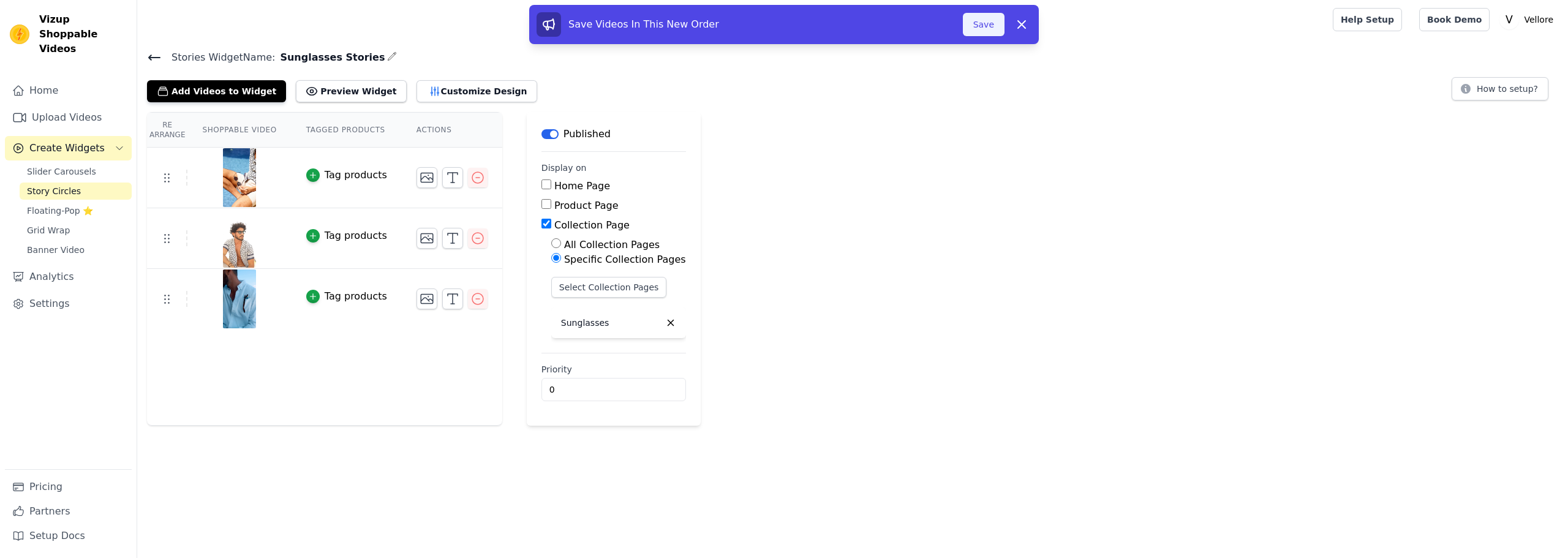
click at [986, 30] on button "Save" at bounding box center [983, 24] width 41 height 23
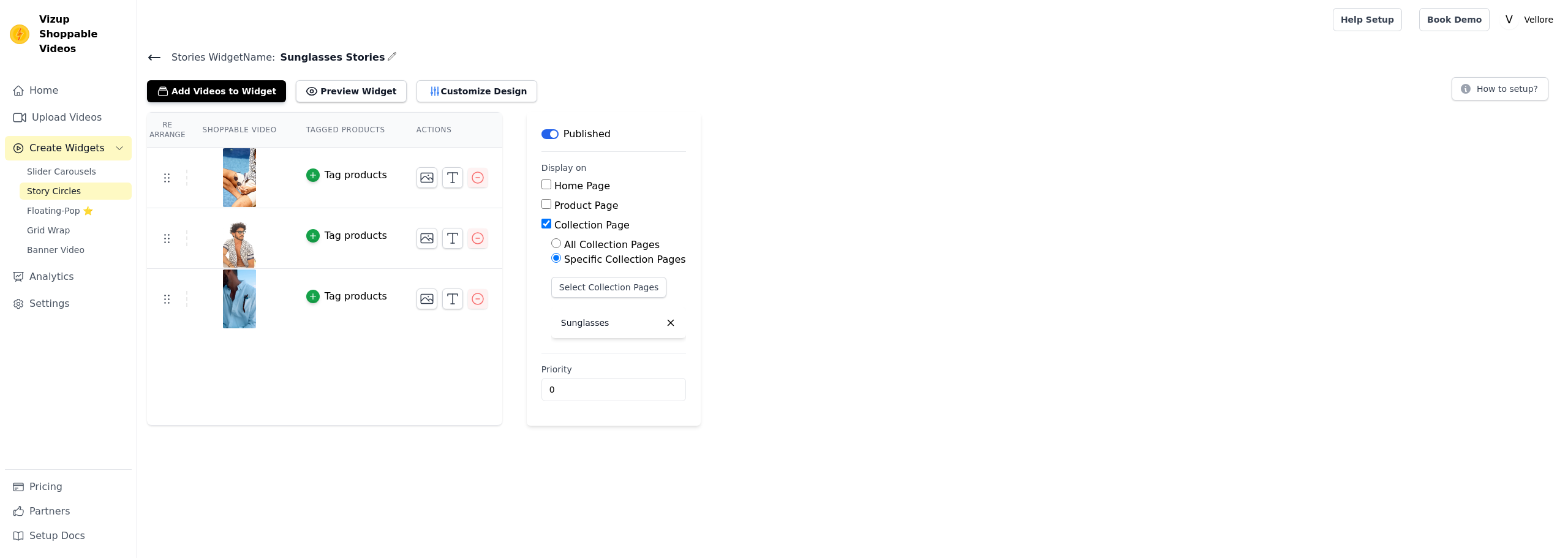
click at [561, 207] on label "Product Page" at bounding box center [587, 205] width 65 height 12
click at [551, 207] on input "Product Page" at bounding box center [547, 204] width 10 height 10
checkbox input "true"
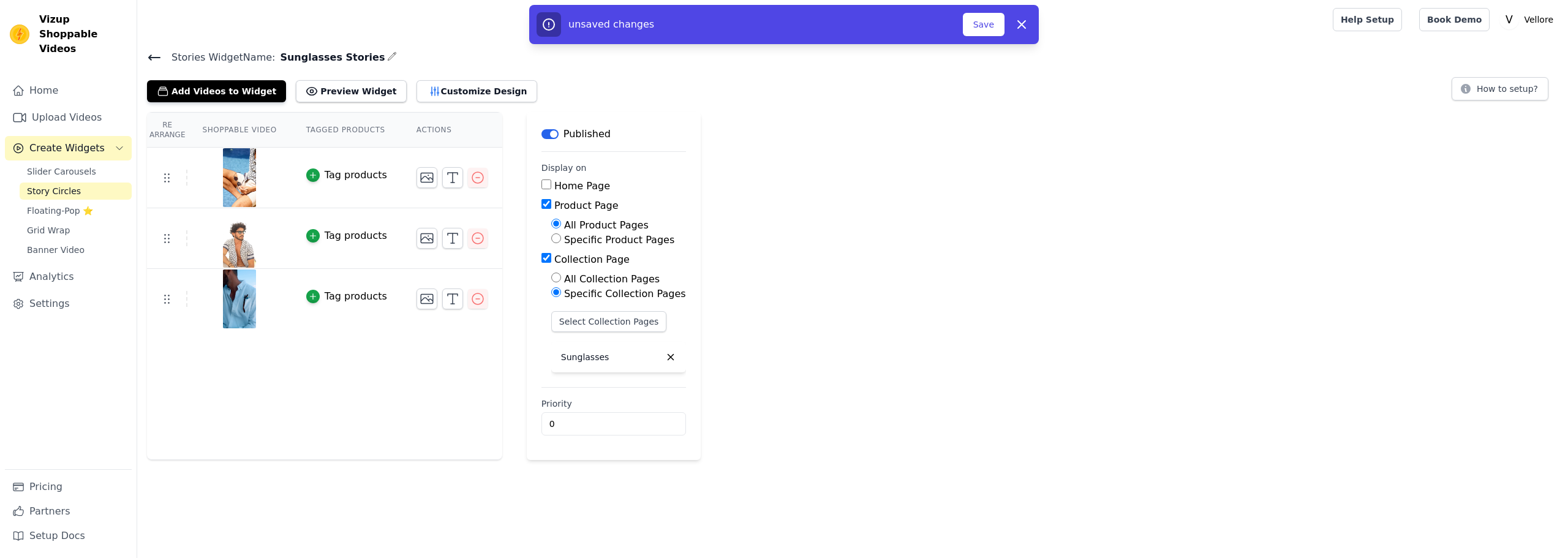
click at [567, 236] on label "Specific Product Pages" at bounding box center [619, 240] width 110 height 12
click at [561, 236] on input "Specific Product Pages" at bounding box center [556, 238] width 10 height 10
radio input "true"
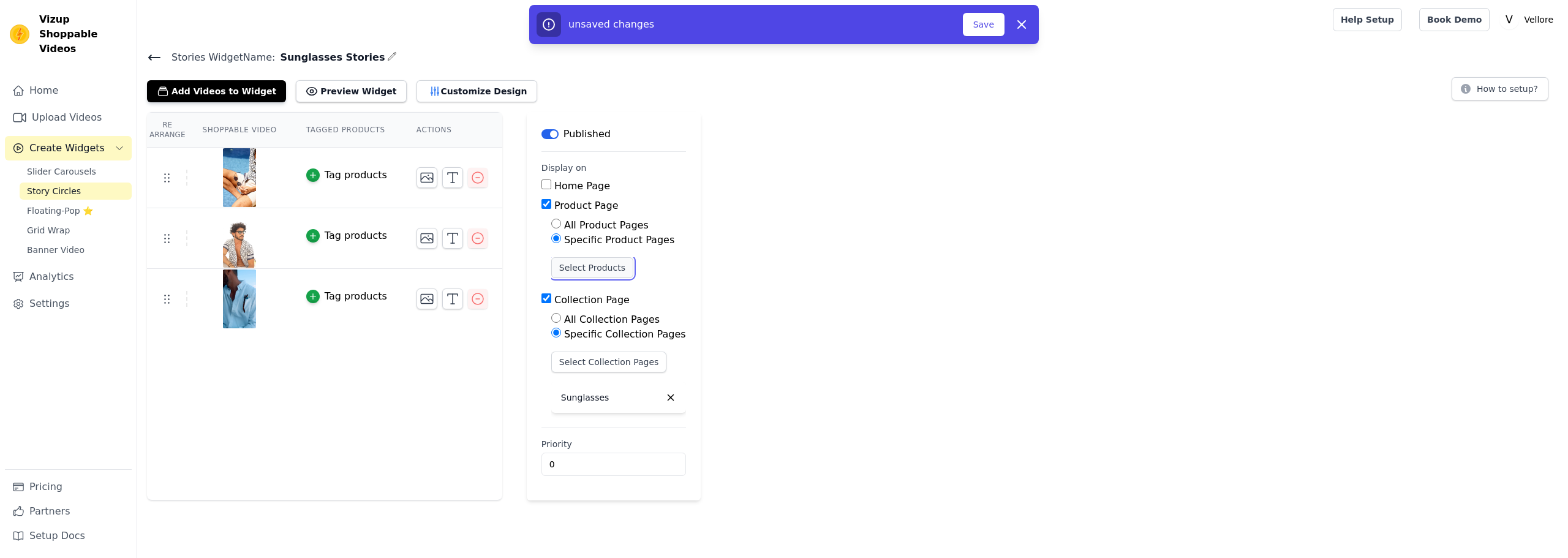
click at [567, 265] on button "Select Products" at bounding box center [592, 268] width 82 height 21
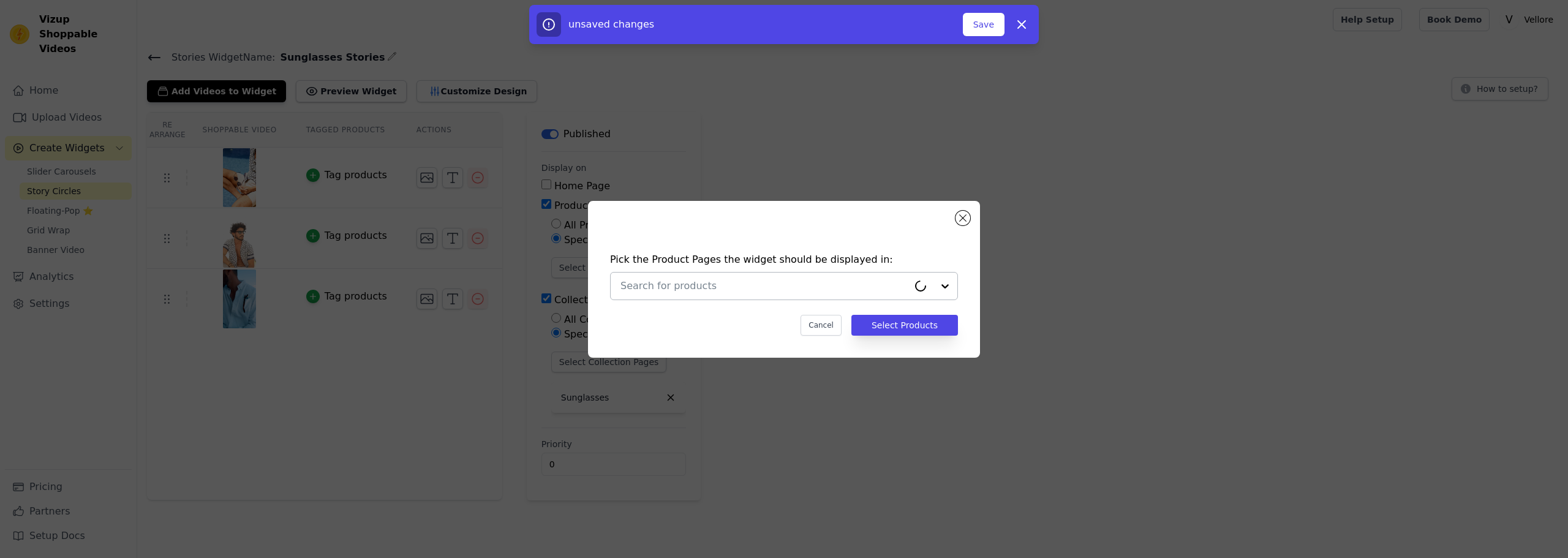
click at [678, 289] on input "text" at bounding box center [764, 286] width 288 height 15
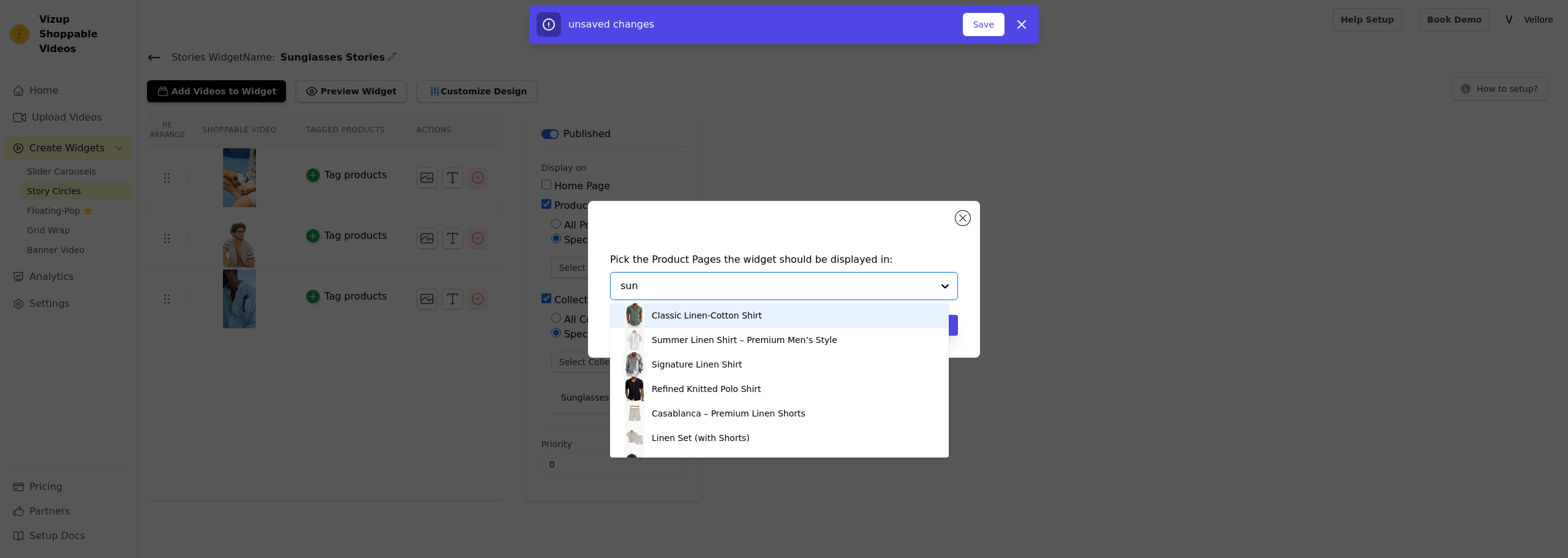
type input "sung"
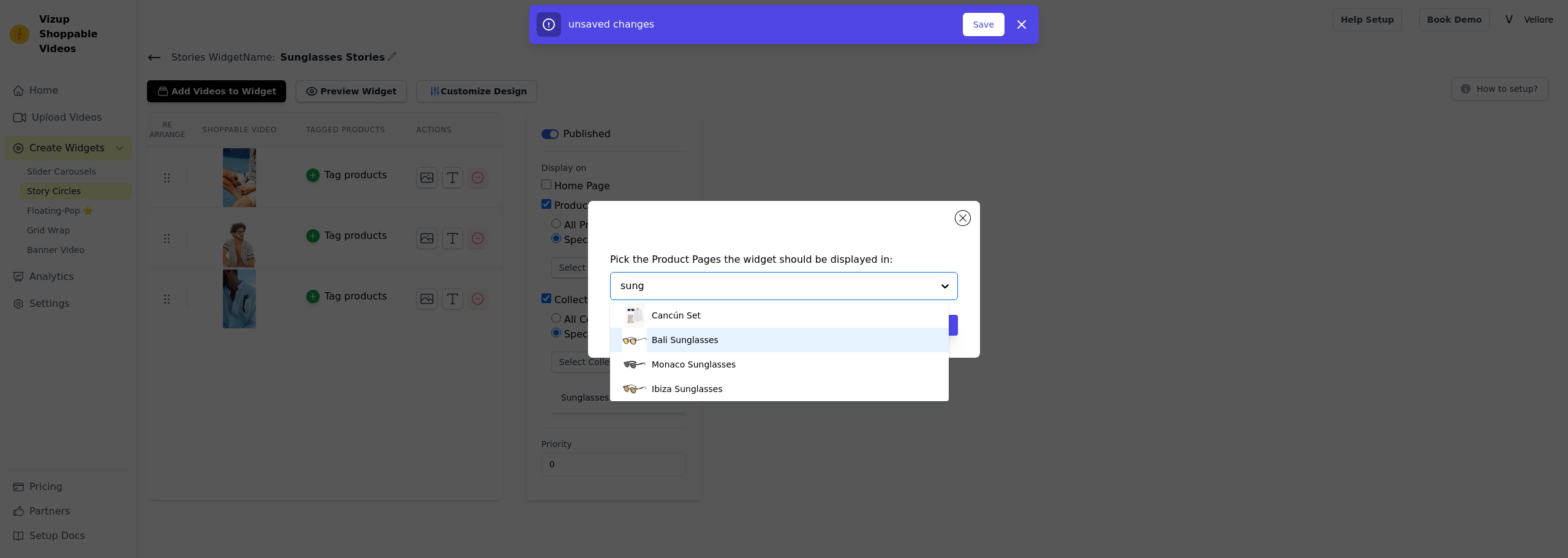
click at [685, 345] on div "Bali Sunglasses" at bounding box center [684, 339] width 67 height 12
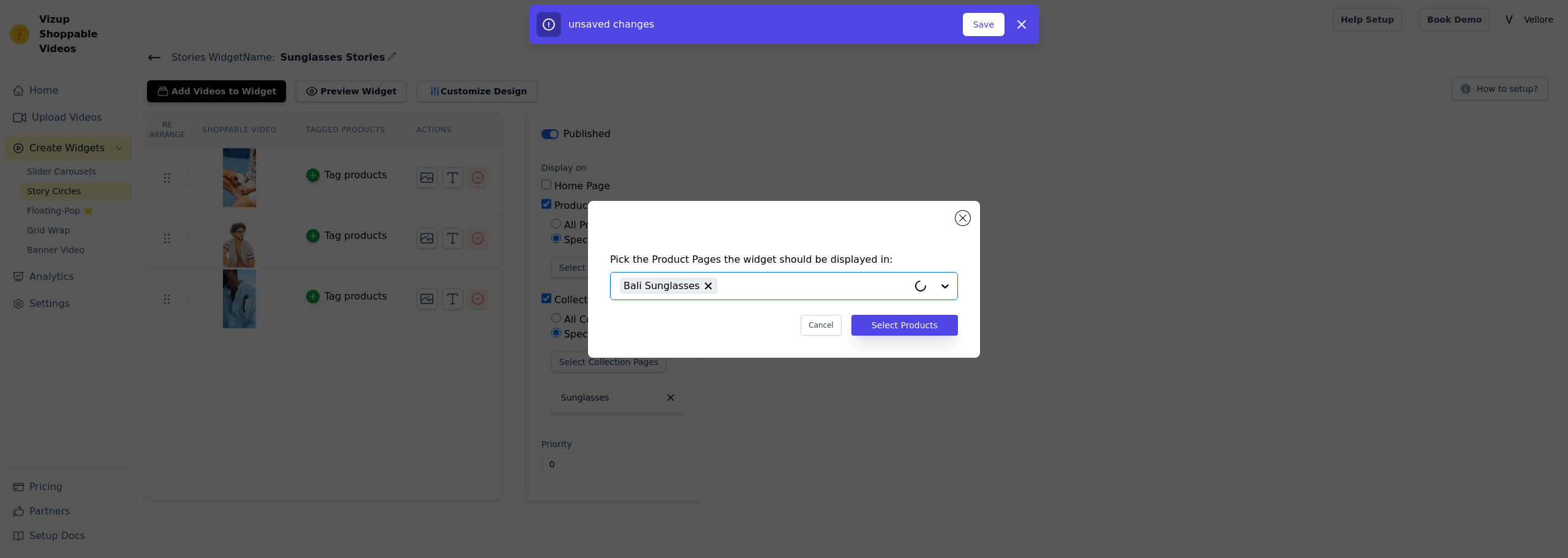
click at [726, 287] on input "text" at bounding box center [815, 286] width 185 height 15
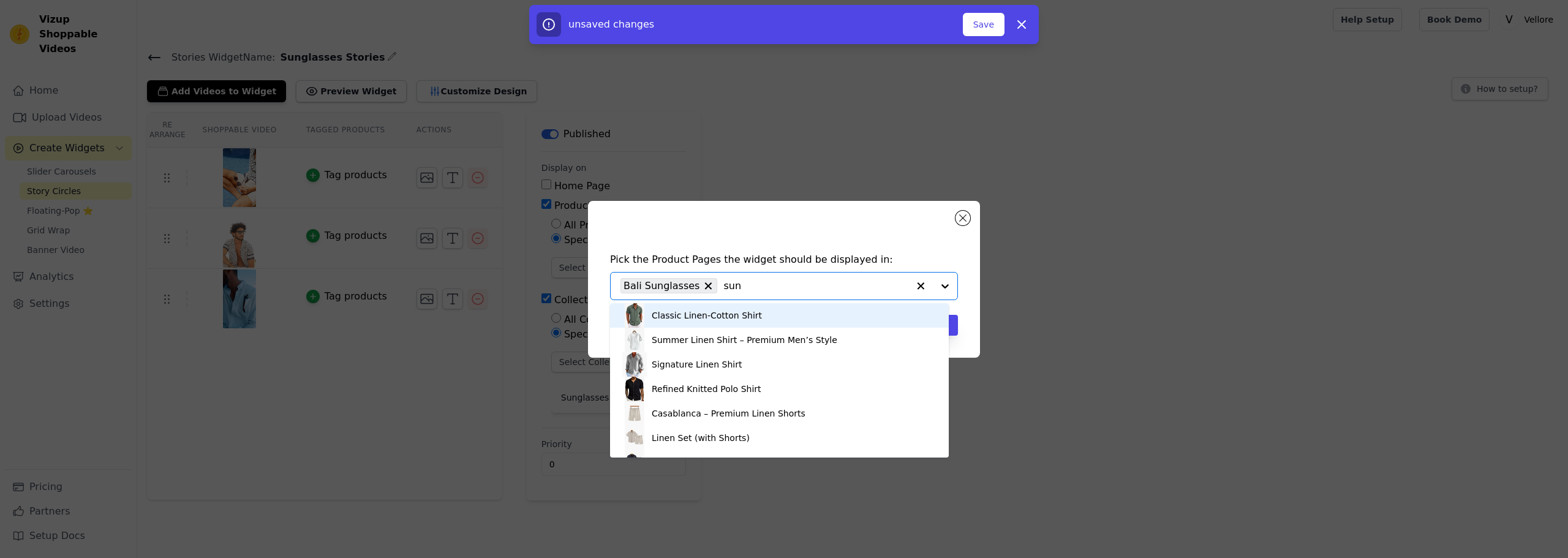
type input "sung"
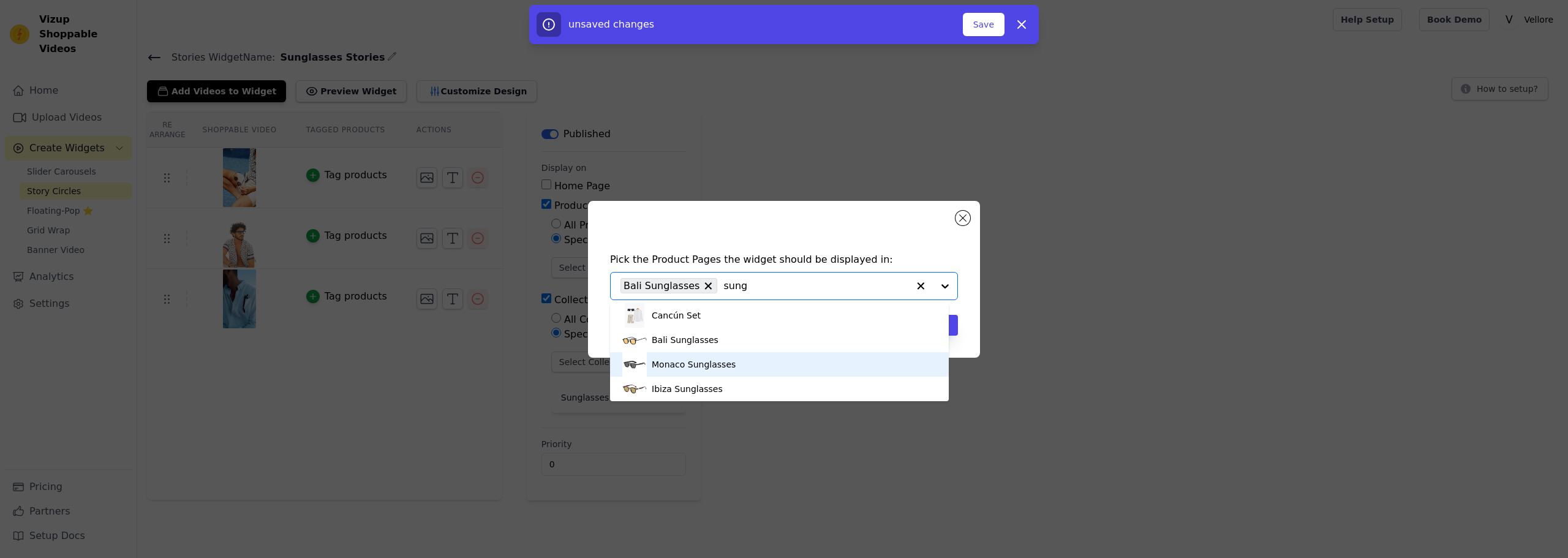
click at [695, 369] on div "Monaco Sunglasses" at bounding box center [693, 364] width 84 height 12
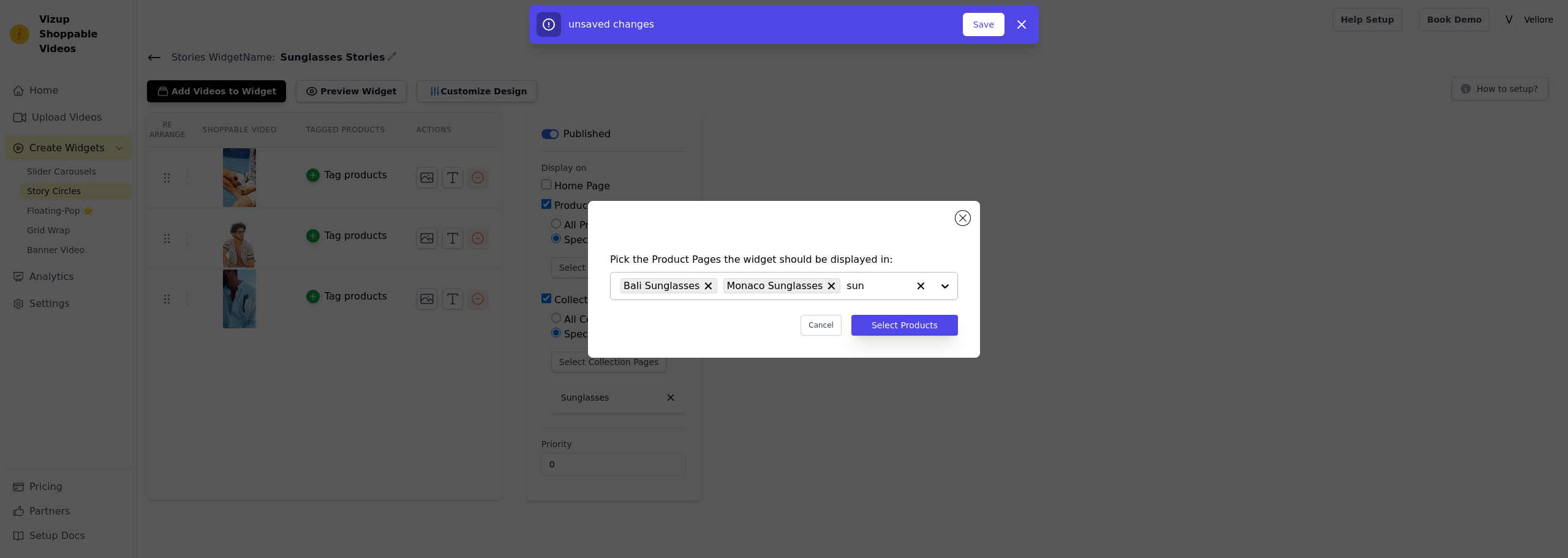
type input "sung"
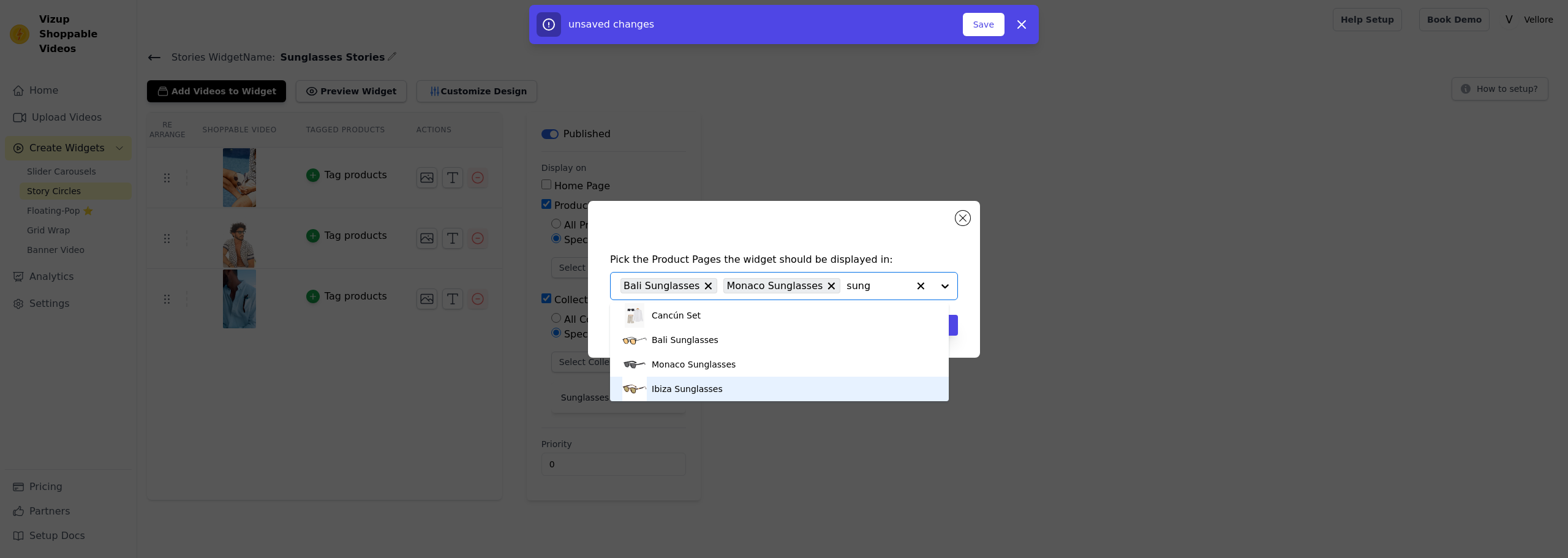
click at [726, 388] on div "Ibiza Sunglasses" at bounding box center [779, 389] width 314 height 25
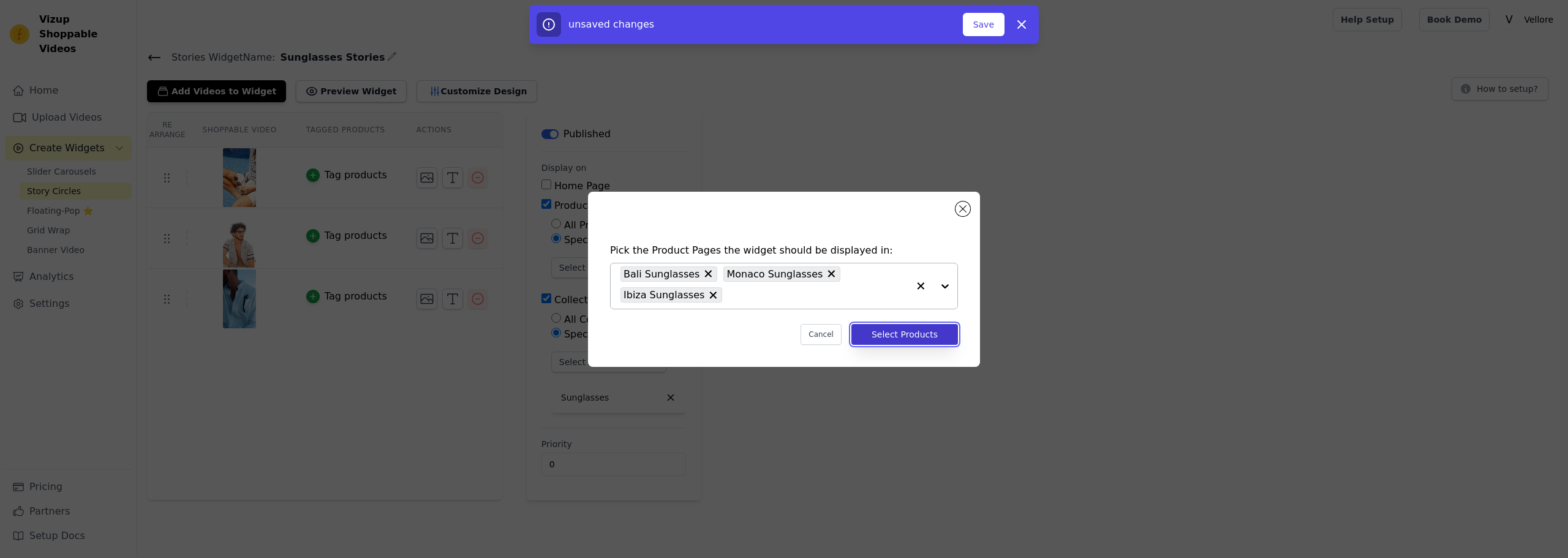
click at [913, 336] on button "Select Products" at bounding box center [905, 335] width 107 height 21
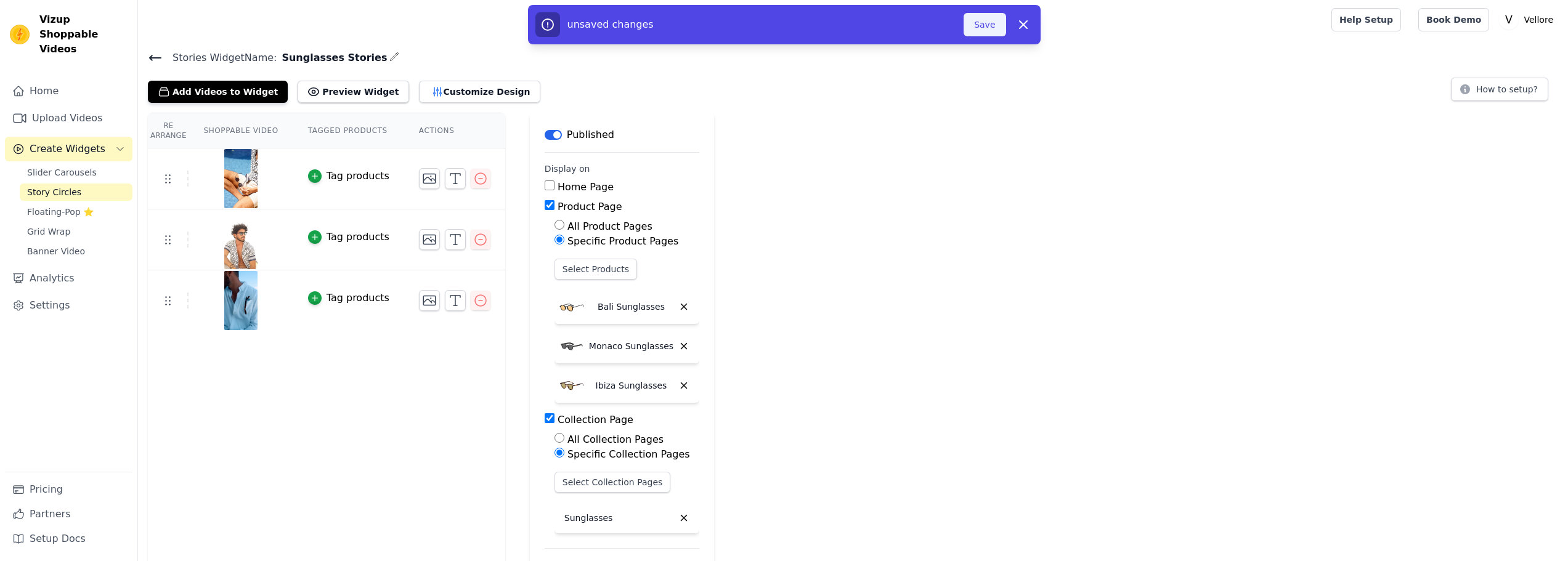
click at [988, 29] on button "Save" at bounding box center [984, 24] width 42 height 23
click at [65, 166] on span "Slider Carousels" at bounding box center [62, 172] width 69 height 12
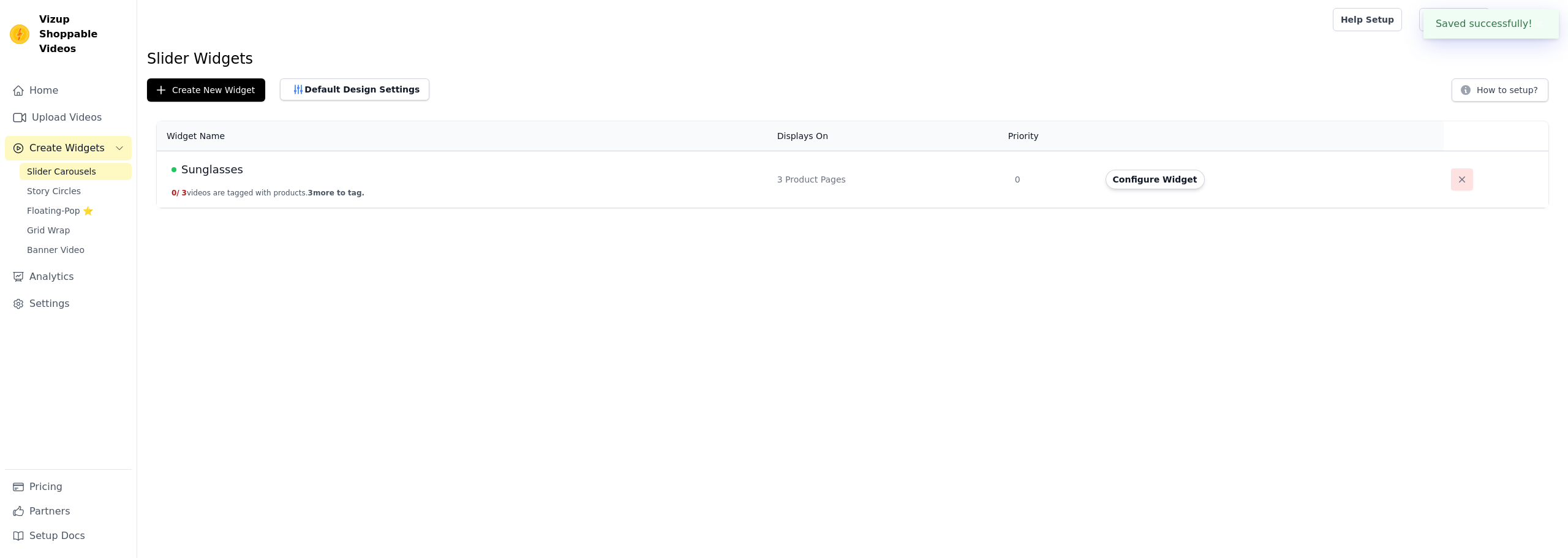
click at [1456, 182] on icon "button" at bounding box center [1461, 179] width 12 height 12
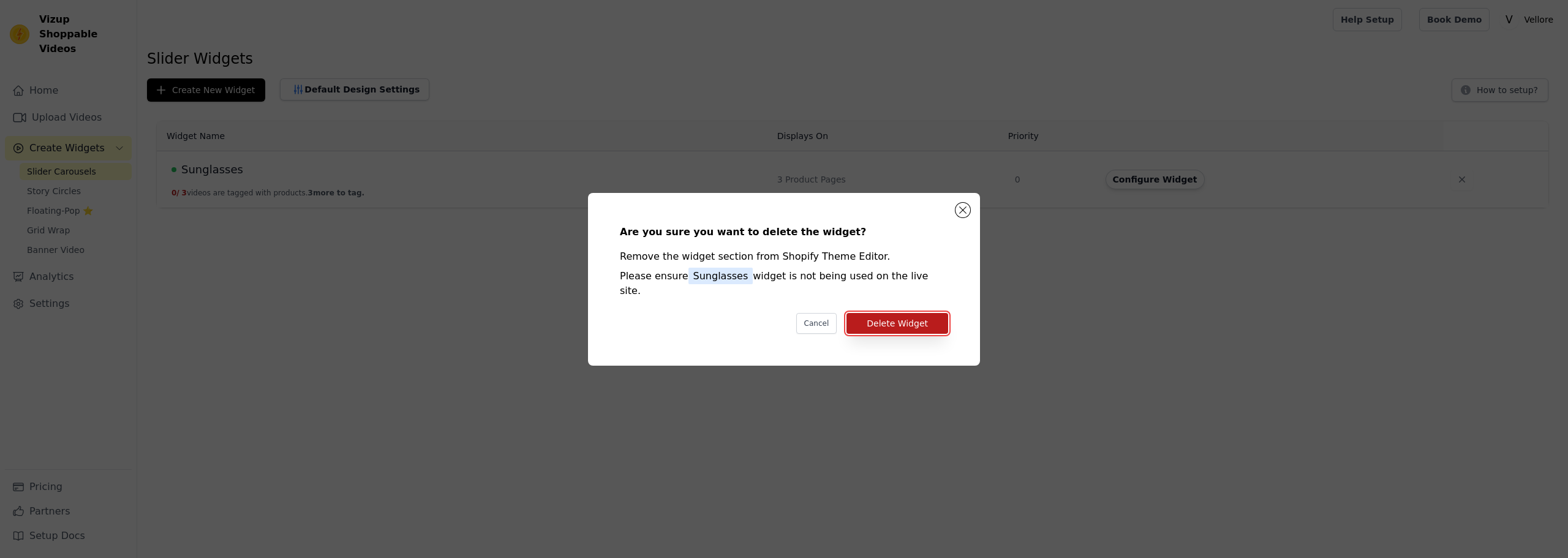
click at [908, 313] on button "Delete Widget" at bounding box center [897, 323] width 102 height 21
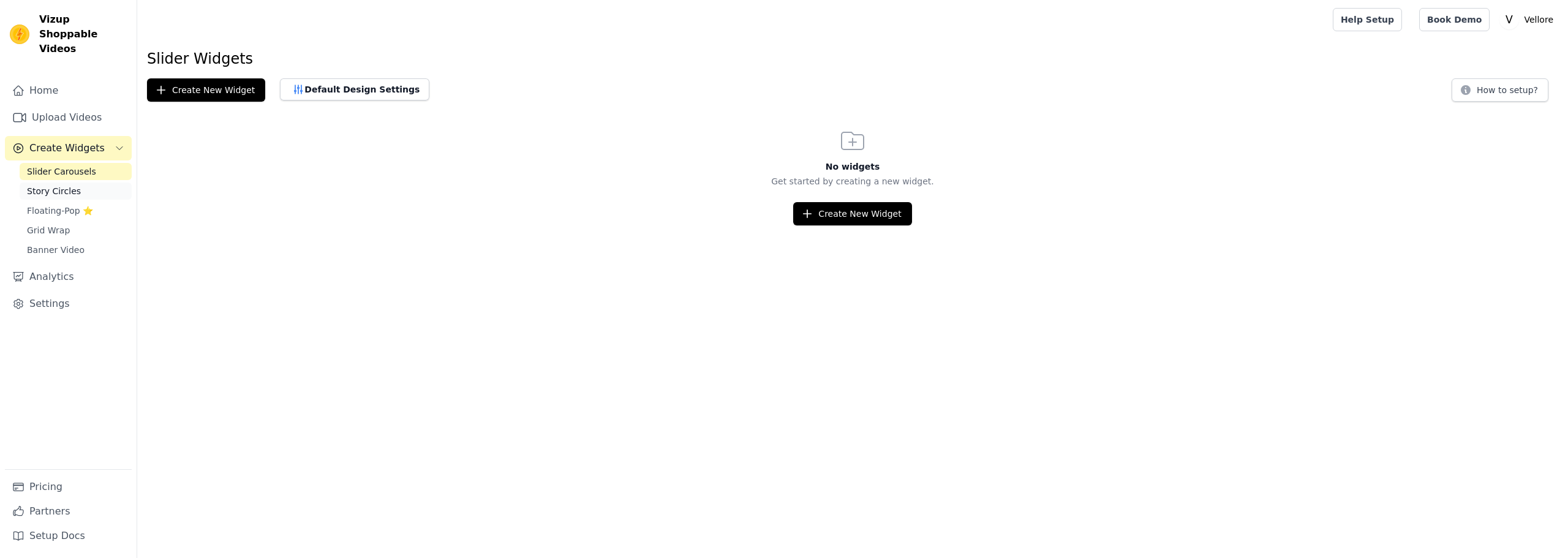
click at [59, 185] on span "Story Circles" at bounding box center [53, 190] width 54 height 12
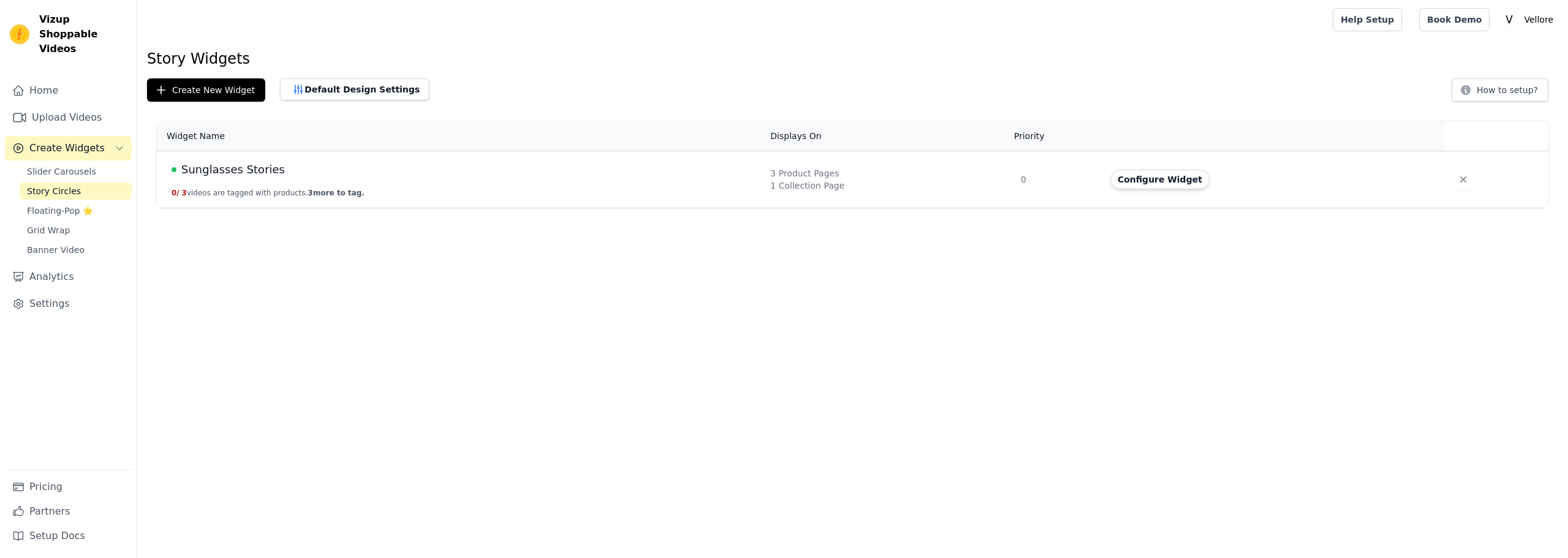
click at [612, 177] on div "Sunglasses Stories" at bounding box center [464, 169] width 584 height 17
click at [240, 171] on span "Sunglasses Stories" at bounding box center [233, 169] width 103 height 17
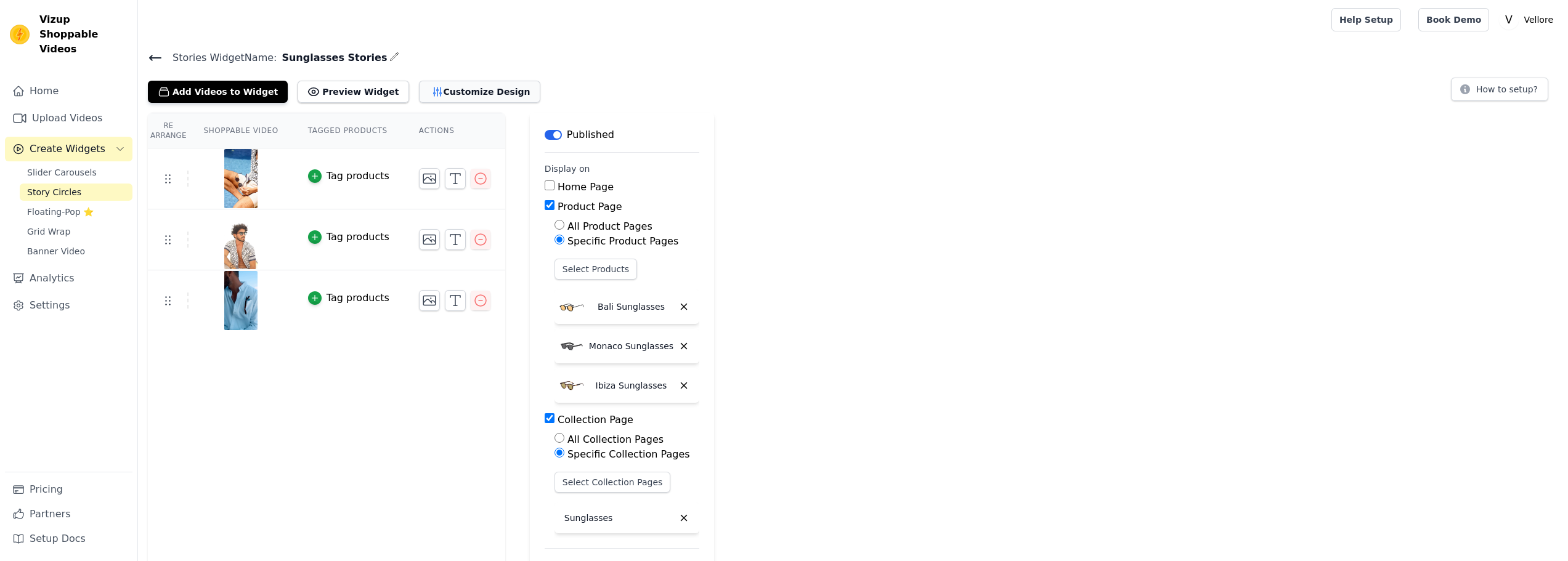
click at [447, 95] on button "Customize Design" at bounding box center [480, 91] width 122 height 22
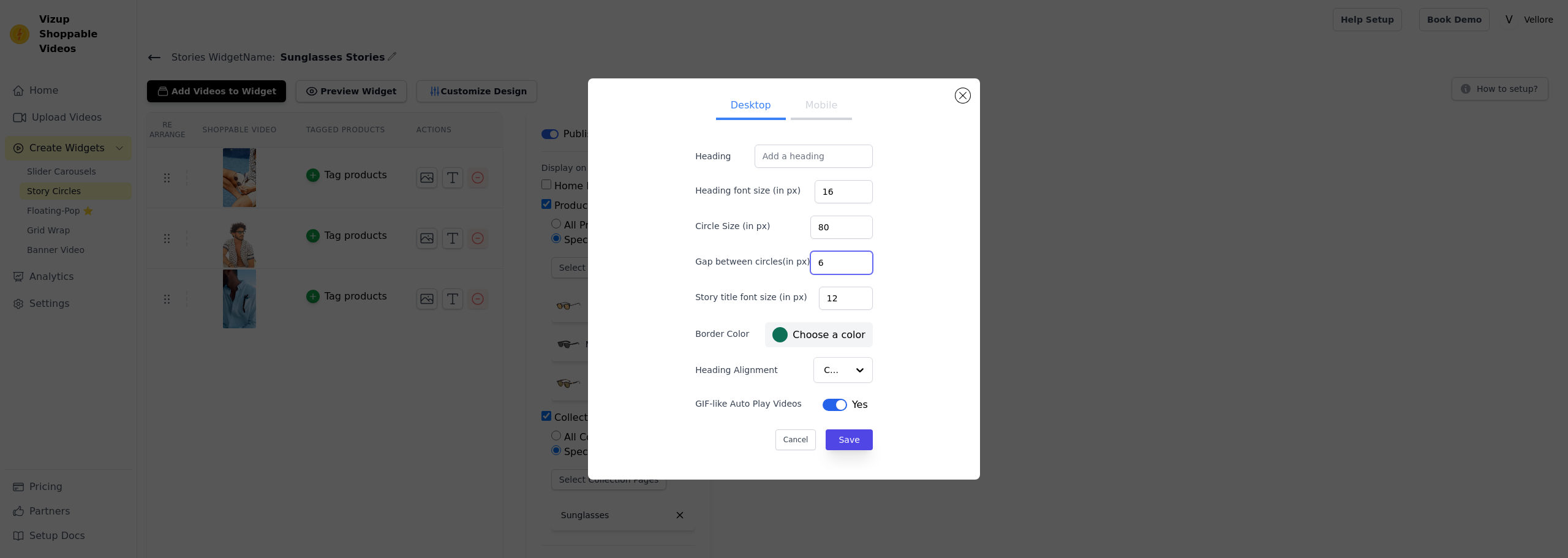
drag, startPoint x: 815, startPoint y: 257, endPoint x: 792, endPoint y: 253, distance: 23.3
click at [792, 253] on div "Gap between circles(in px) 6" at bounding box center [783, 261] width 178 height 26
type input "8"
click at [837, 438] on button "Save" at bounding box center [849, 440] width 46 height 21
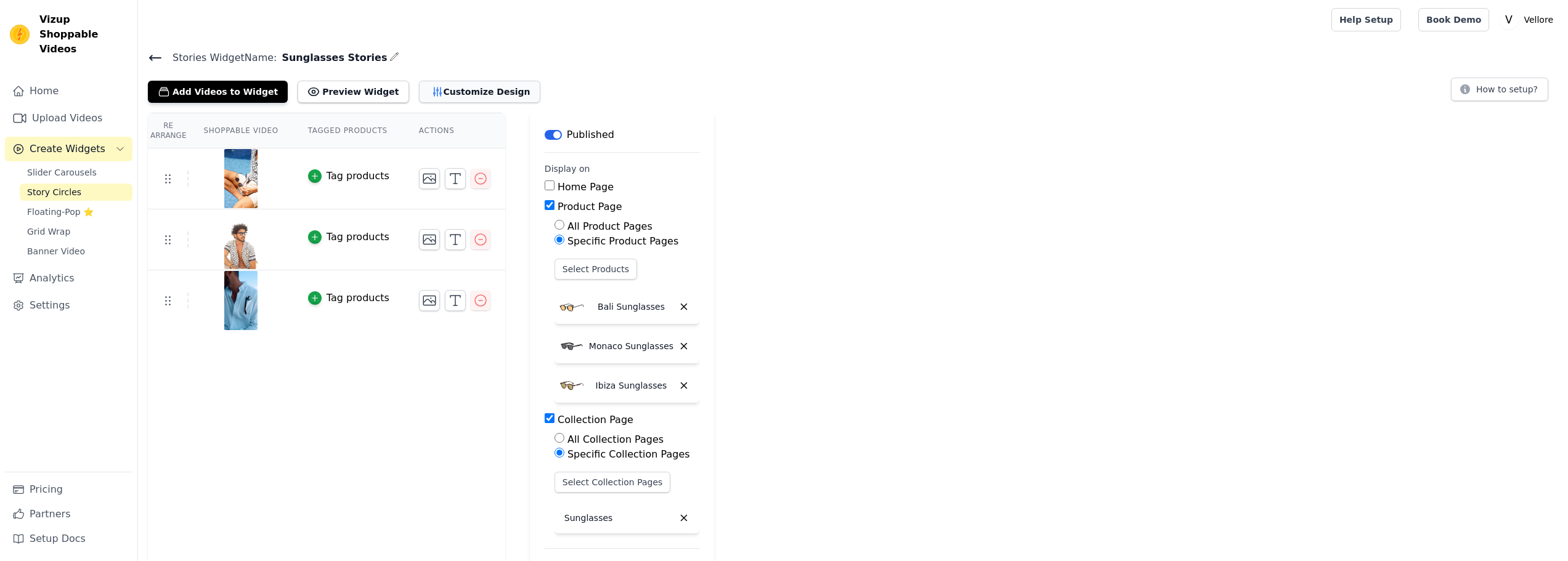
click at [448, 93] on button "Customize Design" at bounding box center [480, 91] width 122 height 22
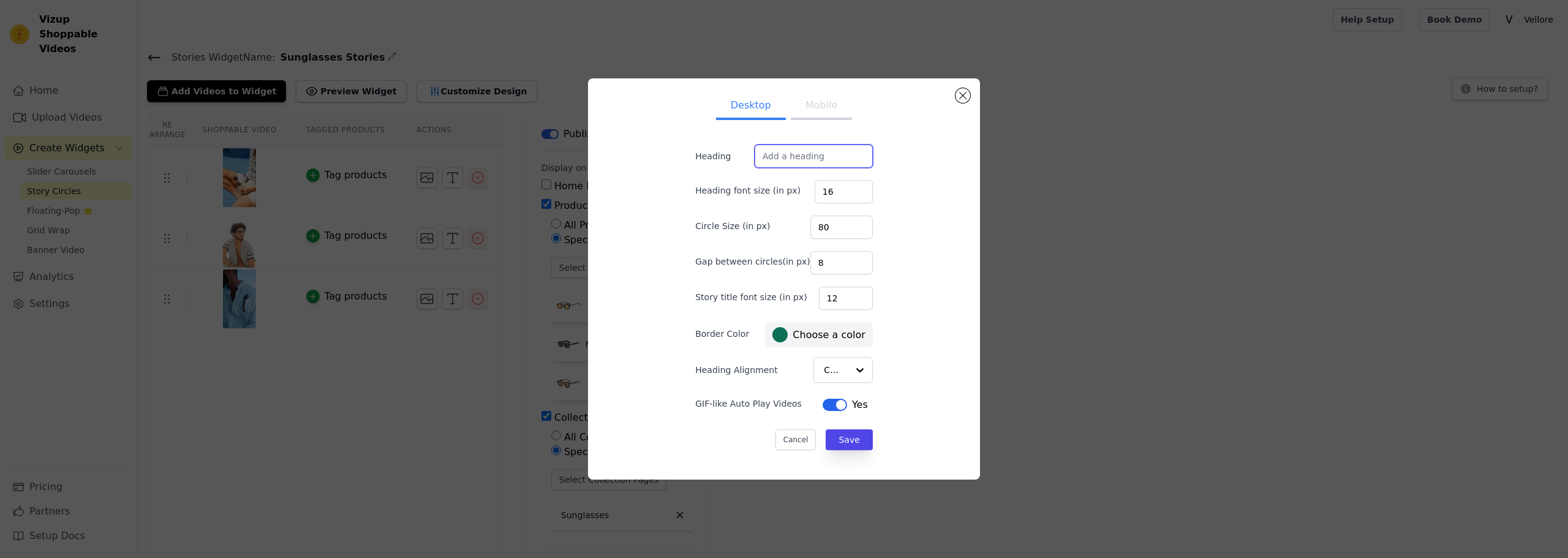
click at [776, 150] on input "Heading" at bounding box center [814, 156] width 118 height 23
type input "Sunglasses Stories"
click at [850, 437] on button "Save" at bounding box center [849, 440] width 46 height 21
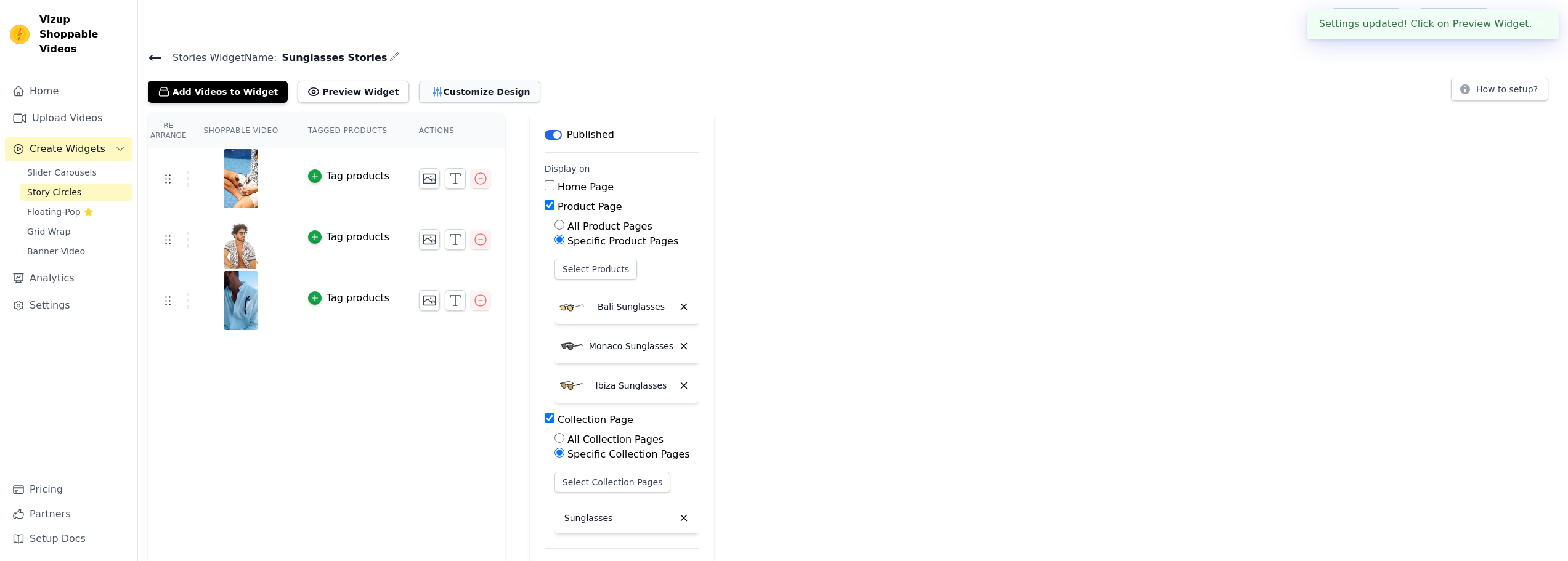
click at [457, 89] on button "Customize Design" at bounding box center [480, 91] width 122 height 22
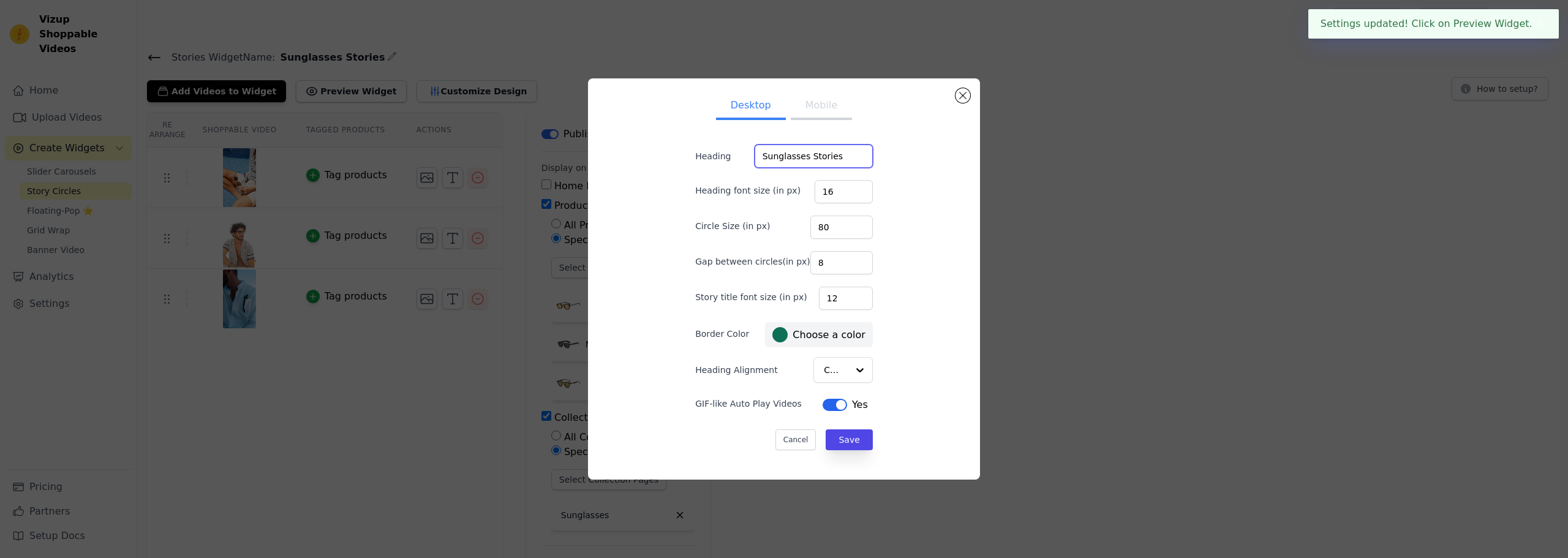
drag, startPoint x: 830, startPoint y: 160, endPoint x: 733, endPoint y: 161, distance: 97.0
click at [733, 161] on div "Heading Sunglasses Stories" at bounding box center [783, 156] width 178 height 23
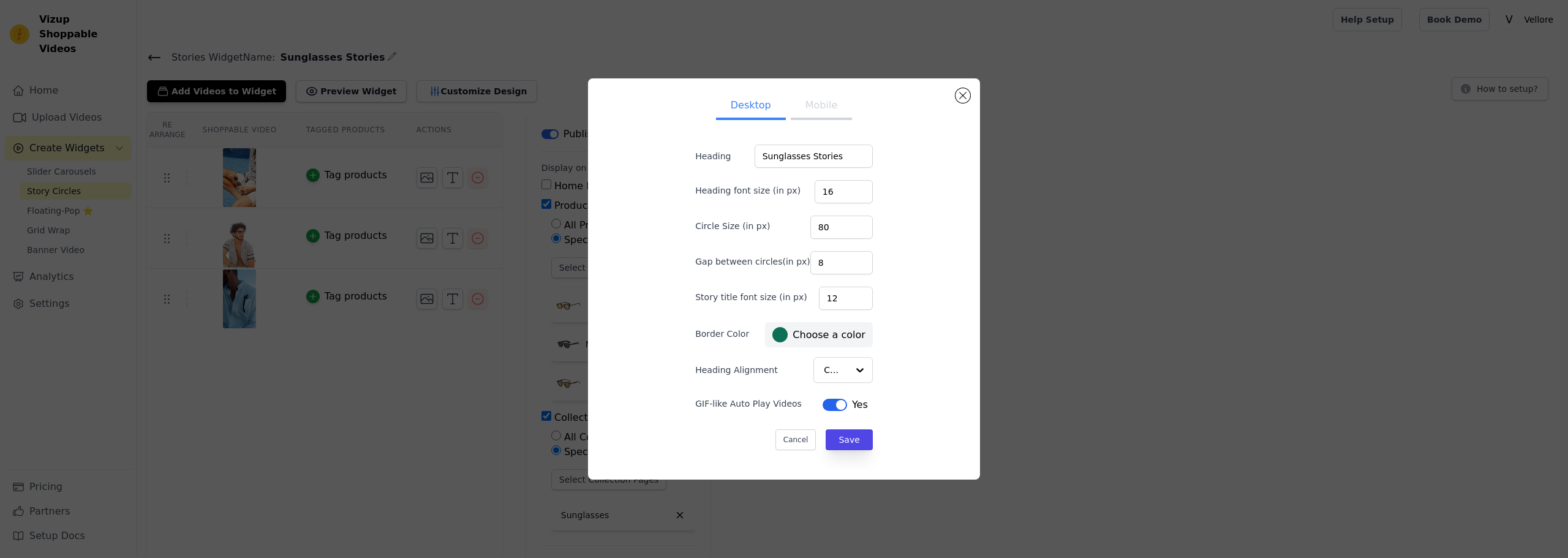
click at [820, 103] on button "Mobile" at bounding box center [821, 106] width 61 height 27
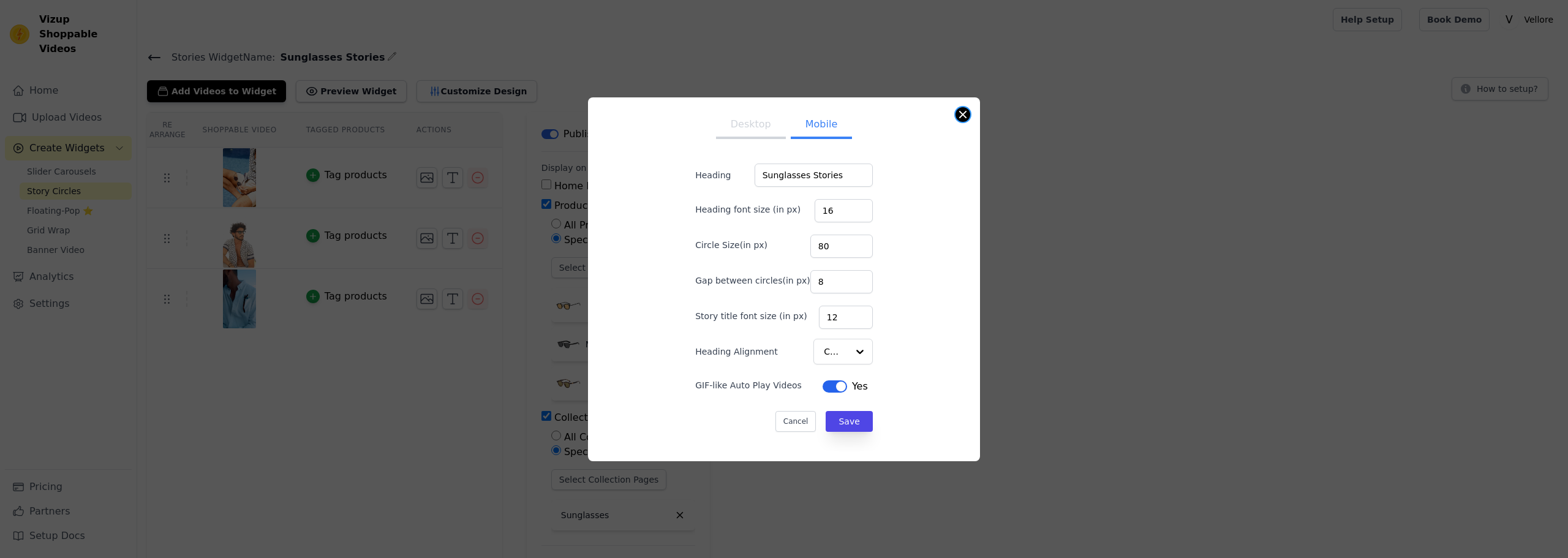
click at [960, 114] on button "Close modal" at bounding box center [962, 115] width 15 height 15
